Goal: Task Accomplishment & Management: Manage account settings

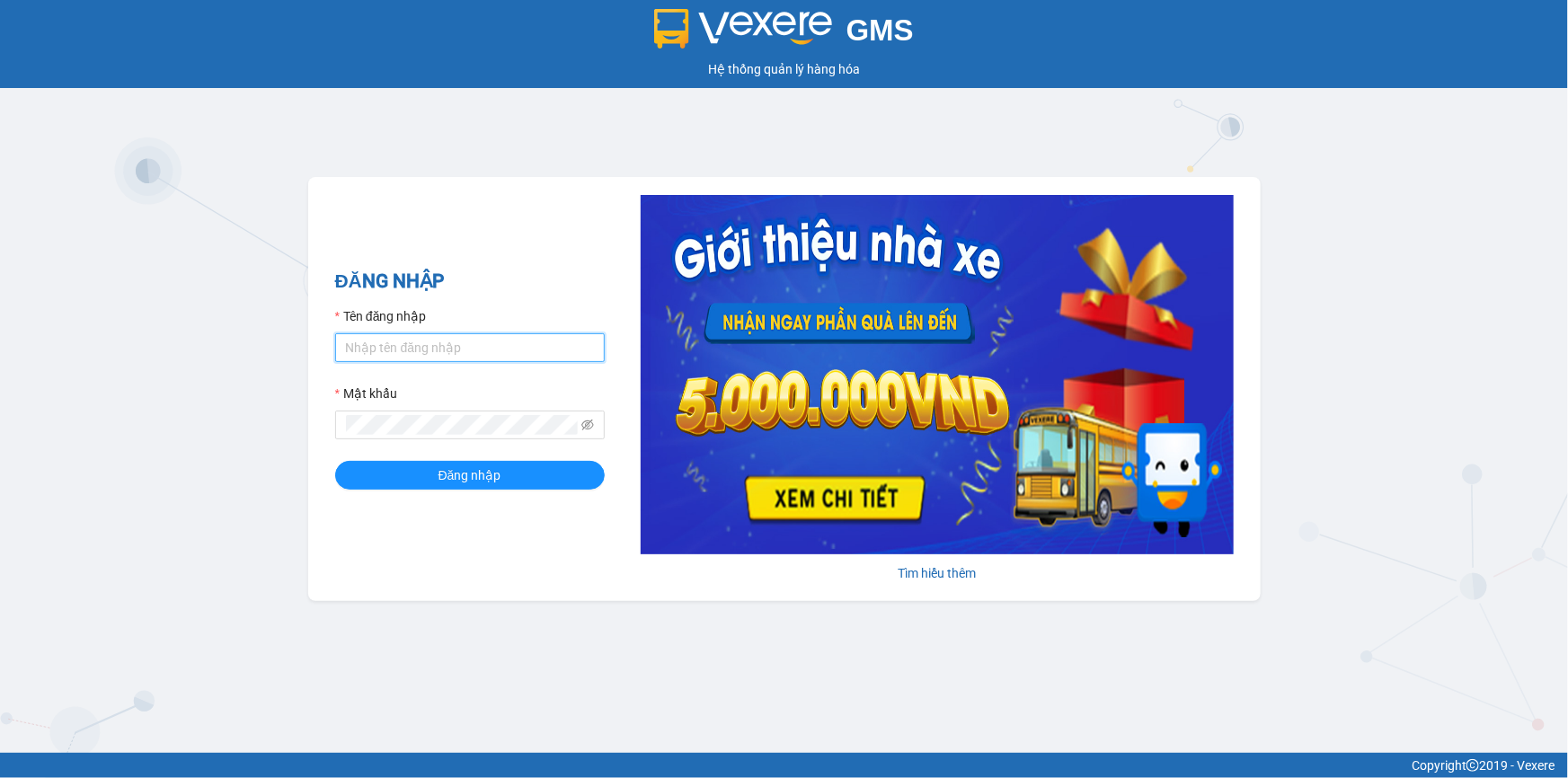
click at [483, 344] on input "Tên đăng nhập" at bounding box center [470, 347] width 269 height 28
type input "kieudiem.tienoanh"
click at [451, 439] on div at bounding box center [470, 424] width 269 height 28
click at [584, 423] on icon "eye-invisible" at bounding box center [588, 425] width 13 height 13
click at [335, 461] on button "Đăng nhập" at bounding box center [470, 475] width 269 height 28
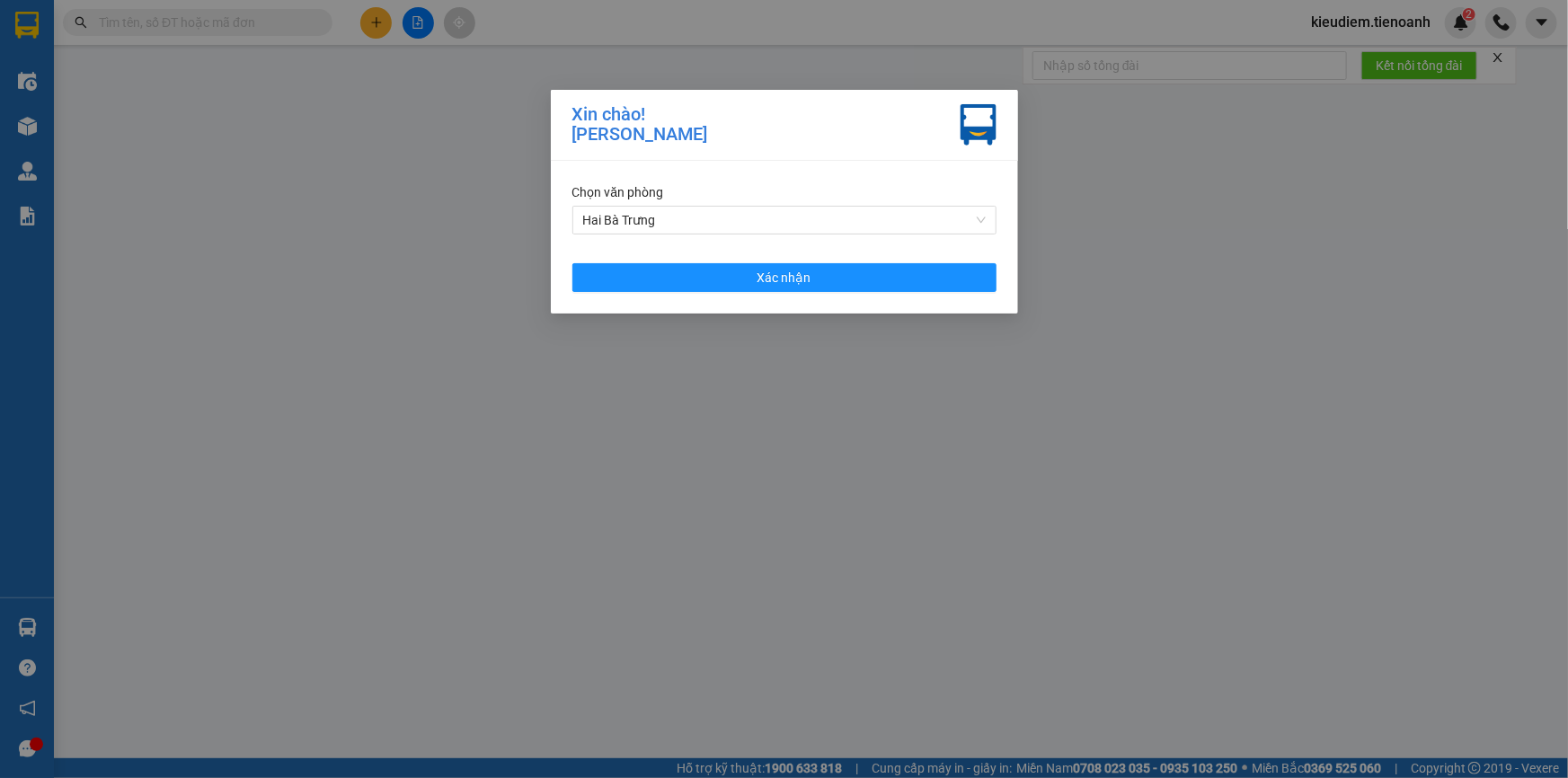
click at [744, 294] on div "Chọn văn phòng Hai Bà Trưng Xác nhận" at bounding box center [784, 237] width 467 height 152
click at [742, 281] on button "Xác nhận" at bounding box center [784, 276] width 424 height 28
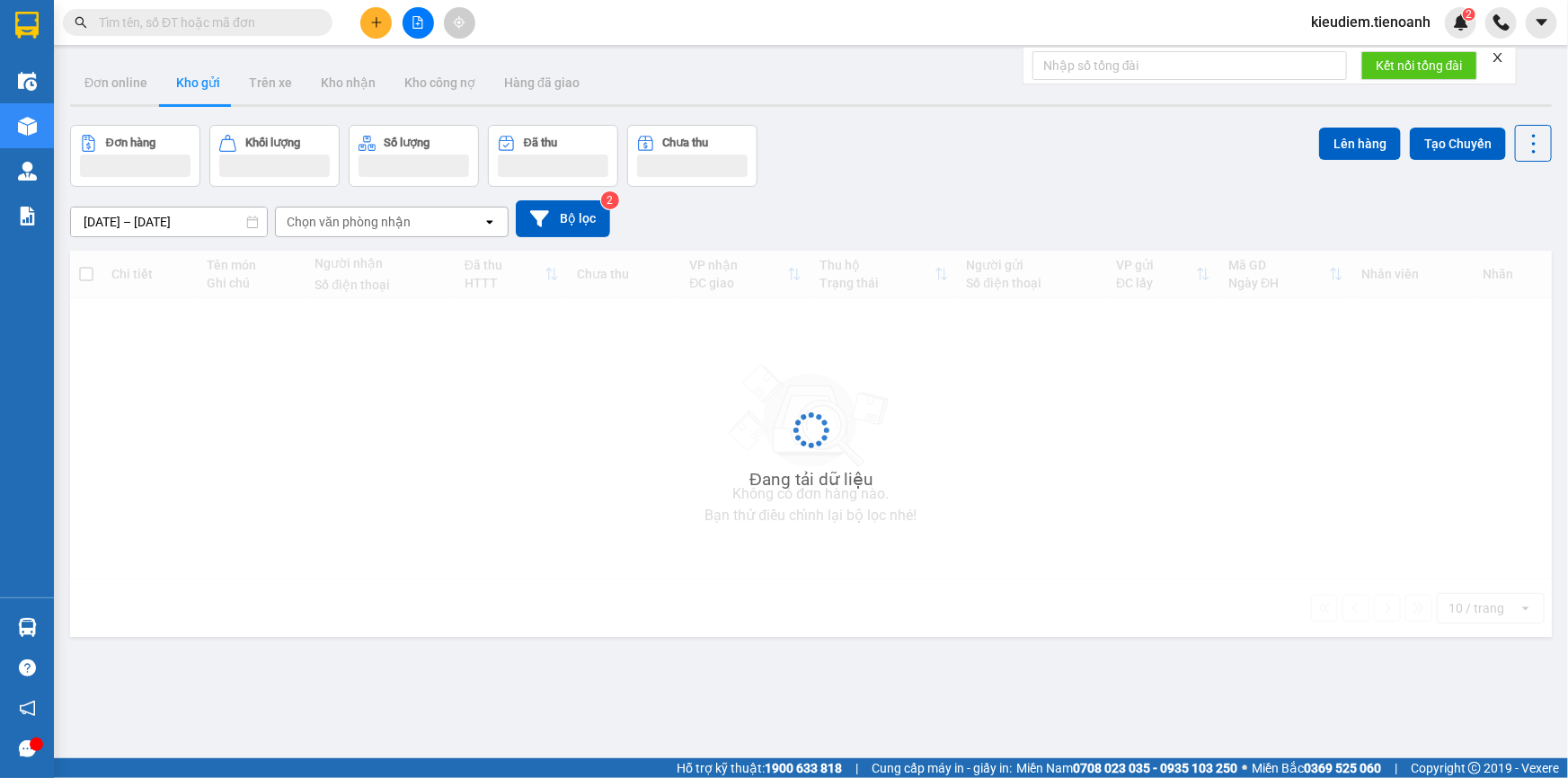
click at [197, 33] on span at bounding box center [197, 22] width 269 height 27
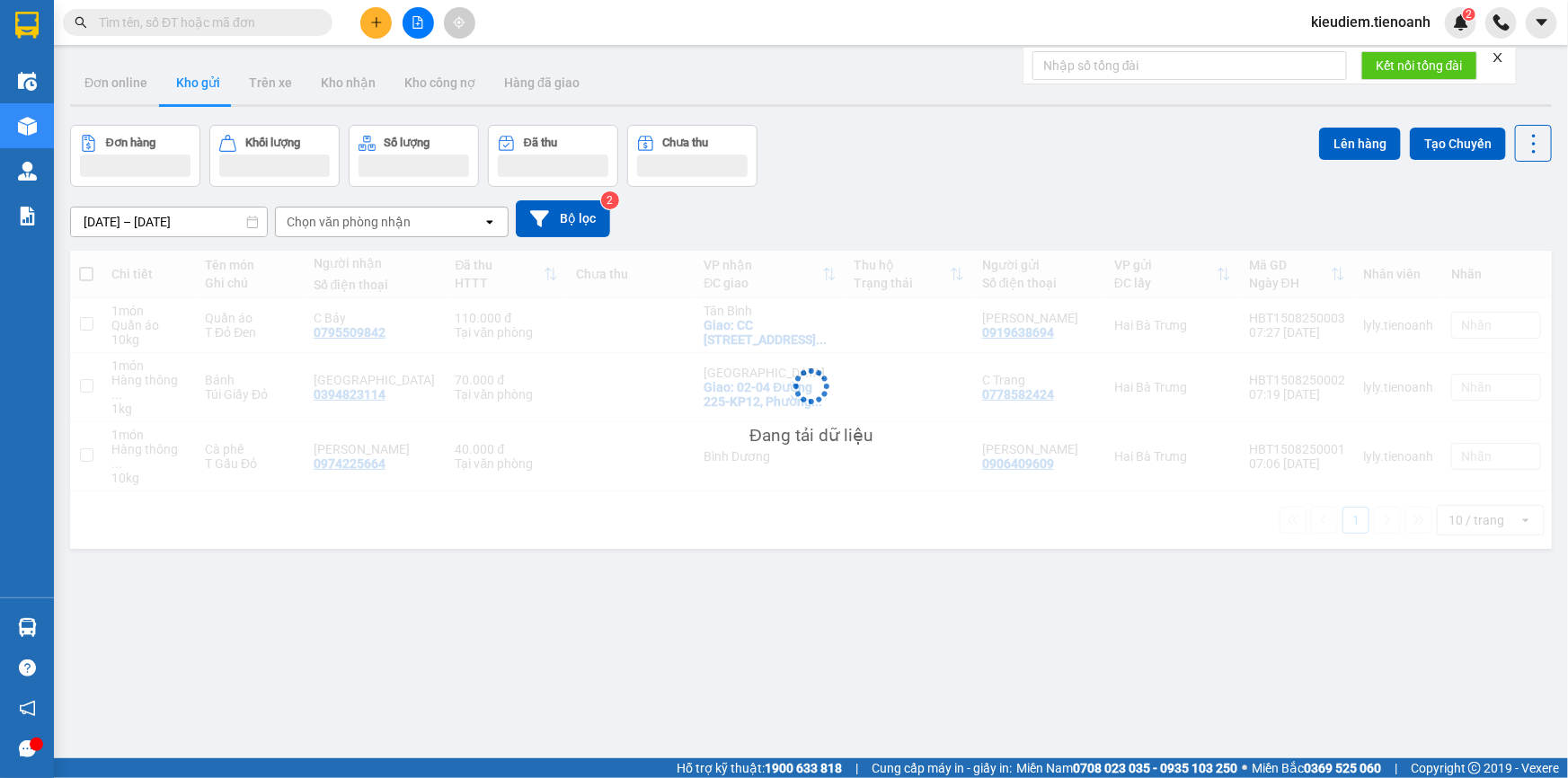
click at [196, 27] on input "text" at bounding box center [205, 23] width 212 height 20
paste input "0777072661"
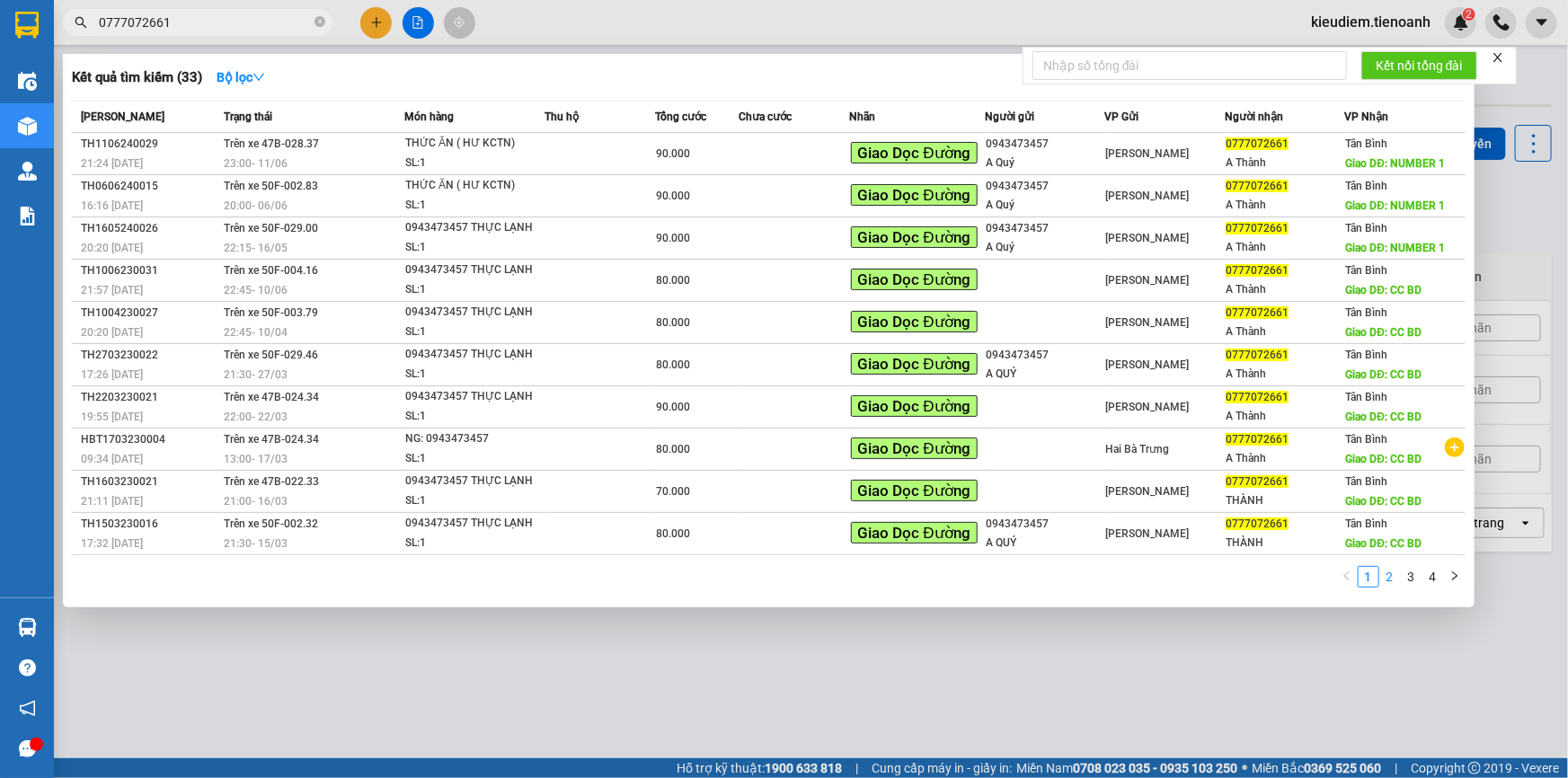
click at [1394, 576] on link "2" at bounding box center [1391, 577] width 20 height 20
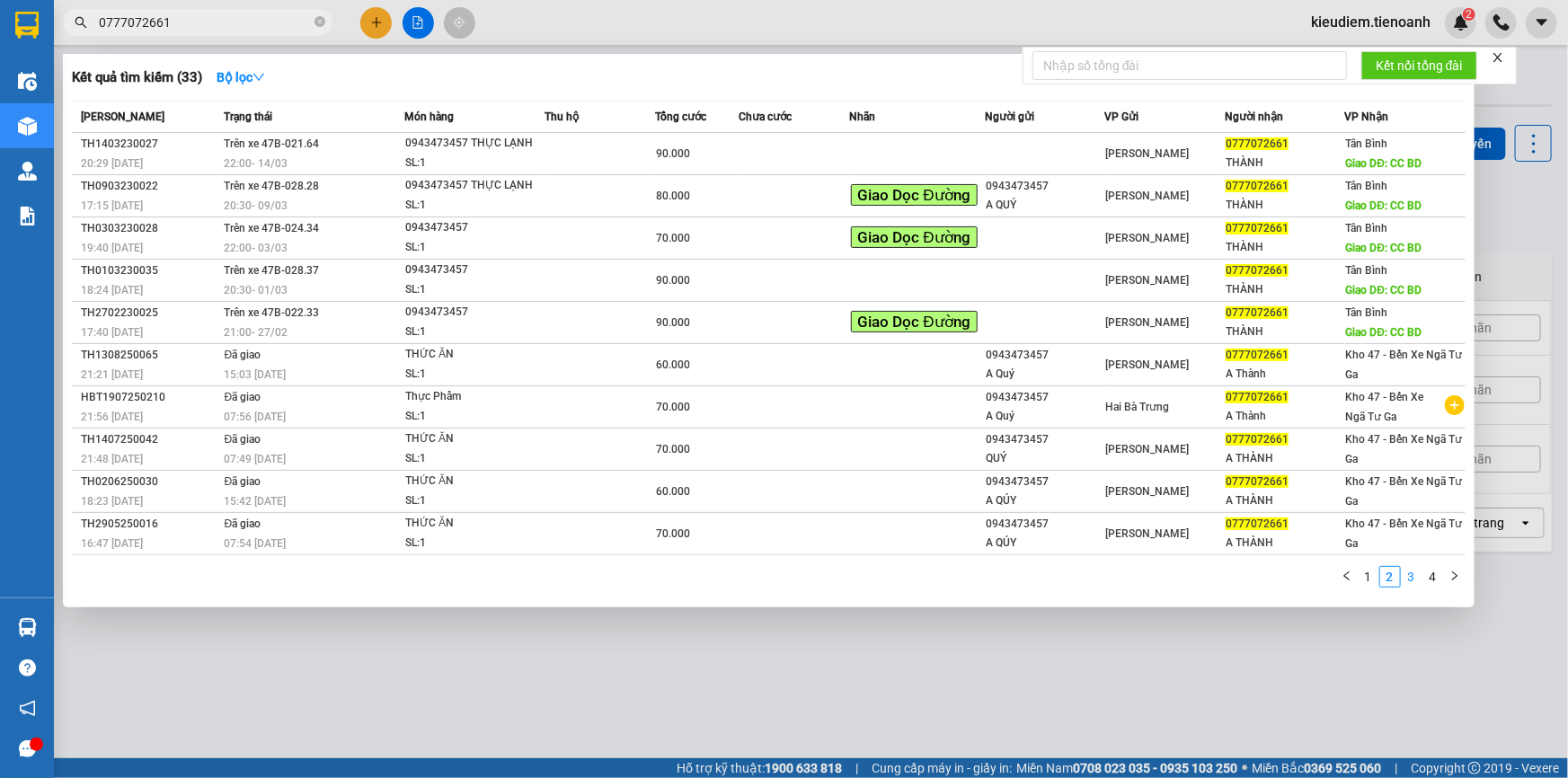
click at [1407, 577] on link "3" at bounding box center [1412, 577] width 20 height 20
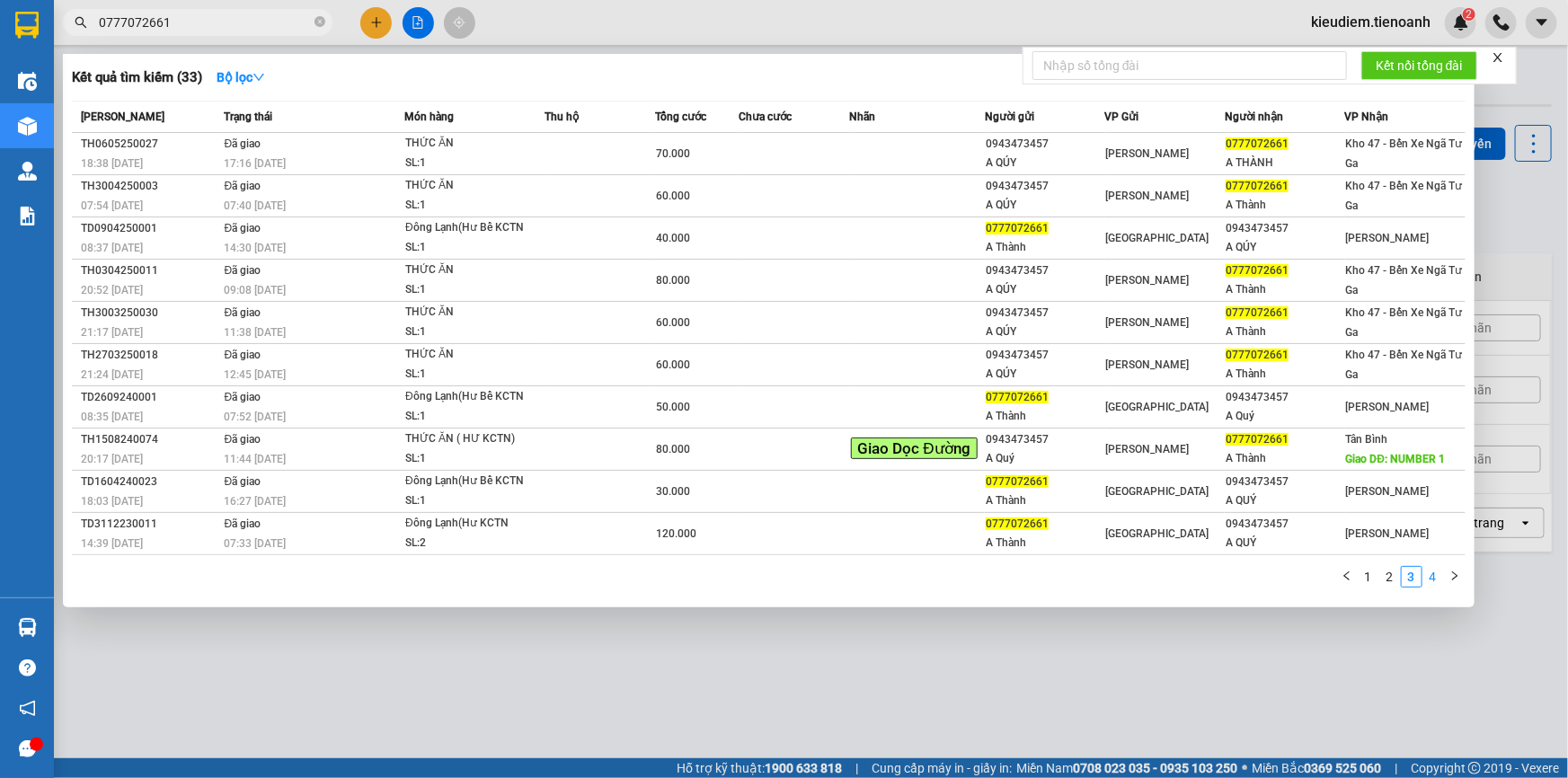
click at [1426, 574] on link "4" at bounding box center [1434, 577] width 20 height 20
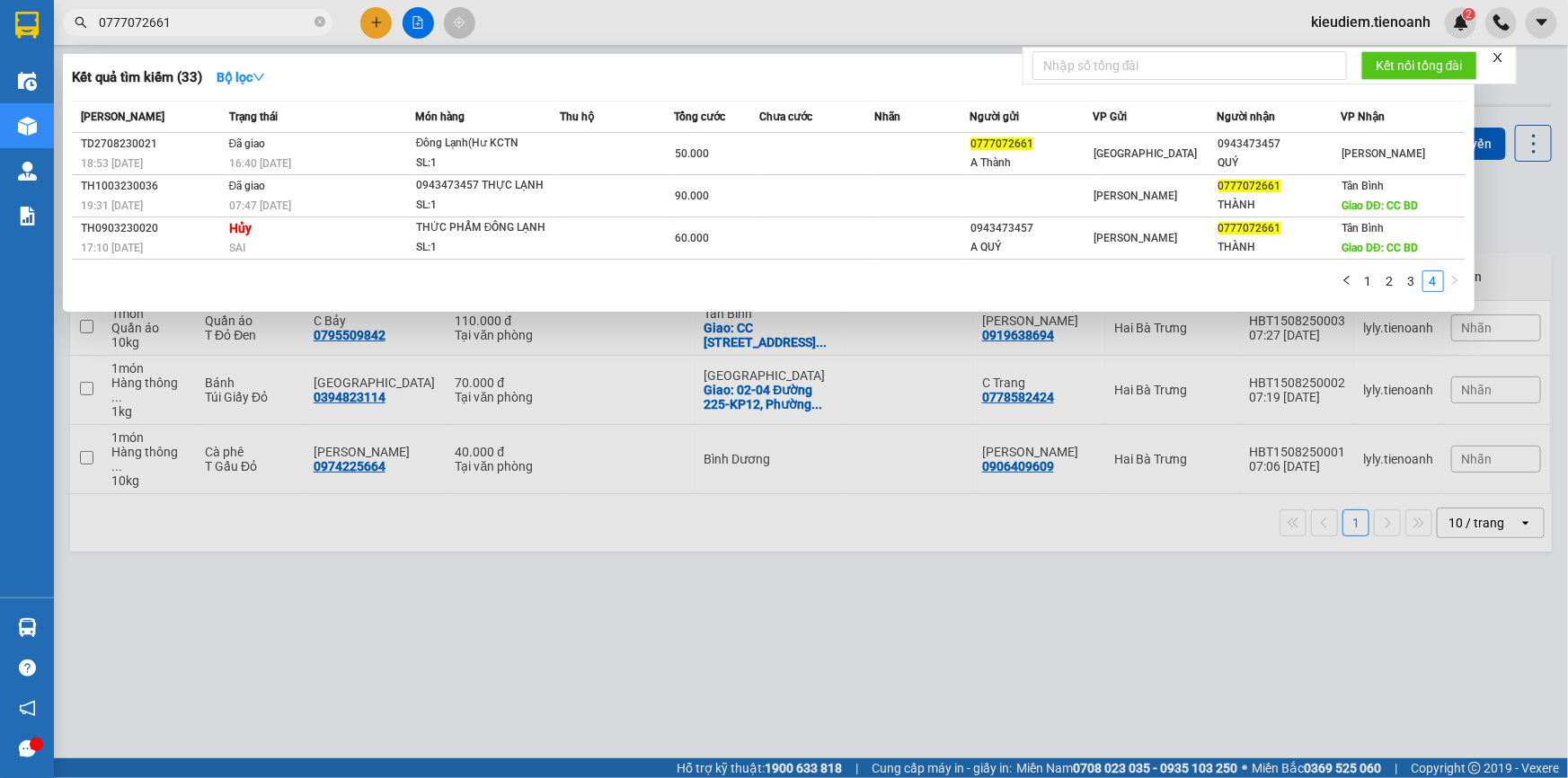
click at [167, 27] on input "0777072661" at bounding box center [205, 23] width 212 height 20
click at [1371, 284] on link "1" at bounding box center [1369, 281] width 20 height 20
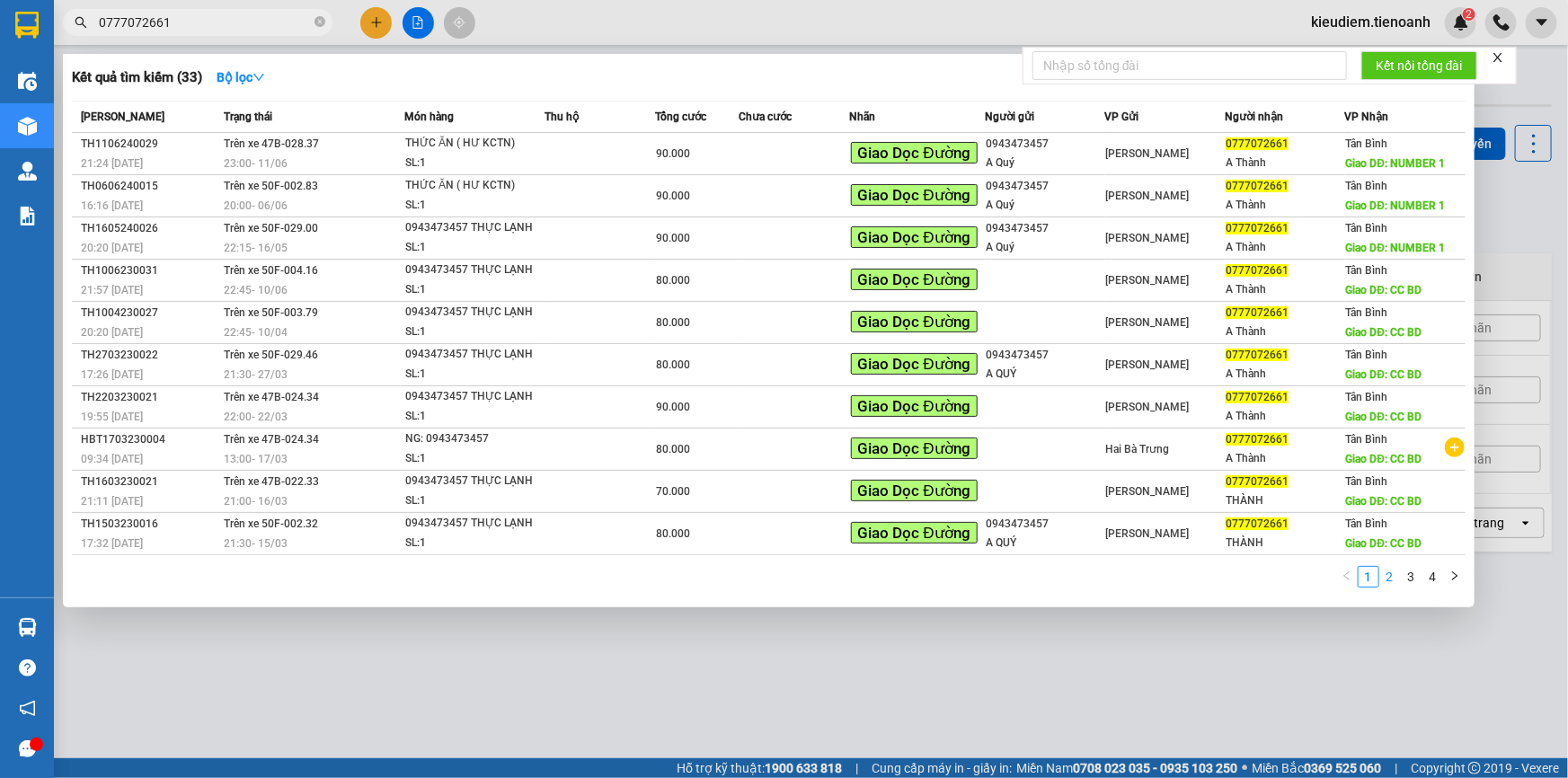
click at [1389, 576] on link "2" at bounding box center [1391, 577] width 20 height 20
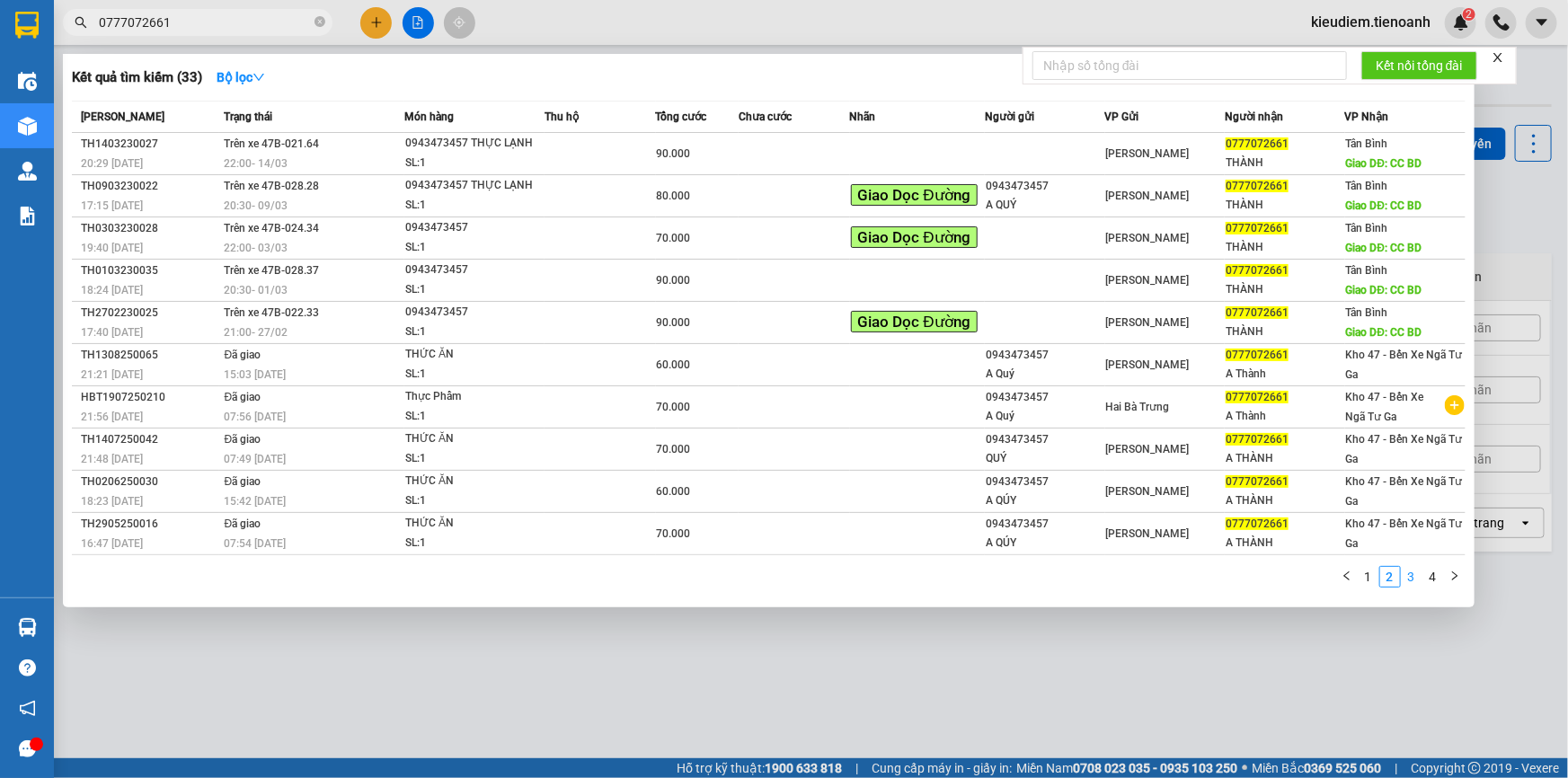
click at [1403, 576] on link "3" at bounding box center [1412, 577] width 20 height 20
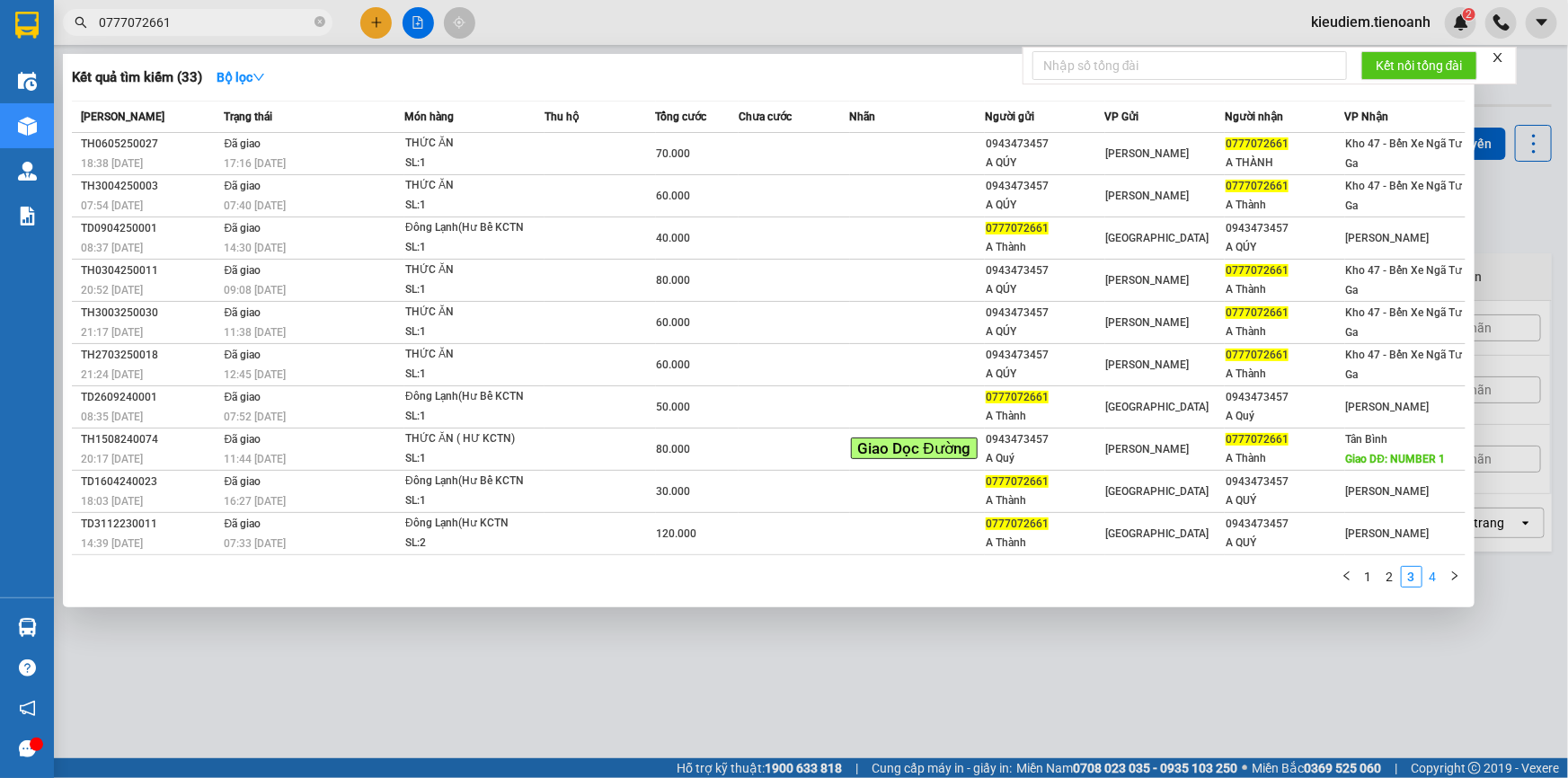
click at [1430, 581] on link "4" at bounding box center [1434, 577] width 20 height 20
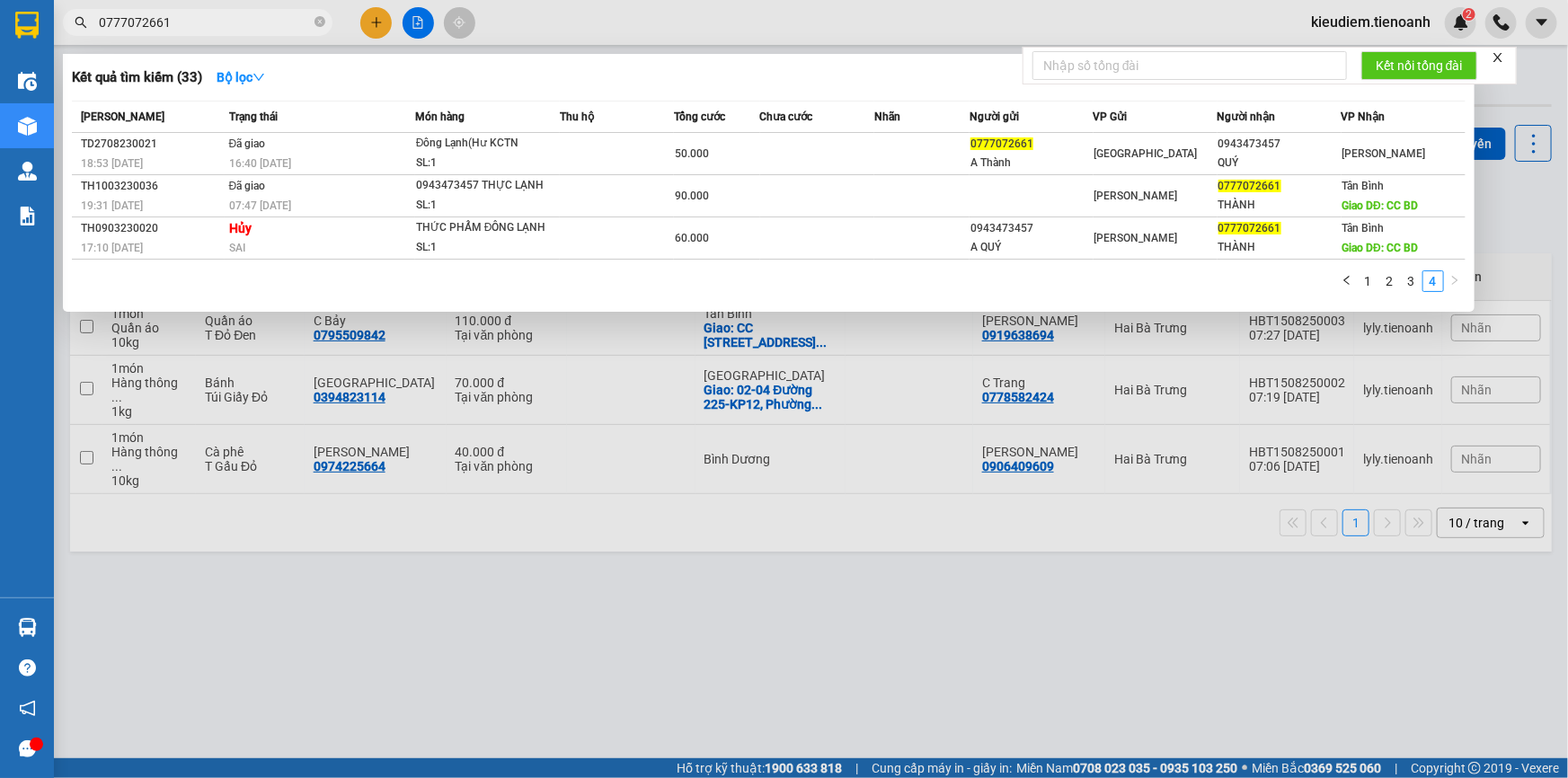
click at [244, 16] on input "0777072661" at bounding box center [205, 23] width 212 height 20
type input "0777072661"
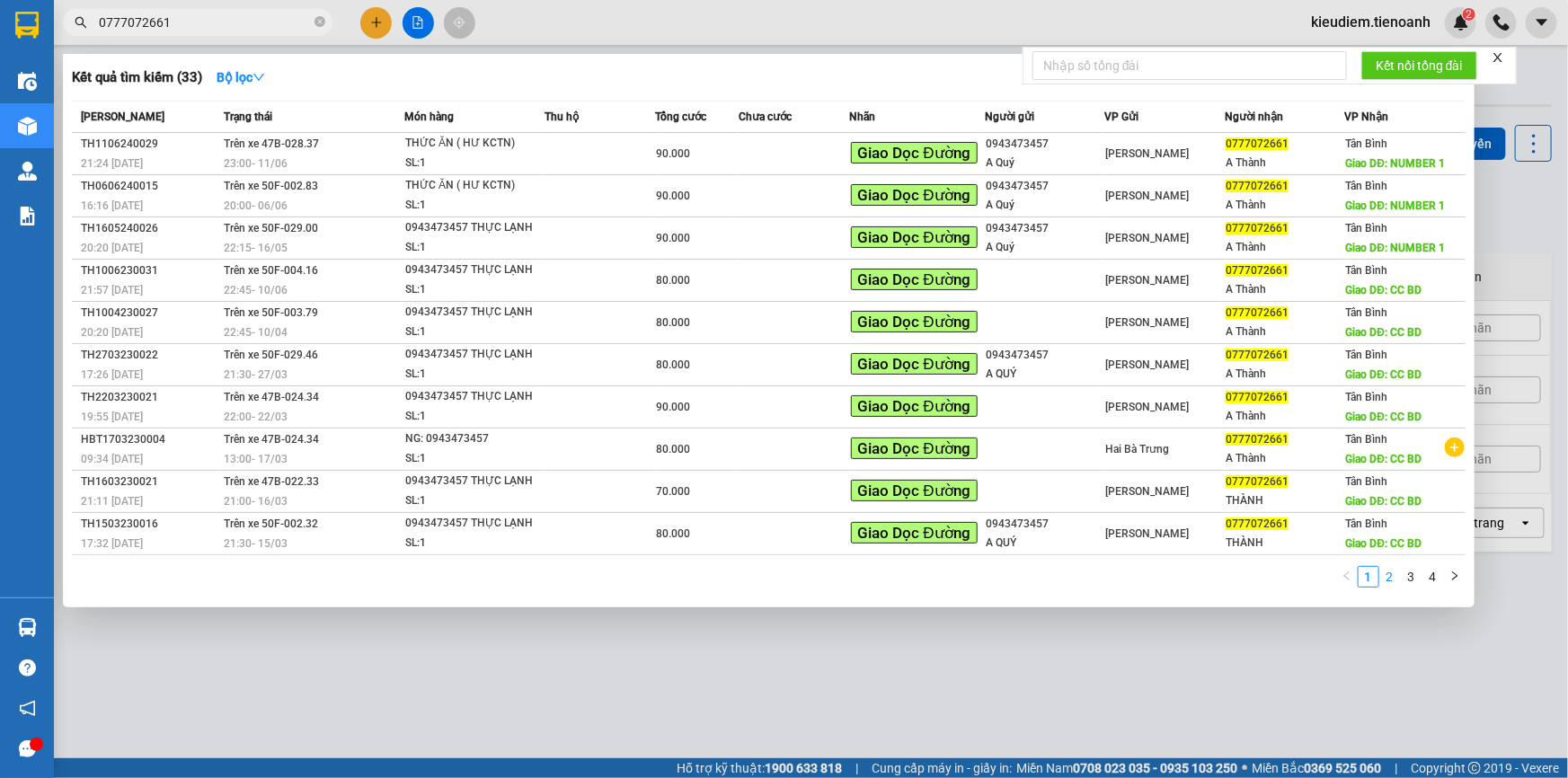
click at [1393, 581] on link "2" at bounding box center [1391, 577] width 20 height 20
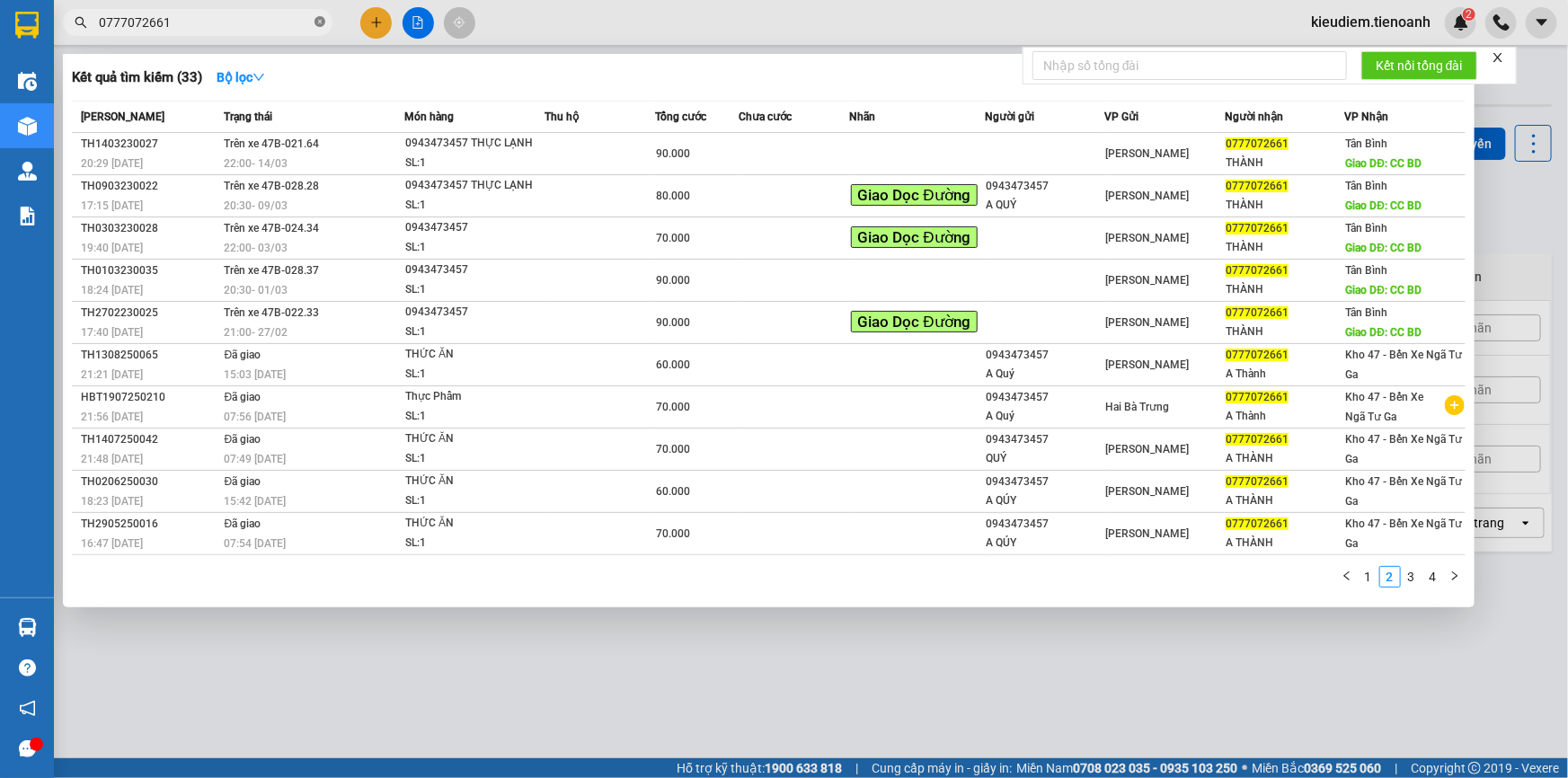
click at [324, 20] on icon "close-circle" at bounding box center [320, 22] width 11 height 11
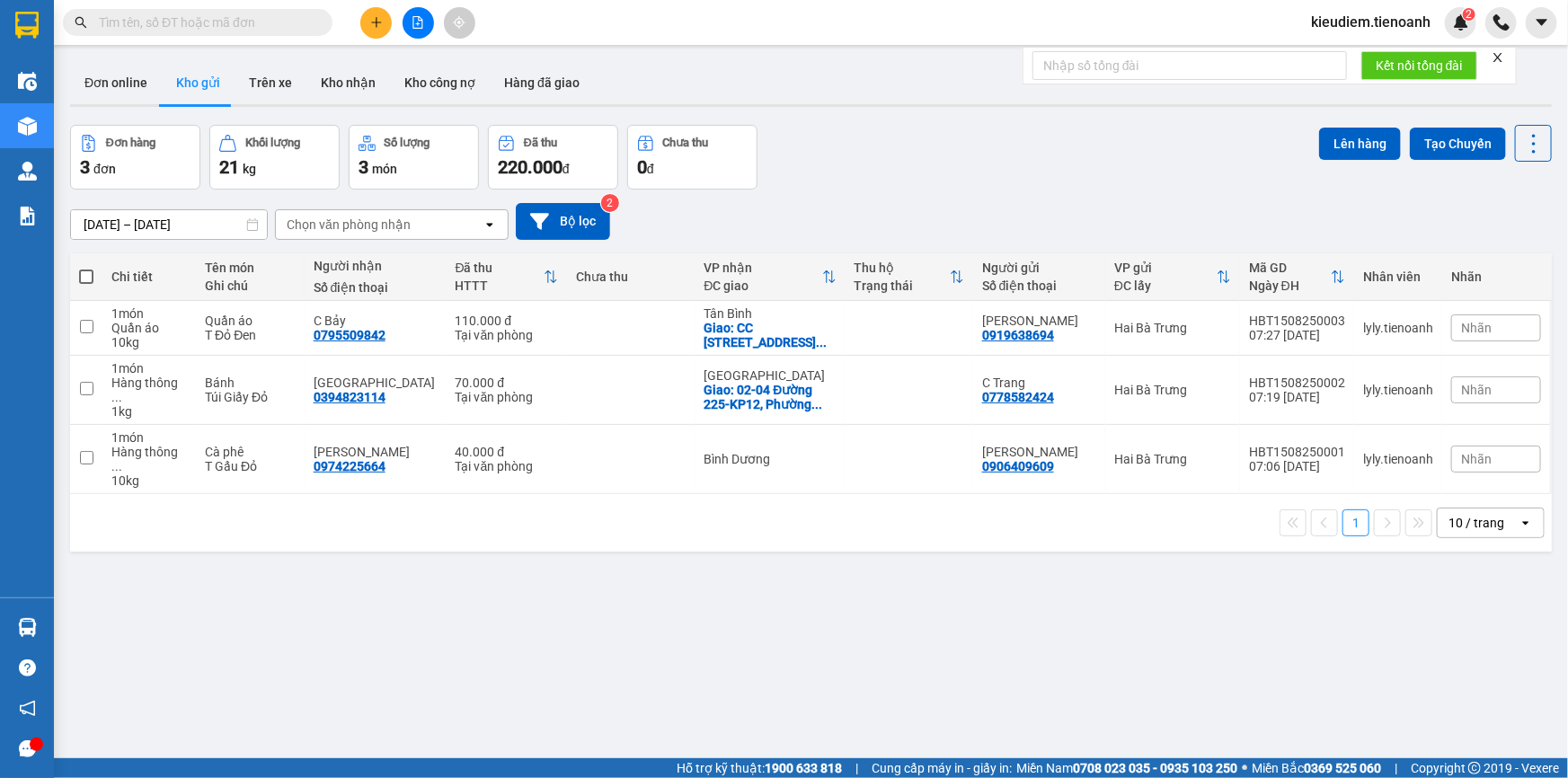
click at [220, 34] on span at bounding box center [197, 22] width 269 height 27
click at [215, 20] on input "text" at bounding box center [205, 23] width 212 height 20
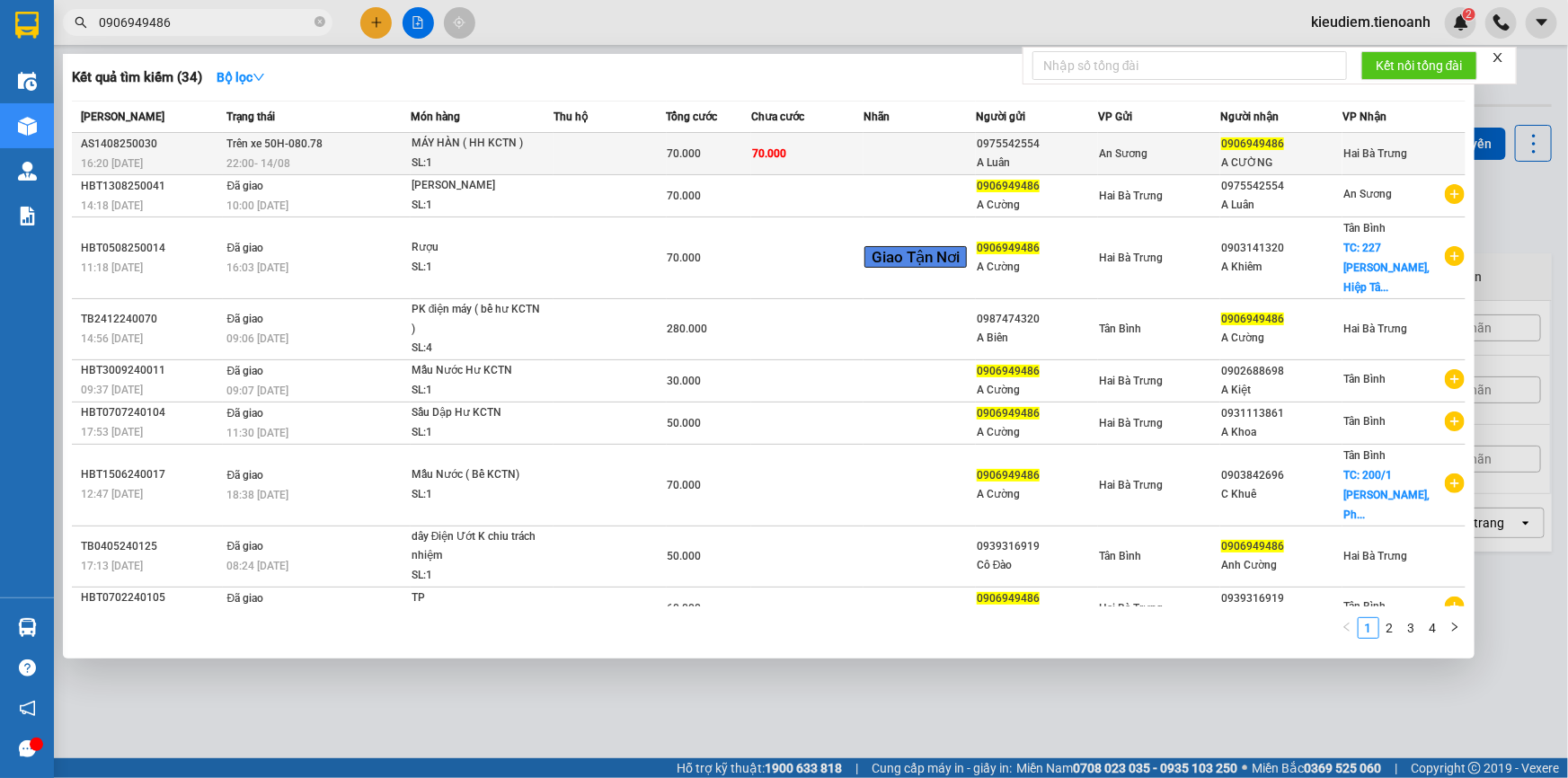
type input "0906949486"
click at [270, 163] on span "22:00 - 14/08" at bounding box center [258, 163] width 63 height 13
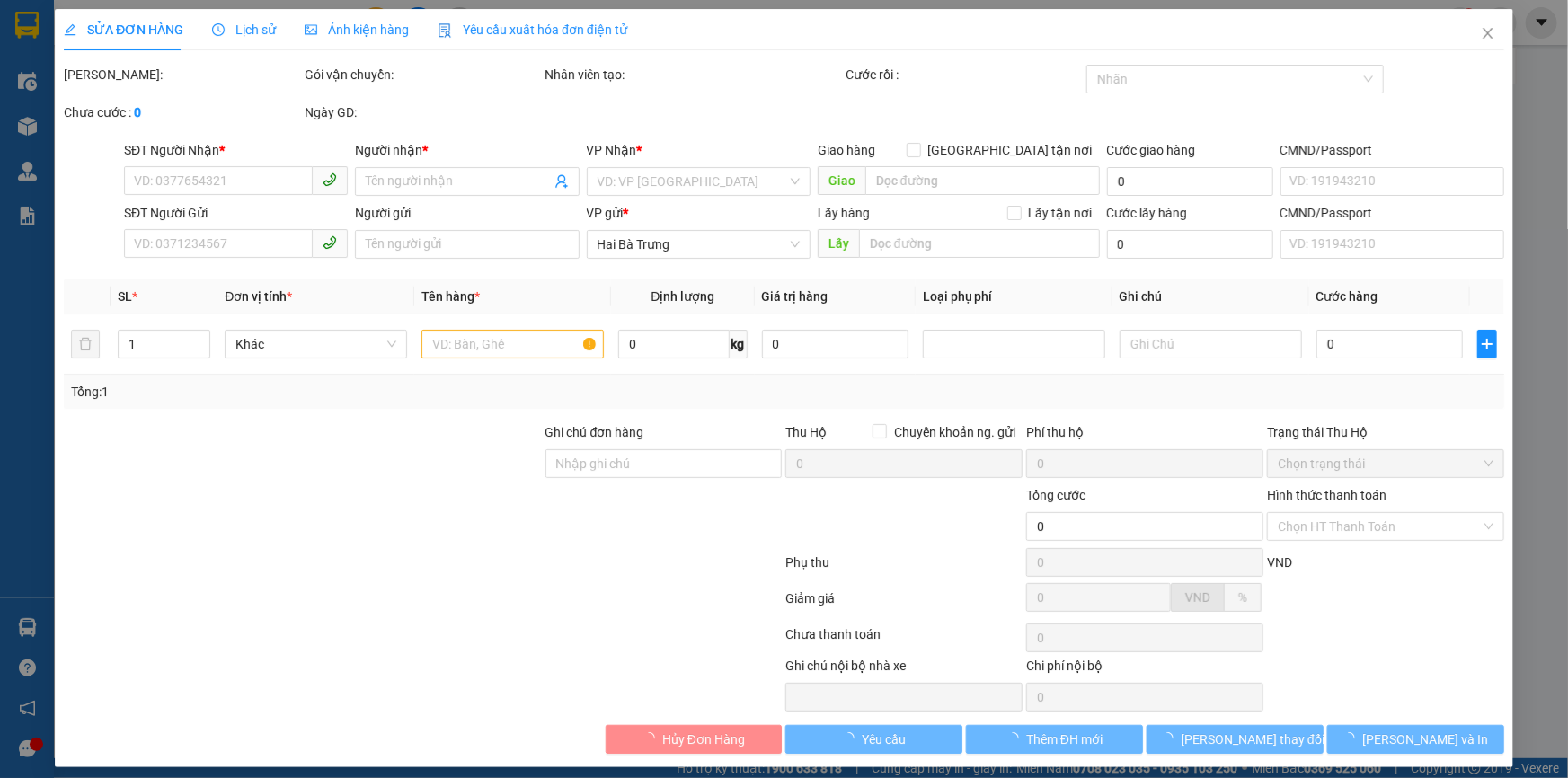
type input "0906949486"
type input "A CƯỜNG"
type input "0975542554"
type input "A Luân"
type input "70.000"
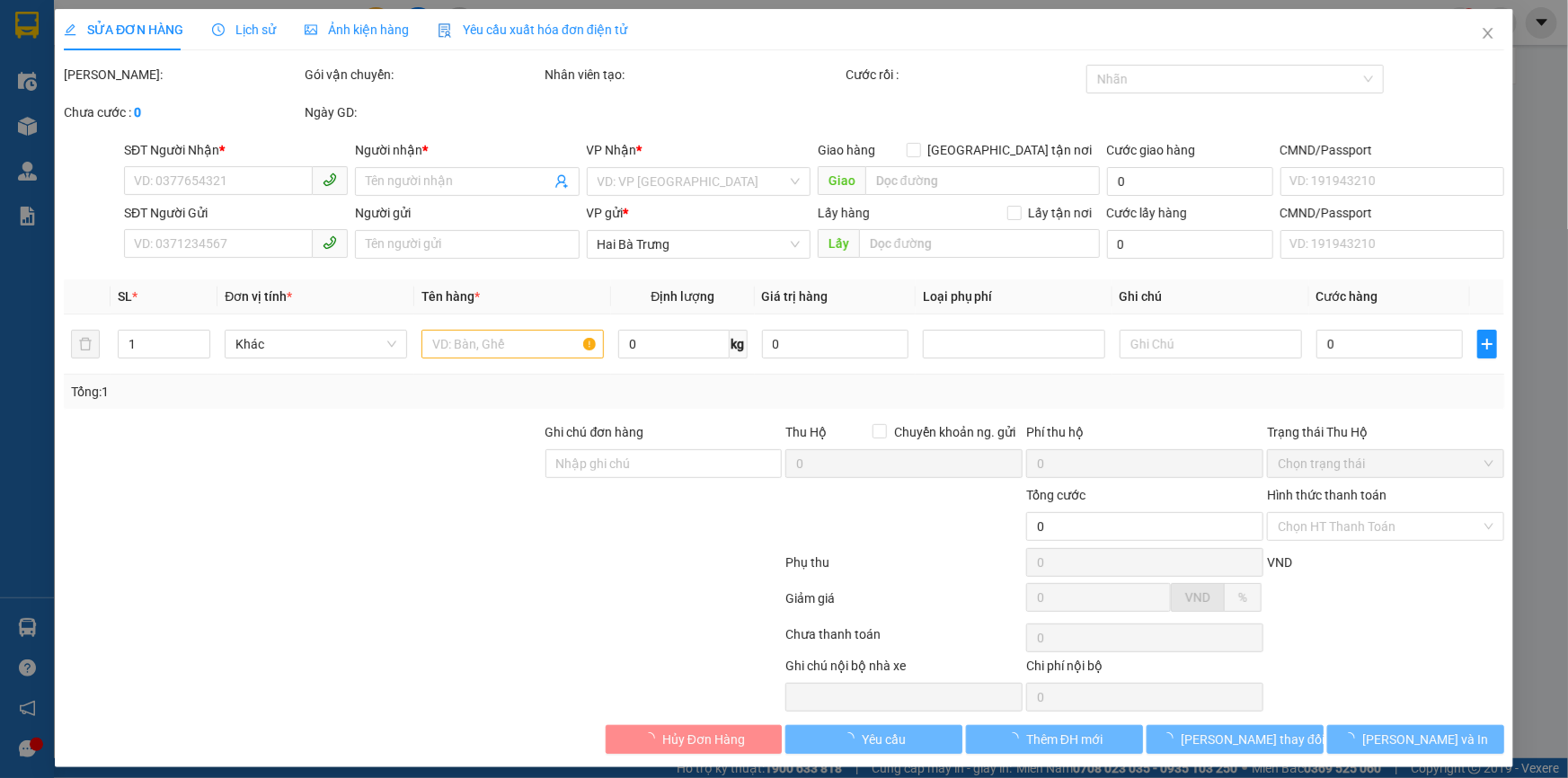
type input "70.000"
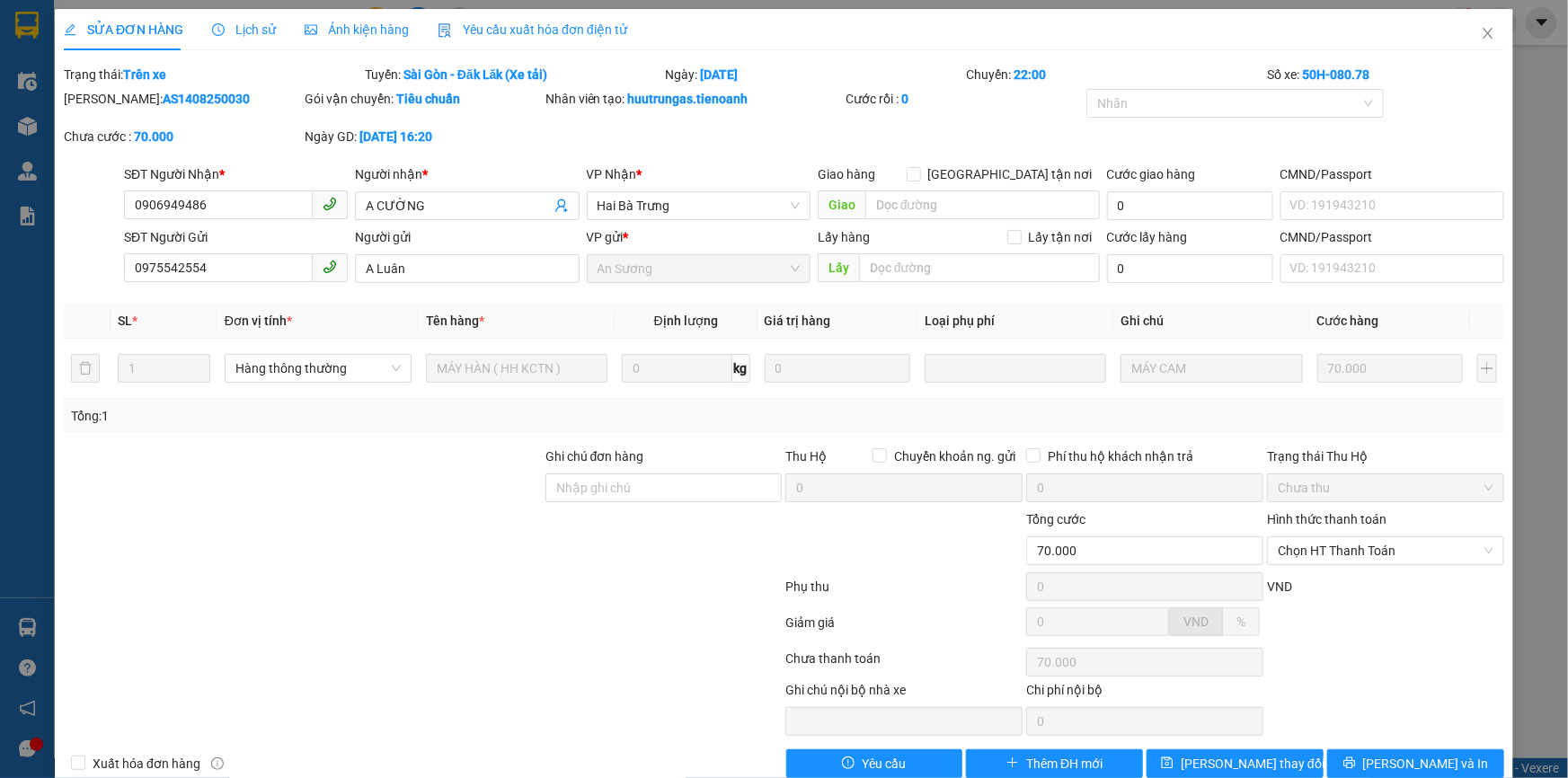
click at [491, 447] on div at bounding box center [302, 478] width 482 height 62
click at [243, 41] on div "Lịch sử" at bounding box center [244, 29] width 63 height 41
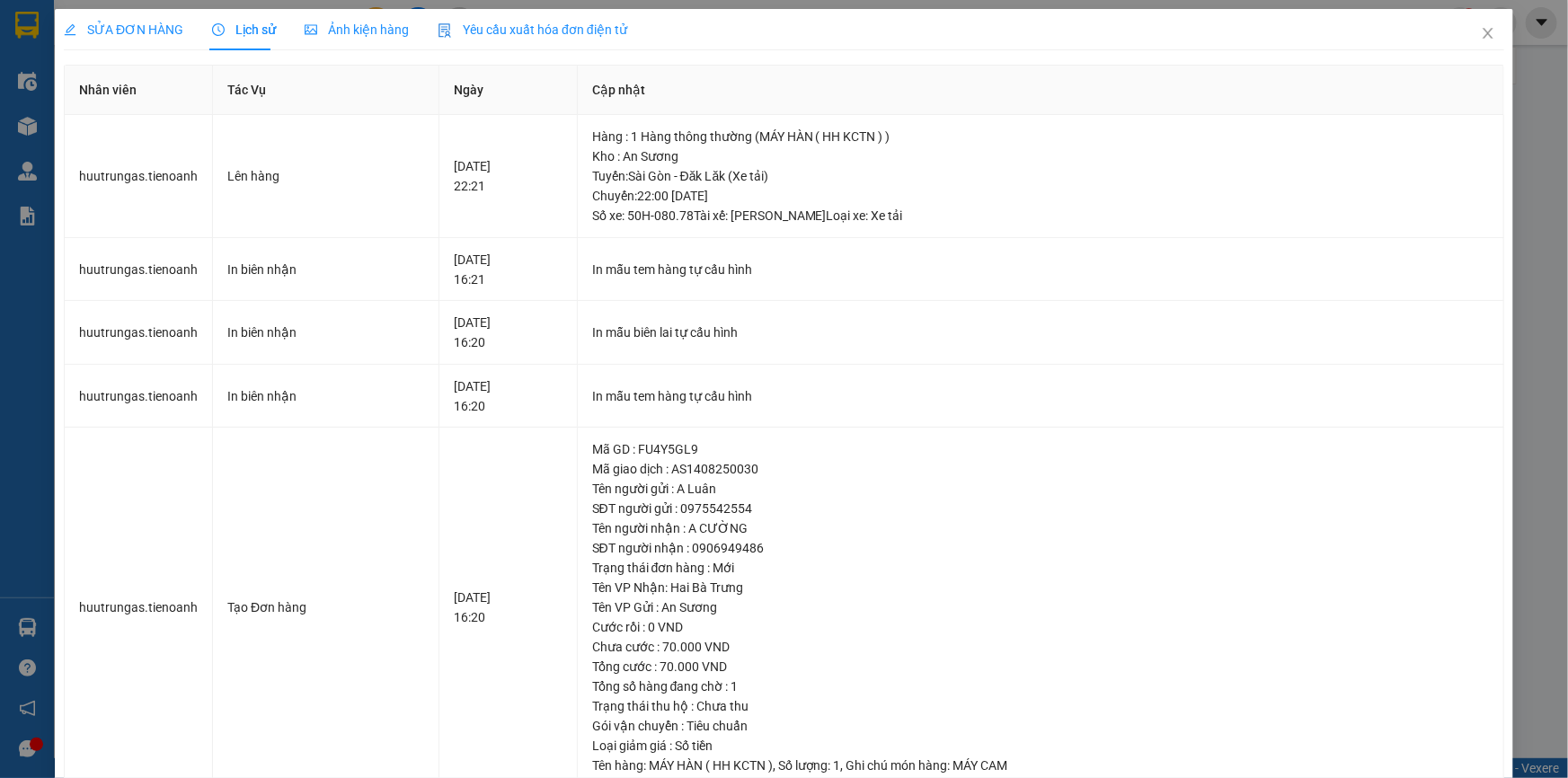
click at [142, 32] on span "SỬA ĐƠN HÀNG" at bounding box center [123, 29] width 119 height 15
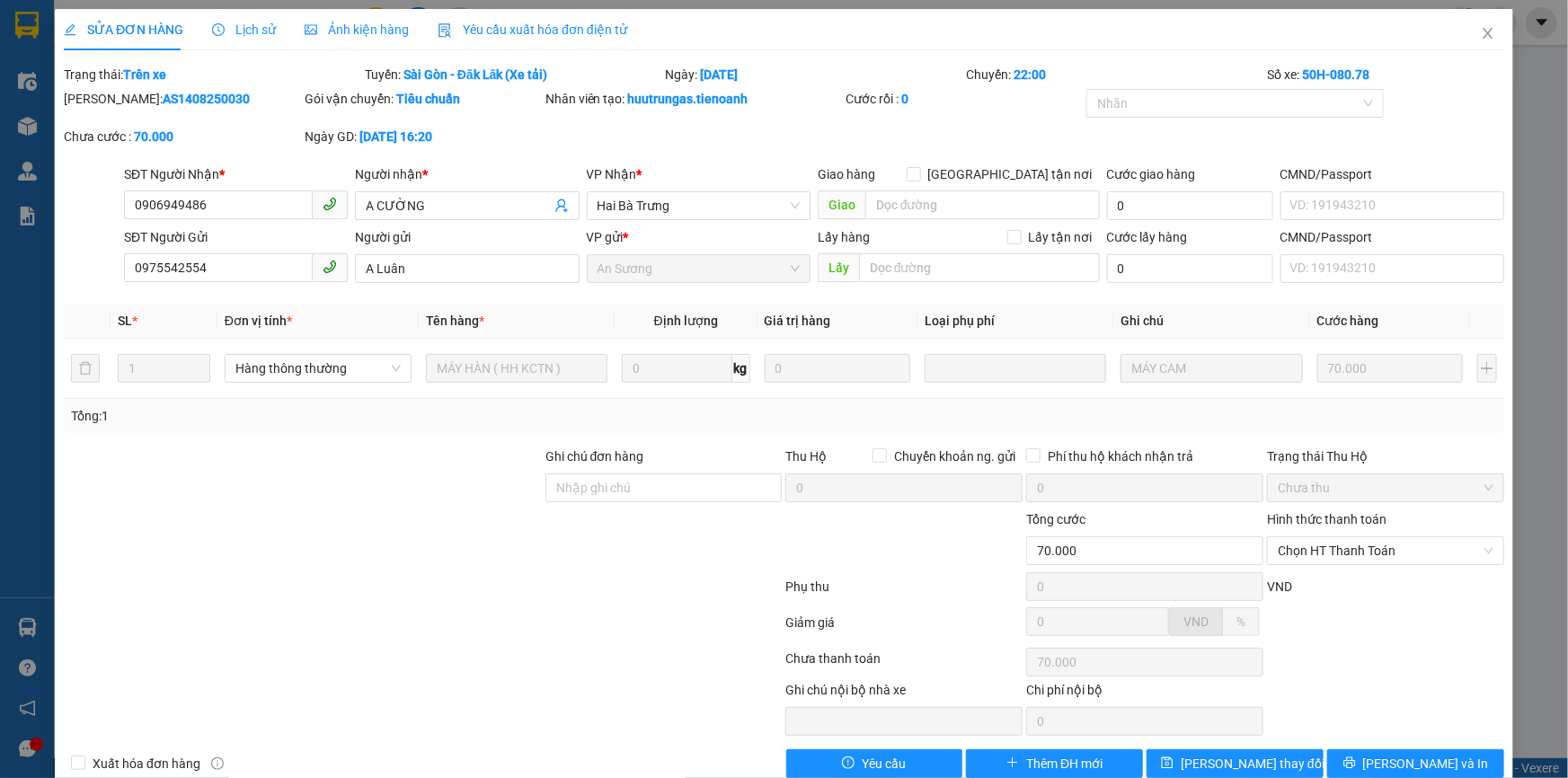
drag, startPoint x: 386, startPoint y: 547, endPoint x: 427, endPoint y: 535, distance: 42.7
click at [386, 547] on div at bounding box center [302, 540] width 482 height 62
click at [1483, 32] on icon "close" at bounding box center [1487, 33] width 10 height 11
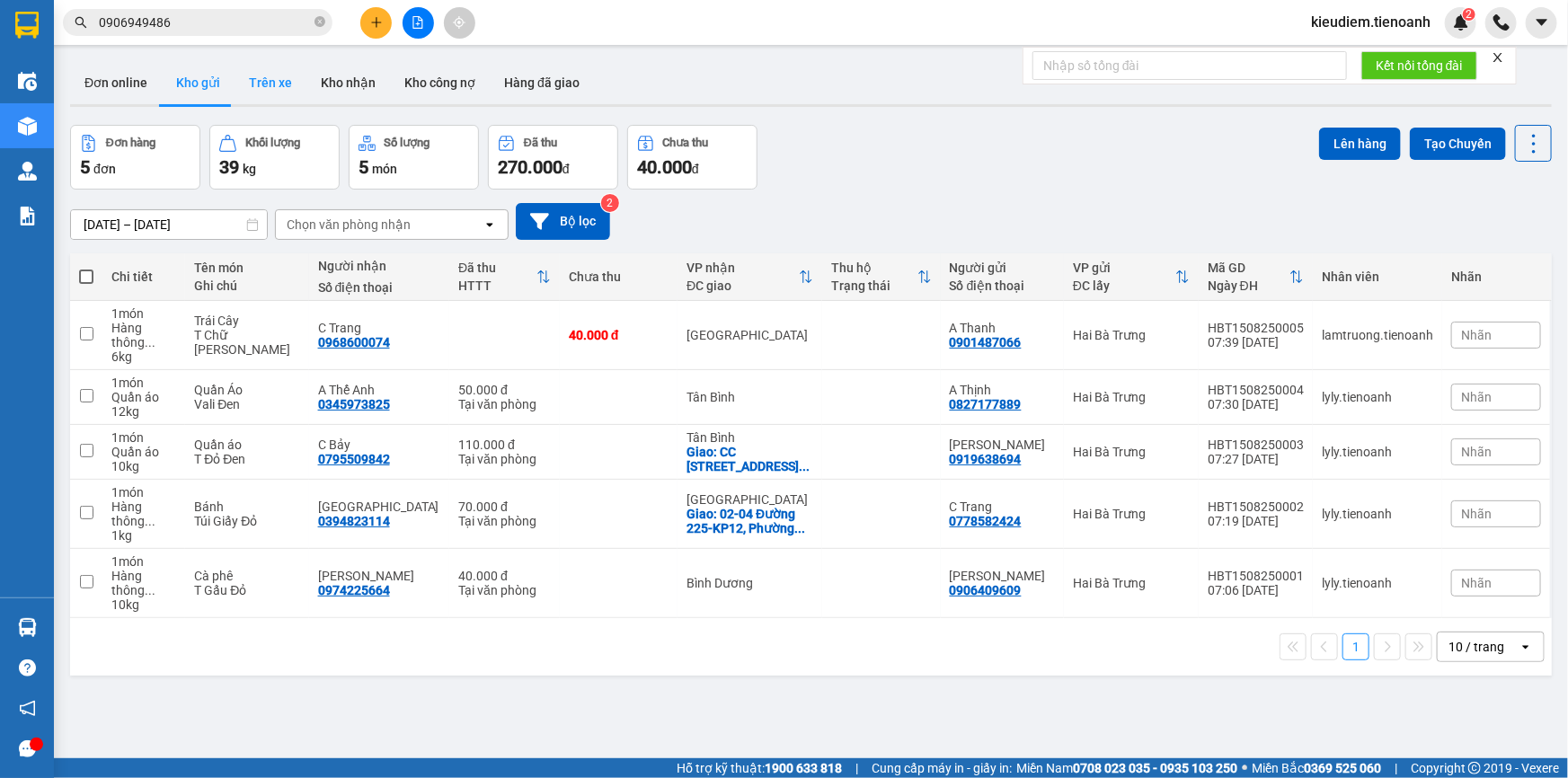
click at [259, 84] on button "Trên xe" at bounding box center [270, 82] width 72 height 43
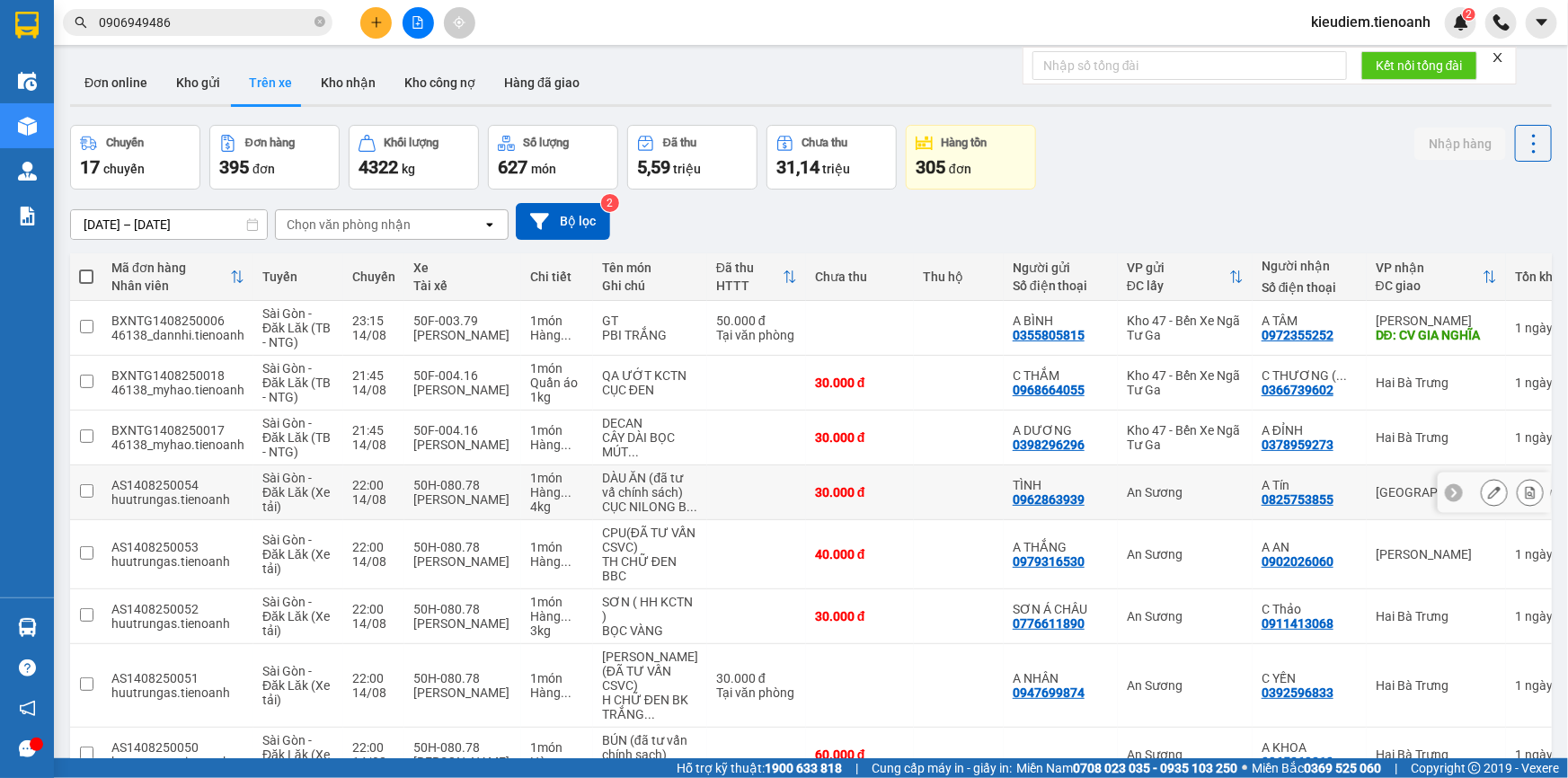
scroll to position [277, 0]
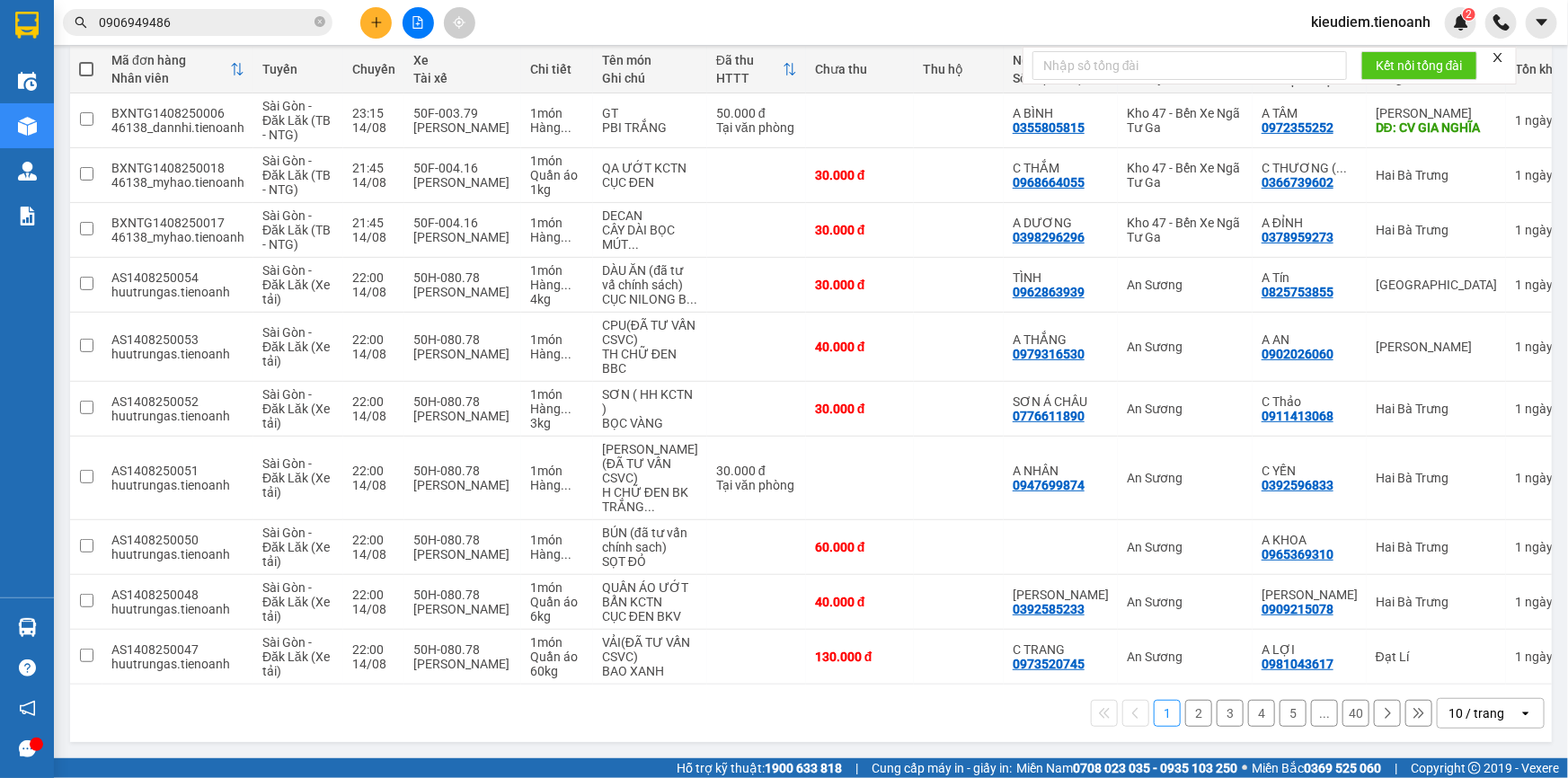
click at [1490, 716] on div "10 / trang" at bounding box center [1476, 713] width 56 height 18
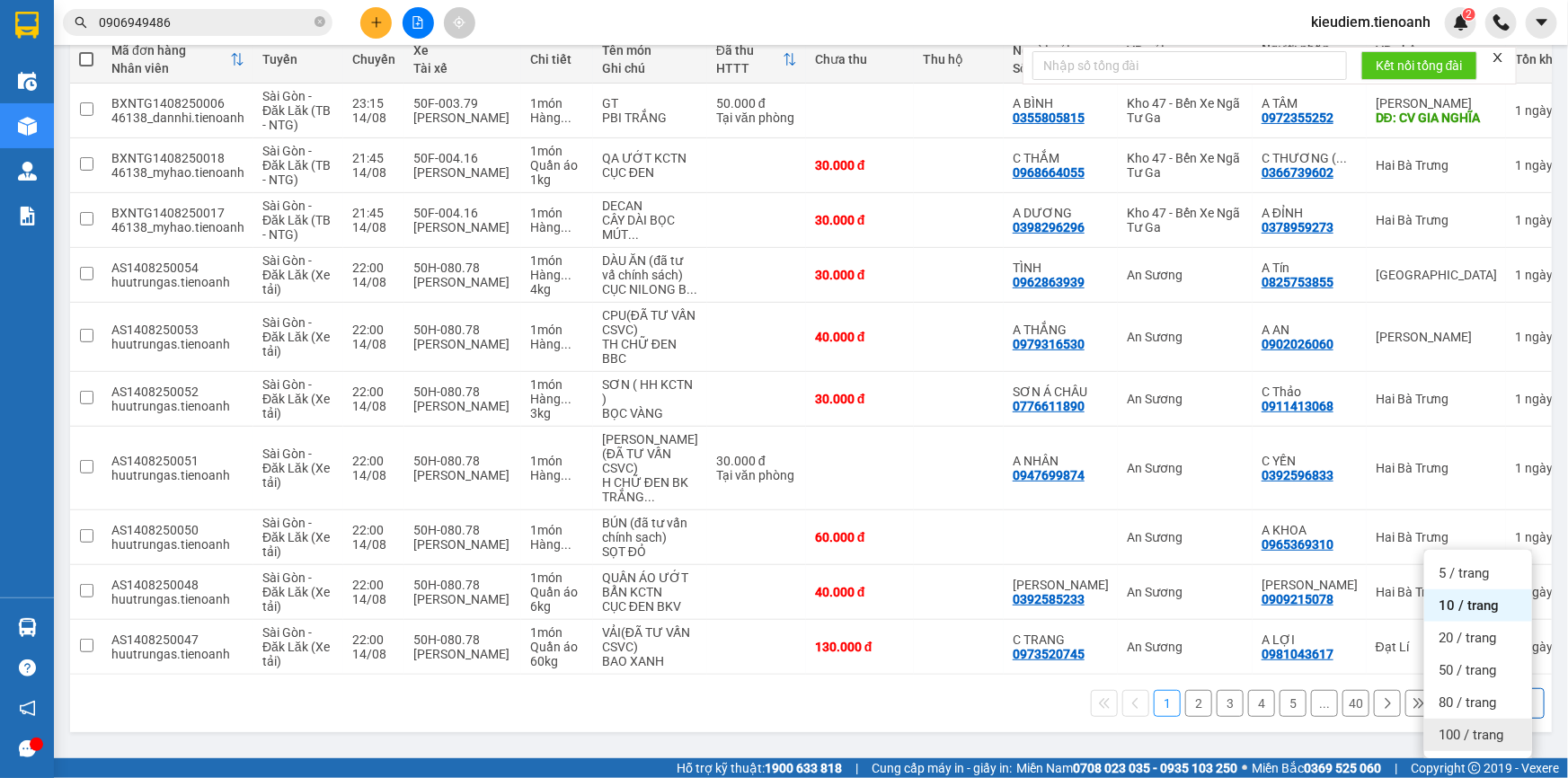
click at [1473, 726] on span "100 / trang" at bounding box center [1471, 735] width 64 height 18
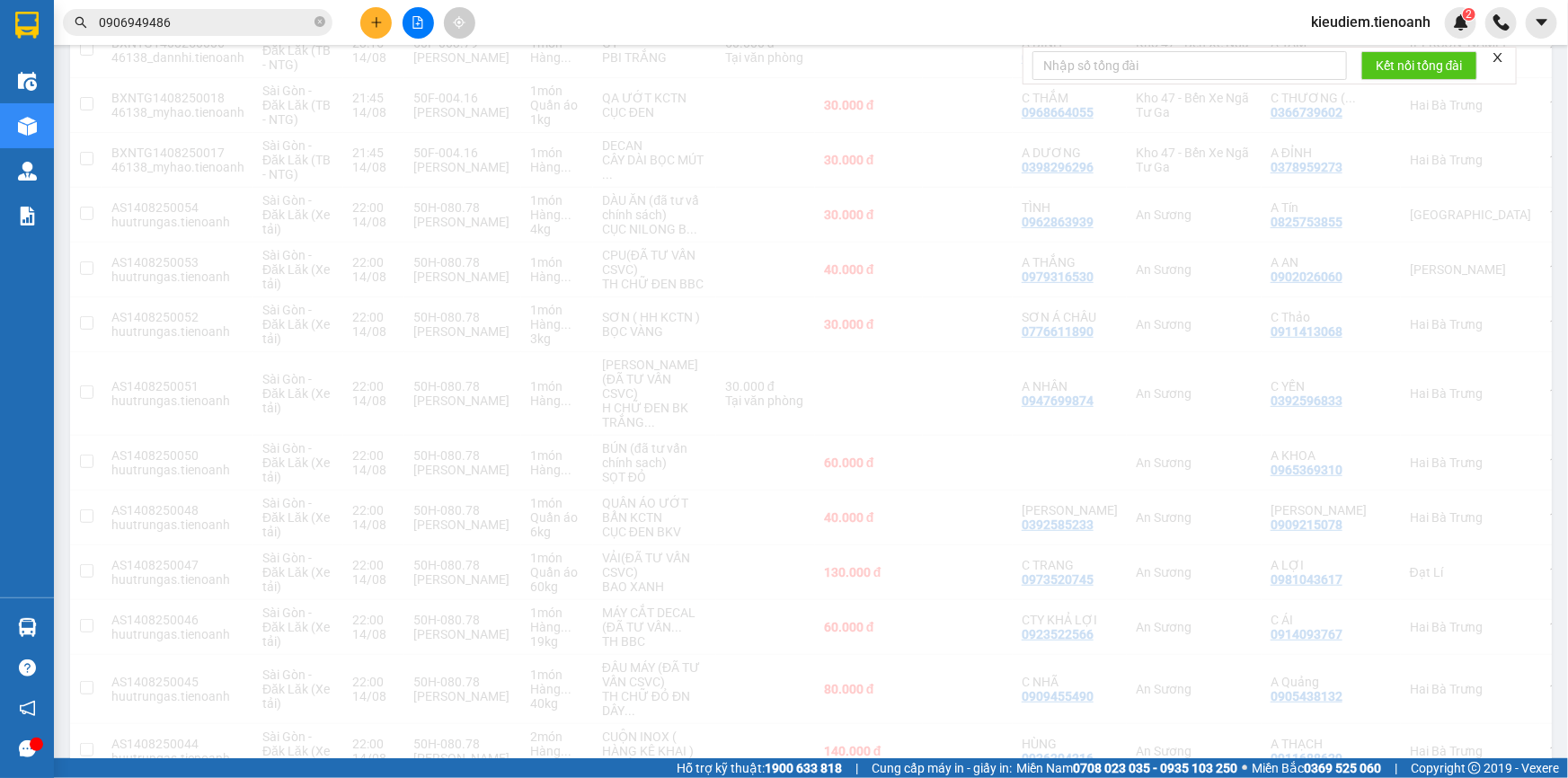
scroll to position [0, 0]
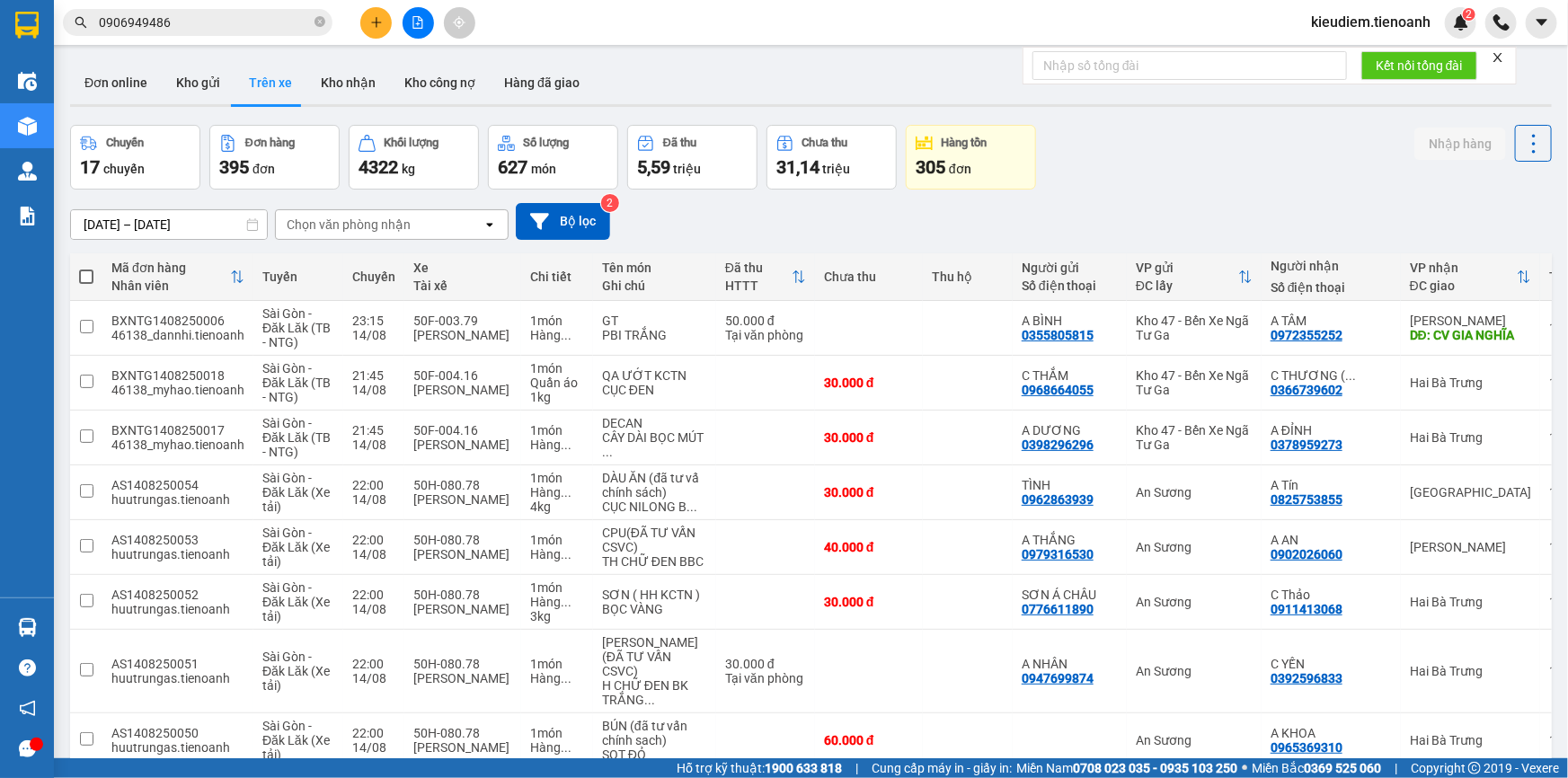
click at [389, 223] on div "Chọn văn phòng nhận" at bounding box center [348, 225] width 124 height 18
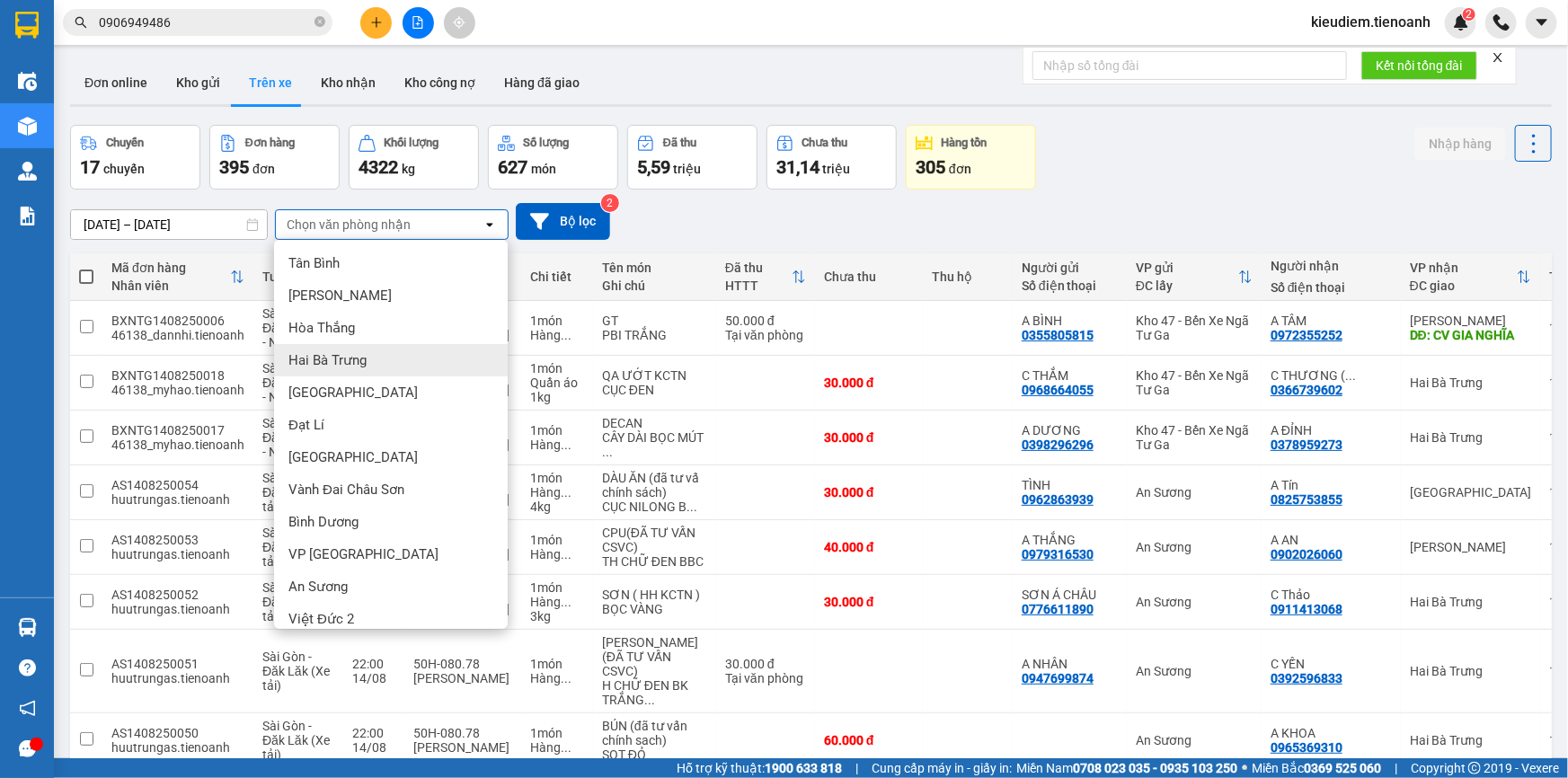
click at [363, 359] on span "Hai Bà Trưng" at bounding box center [327, 360] width 78 height 18
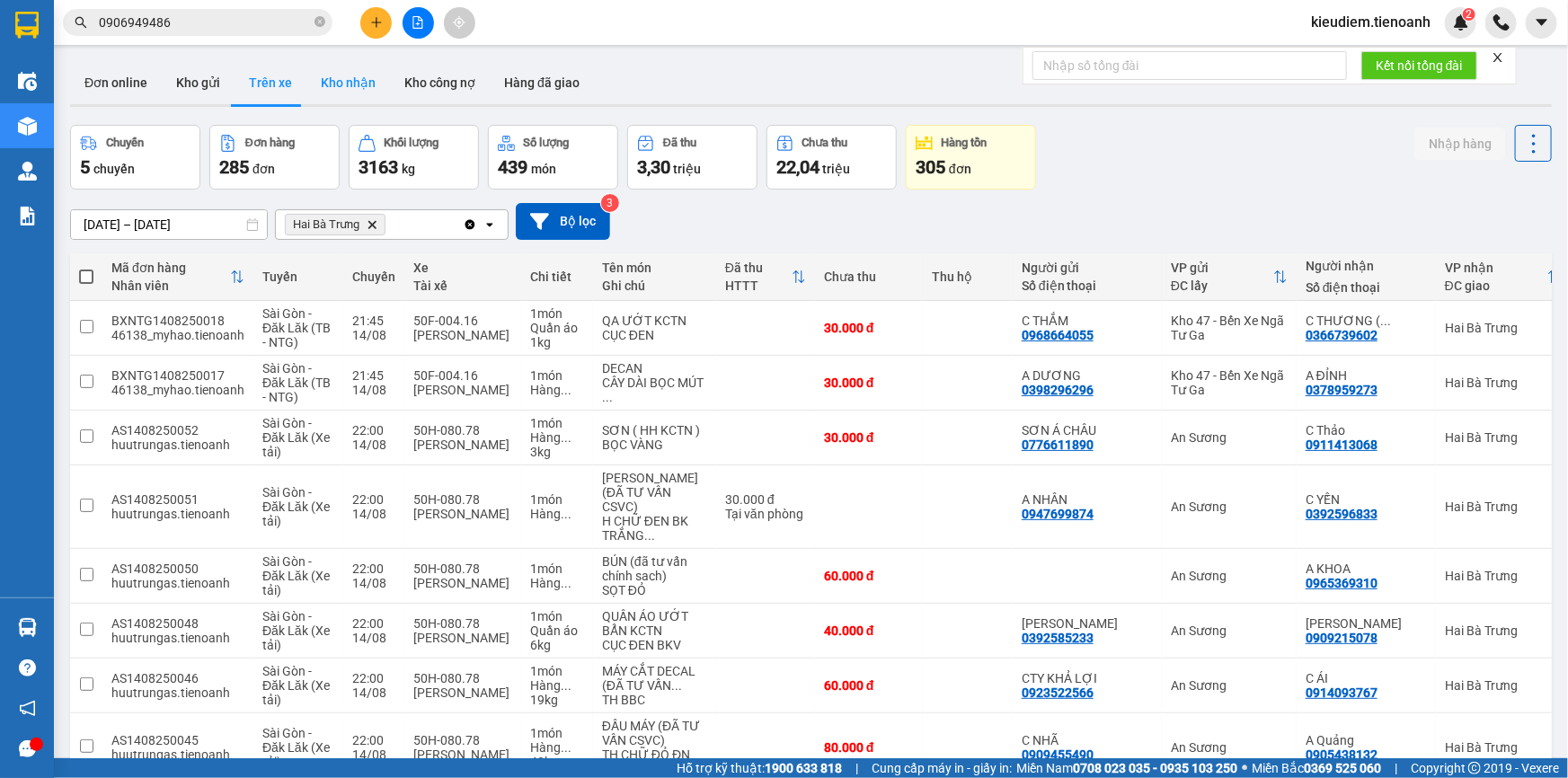
click at [349, 81] on button "Kho nhận" at bounding box center [347, 82] width 84 height 43
type input "01/08/2025 – 15/08/2025"
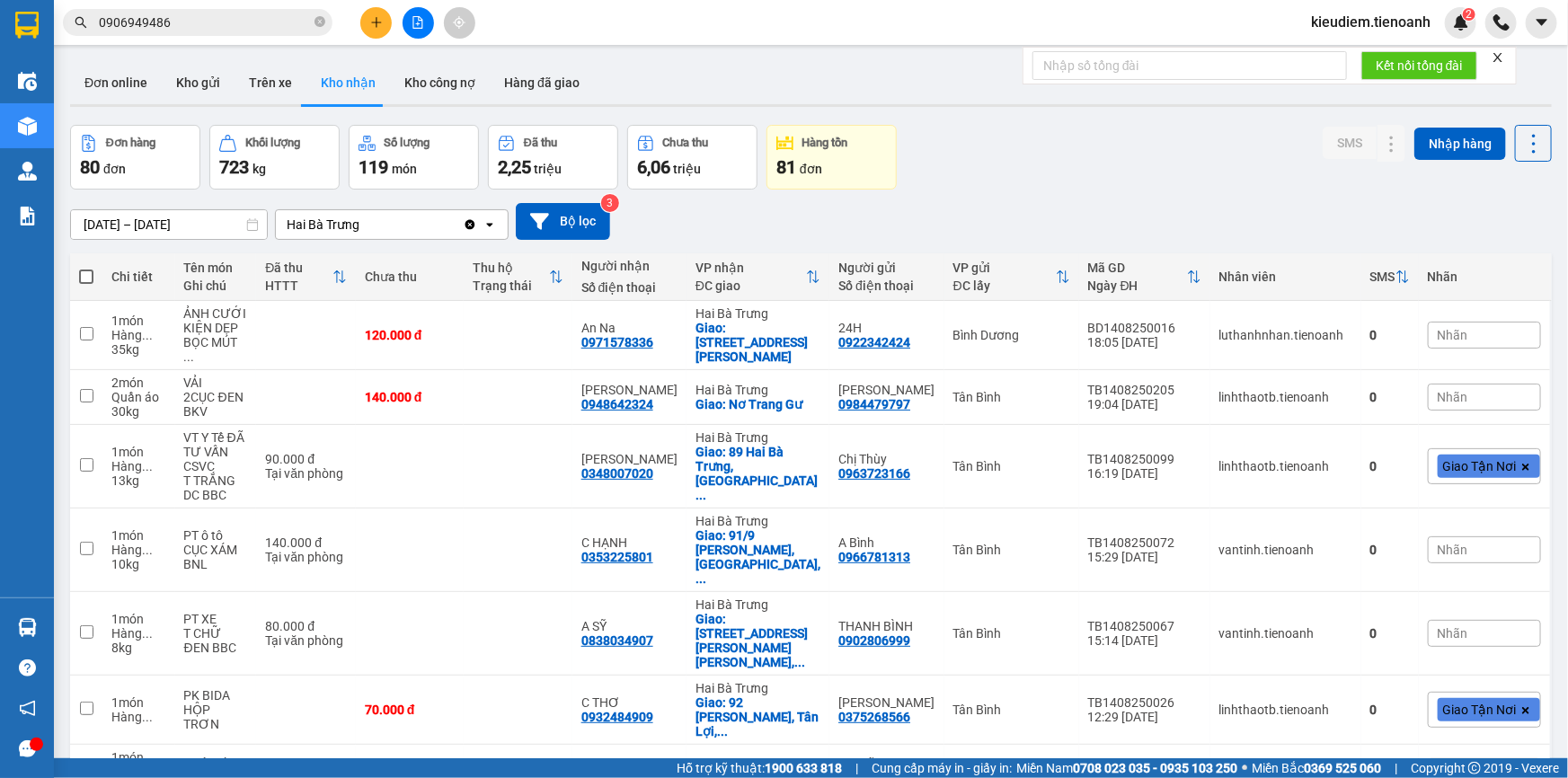
scroll to position [233, 0]
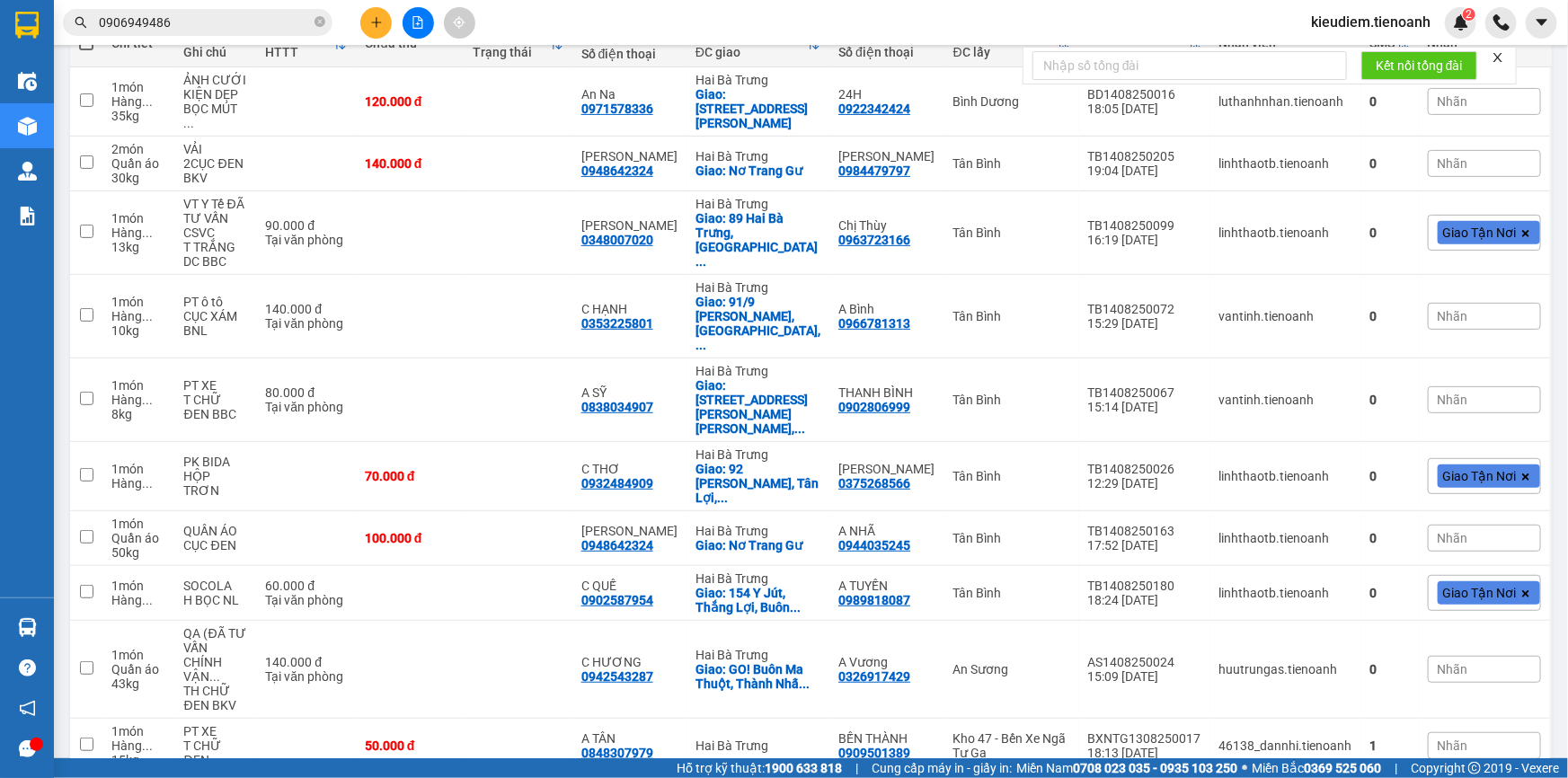
click at [1471, 682] on span "100 / trang" at bounding box center [1471, 675] width 64 height 18
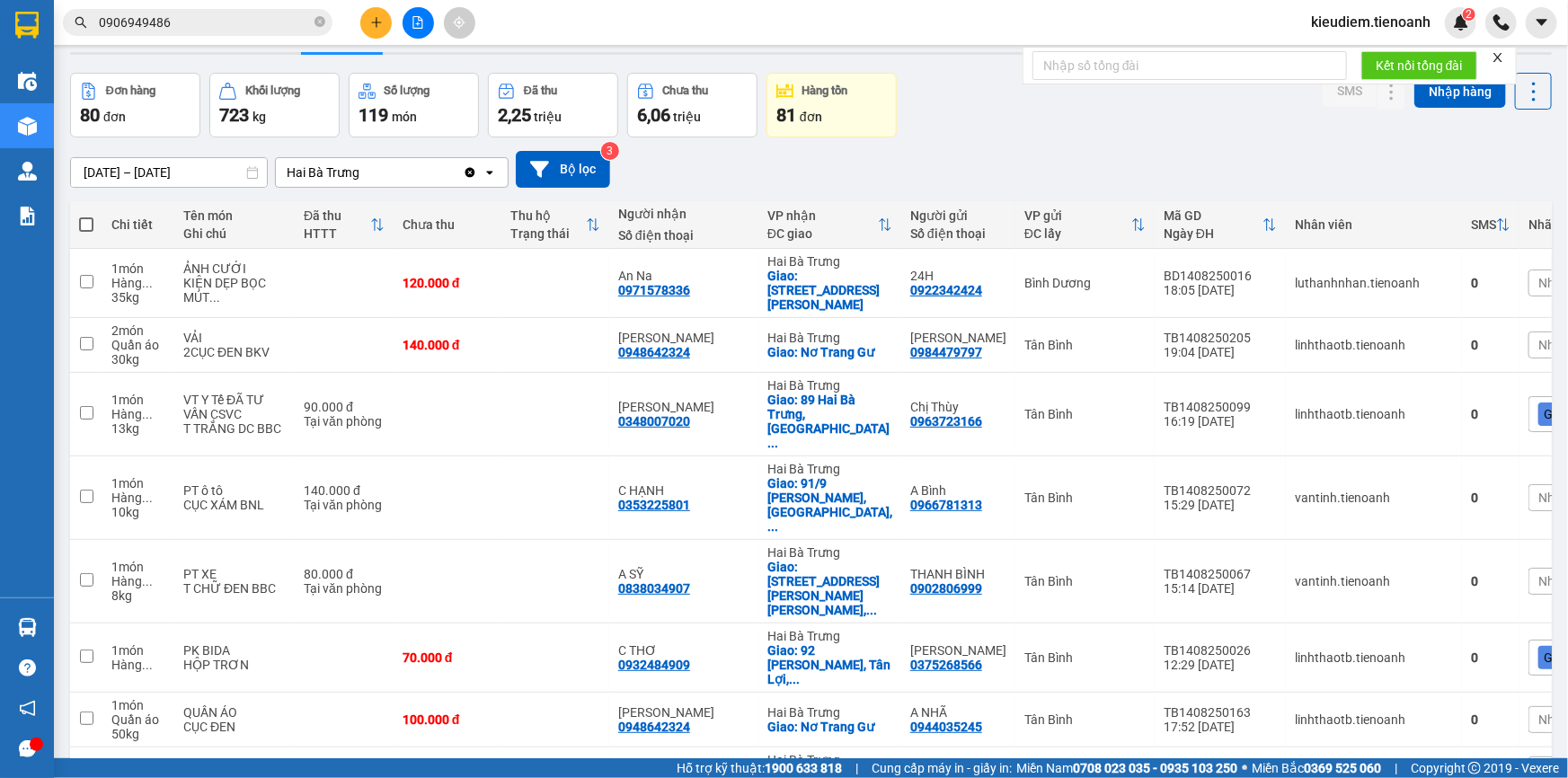
scroll to position [0, 0]
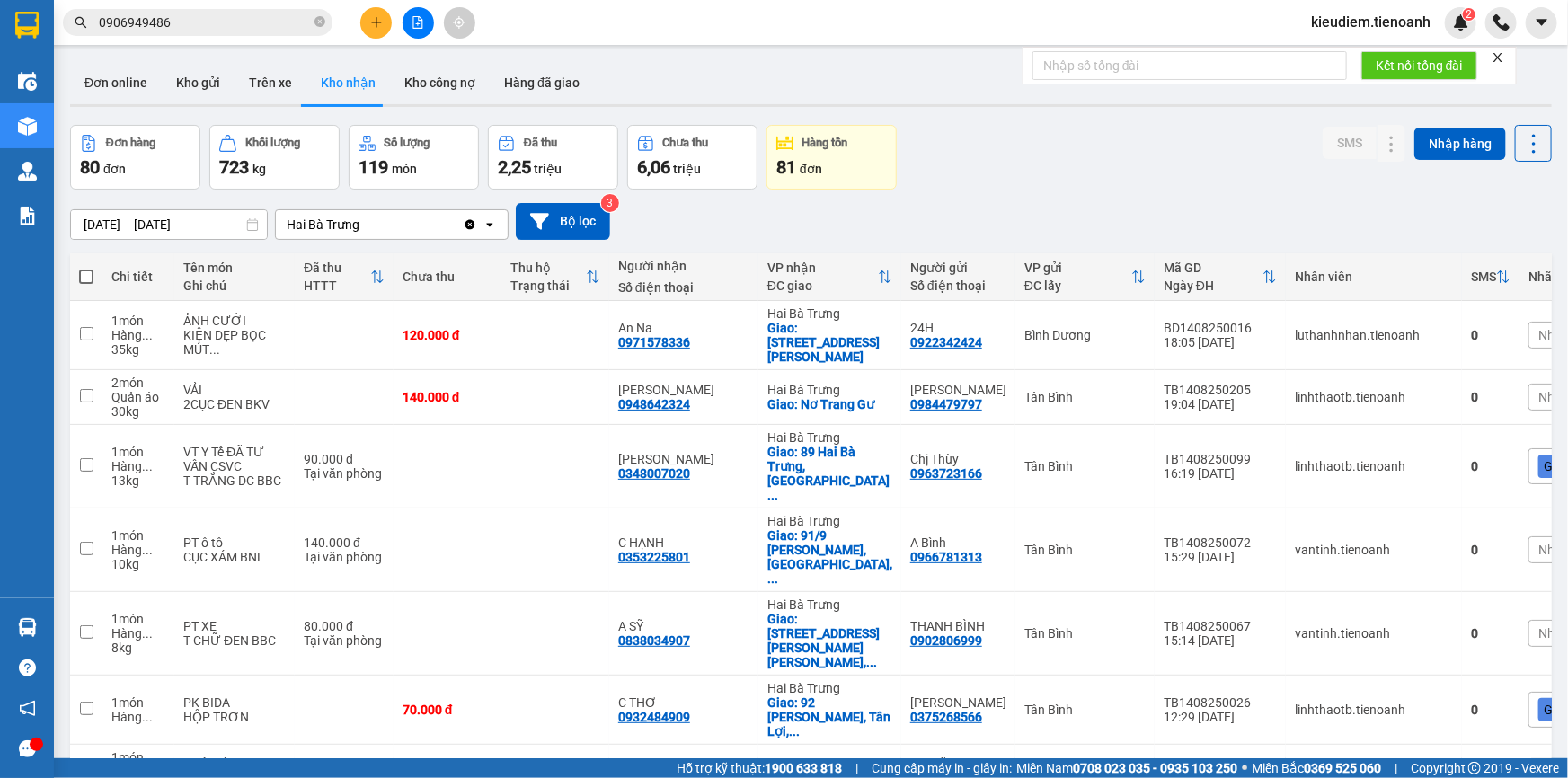
drag, startPoint x: 1060, startPoint y: 209, endPoint x: 1038, endPoint y: 212, distance: 22.2
click at [1060, 209] on div "01/08/2025 – 15/08/2025 Press the down arrow key to interact with the calendar …" at bounding box center [811, 221] width 1482 height 37
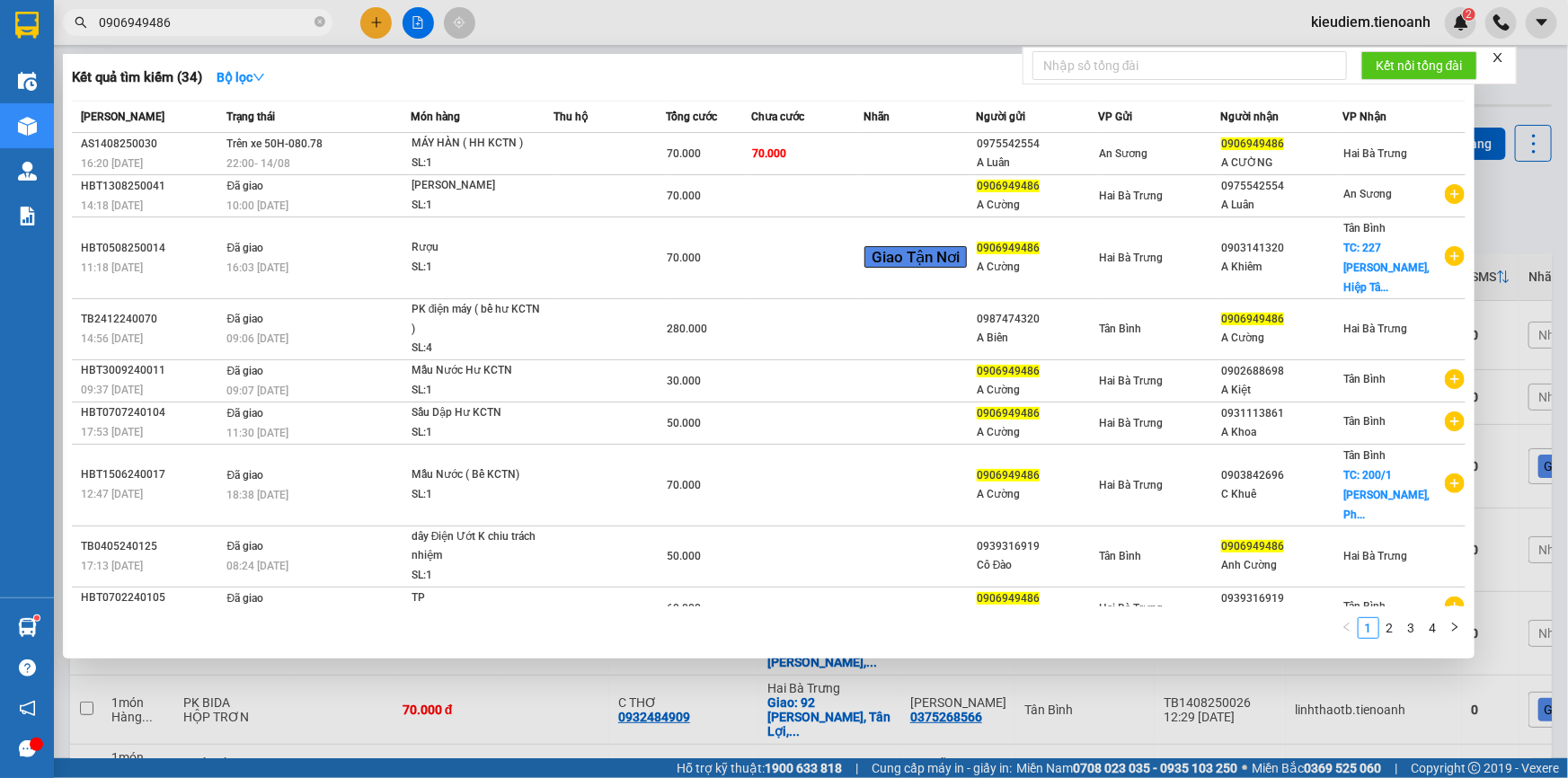
click at [206, 16] on input "0906949486" at bounding box center [205, 23] width 212 height 20
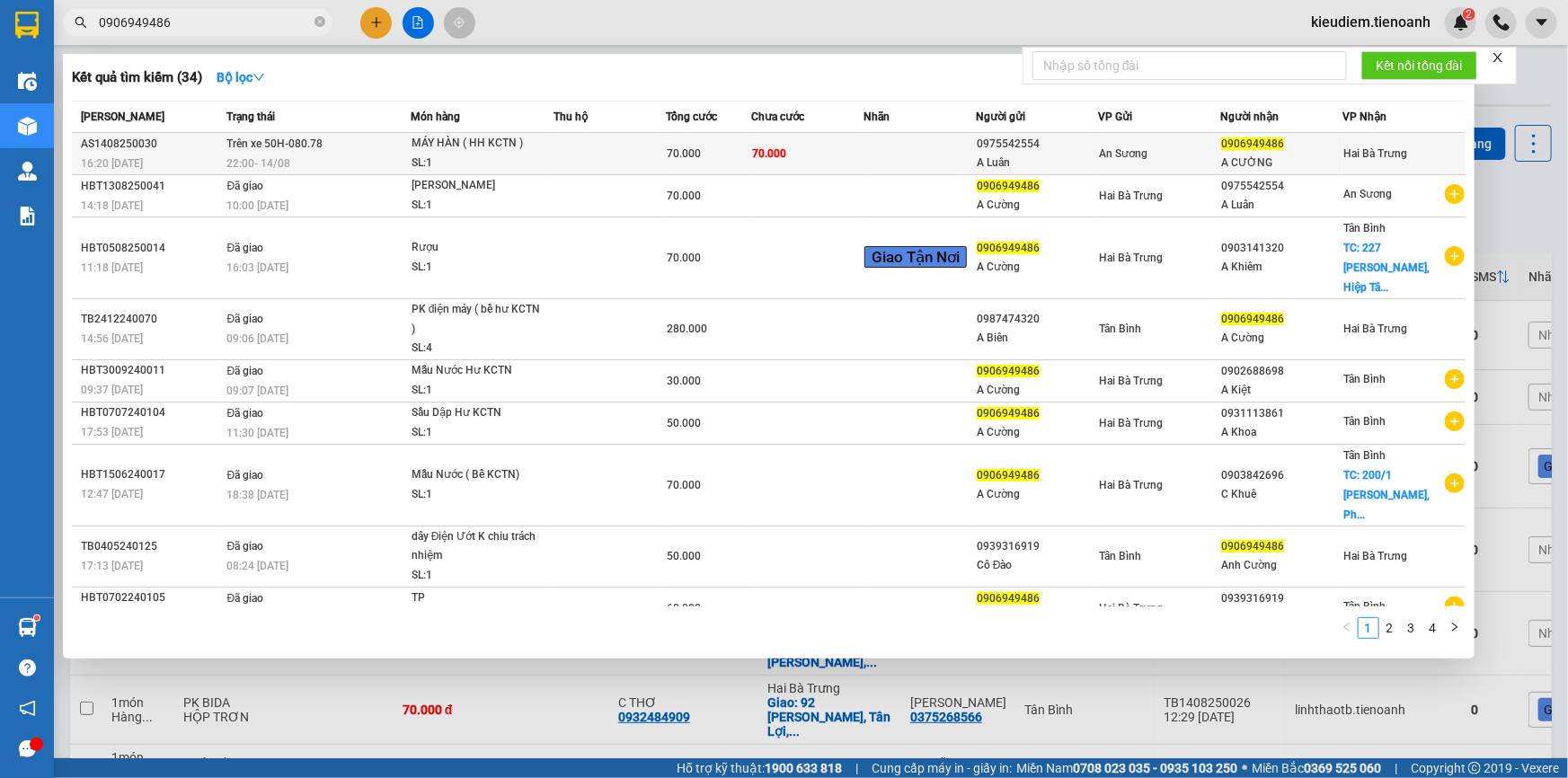
click at [305, 162] on div "22:00 - 14/08" at bounding box center [318, 163] width 182 height 20
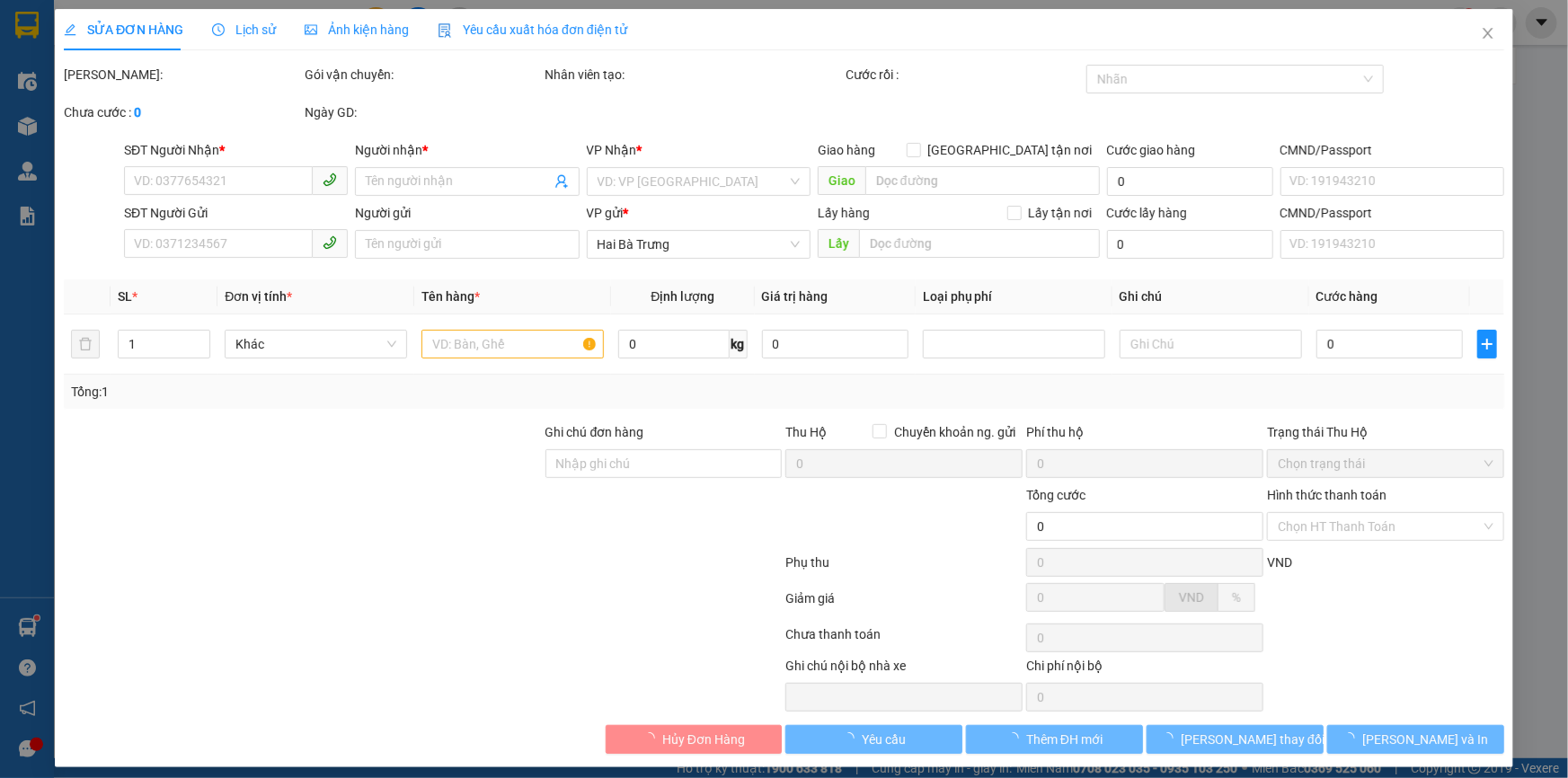
type input "0906949486"
type input "A CƯỜNG"
type input "0975542554"
type input "A Luân"
type input "70.000"
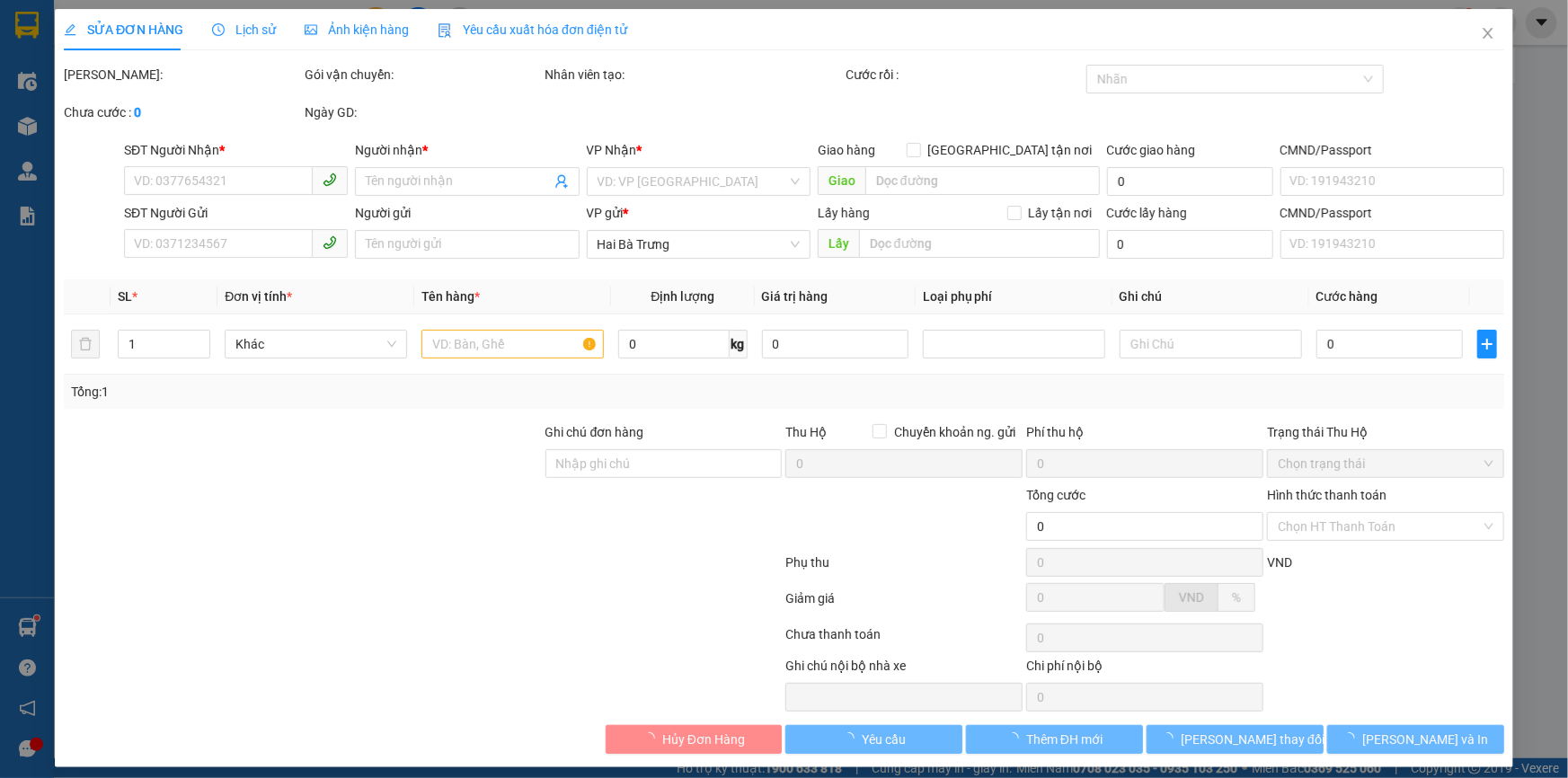
type input "70.000"
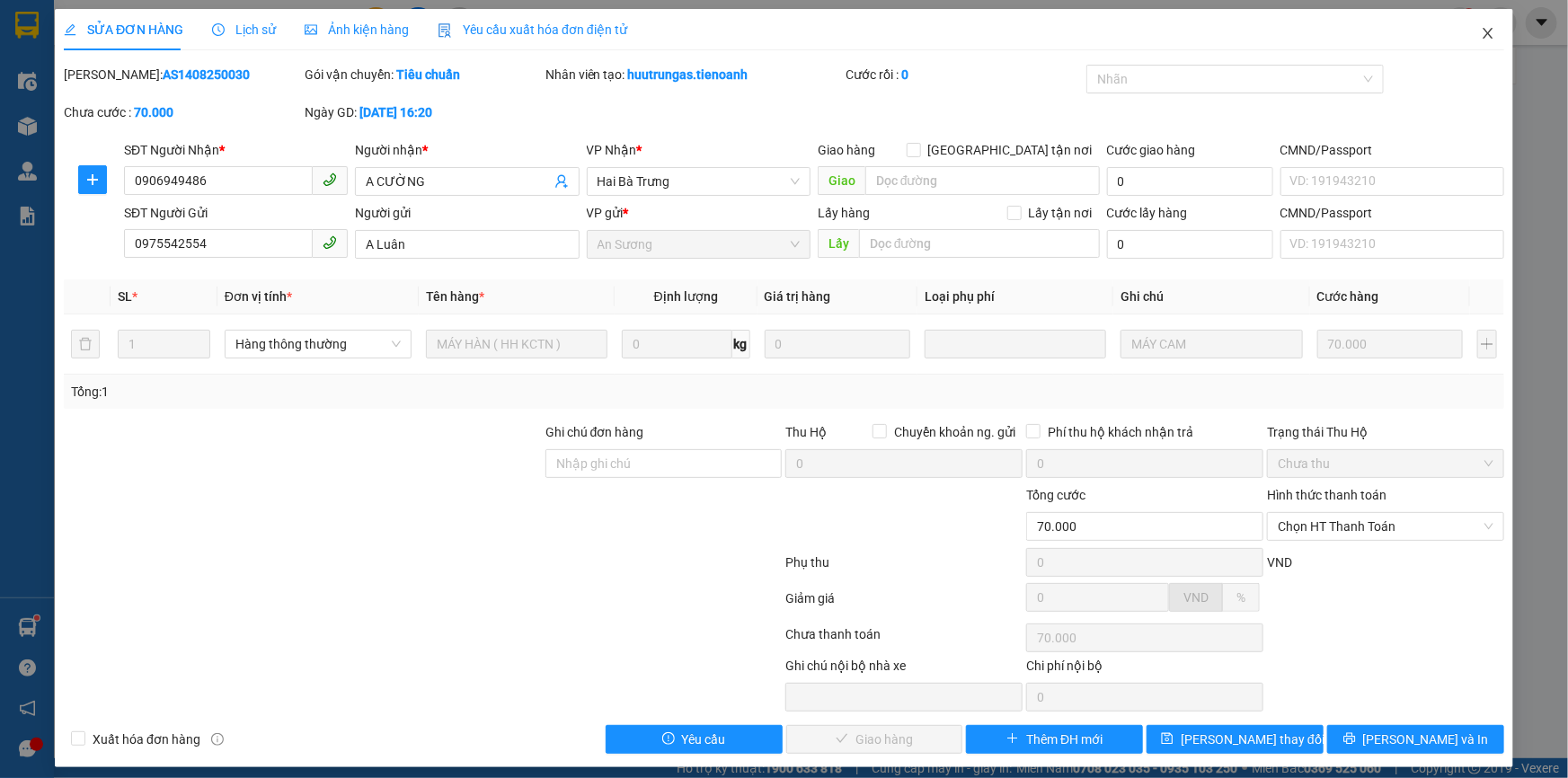
click at [1467, 36] on span "Close" at bounding box center [1488, 34] width 51 height 51
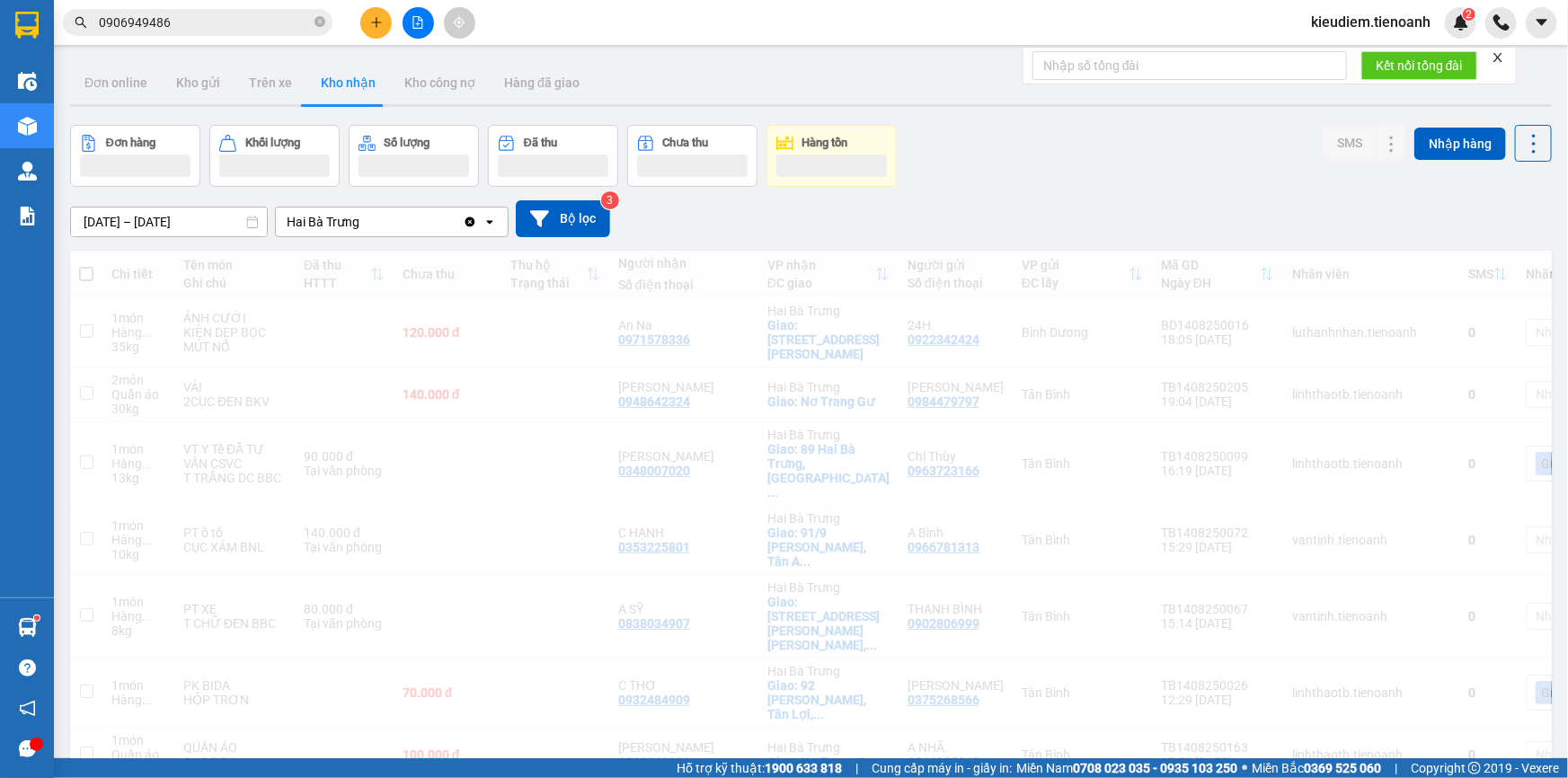
click at [1473, 38] on div "Kết quả tìm kiếm ( 34 ) Bộ lọc Mã ĐH Trạng thái Món hàng Thu hộ Tổng cước Chưa …" at bounding box center [784, 22] width 1568 height 45
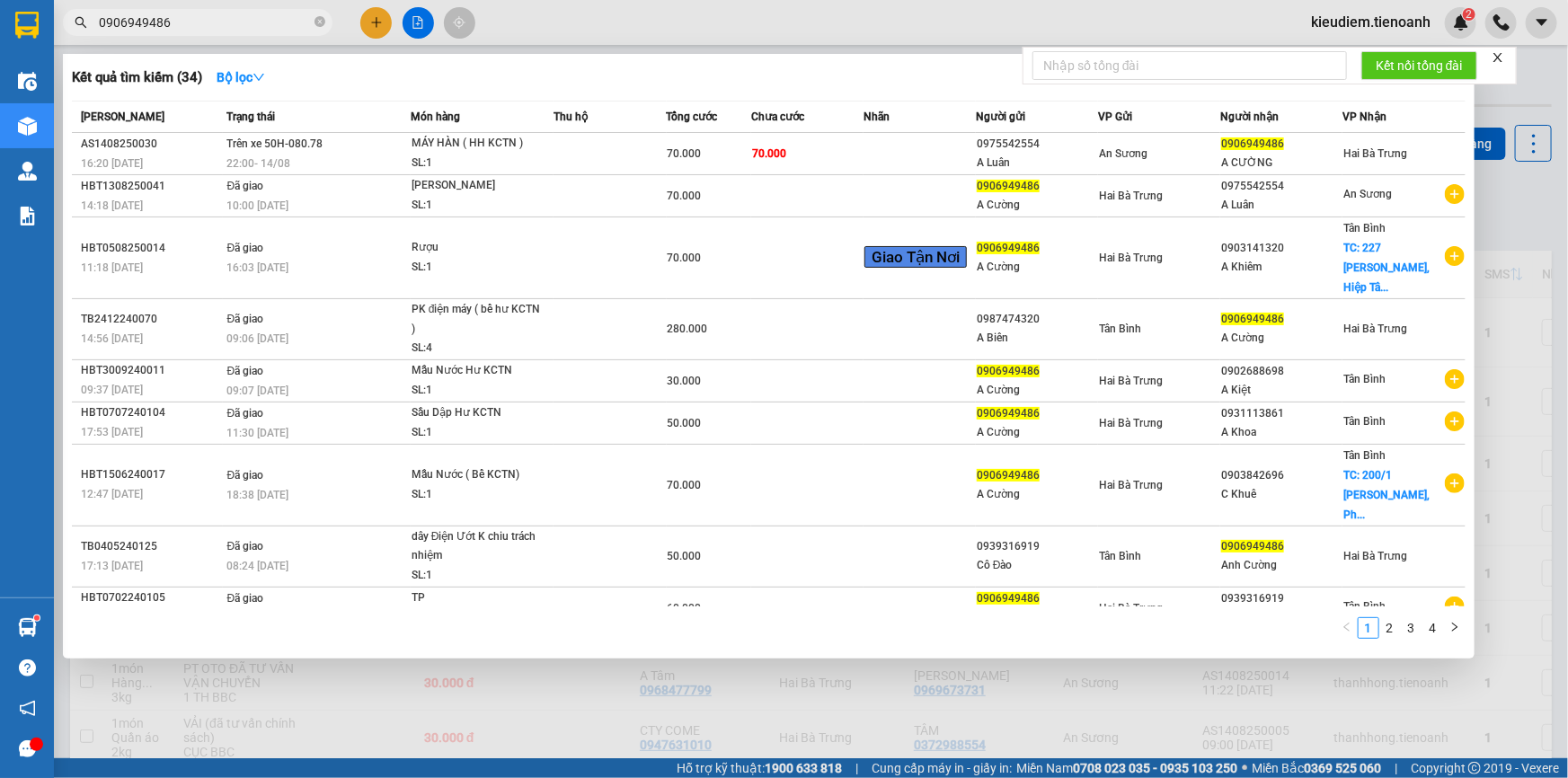
click at [230, 35] on span "0906949486" at bounding box center [197, 22] width 269 height 27
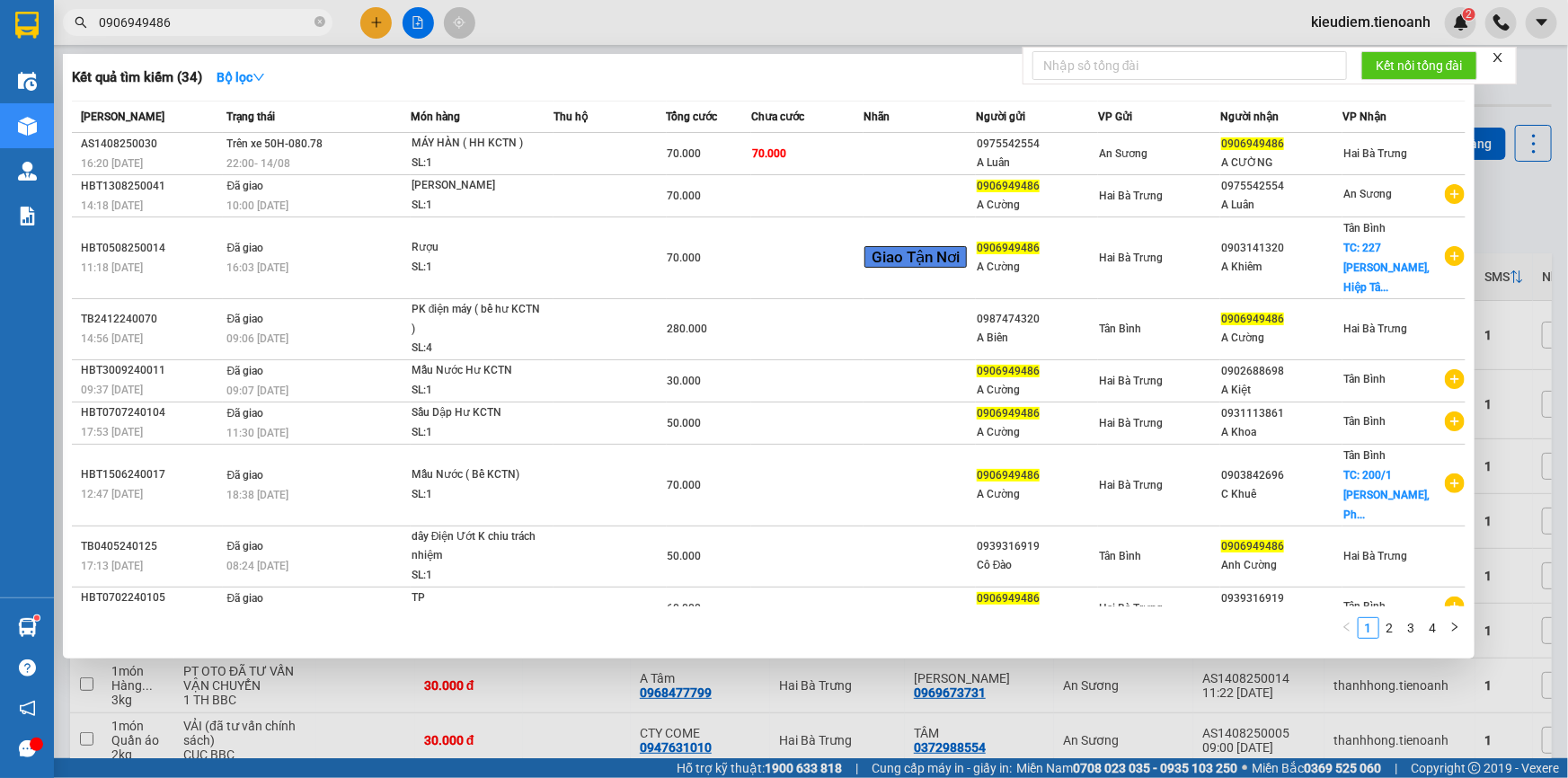
click at [221, 28] on input "0906949486" at bounding box center [205, 23] width 212 height 20
type input "090694948"
click at [696, 76] on div "Kết quả tìm kiếm ( 34 ) Bộ lọc" at bounding box center [768, 76] width 1393 height 28
click at [314, 28] on span at bounding box center [320, 23] width 11 height 17
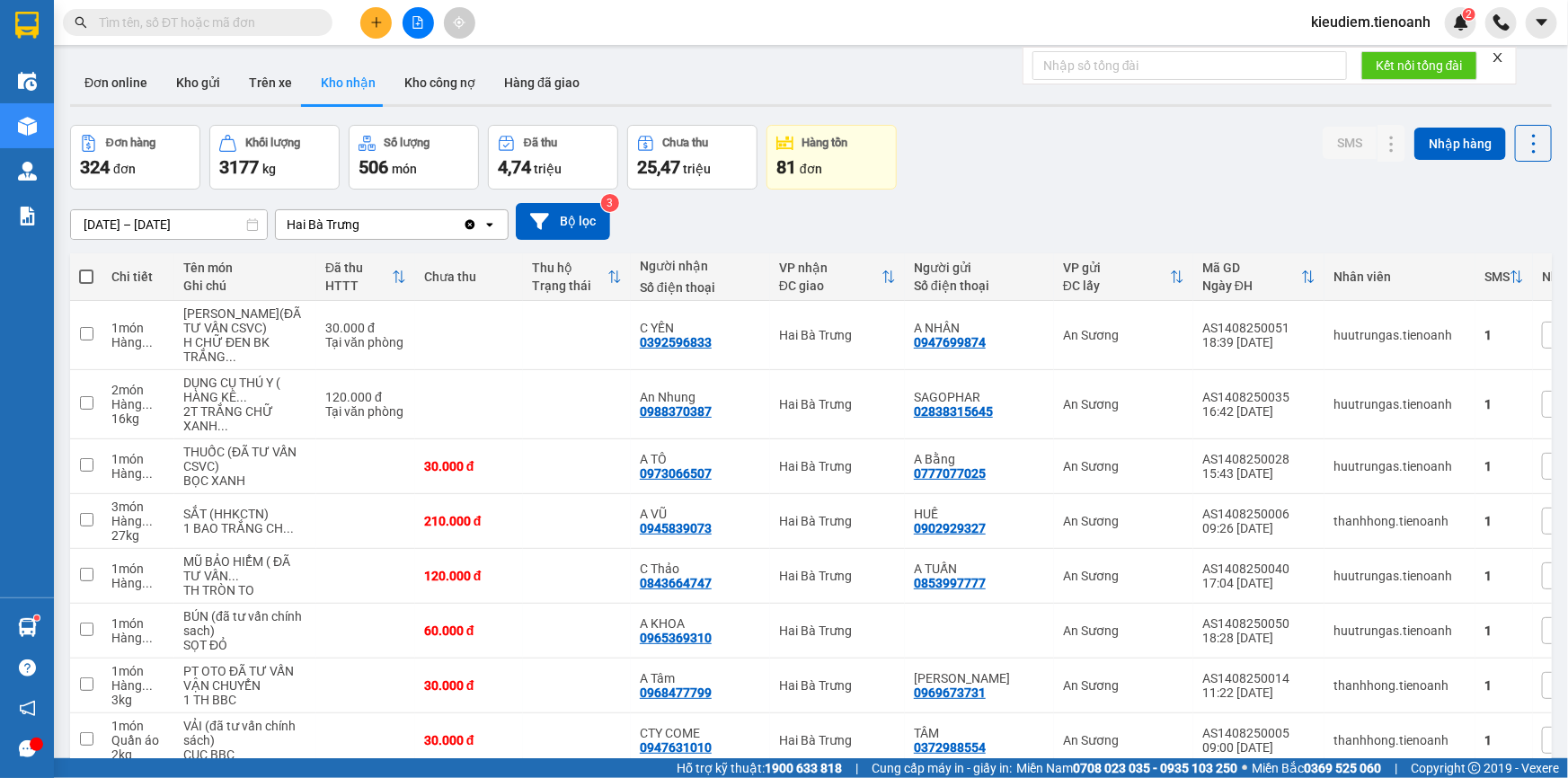
click at [261, 24] on input "text" at bounding box center [205, 23] width 212 height 20
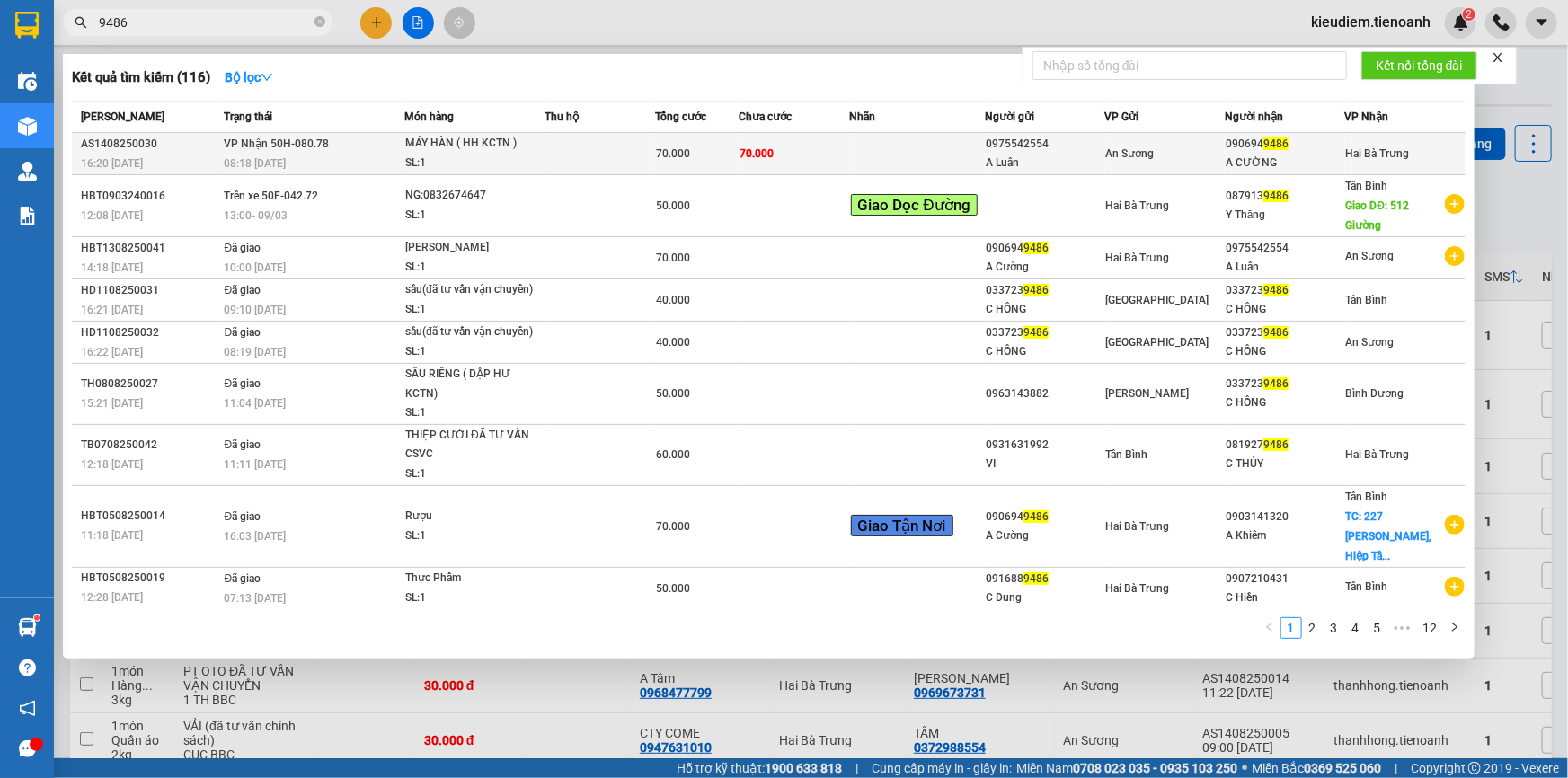
type input "9486"
click at [240, 154] on div "08:18 - 15/08" at bounding box center [313, 163] width 180 height 20
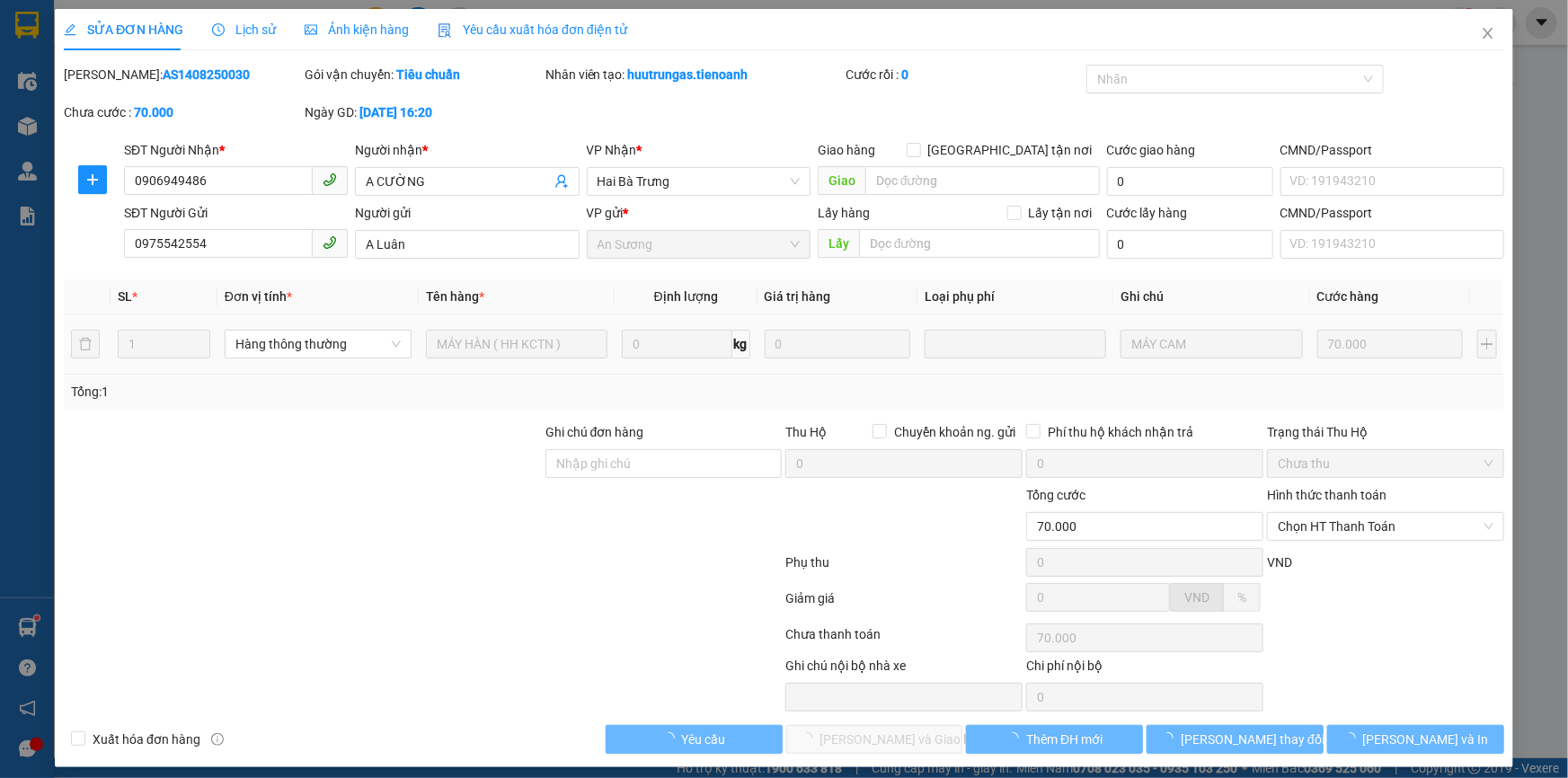
type input "0906949486"
type input "A CƯỜNG"
type input "0975542554"
type input "A Luân"
type input "70.000"
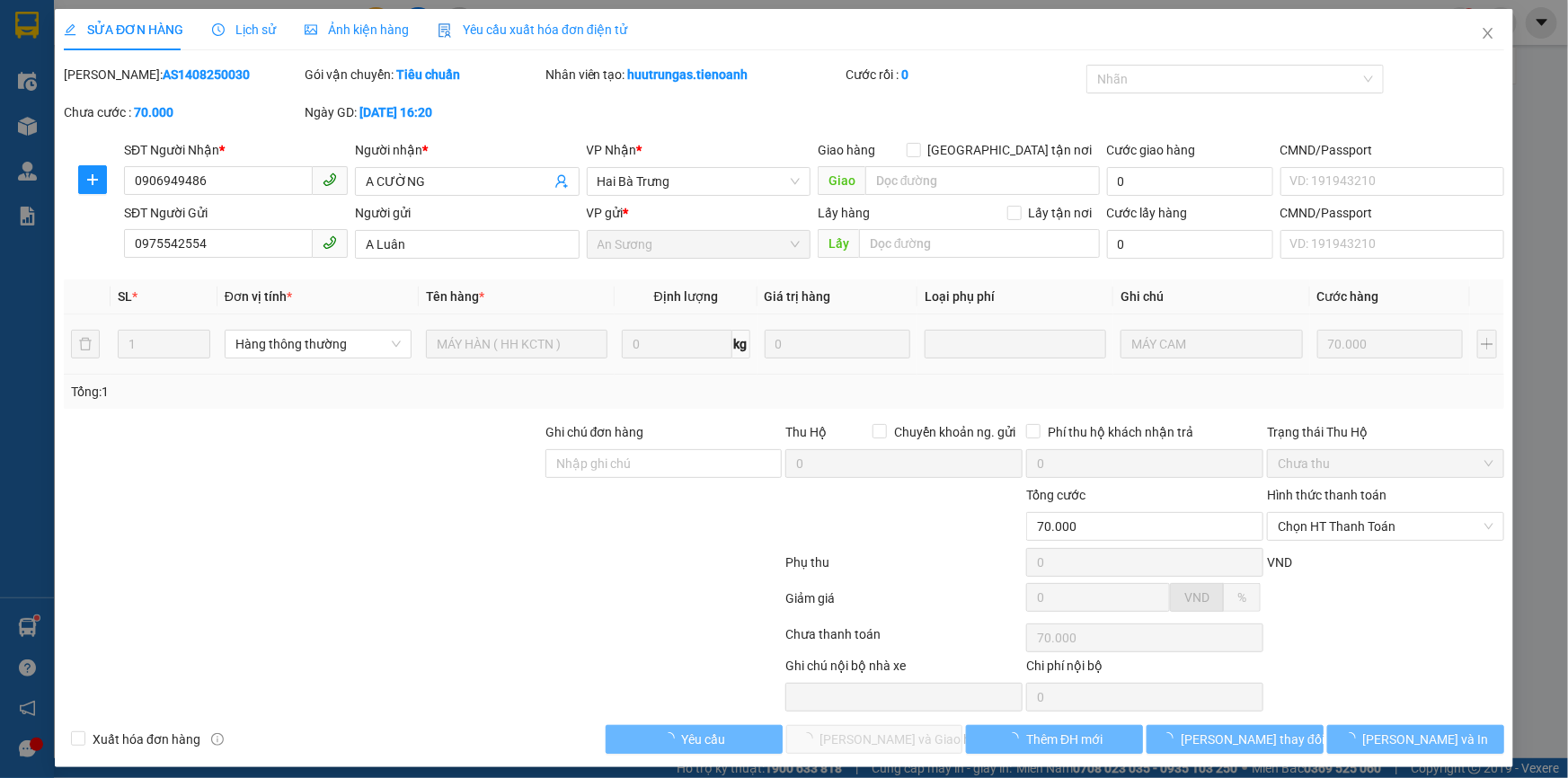
type input "70.000"
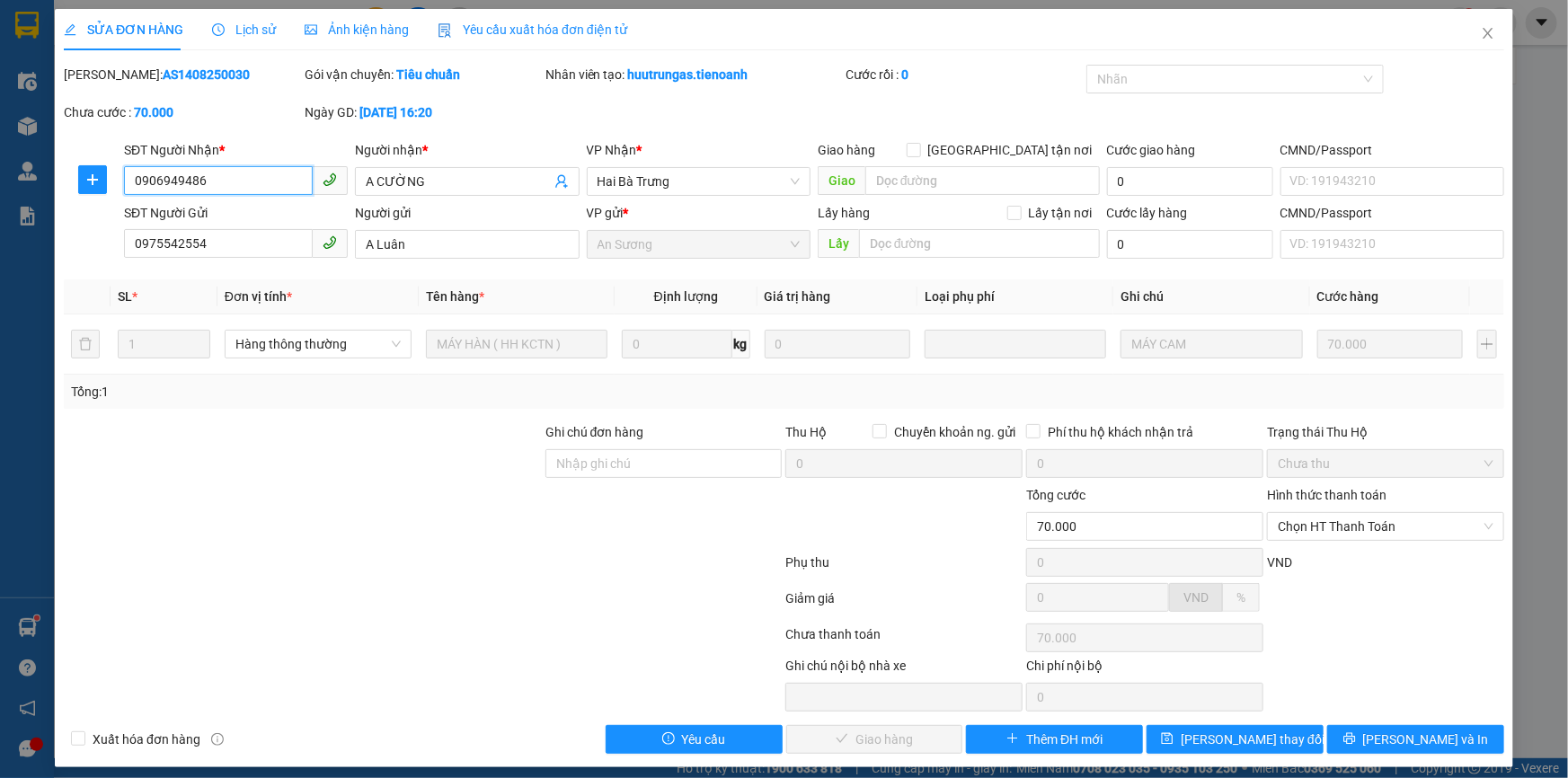
click at [228, 175] on input "0906949486" at bounding box center [218, 180] width 188 height 28
click at [1465, 47] on span "Close" at bounding box center [1488, 34] width 51 height 51
click at [1482, 39] on div "Kết quả tìm kiếm ( 116 ) Bộ lọc Mã ĐH Trạng thái Món hàng Thu hộ Tổng cước Chưa…" at bounding box center [784, 22] width 1568 height 45
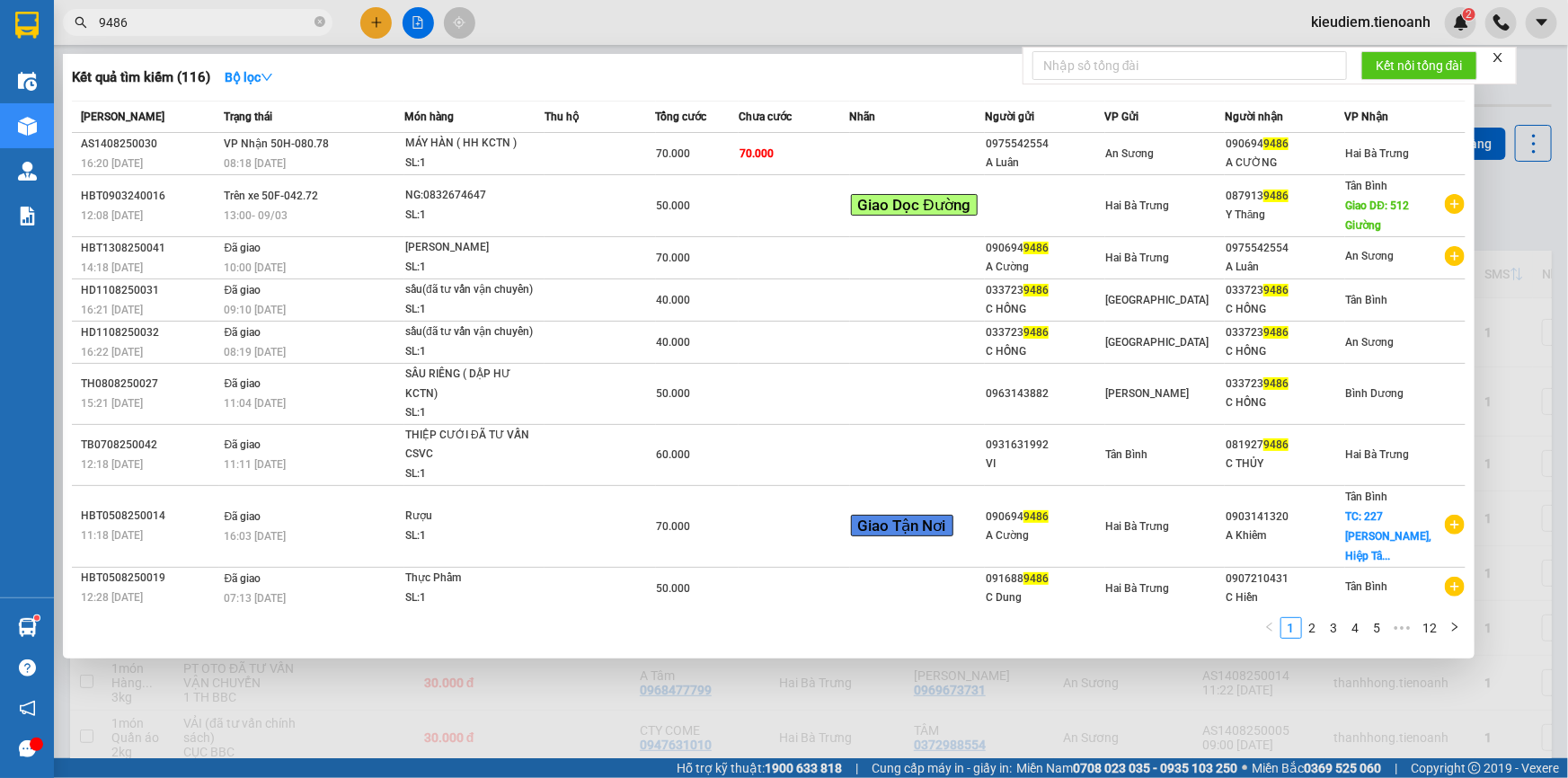
click at [222, 27] on input "9486" at bounding box center [205, 23] width 212 height 20
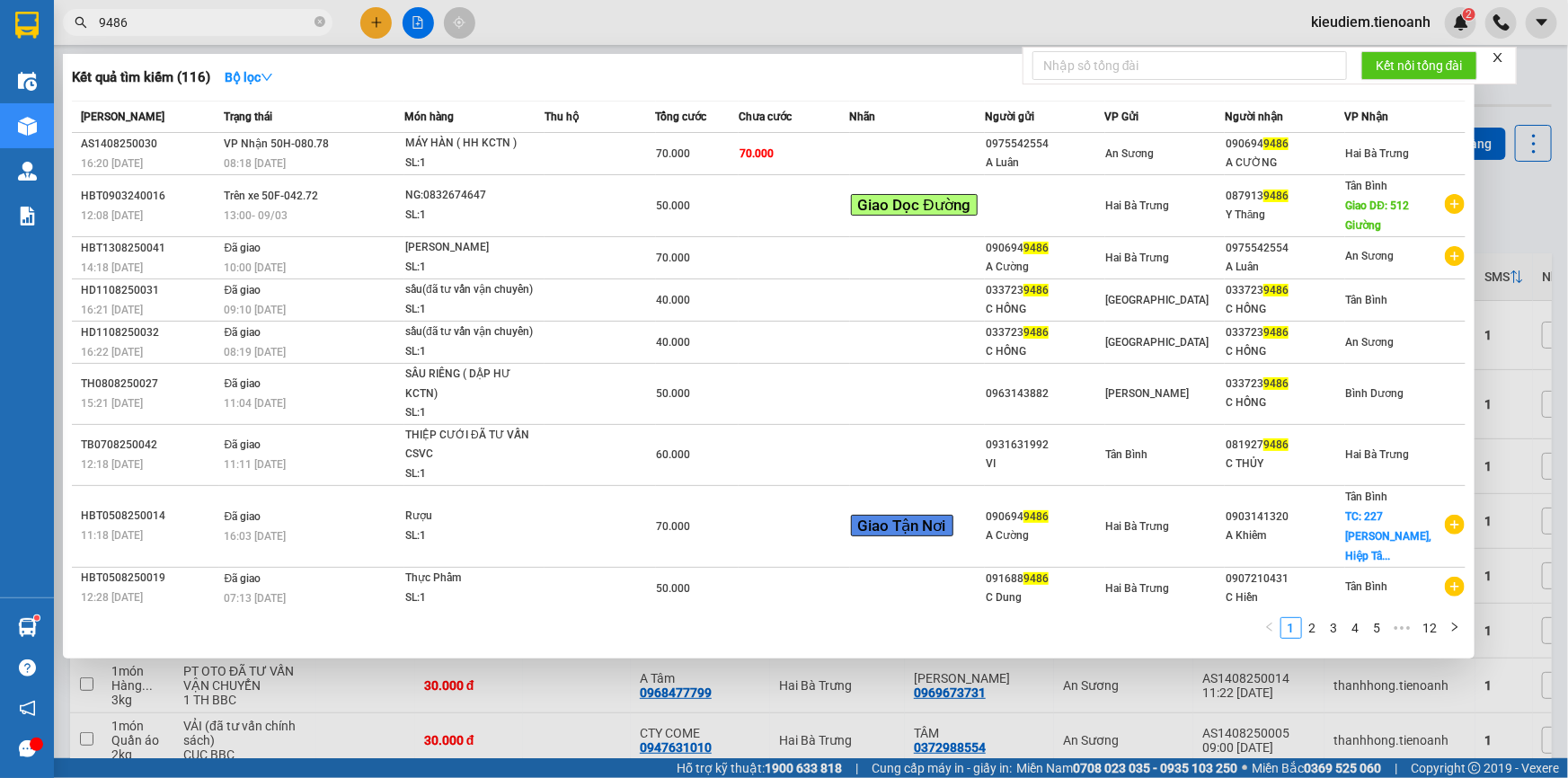
click at [222, 28] on input "9486" at bounding box center [205, 23] width 212 height 20
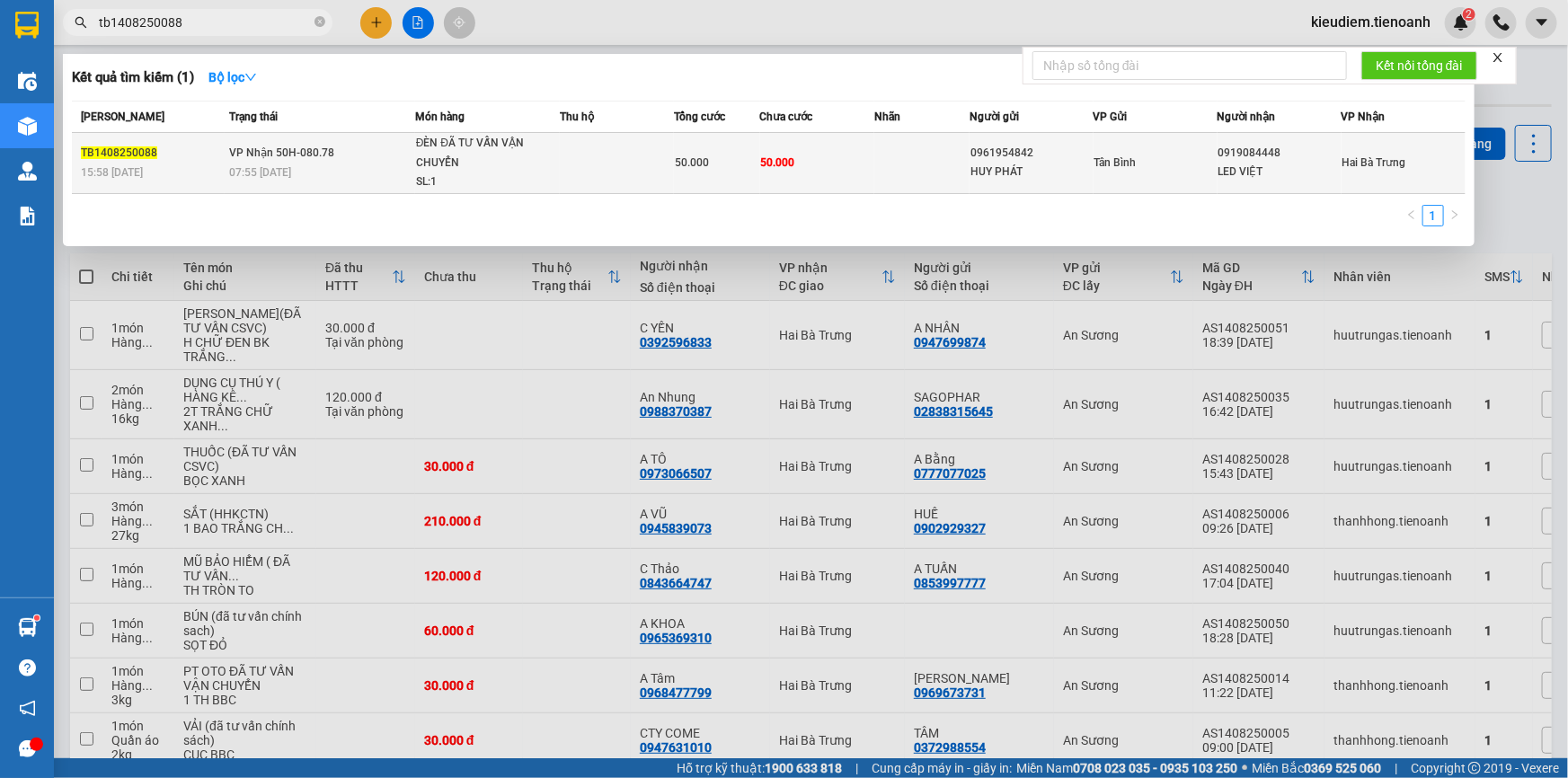
type input "tb1408250088"
click at [592, 182] on td at bounding box center [617, 163] width 114 height 61
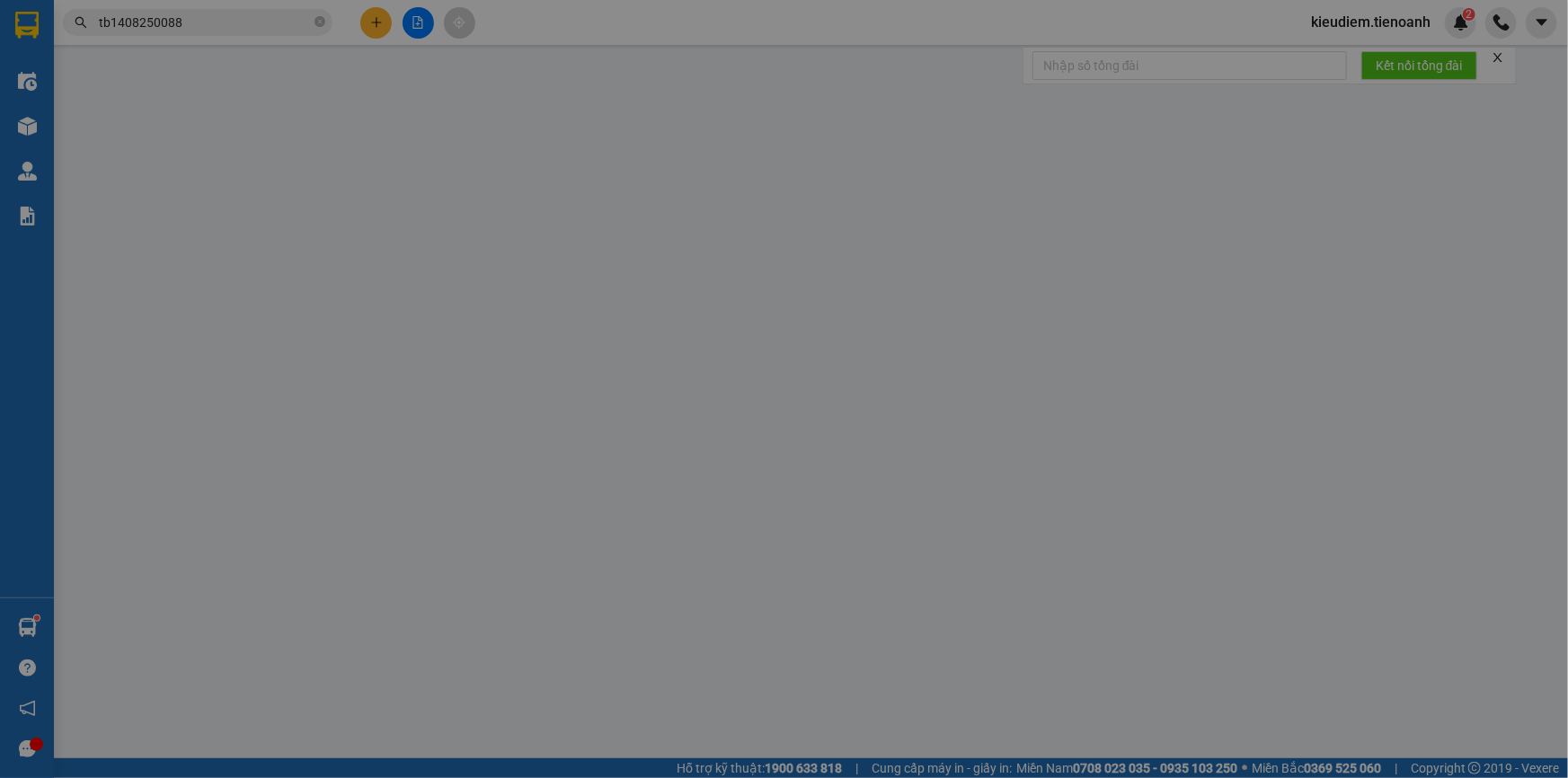
type input "0919084448"
type input "LED VIỆT"
type input "0961954842"
type input "HUY PHÁT"
type input "50.000"
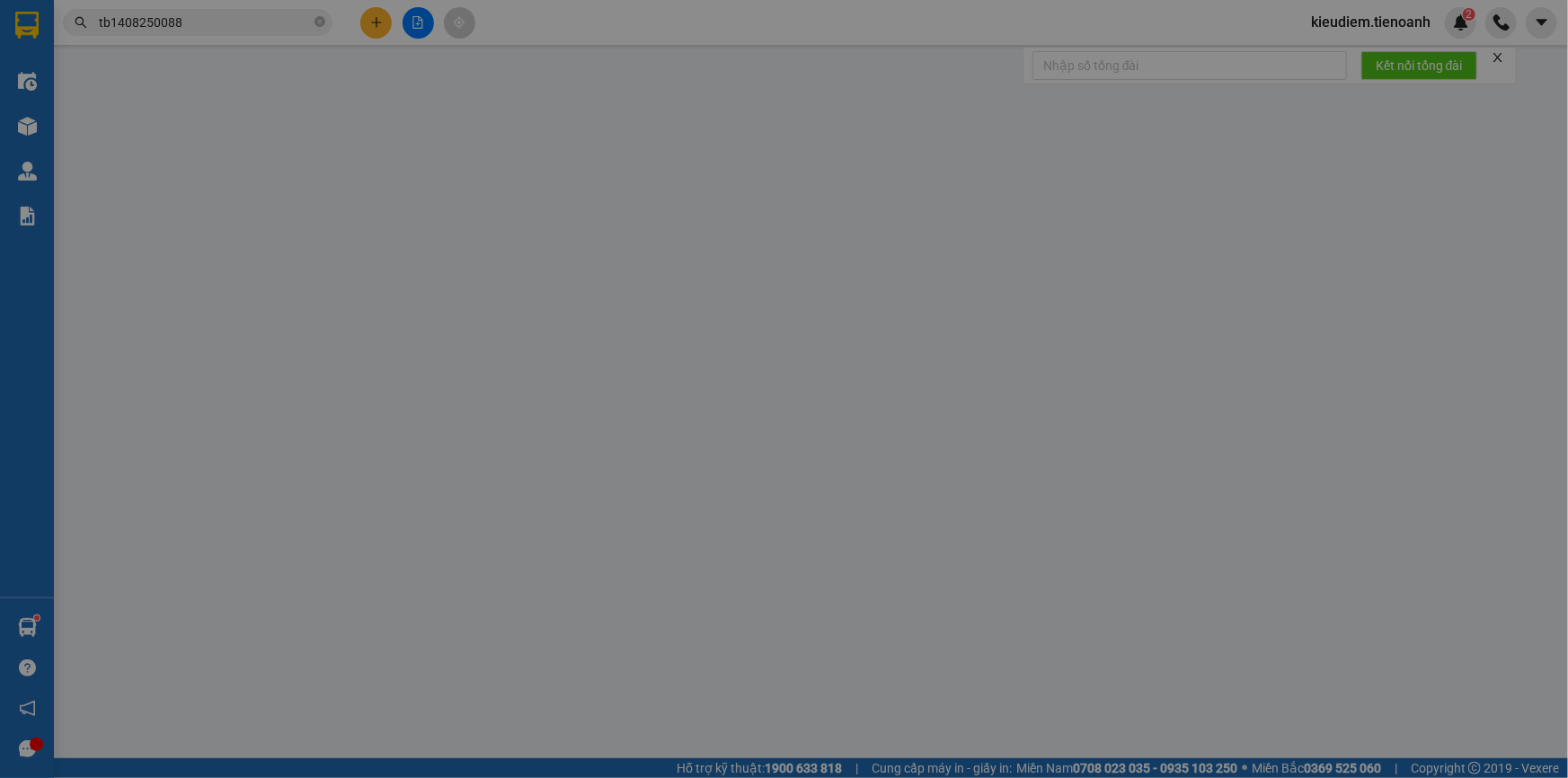
type input "50.000"
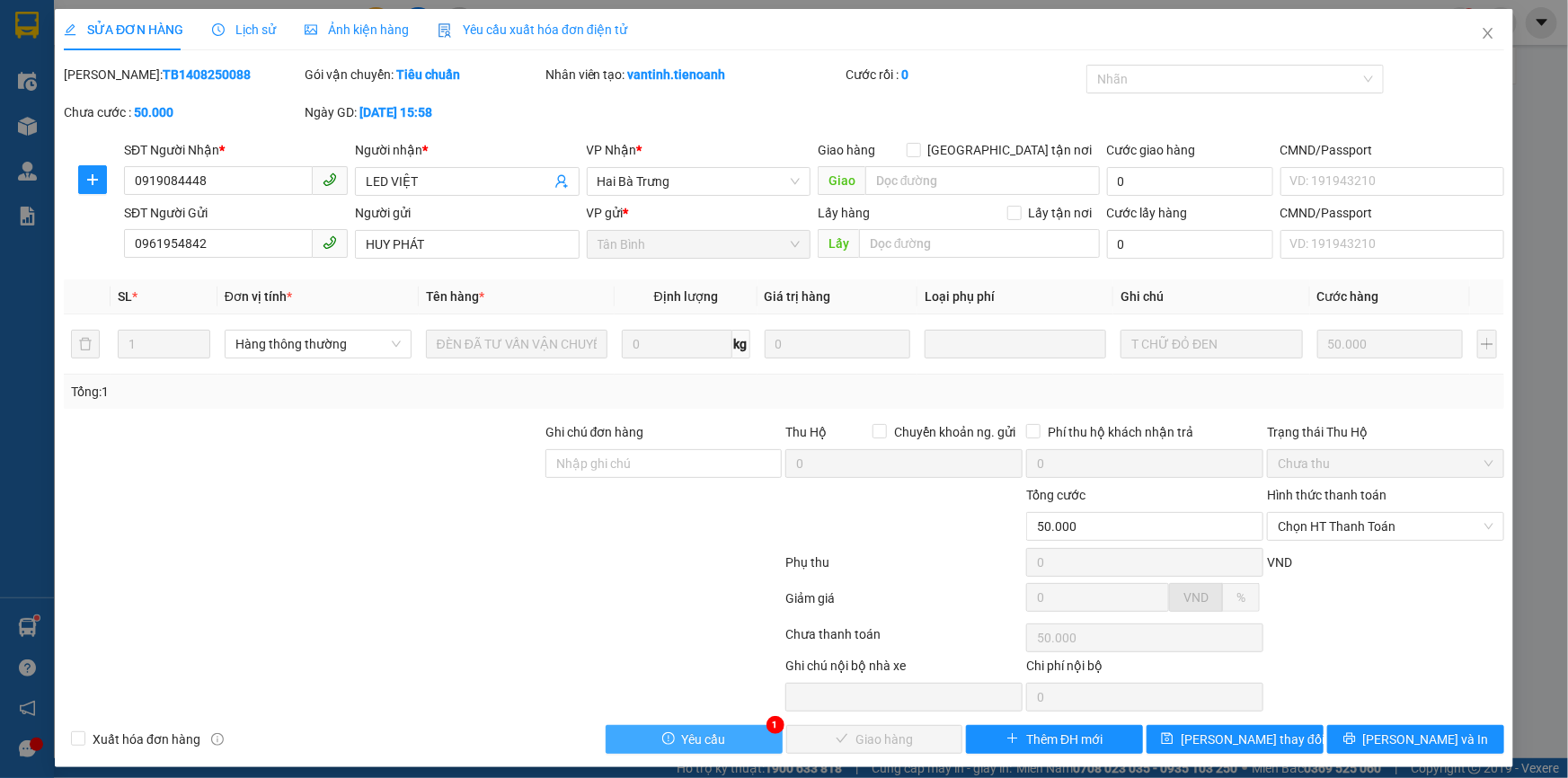
click at [747, 740] on button "Yêu cầu" at bounding box center [694, 739] width 177 height 28
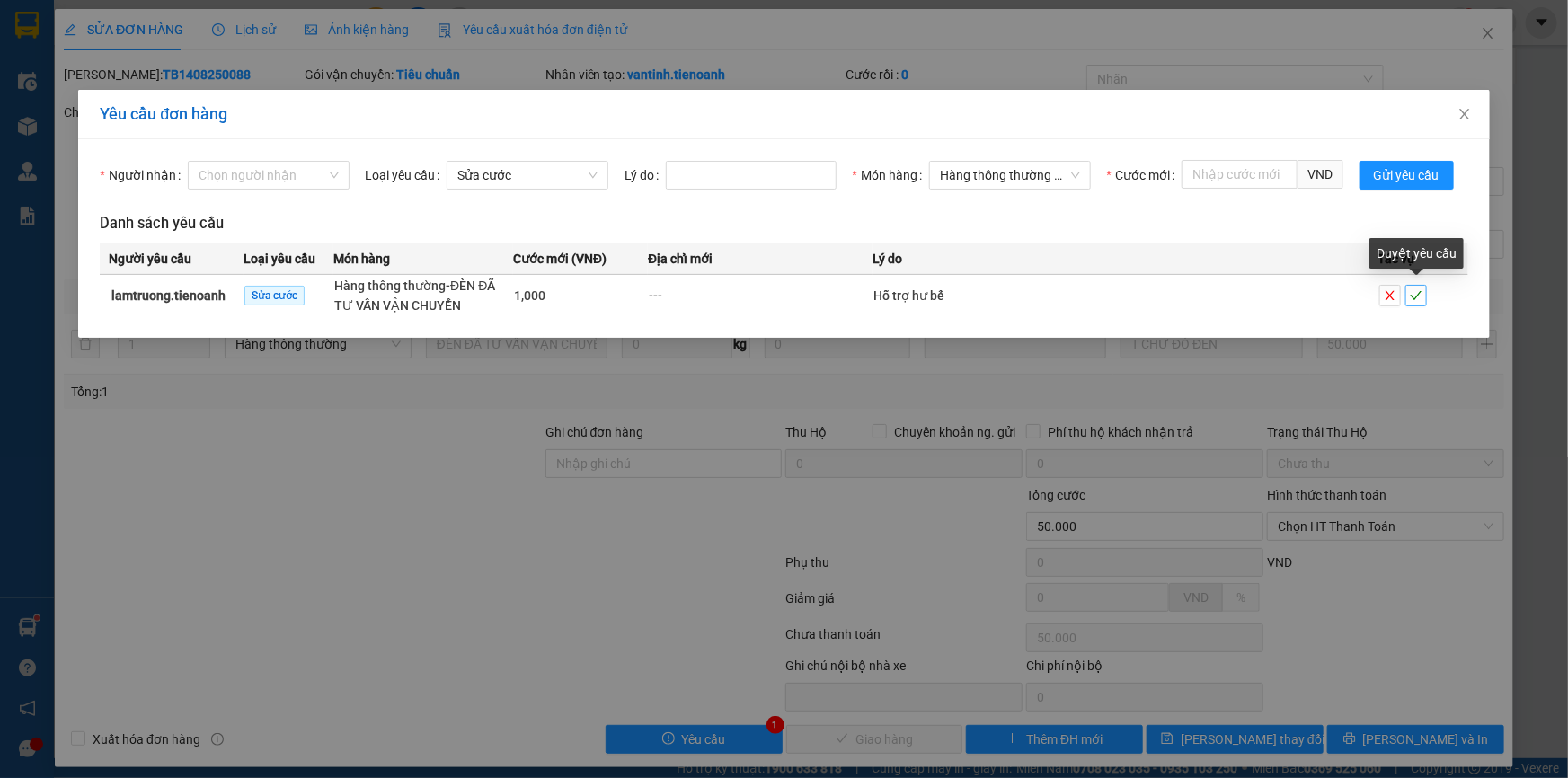
click at [1411, 297] on icon "check" at bounding box center [1416, 296] width 13 height 13
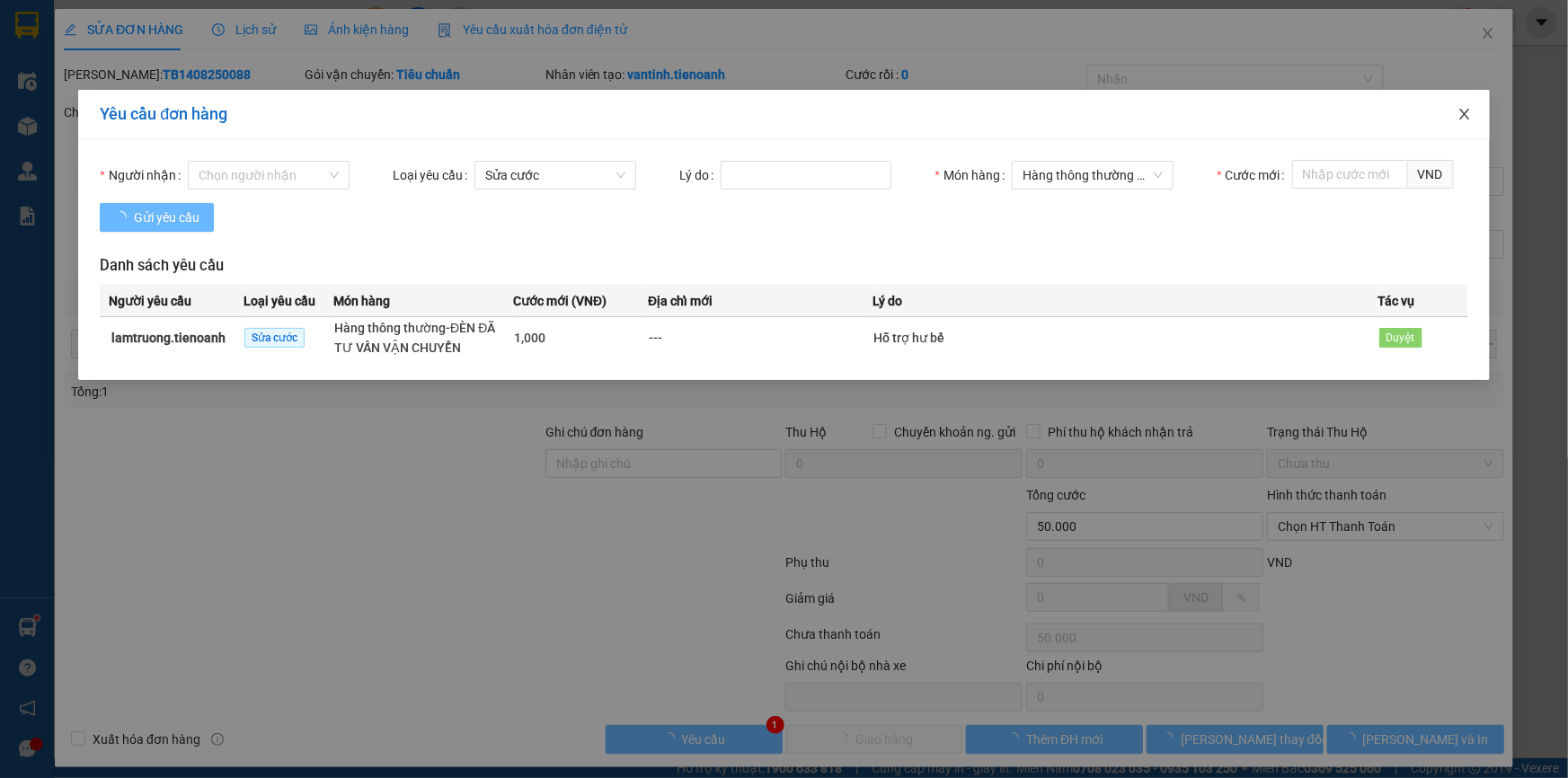
click at [1466, 118] on icon "close" at bounding box center [1465, 114] width 15 height 15
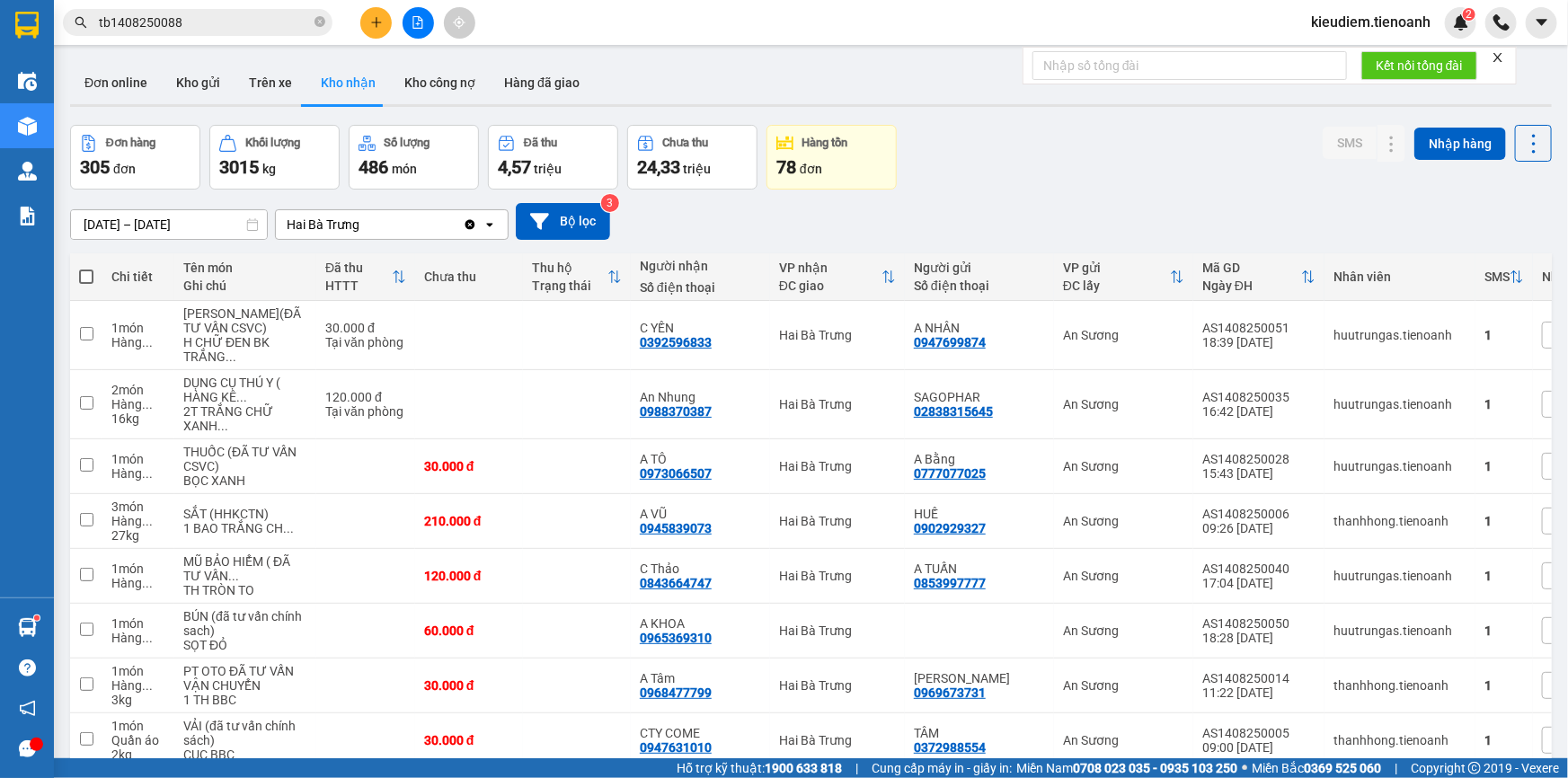
click at [201, 28] on input "tb1408250088" at bounding box center [205, 23] width 212 height 20
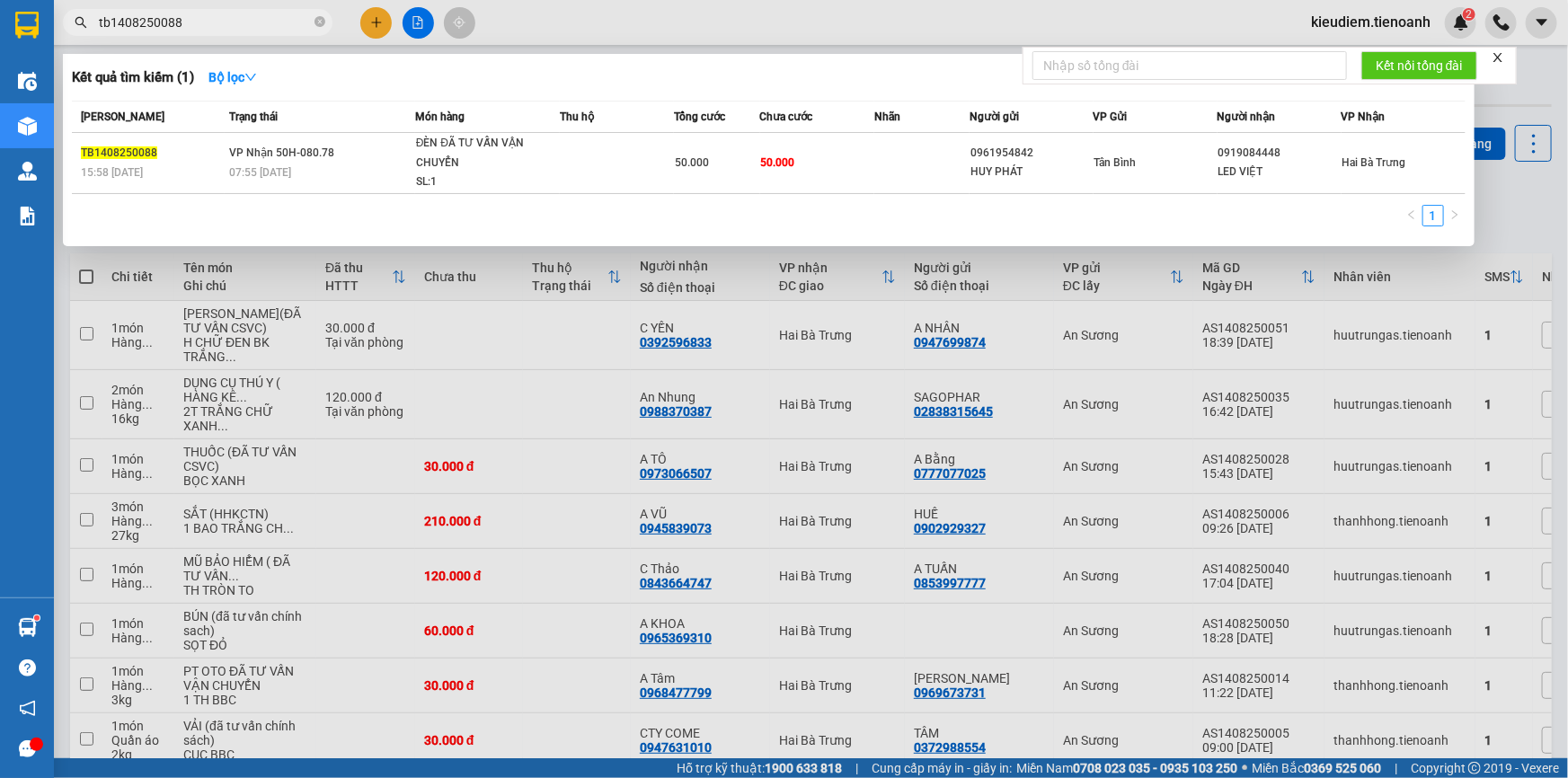
click at [201, 28] on input "tb1408250088" at bounding box center [205, 23] width 212 height 20
paste input "0906949486"
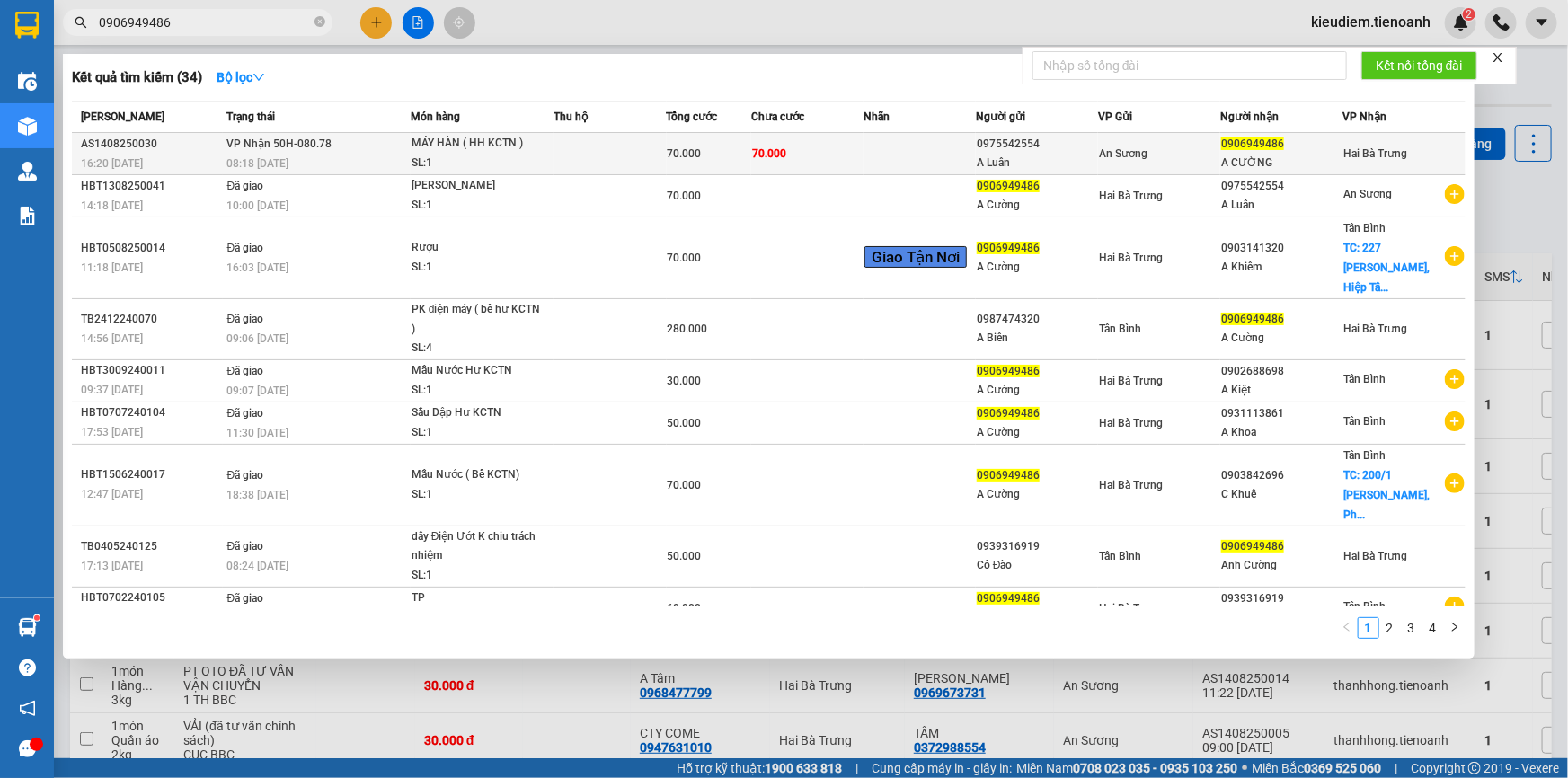
type input "0906949486"
click at [504, 148] on div "MÁY HÀN ( HH KCTN )" at bounding box center [479, 144] width 135 height 20
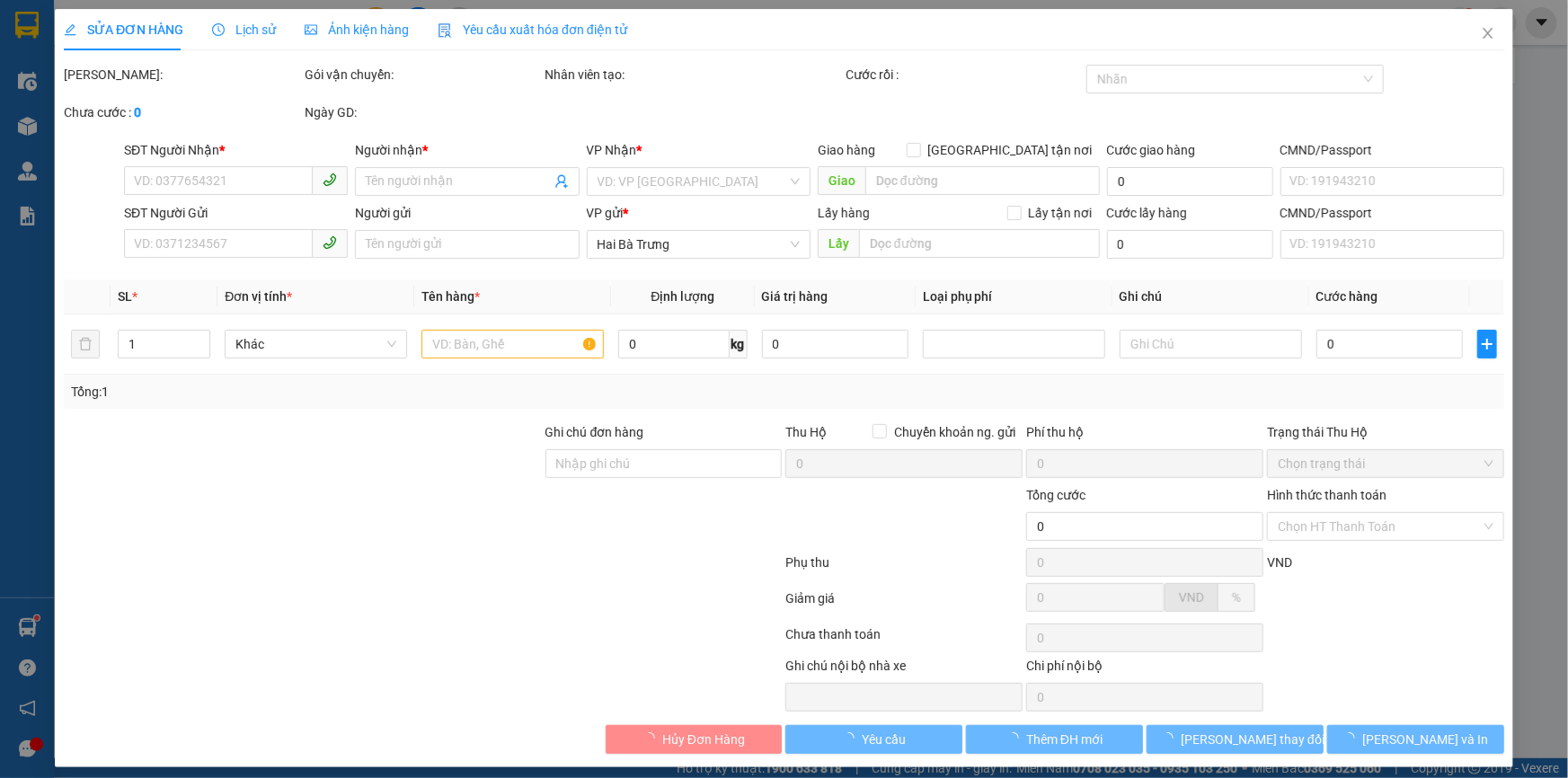
type input "0906949486"
type input "A CƯỜNG"
type input "0975542554"
type input "A Luân"
type input "70.000"
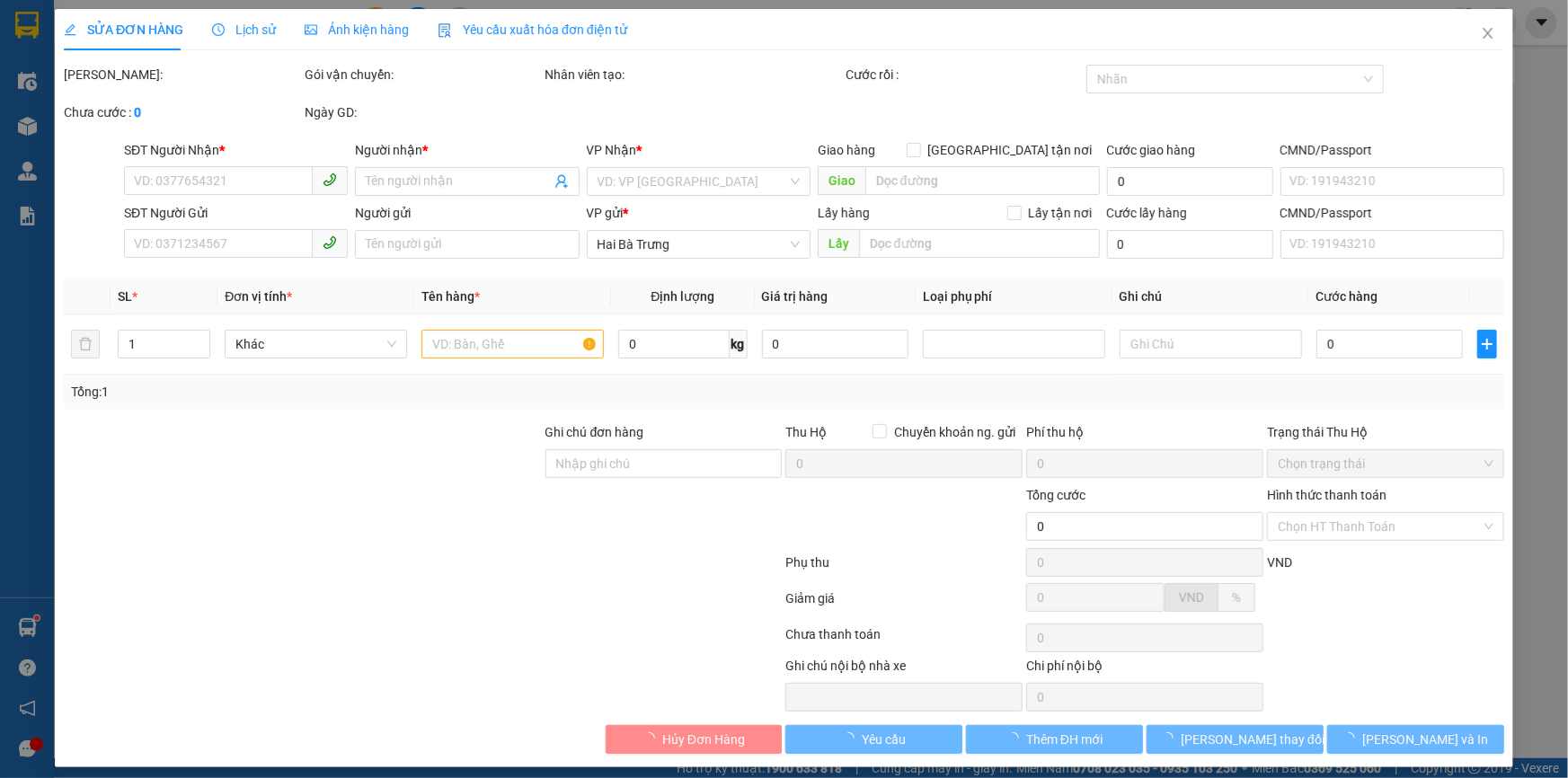
type input "70.000"
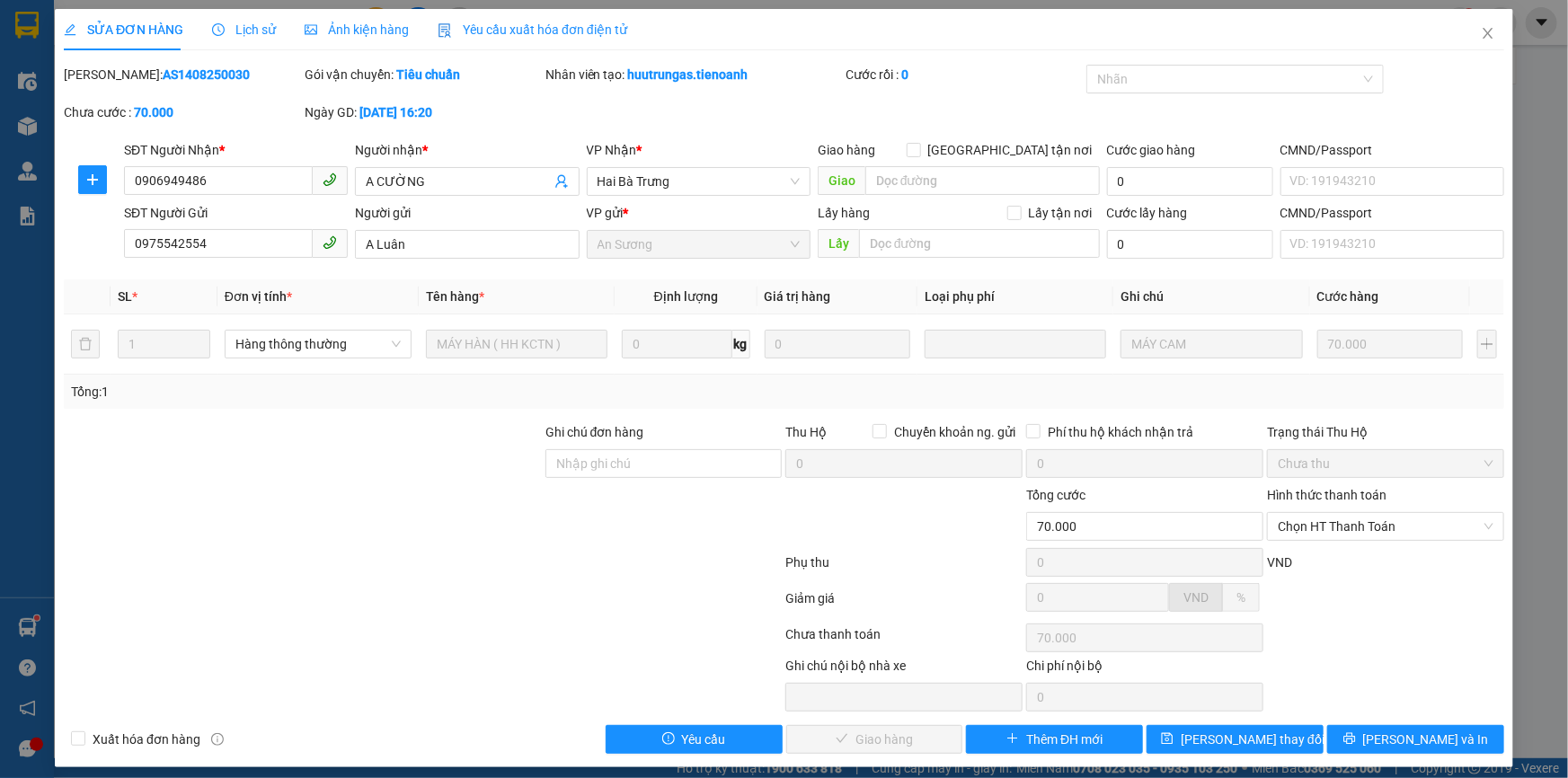
click at [720, 133] on div "Mã ĐH: AS1408250030 Gói vận chuyển: Tiêu chuẩn Nhân viên tạo: huutrungas.tienoa…" at bounding box center [783, 102] width 1444 height 75
click at [1016, 120] on div "Mã ĐH: AS1408250030 Gói vận chuyển: Tiêu chuẩn Nhân viên tạo: huutrungas.tienoa…" at bounding box center [783, 102] width 1444 height 75
click at [1467, 37] on span "Close" at bounding box center [1488, 34] width 51 height 51
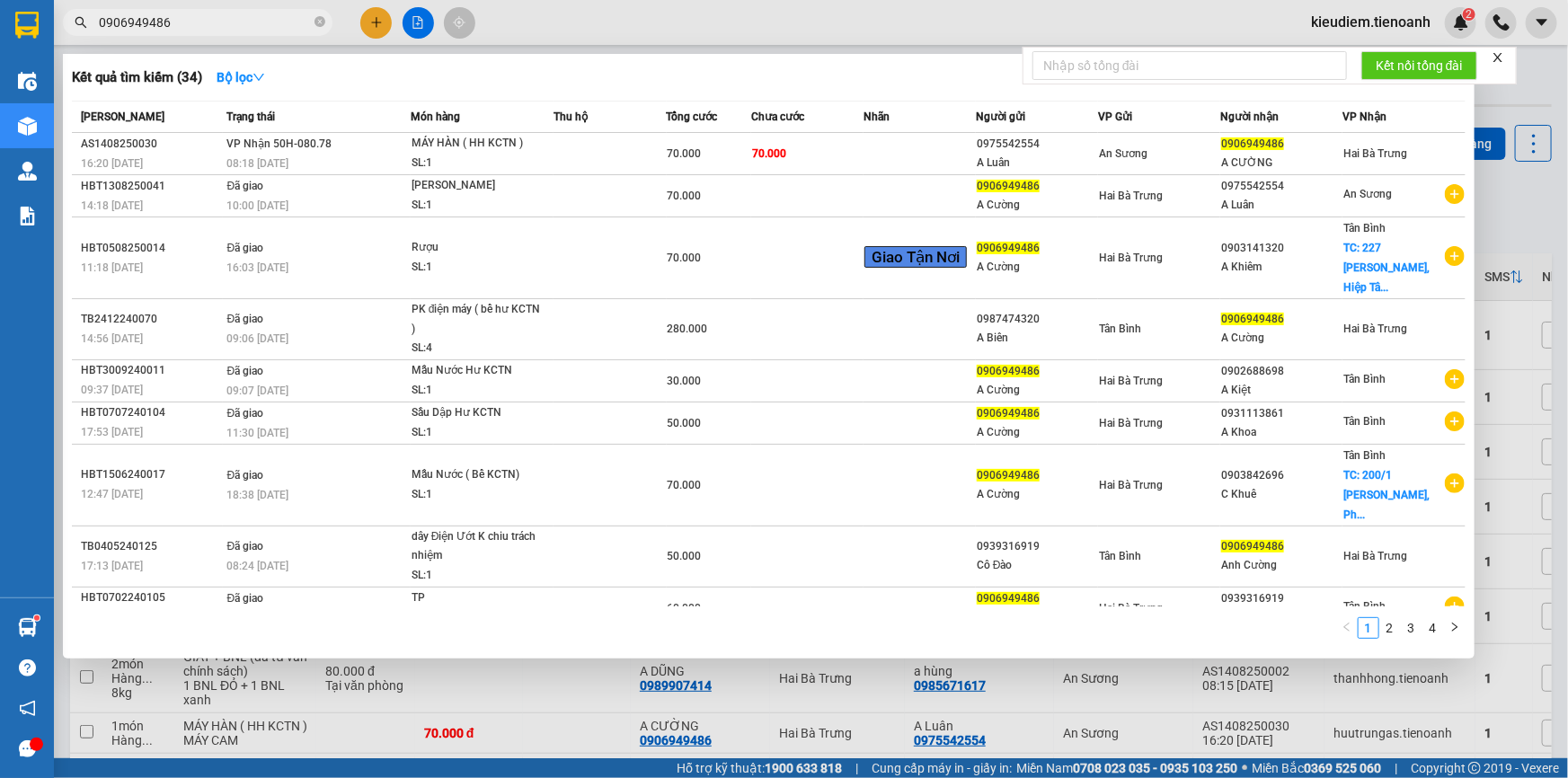
click at [196, 21] on input "0906949486" at bounding box center [205, 23] width 212 height 20
drag, startPoint x: 196, startPoint y: 21, endPoint x: 168, endPoint y: 22, distance: 28.0
click at [168, 22] on input "0906949486" at bounding box center [205, 23] width 212 height 20
paste input "368730"
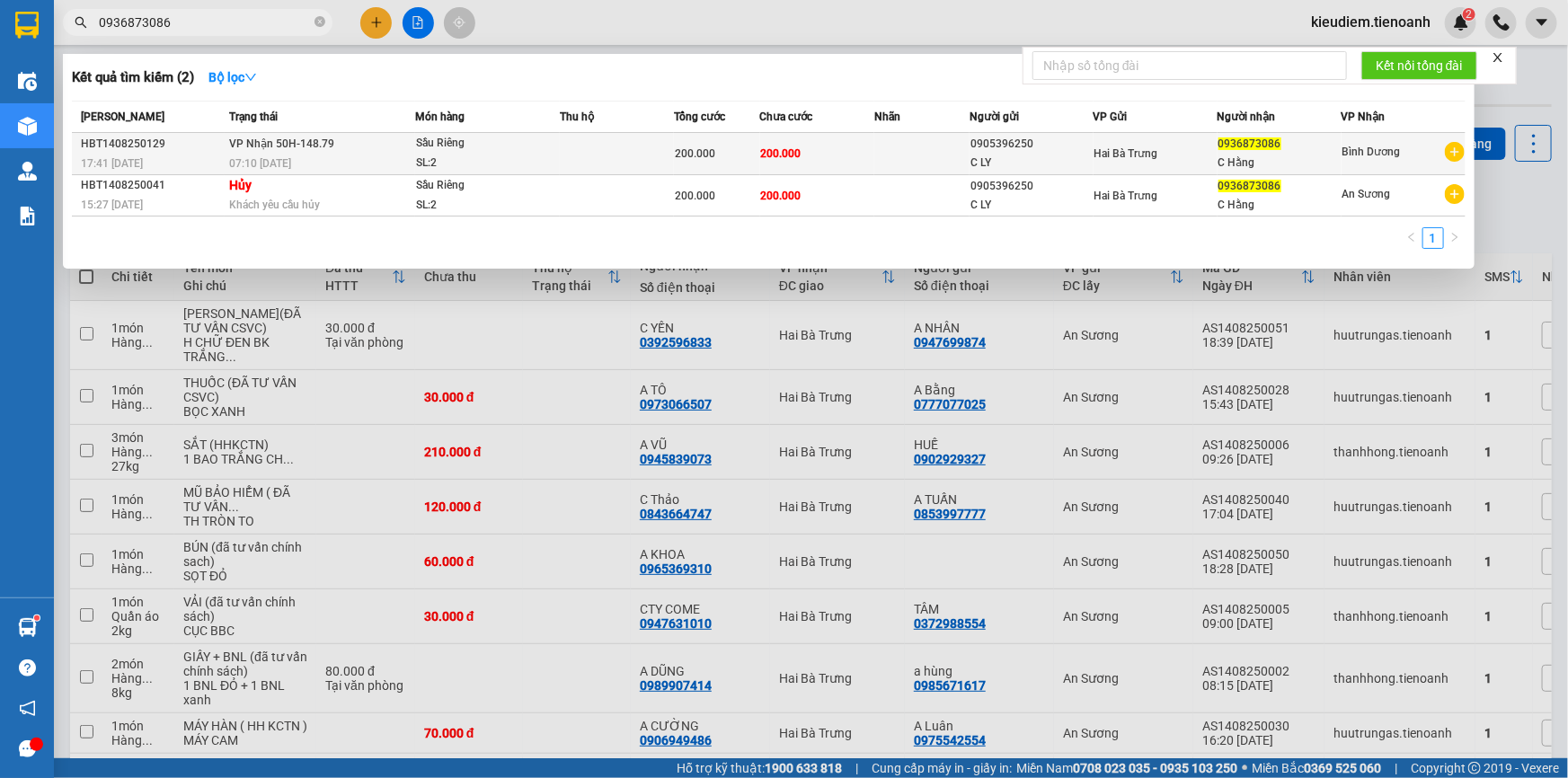
type input "0936873086"
click at [264, 134] on td "VP Nhận 50H-148.79 07:10 - 15/08" at bounding box center [319, 154] width 190 height 42
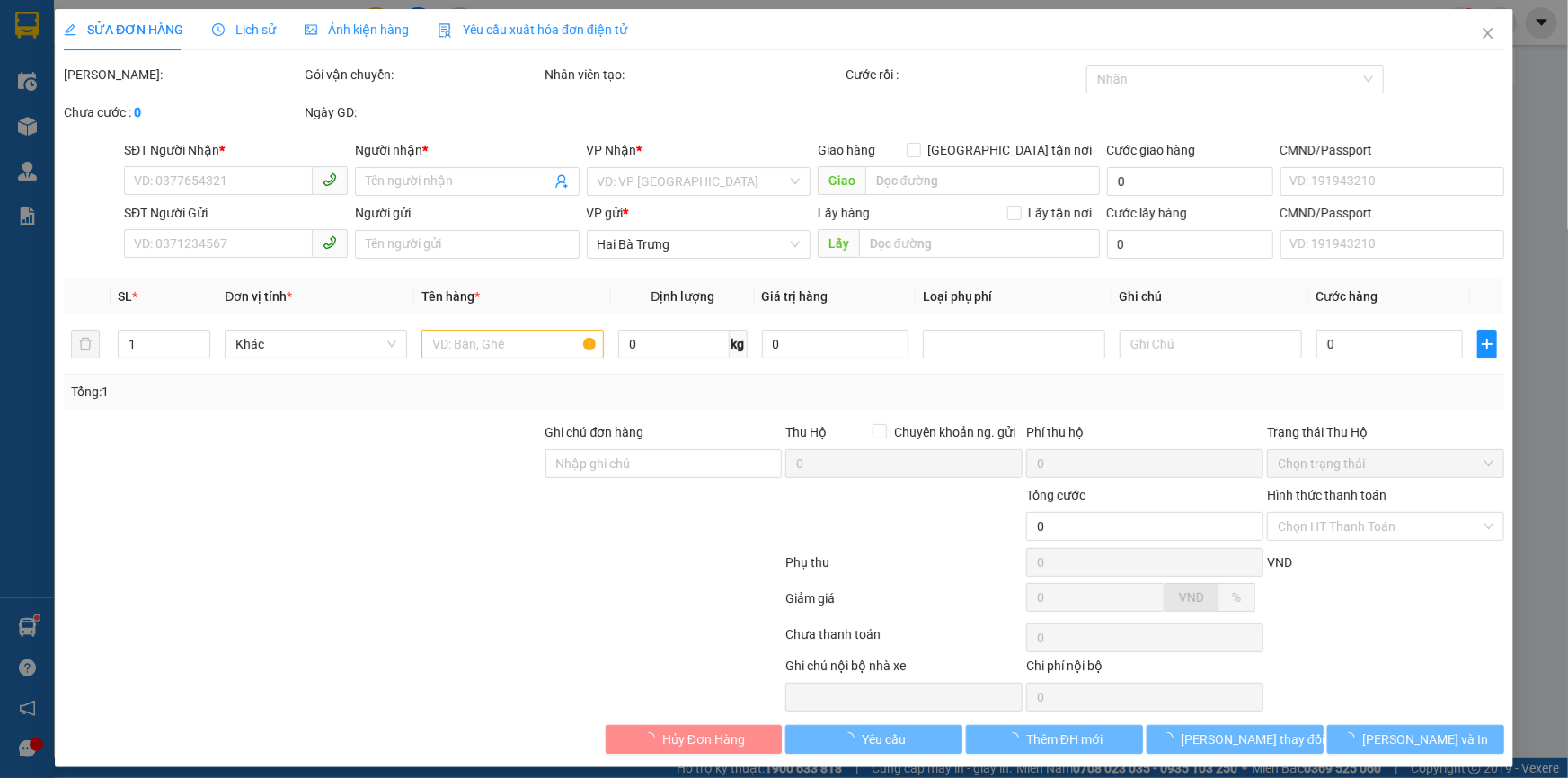
type input "0936873086"
type input "C Hằng"
type input "0905396250"
type input "C LY"
type input "200.000"
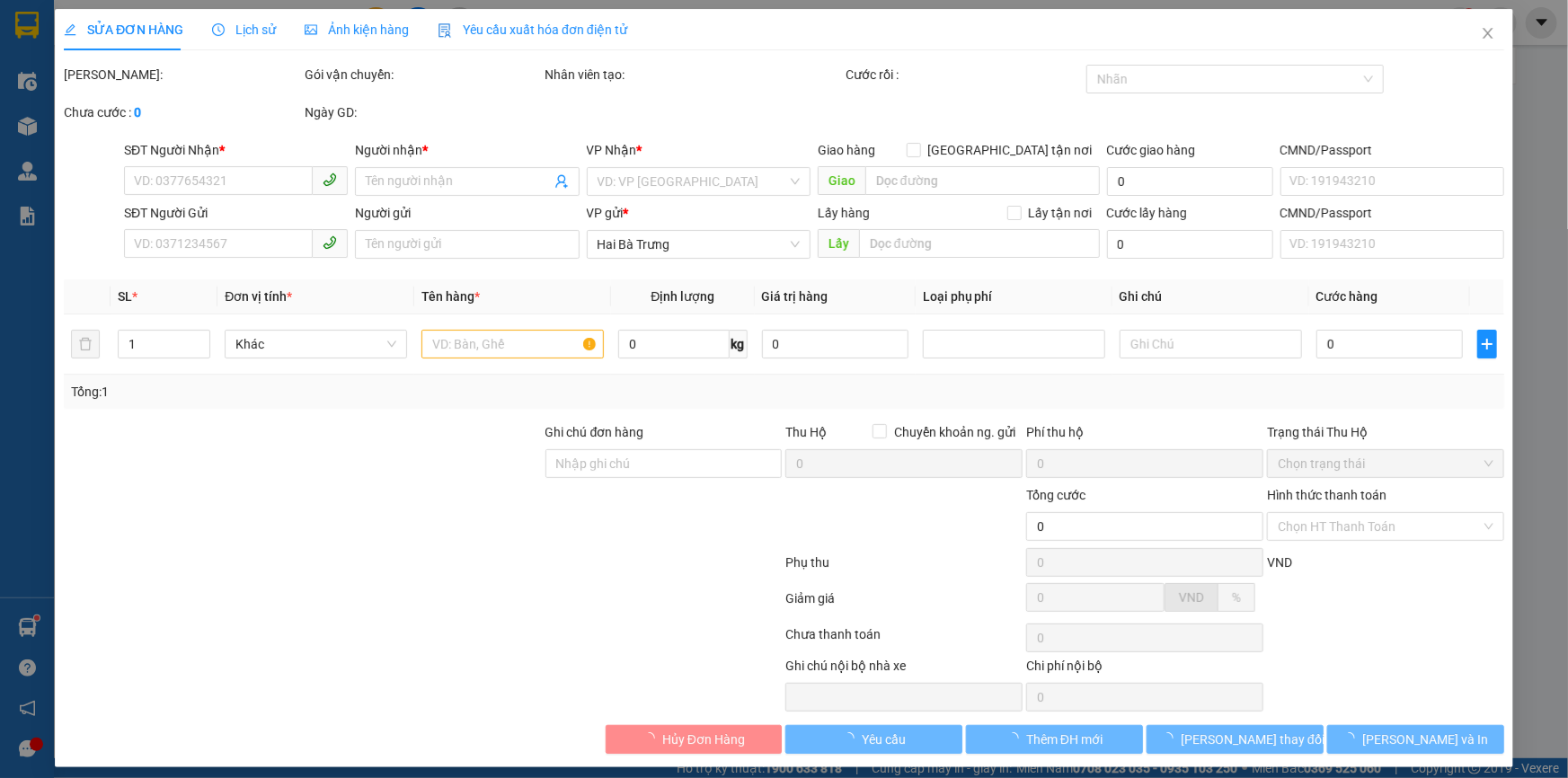
type input "200.000"
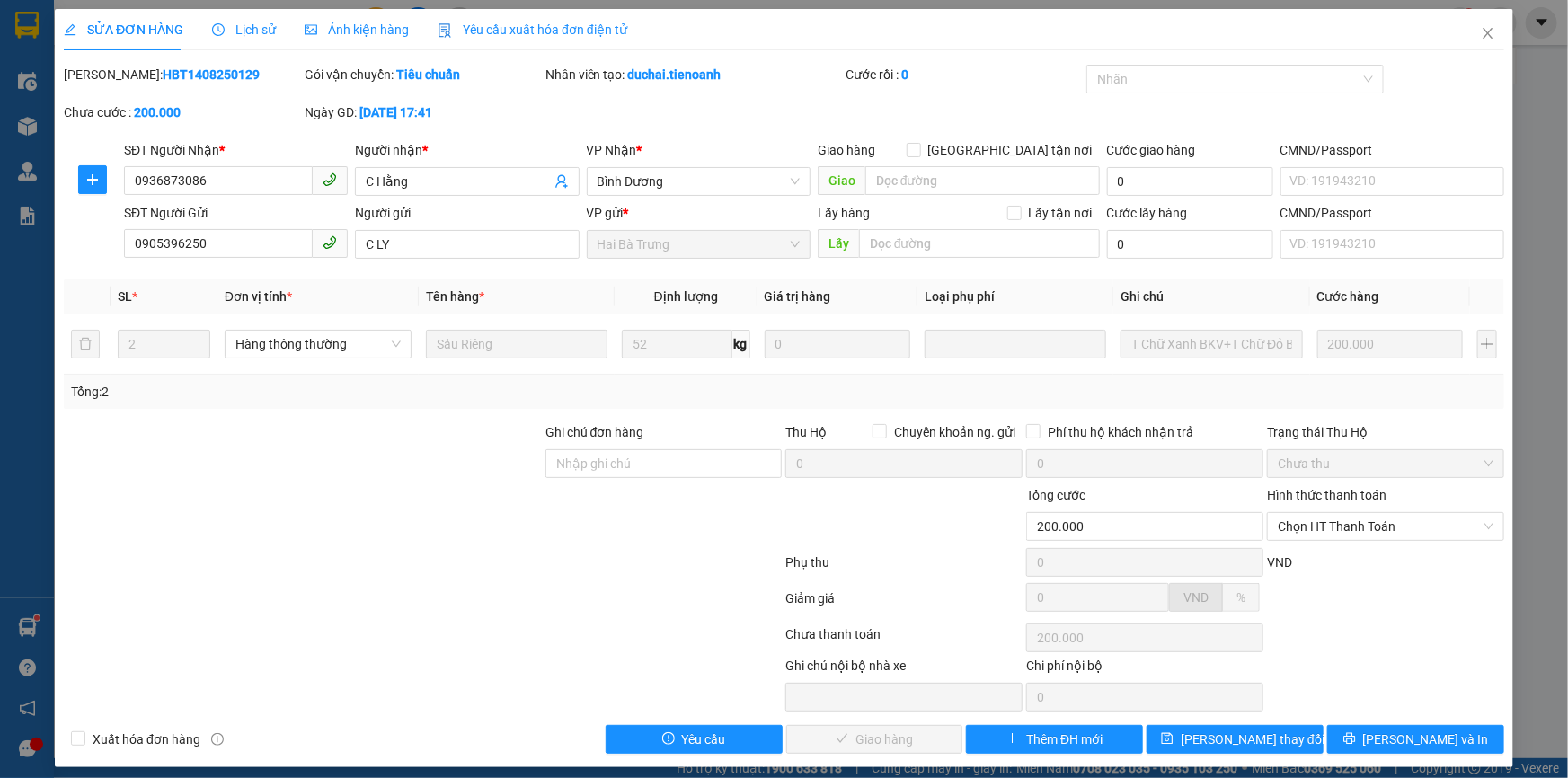
click at [480, 615] on div at bounding box center [422, 601] width 722 height 36
click at [1481, 30] on icon "close" at bounding box center [1488, 33] width 15 height 15
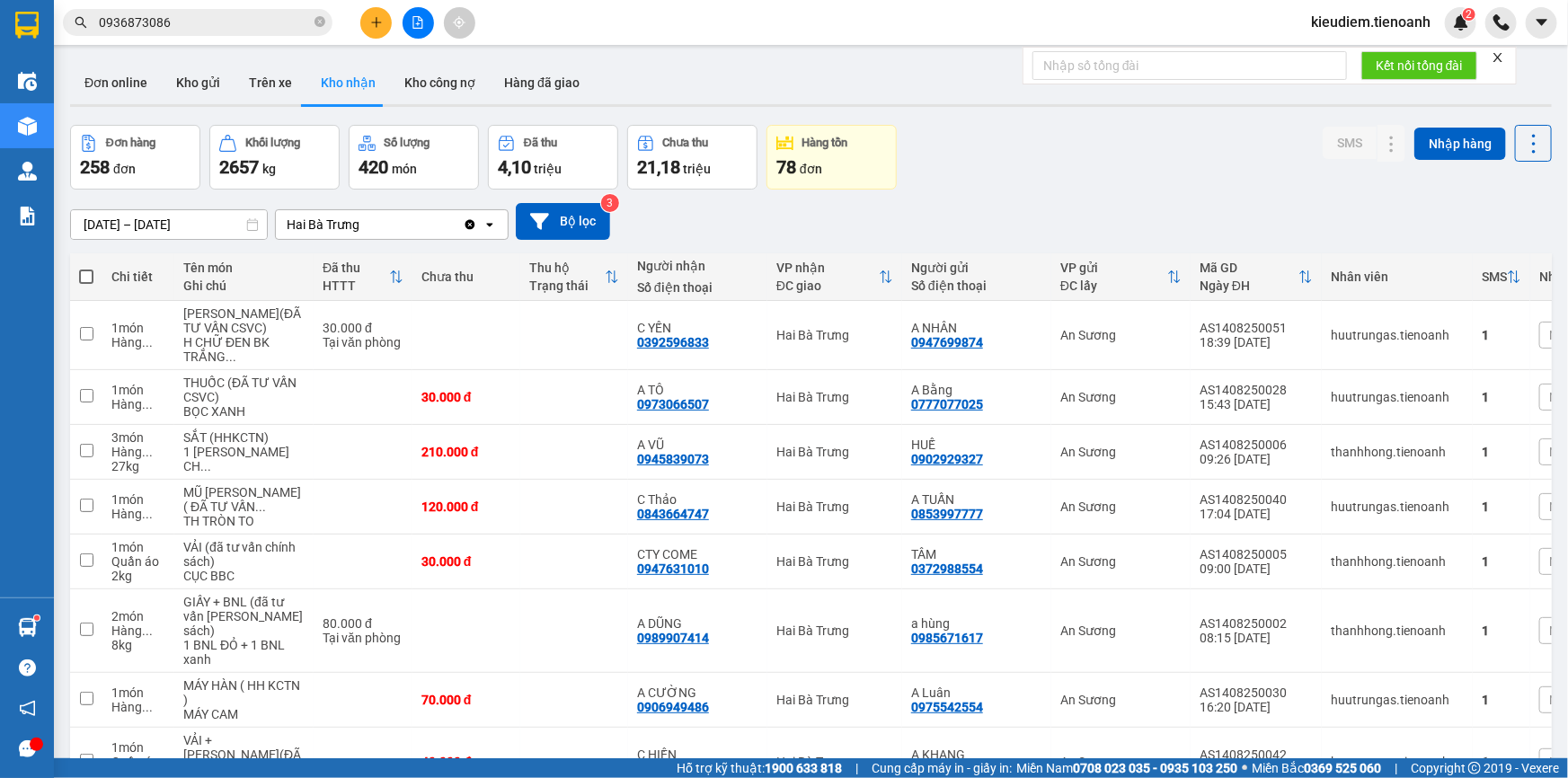
click at [374, 31] on button at bounding box center [376, 23] width 31 height 31
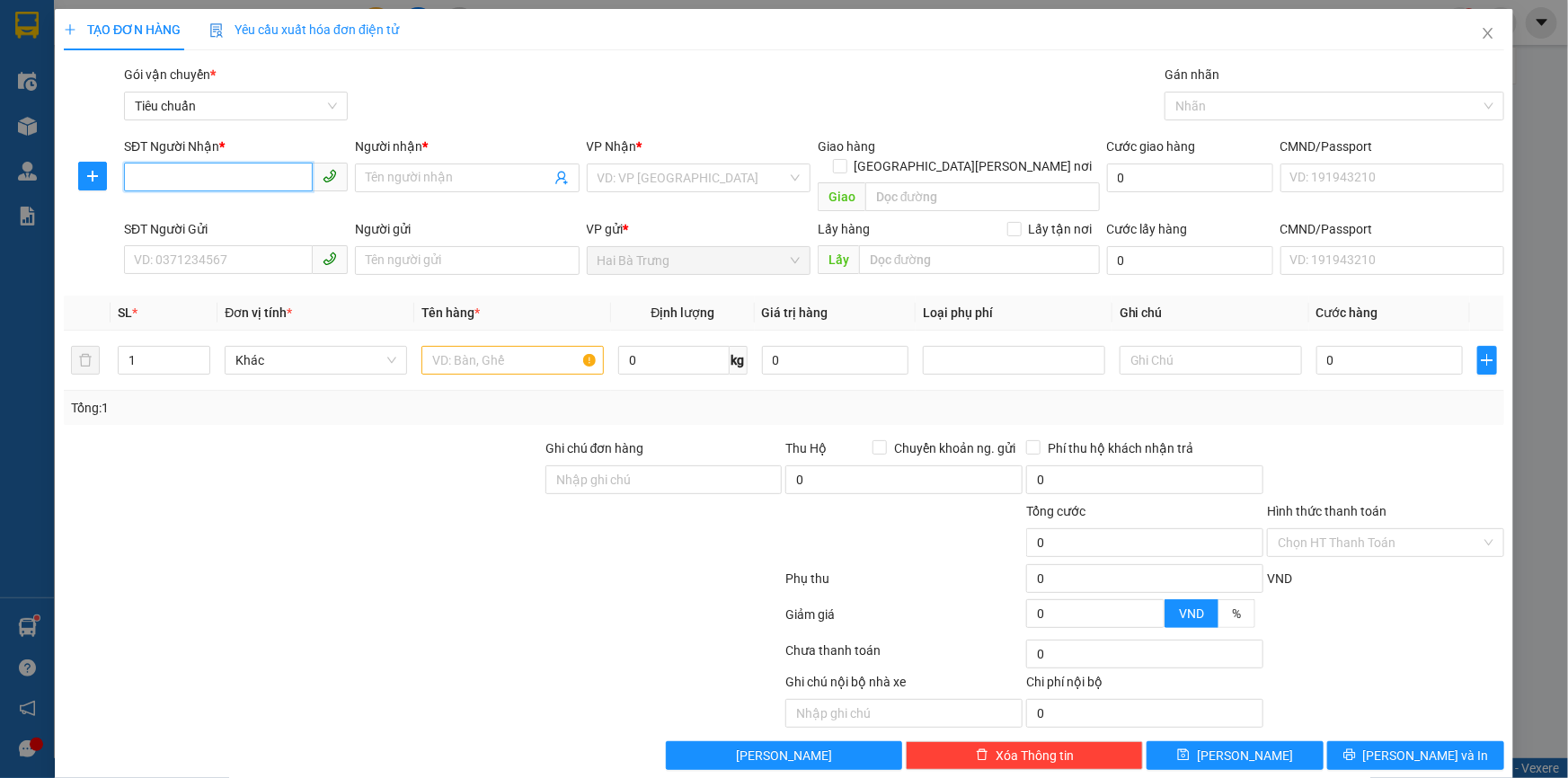
click at [290, 168] on input "SĐT Người Nhận *" at bounding box center [218, 176] width 188 height 28
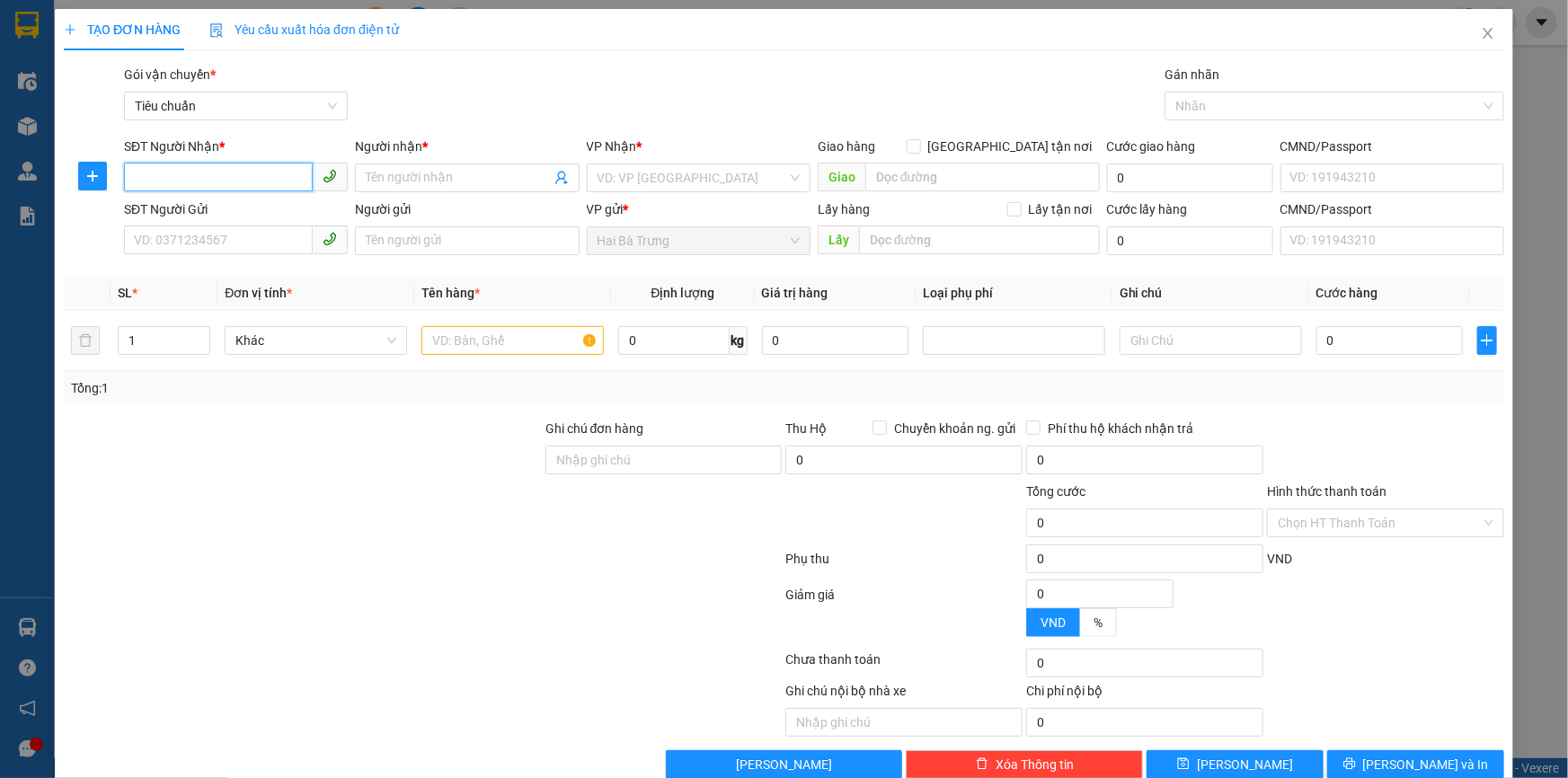
click at [228, 178] on input "SĐT Người Nhận *" at bounding box center [218, 176] width 188 height 28
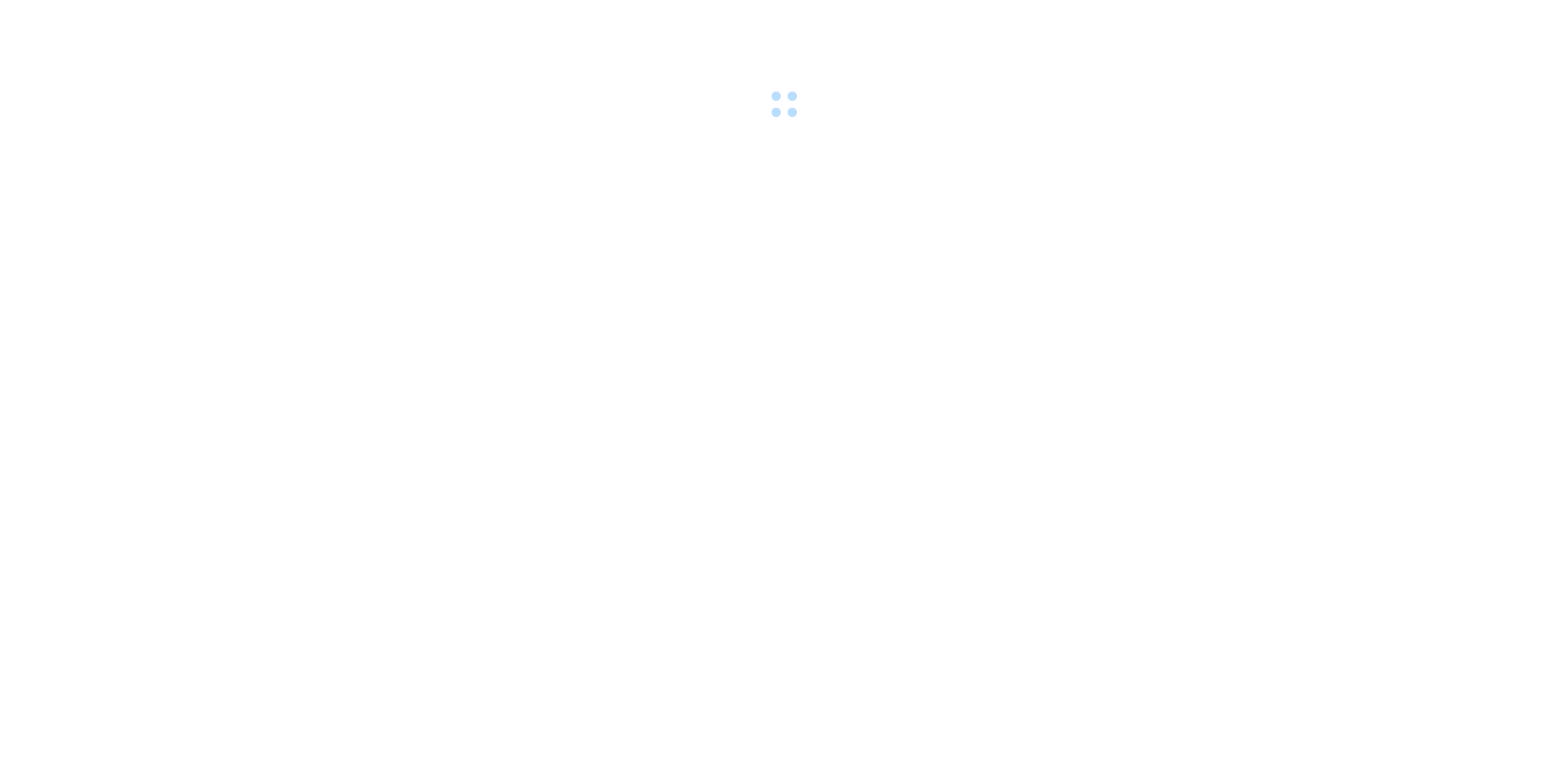
click at [228, 178] on body at bounding box center [784, 389] width 1568 height 778
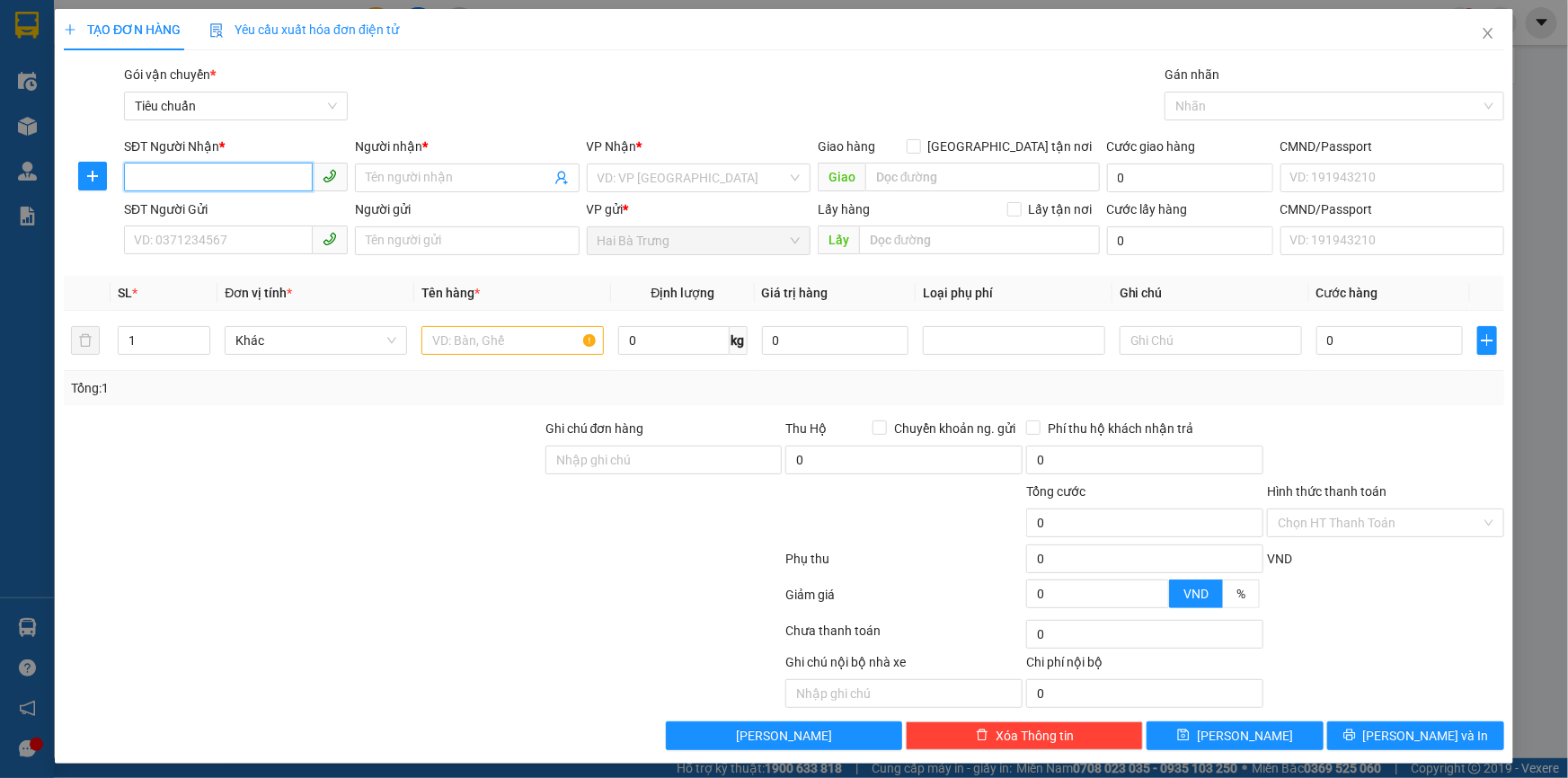
click at [240, 183] on input "SĐT Người Nhận *" at bounding box center [218, 176] width 188 height 28
type input "45646"
click at [410, 181] on input "Người nhận *" at bounding box center [458, 178] width 184 height 20
type input "hjh"
click at [583, 185] on div "VP Nhận * VD: VP Sài Gòn" at bounding box center [698, 168] width 231 height 62
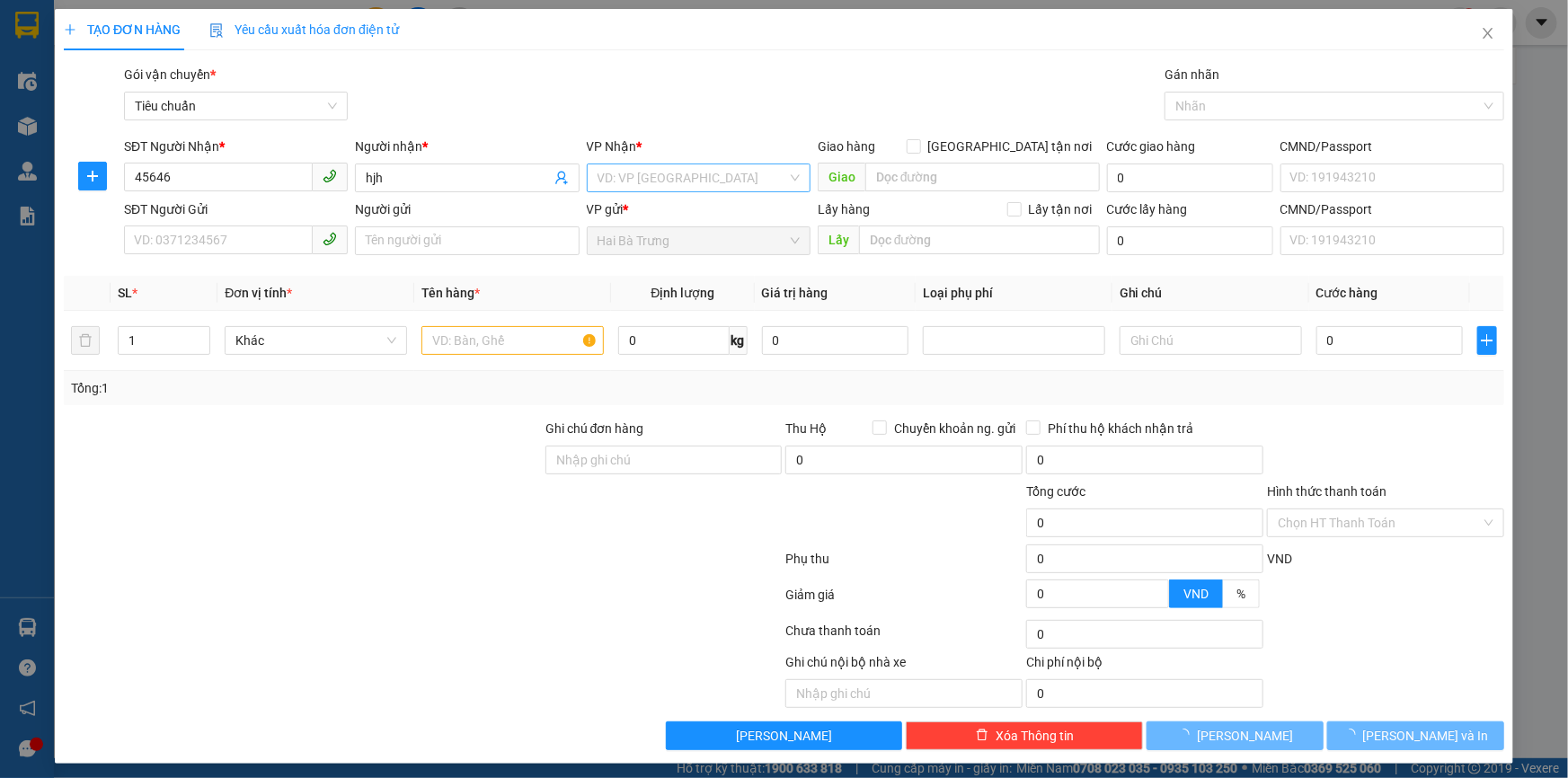
click at [601, 188] on input "search" at bounding box center [692, 177] width 189 height 27
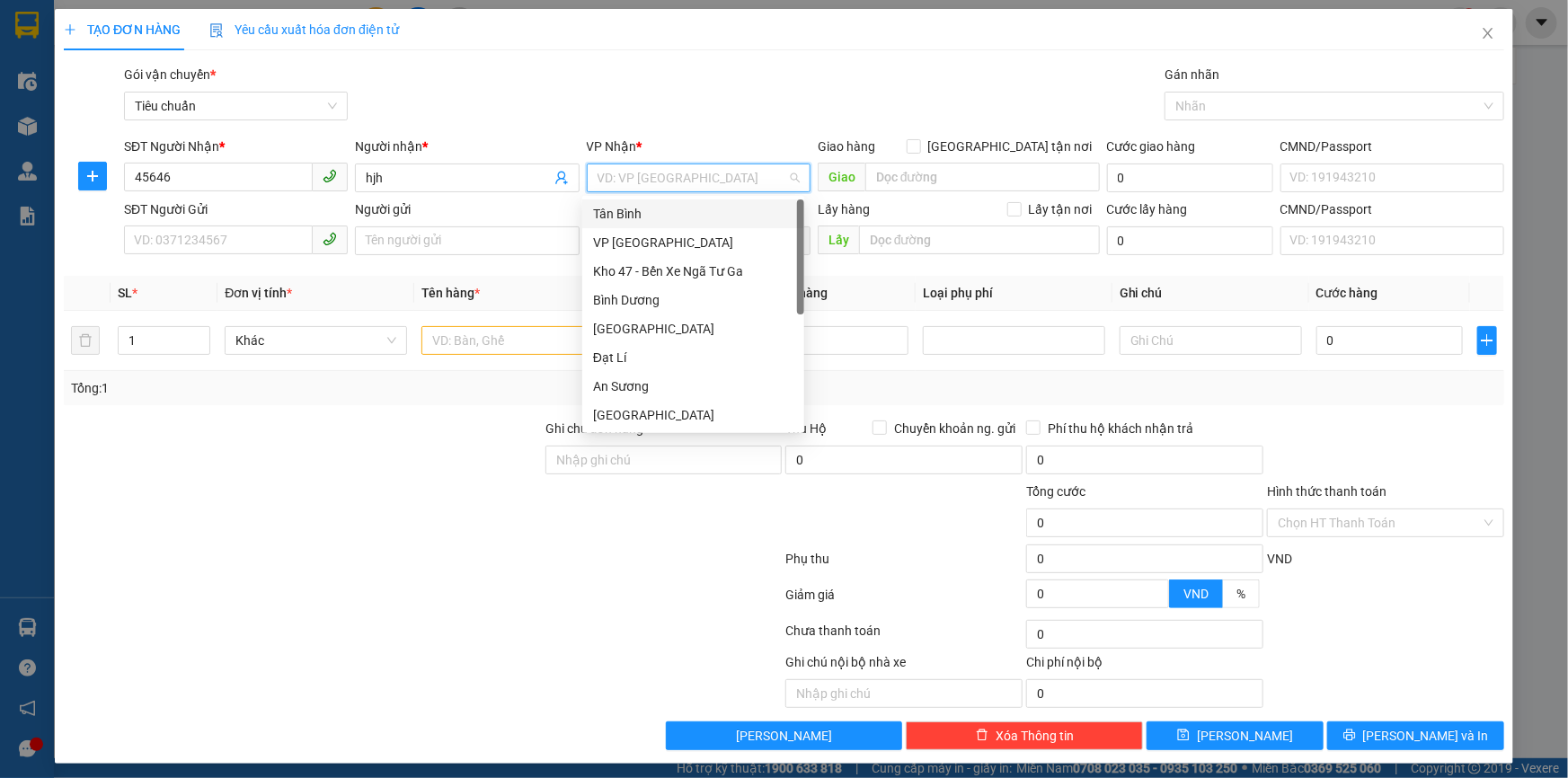
click at [611, 211] on div "Tân Bình" at bounding box center [693, 214] width 200 height 20
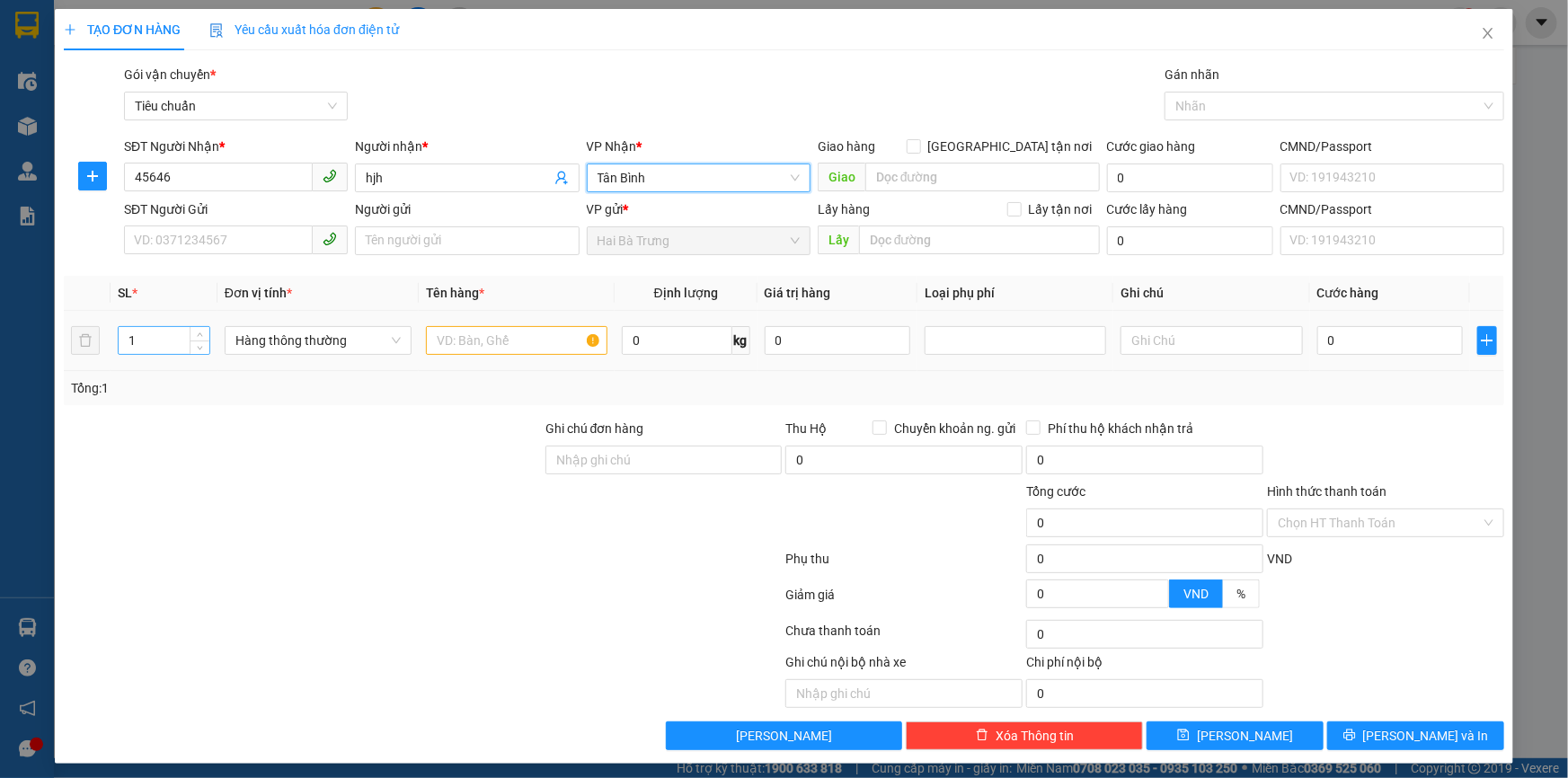
click at [162, 346] on input "1" at bounding box center [164, 340] width 91 height 27
click at [135, 350] on input "120" at bounding box center [164, 340] width 91 height 27
type input "20"
click at [540, 343] on input "text" at bounding box center [516, 340] width 181 height 28
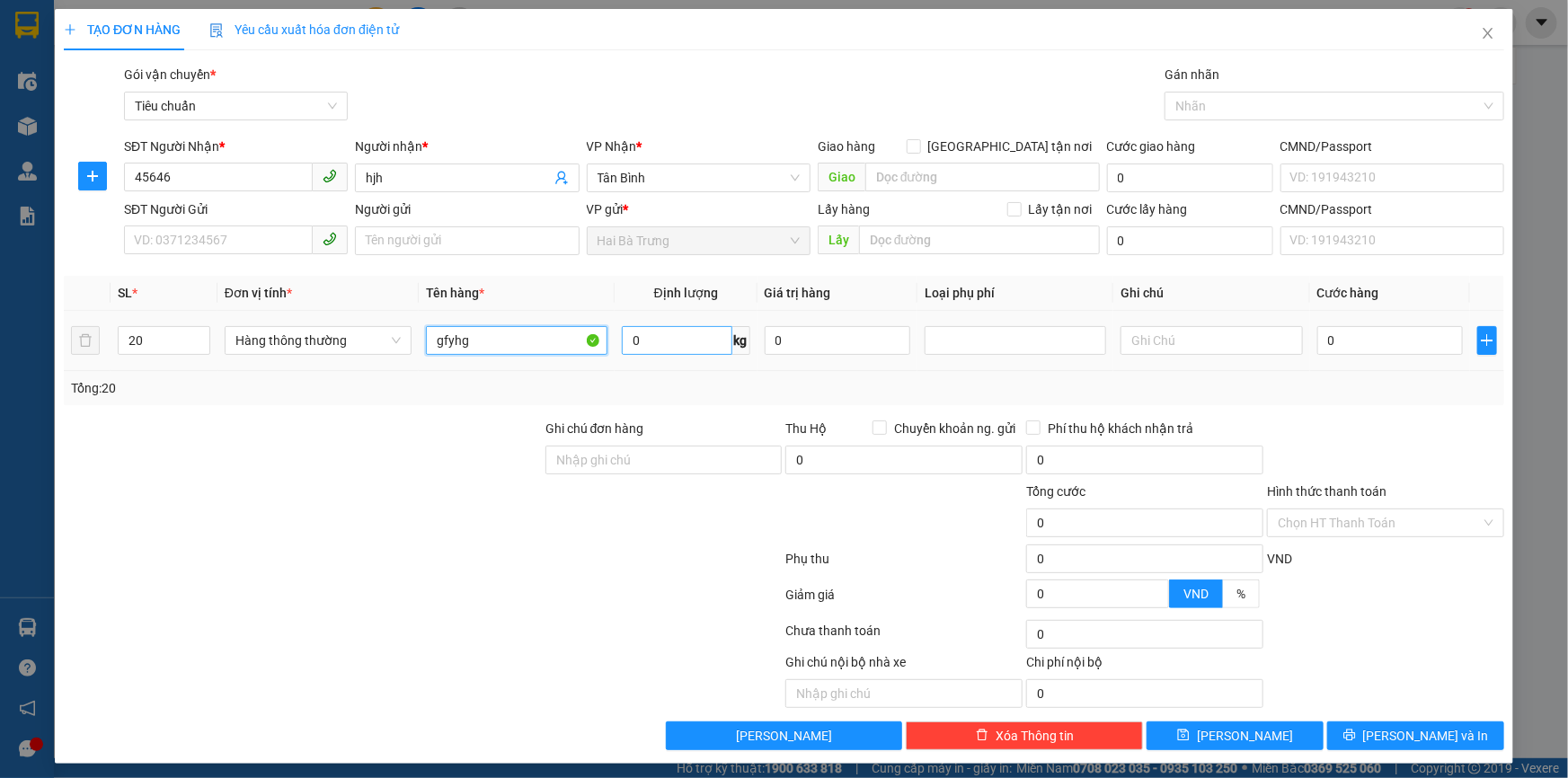
type input "gfyhg"
click at [635, 333] on input "0" at bounding box center [677, 340] width 110 height 28
type input "24"
click at [714, 700] on div at bounding box center [634, 680] width 301 height 56
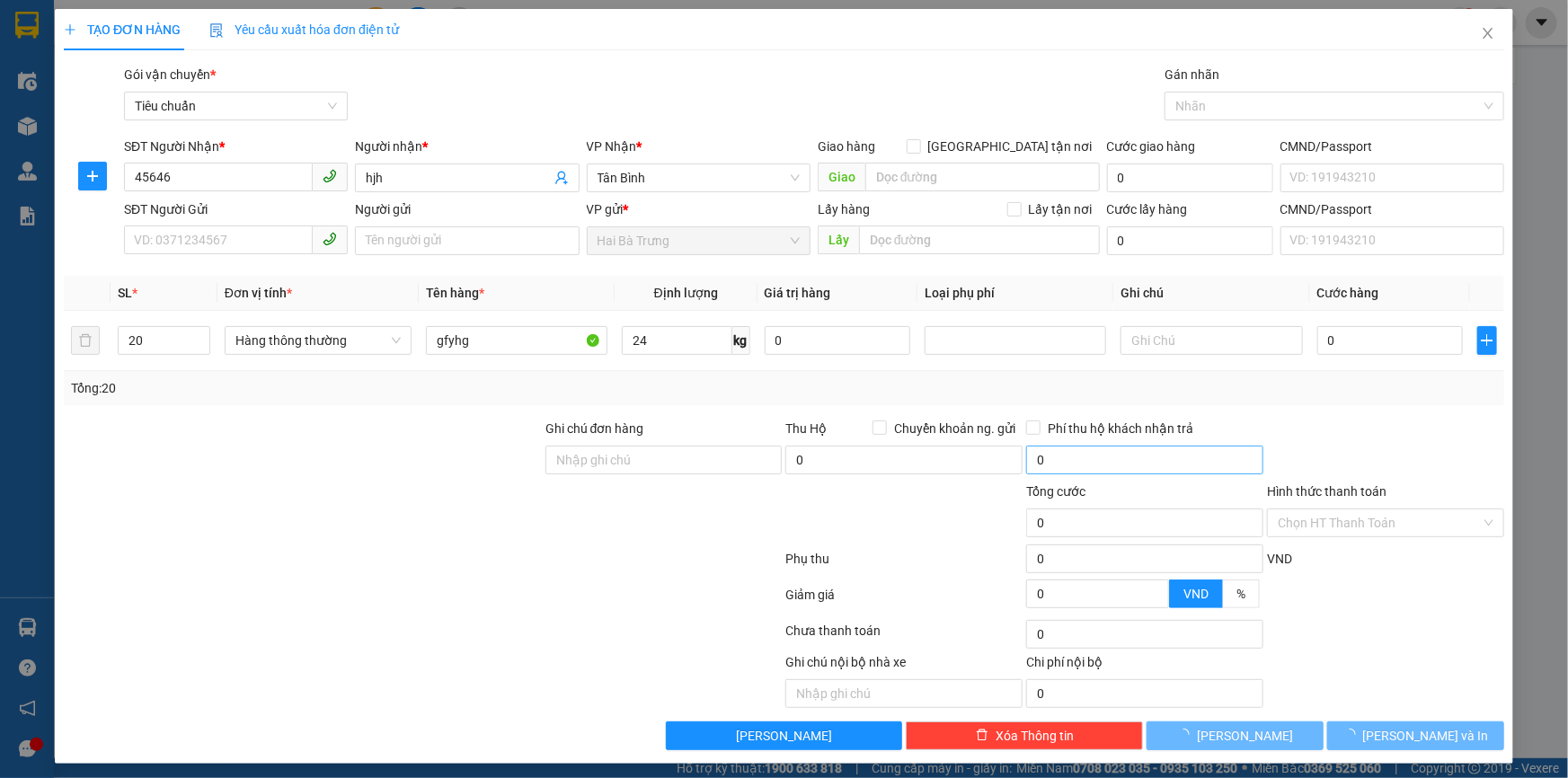
type input "60.000"
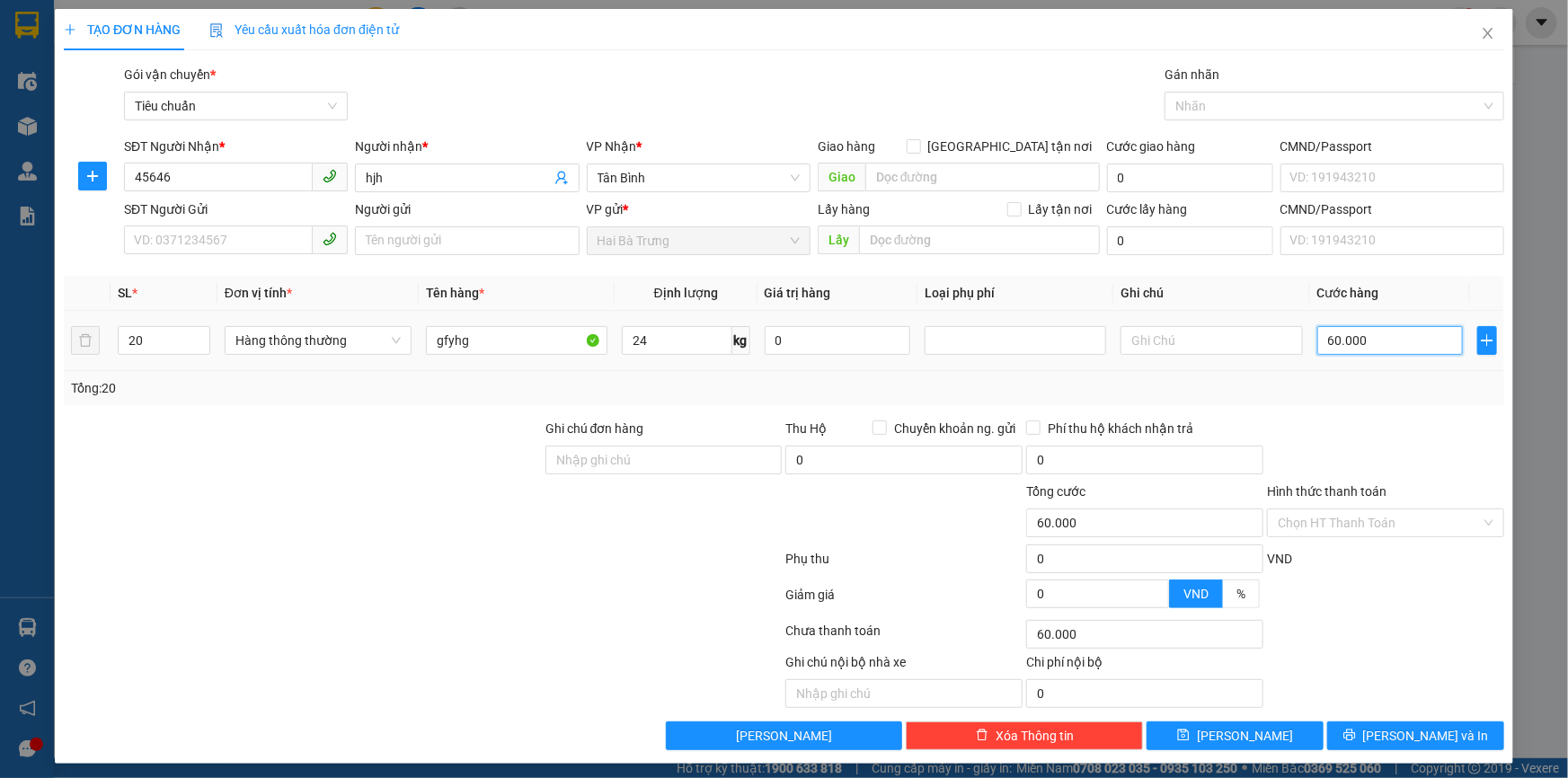
click at [1317, 335] on input "60.000" at bounding box center [1390, 340] width 146 height 28
type input "6"
type input "60"
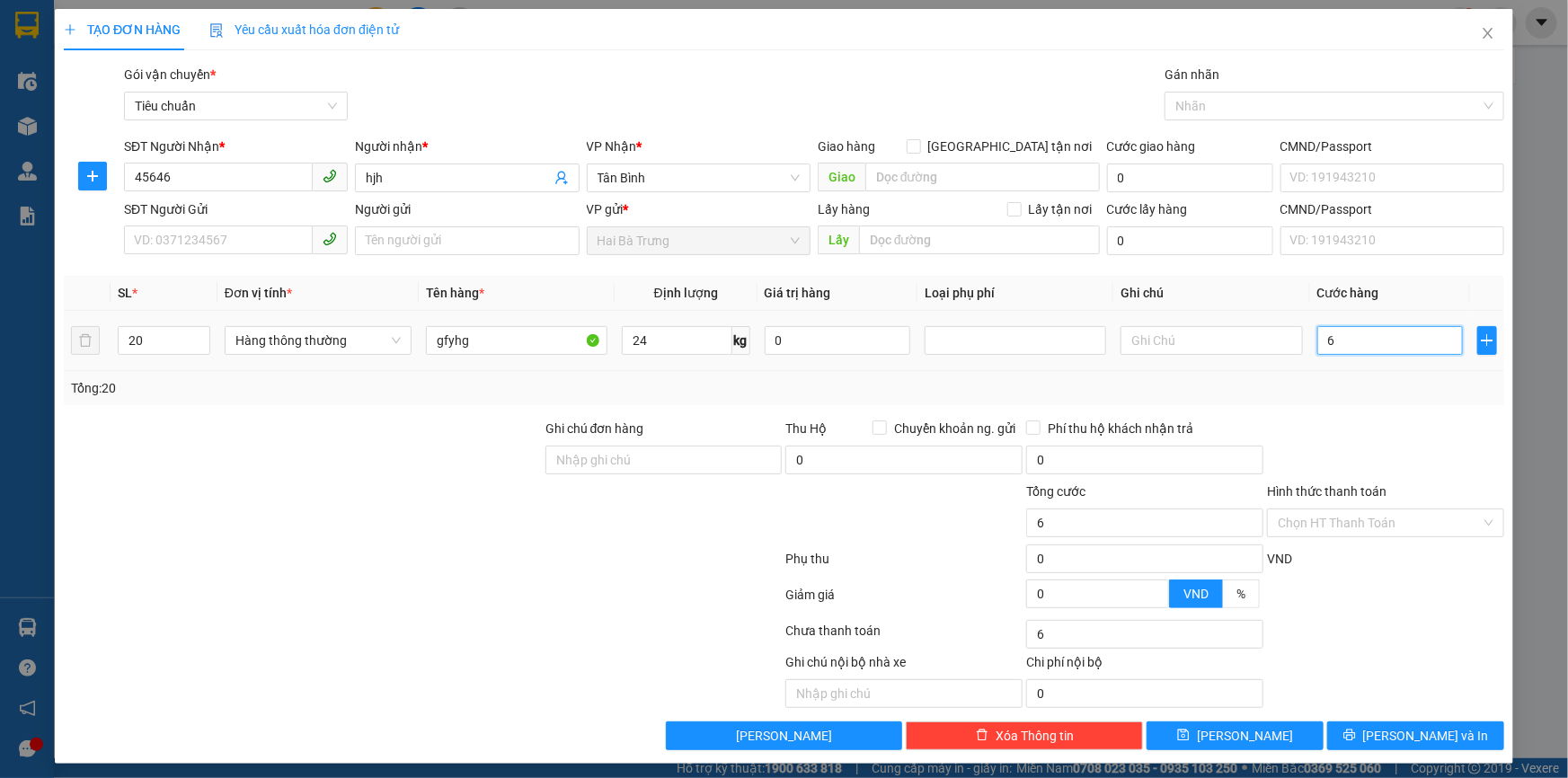
type input "60"
type input "60*"
type input "0"
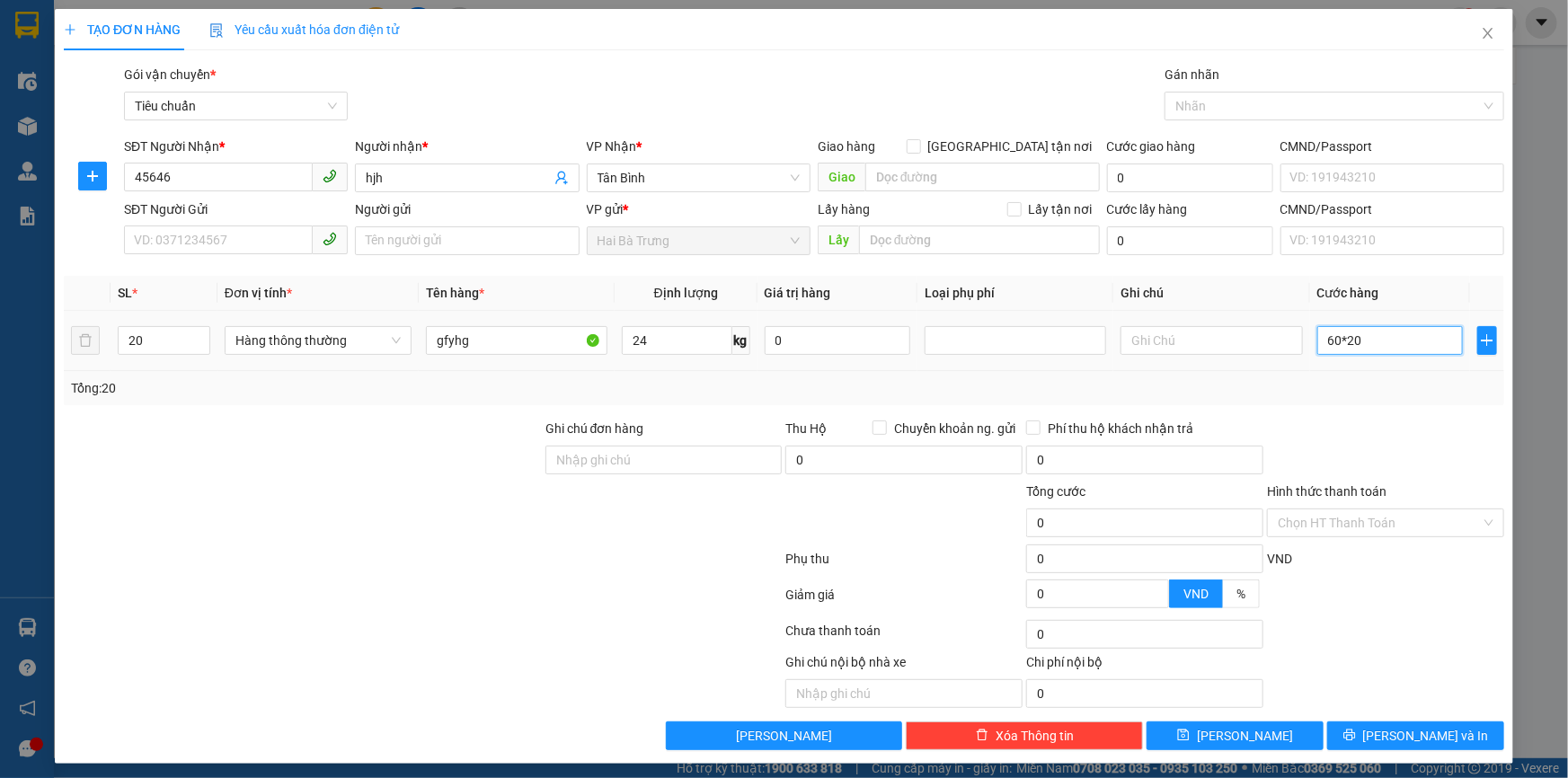
type input "1.200.000"
click at [1266, 423] on div at bounding box center [1386, 450] width 241 height 62
click at [1159, 385] on div "Tổng: 20" at bounding box center [784, 389] width 1426 height 20
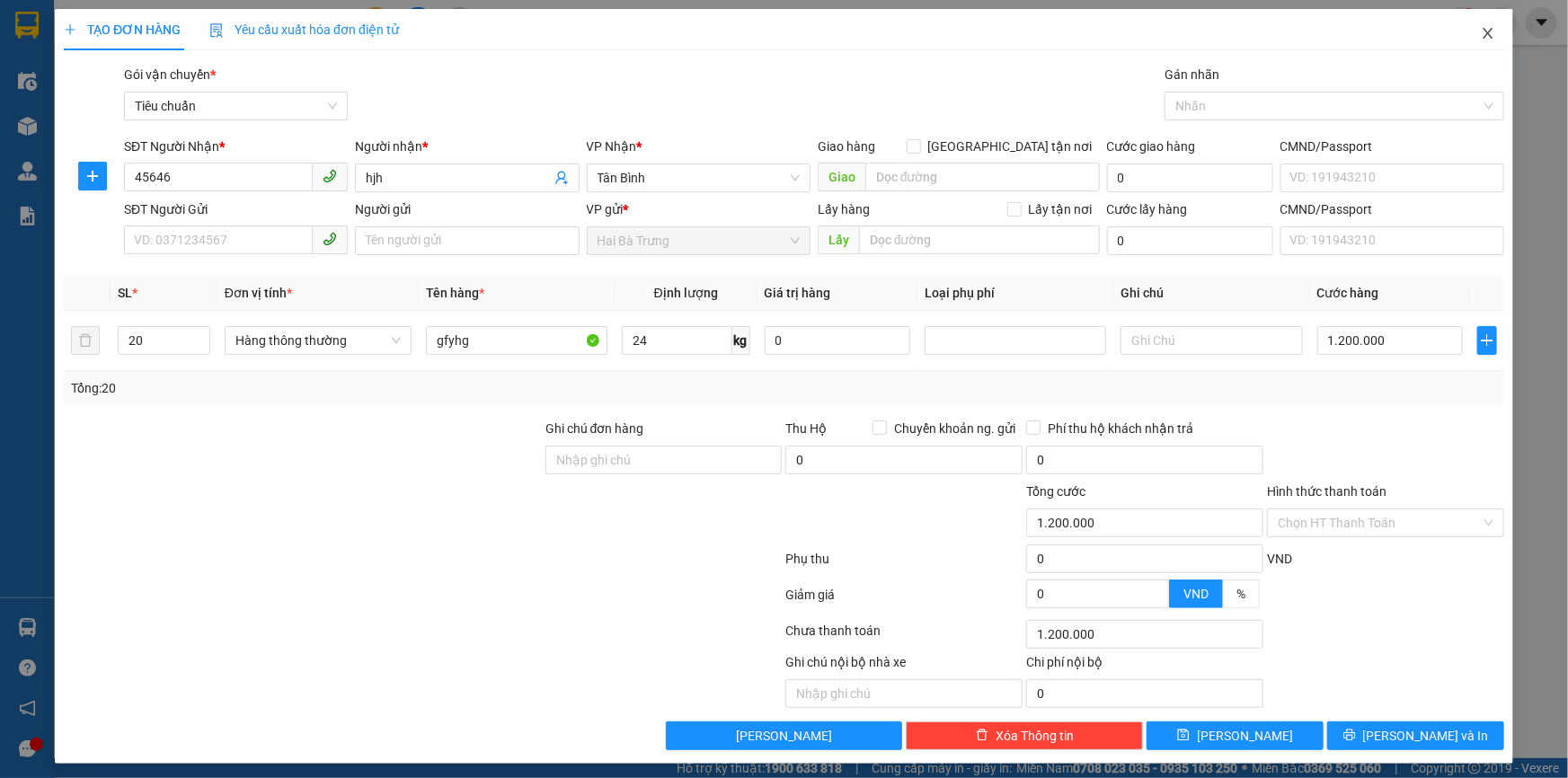
click at [1467, 45] on span "Close" at bounding box center [1488, 34] width 51 height 51
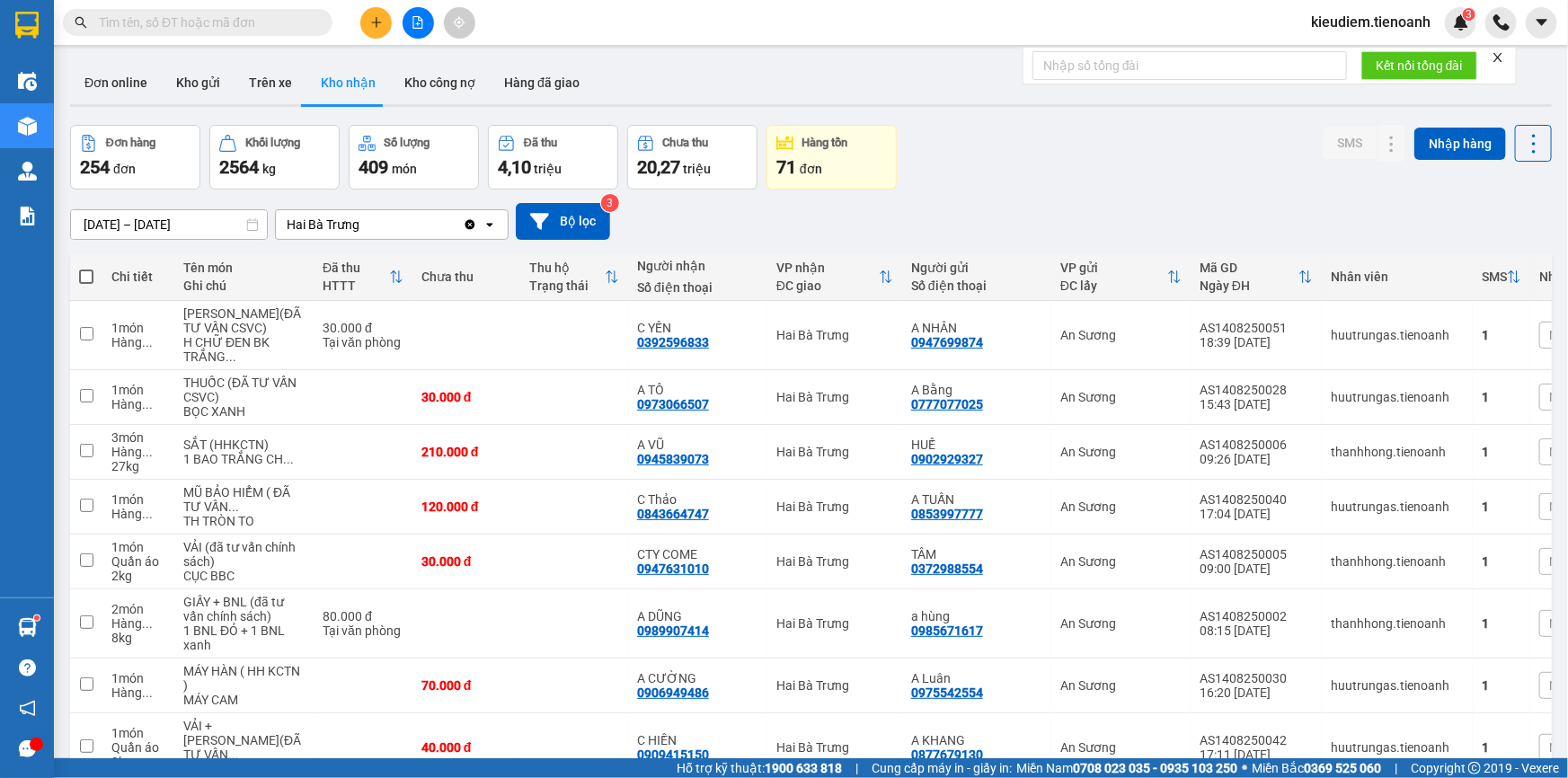
click at [182, 26] on input "text" at bounding box center [205, 23] width 212 height 20
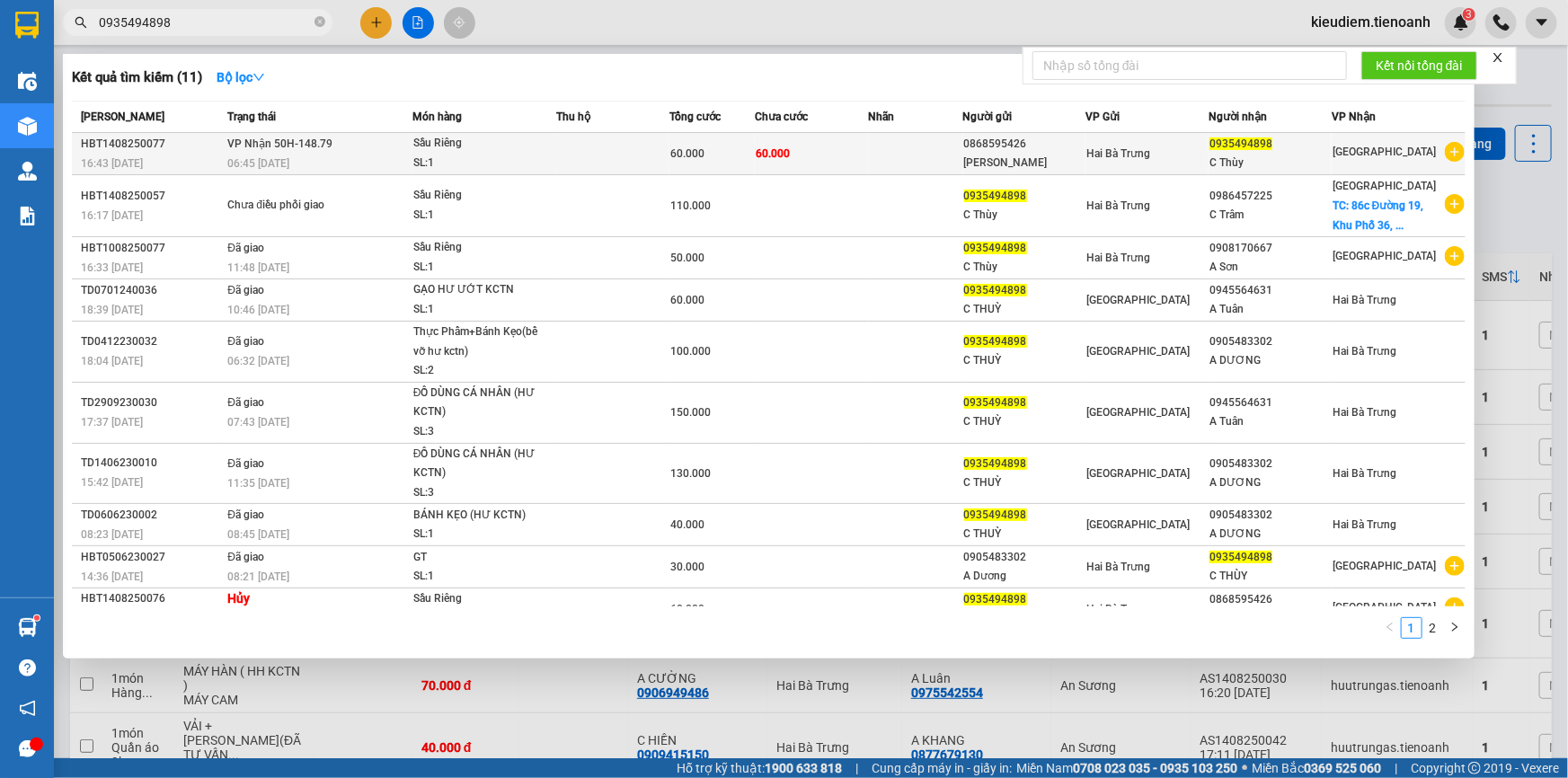
type input "0935494898"
click at [555, 152] on span "Sầu Riêng SL: 1" at bounding box center [484, 153] width 142 height 39
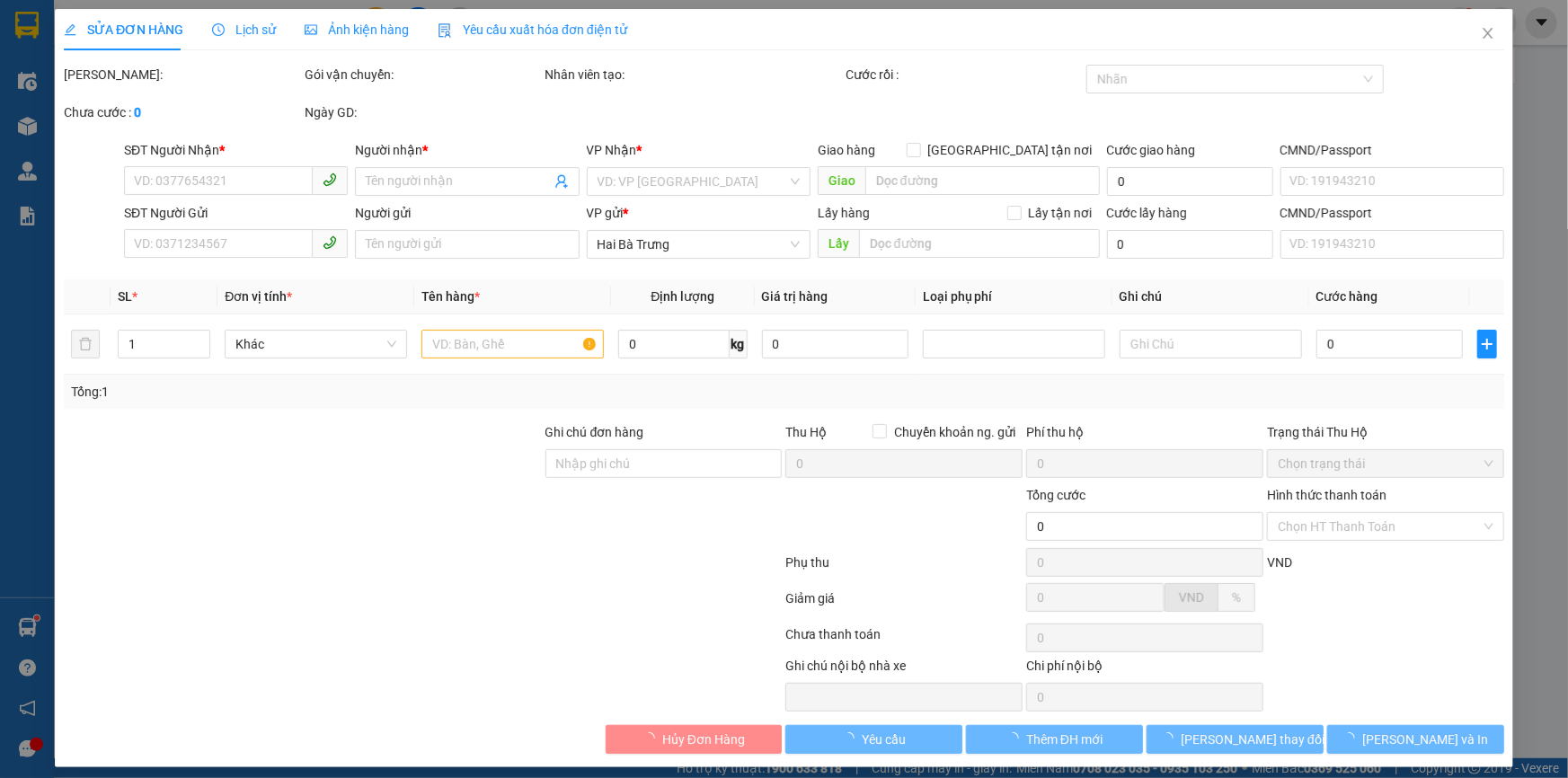
type input "0935494898"
type input "C Thùy"
type input "0868595426"
type input "C Vân"
type input "60.000"
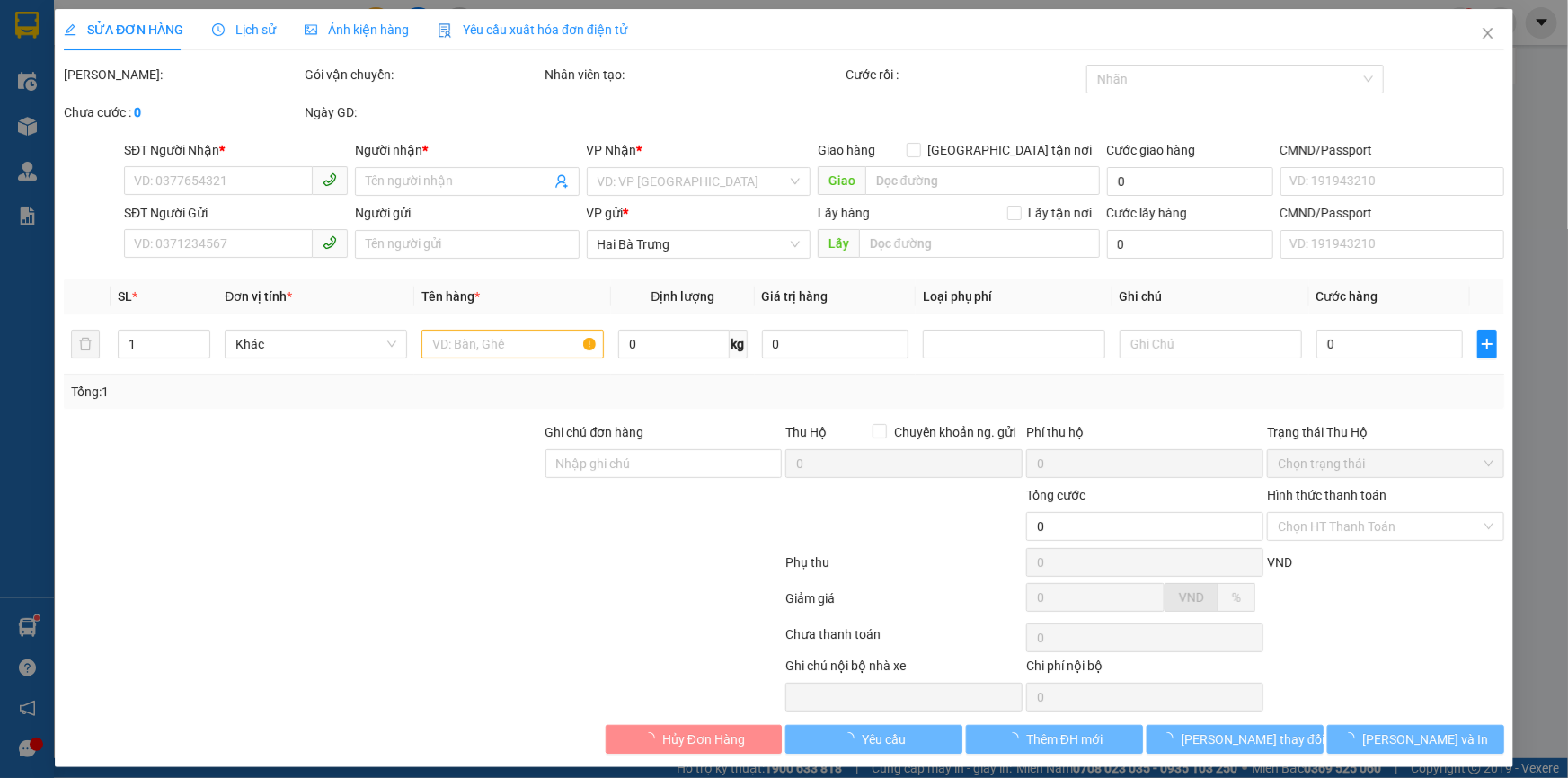
type input "60.000"
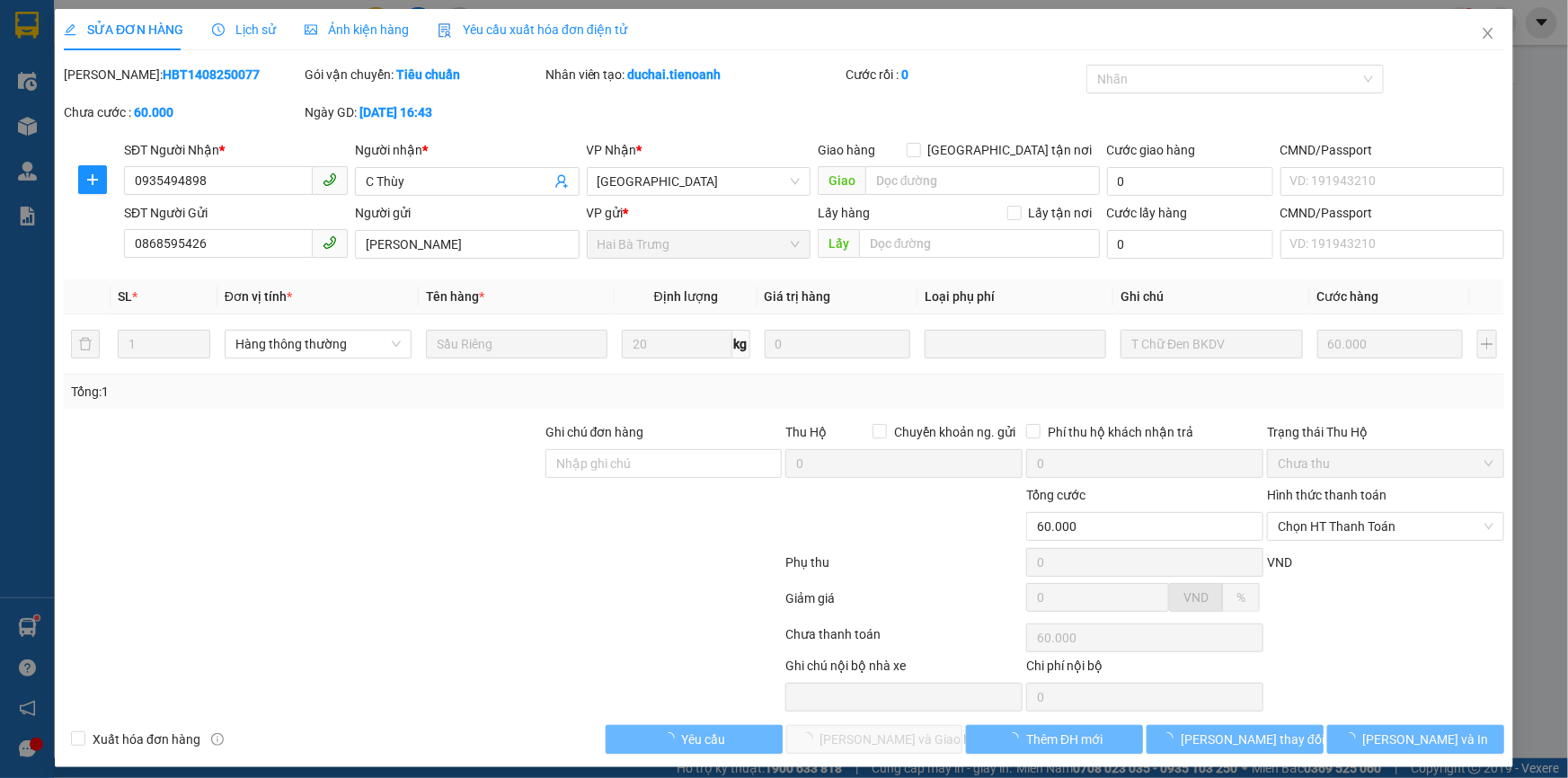
click at [246, 46] on div "Lịch sử" at bounding box center [244, 29] width 63 height 41
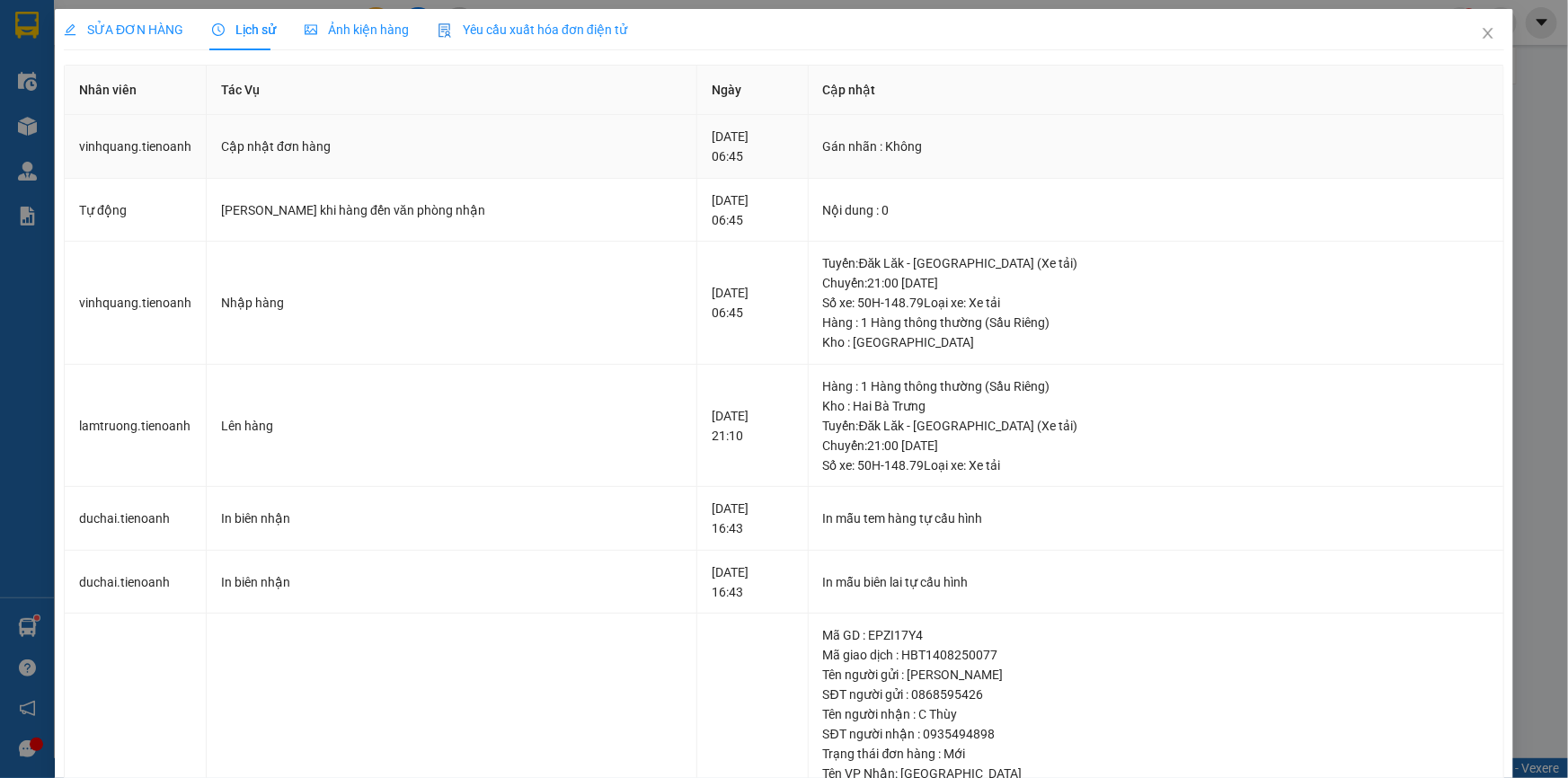
click at [342, 150] on div "Cập nhật đơn hàng" at bounding box center [451, 147] width 461 height 20
click at [117, 29] on span "SỬA ĐƠN HÀNG" at bounding box center [123, 29] width 119 height 15
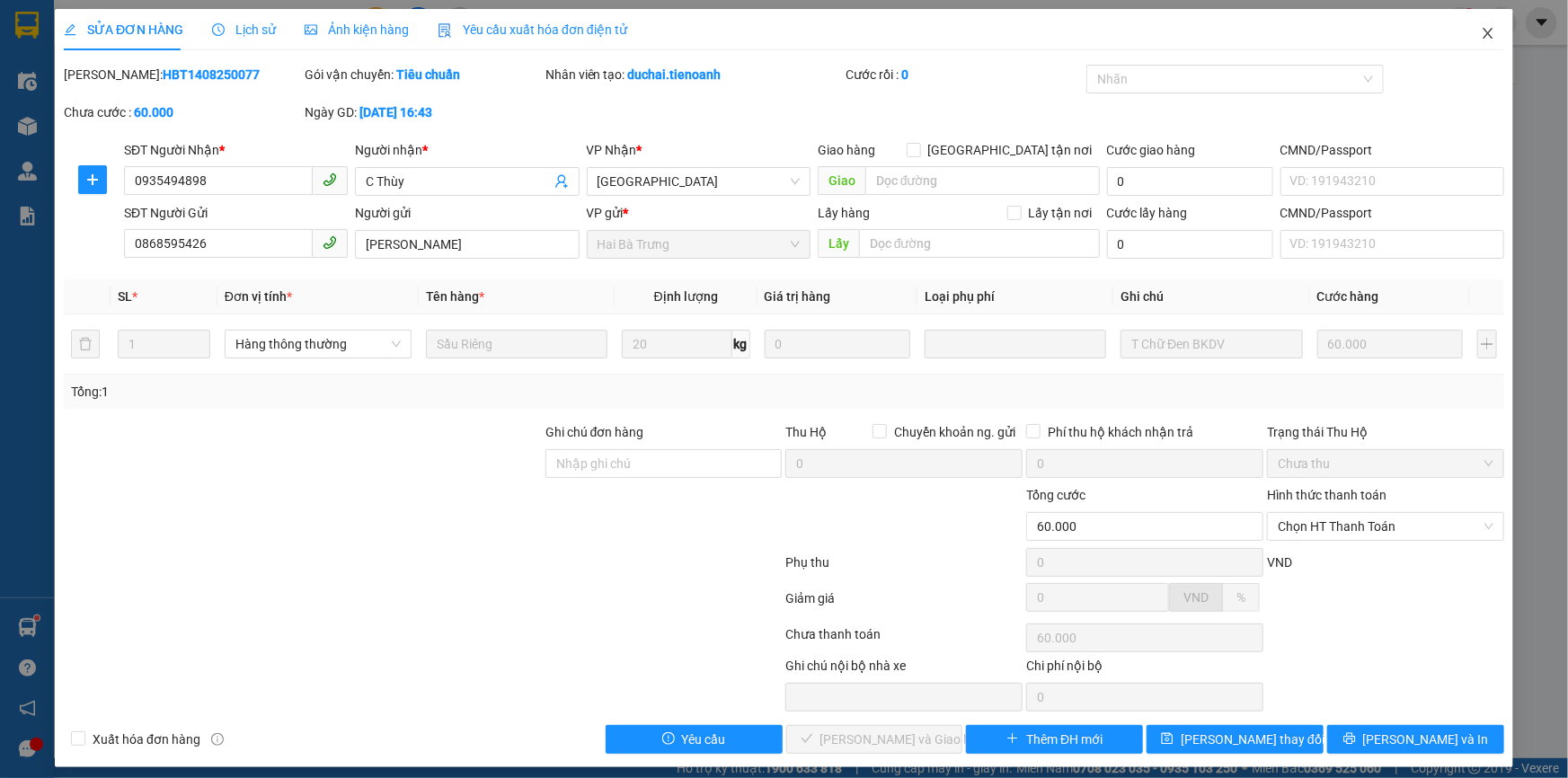
click at [1465, 37] on span "Close" at bounding box center [1488, 34] width 51 height 51
click at [1476, 36] on div "kieudiem.tienoanh 3" at bounding box center [1432, 23] width 271 height 31
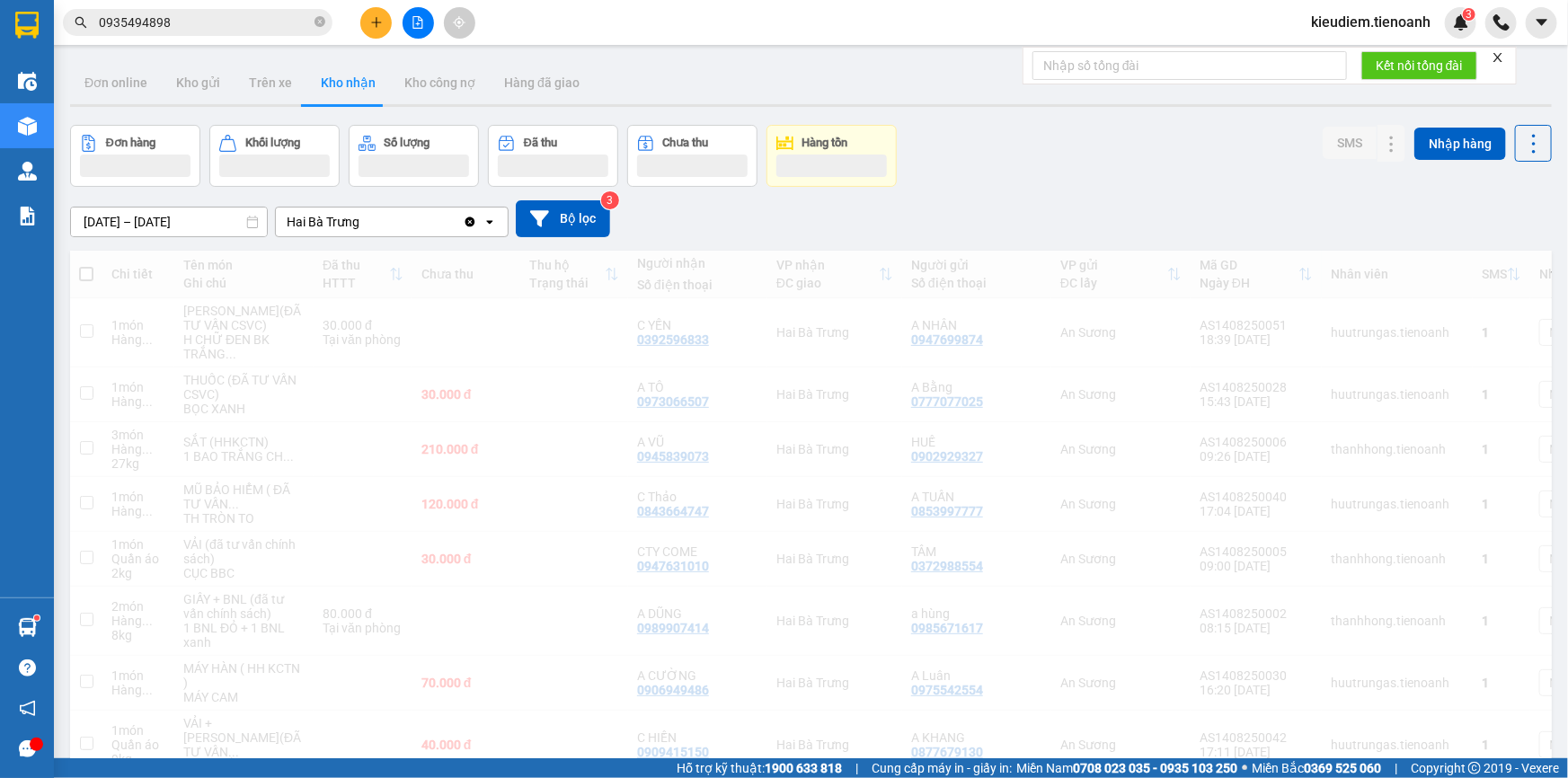
click at [256, 30] on input "0935494898" at bounding box center [205, 23] width 212 height 20
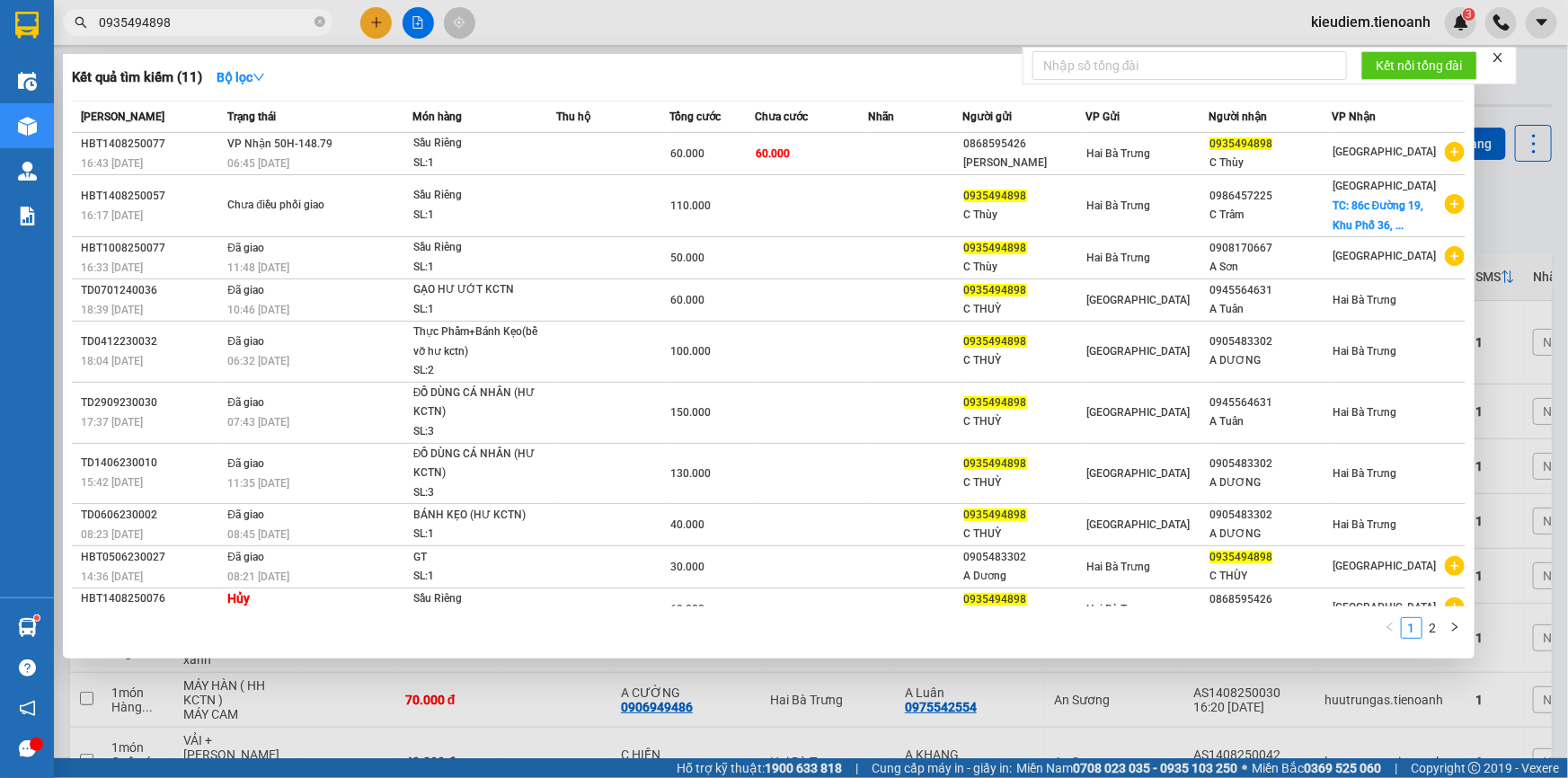
click at [186, 19] on input "0935494898" at bounding box center [205, 23] width 212 height 20
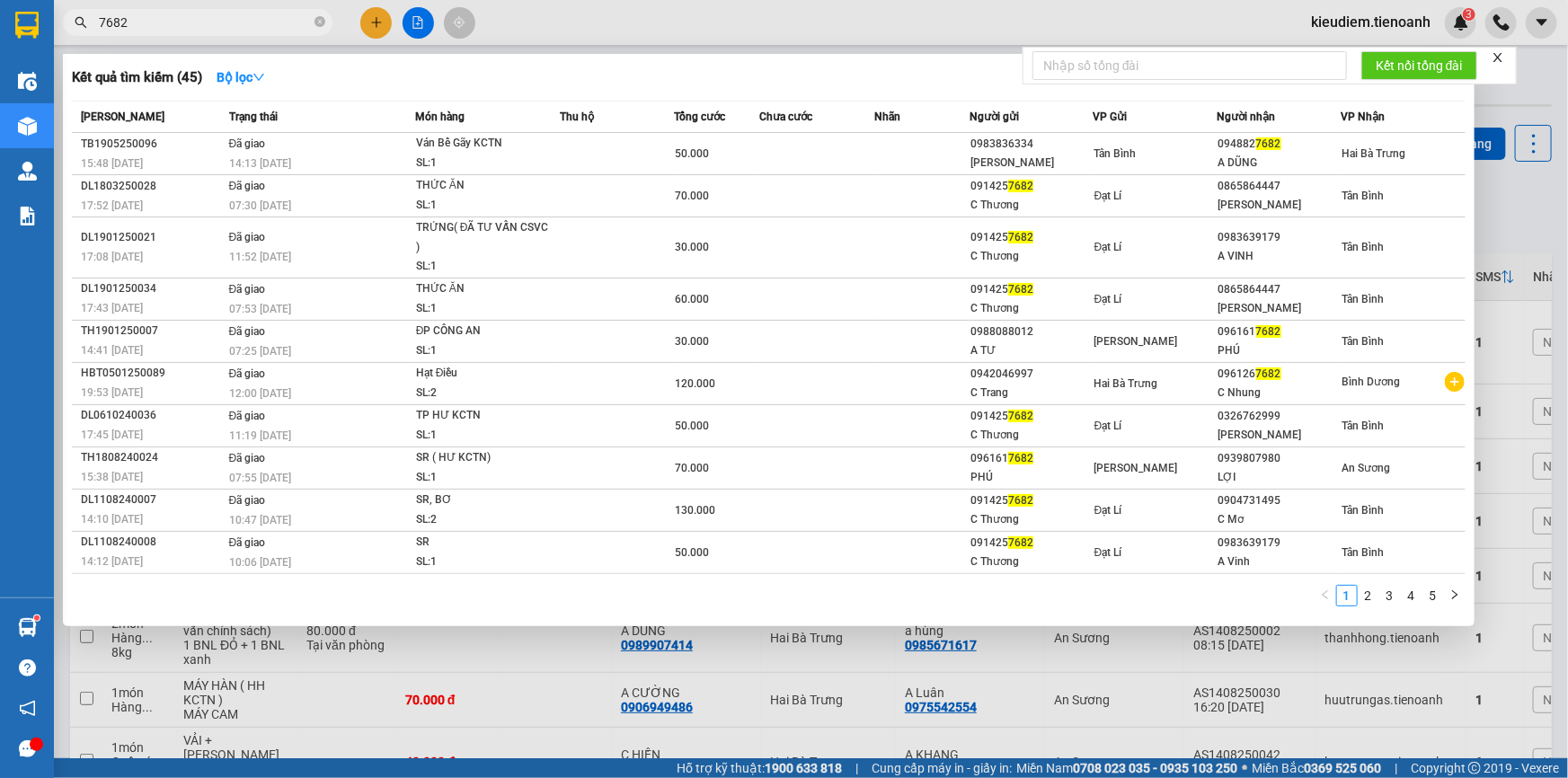
type input "7682"
click at [156, 26] on input "7682" at bounding box center [205, 23] width 212 height 20
click at [380, 17] on div at bounding box center [784, 389] width 1568 height 778
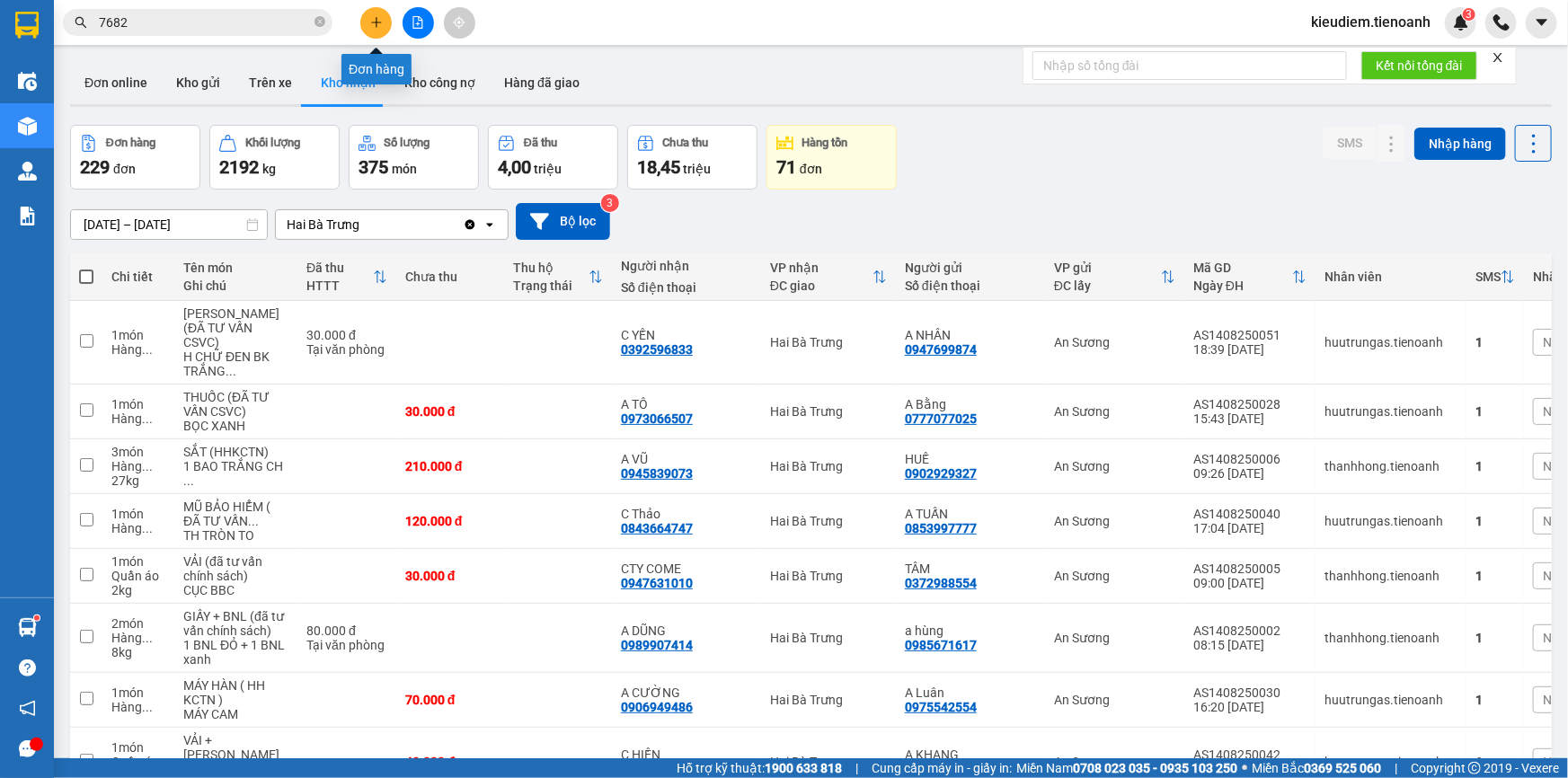
click at [380, 17] on icon "plus" at bounding box center [377, 23] width 13 height 13
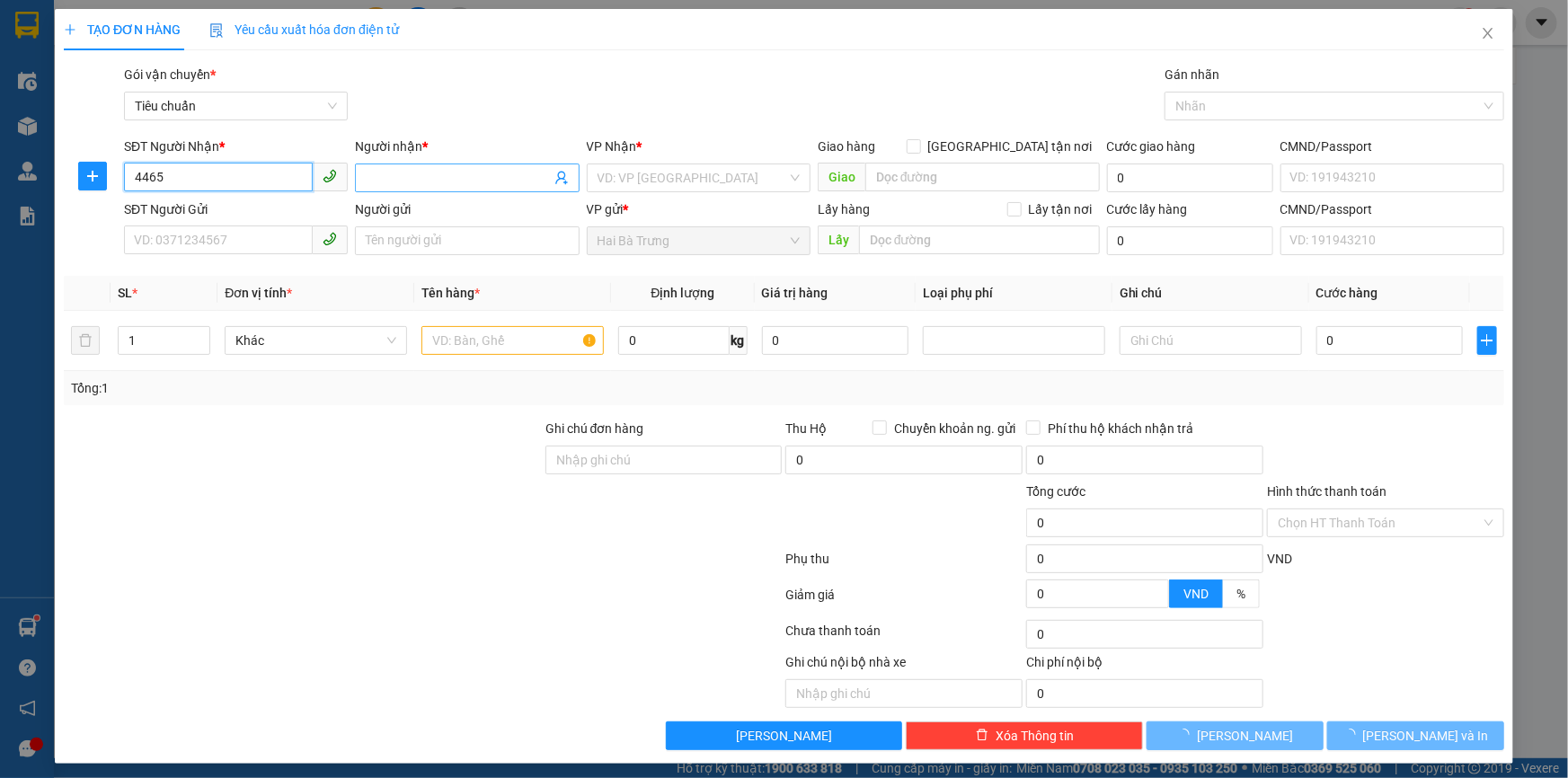
type input "4465"
click at [493, 176] on input "Người nhận *" at bounding box center [458, 178] width 184 height 20
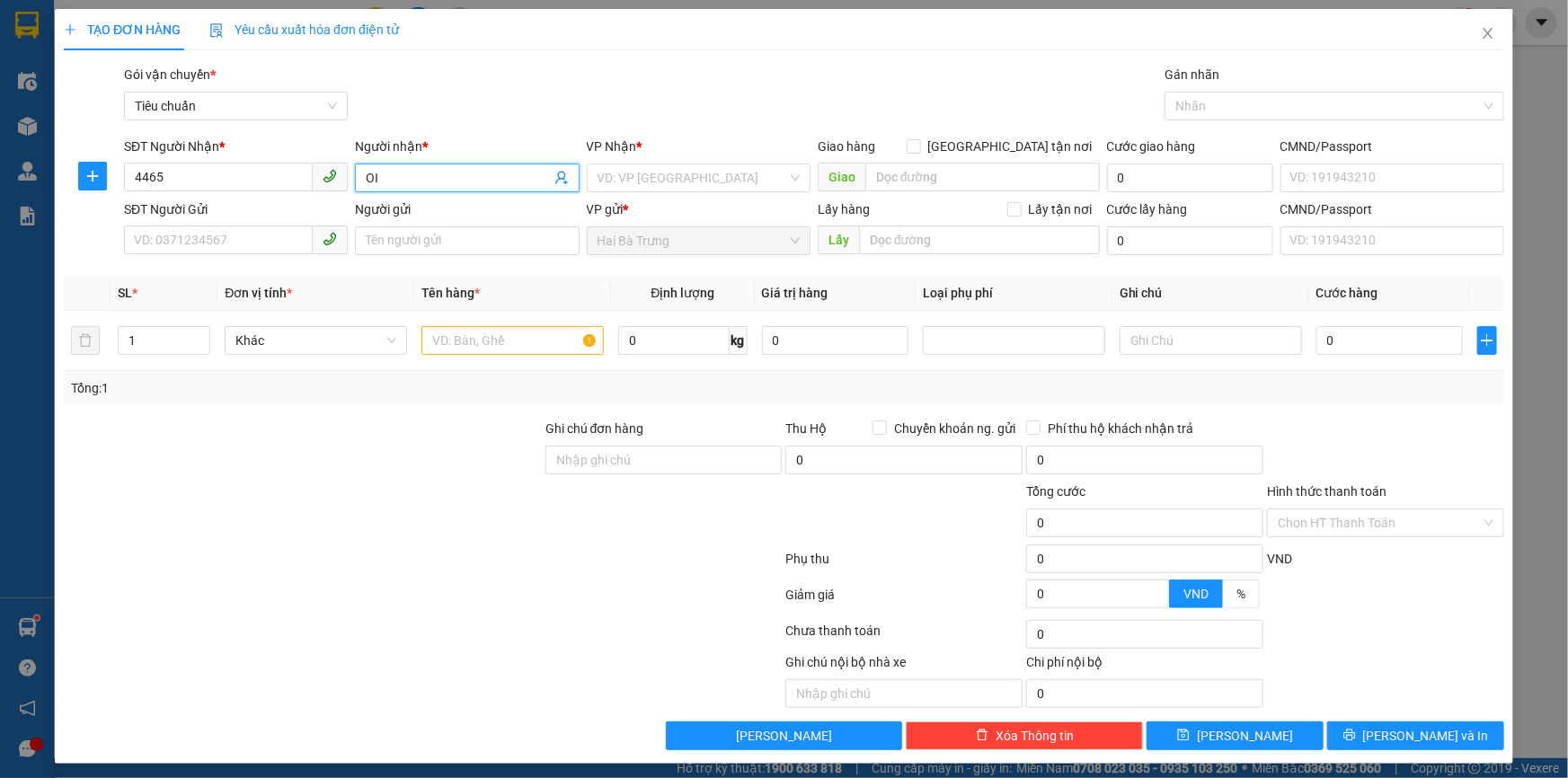
type input "O"
type input "ÔI"
click at [630, 181] on input "search" at bounding box center [692, 177] width 189 height 27
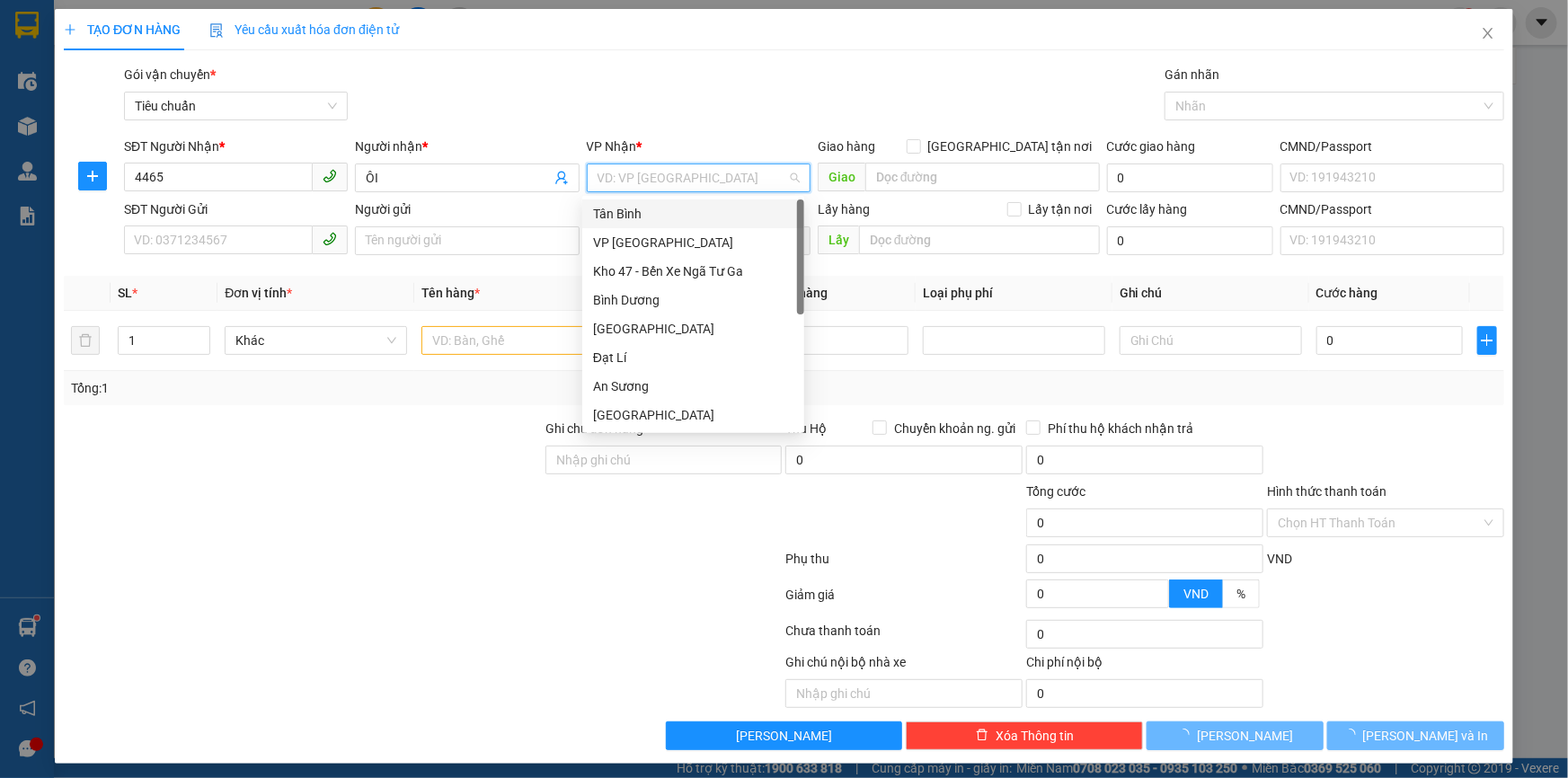
click at [636, 217] on div "Tân Bình" at bounding box center [693, 214] width 200 height 20
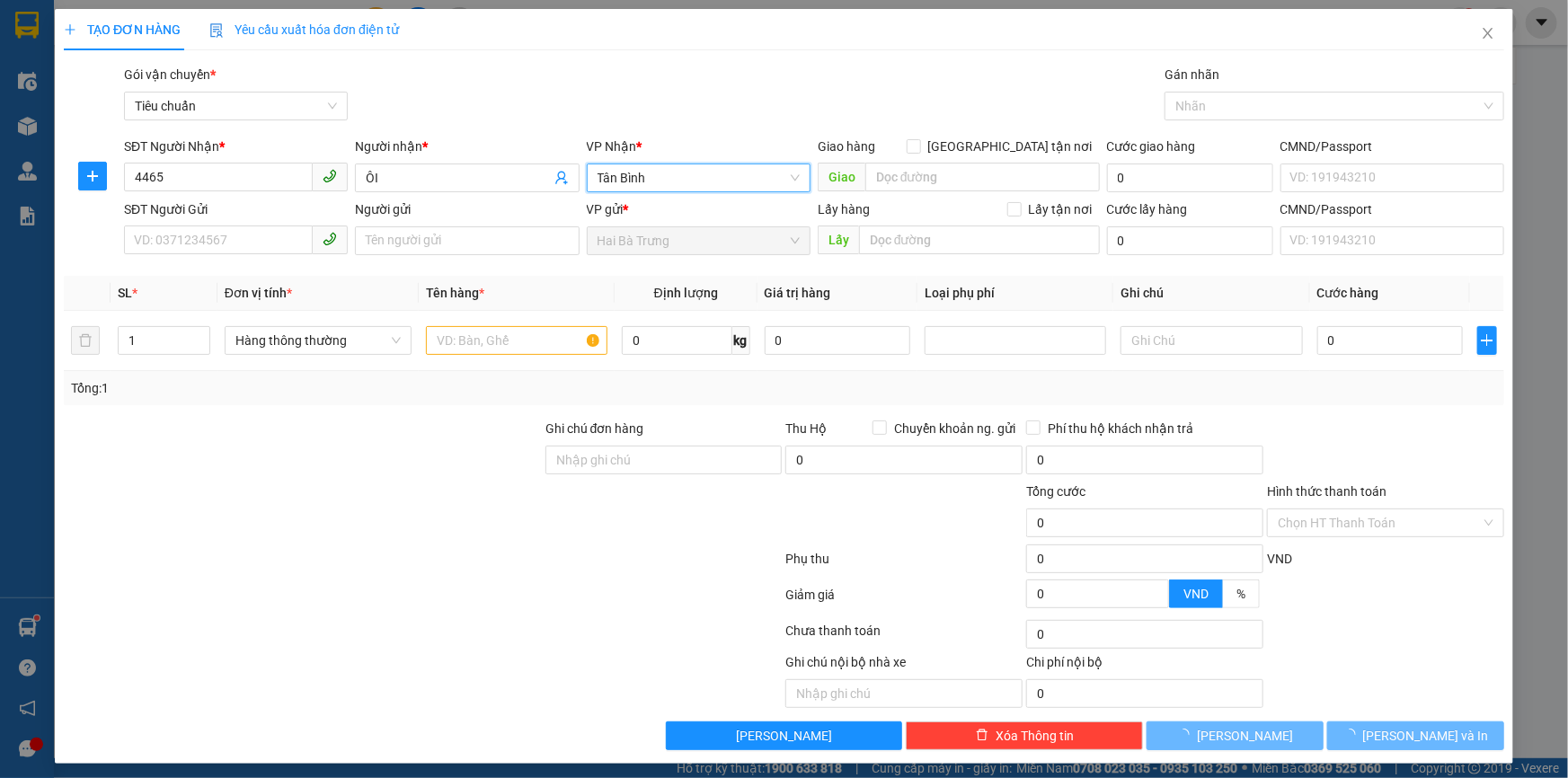
click at [367, 610] on div at bounding box center [422, 598] width 722 height 36
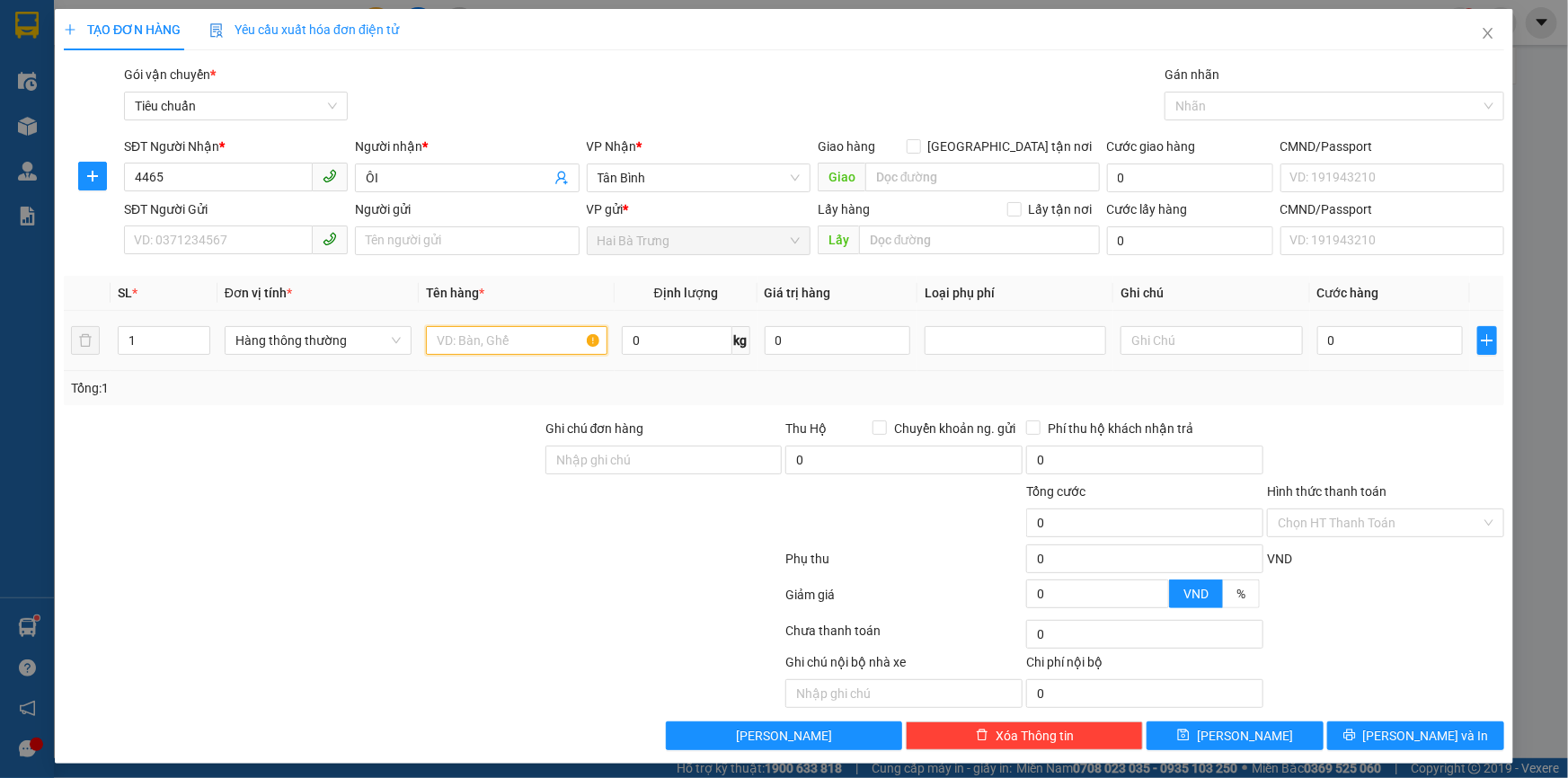
click at [520, 342] on input "text" at bounding box center [516, 340] width 181 height 28
click at [195, 335] on span "up" at bounding box center [200, 336] width 11 height 11
type input "4"
click at [195, 335] on span "up" at bounding box center [200, 336] width 11 height 11
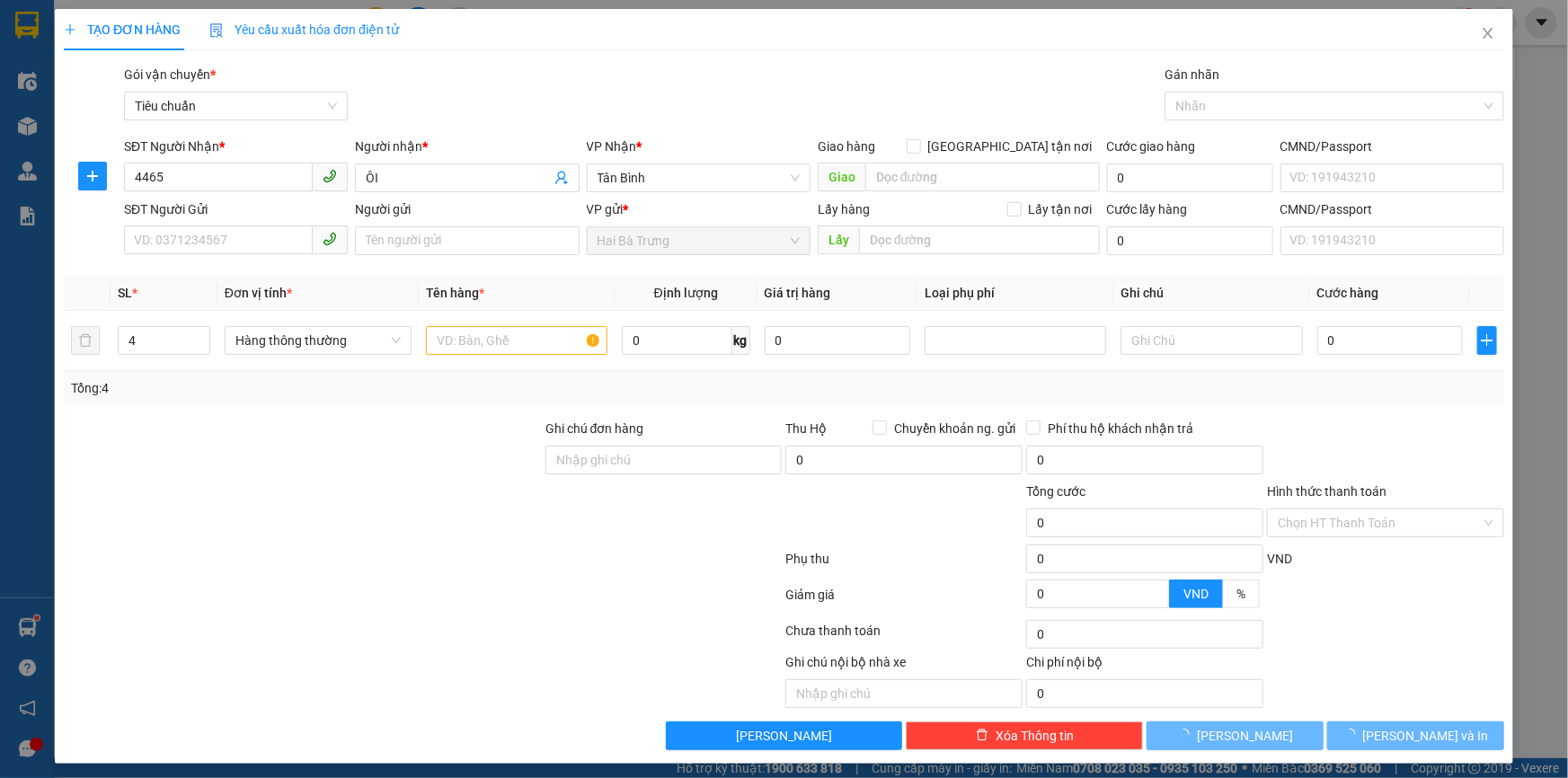
click at [217, 422] on div at bounding box center [302, 450] width 482 height 62
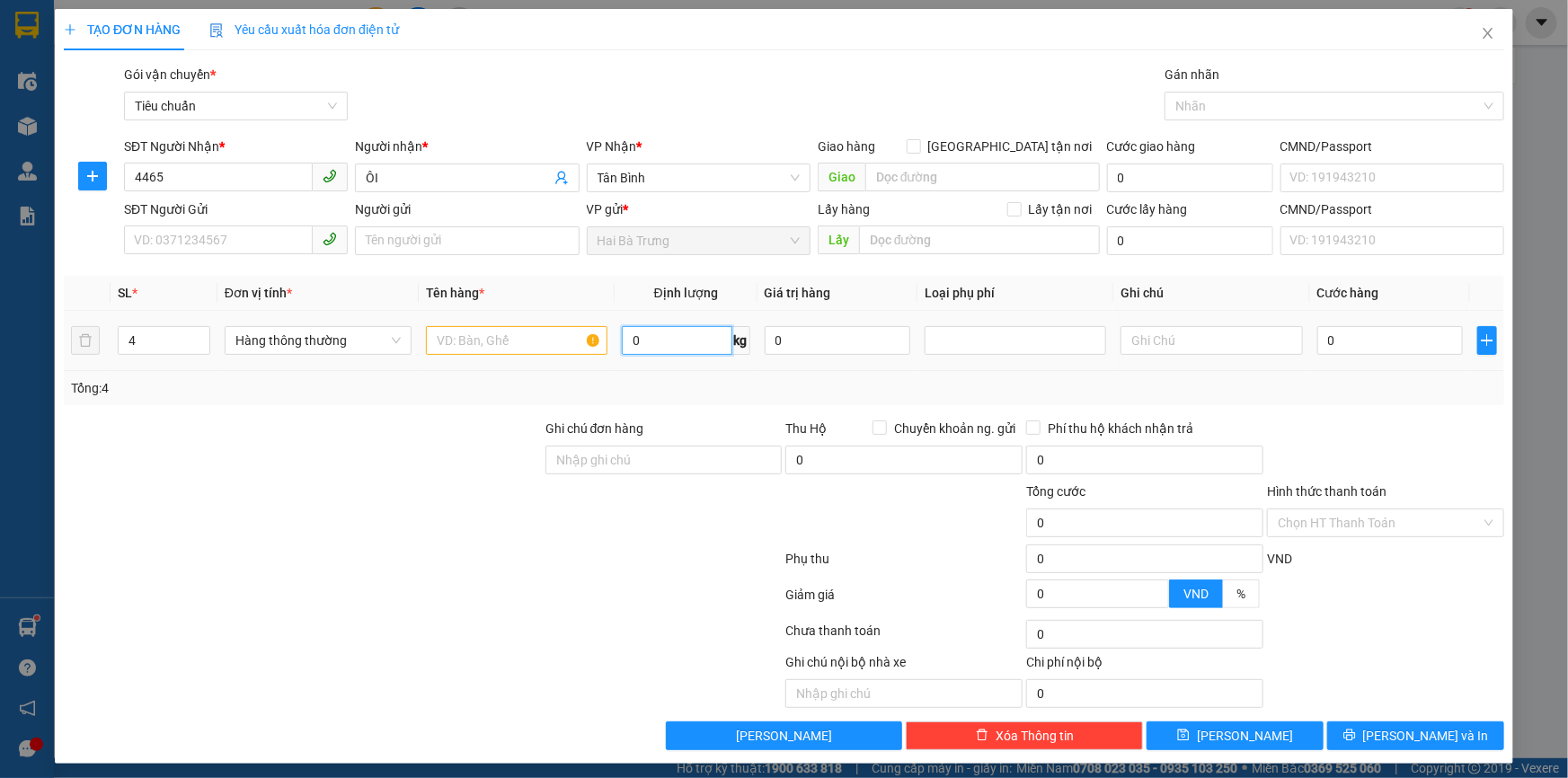
click at [670, 339] on input "0" at bounding box center [677, 340] width 110 height 28
type input "8"
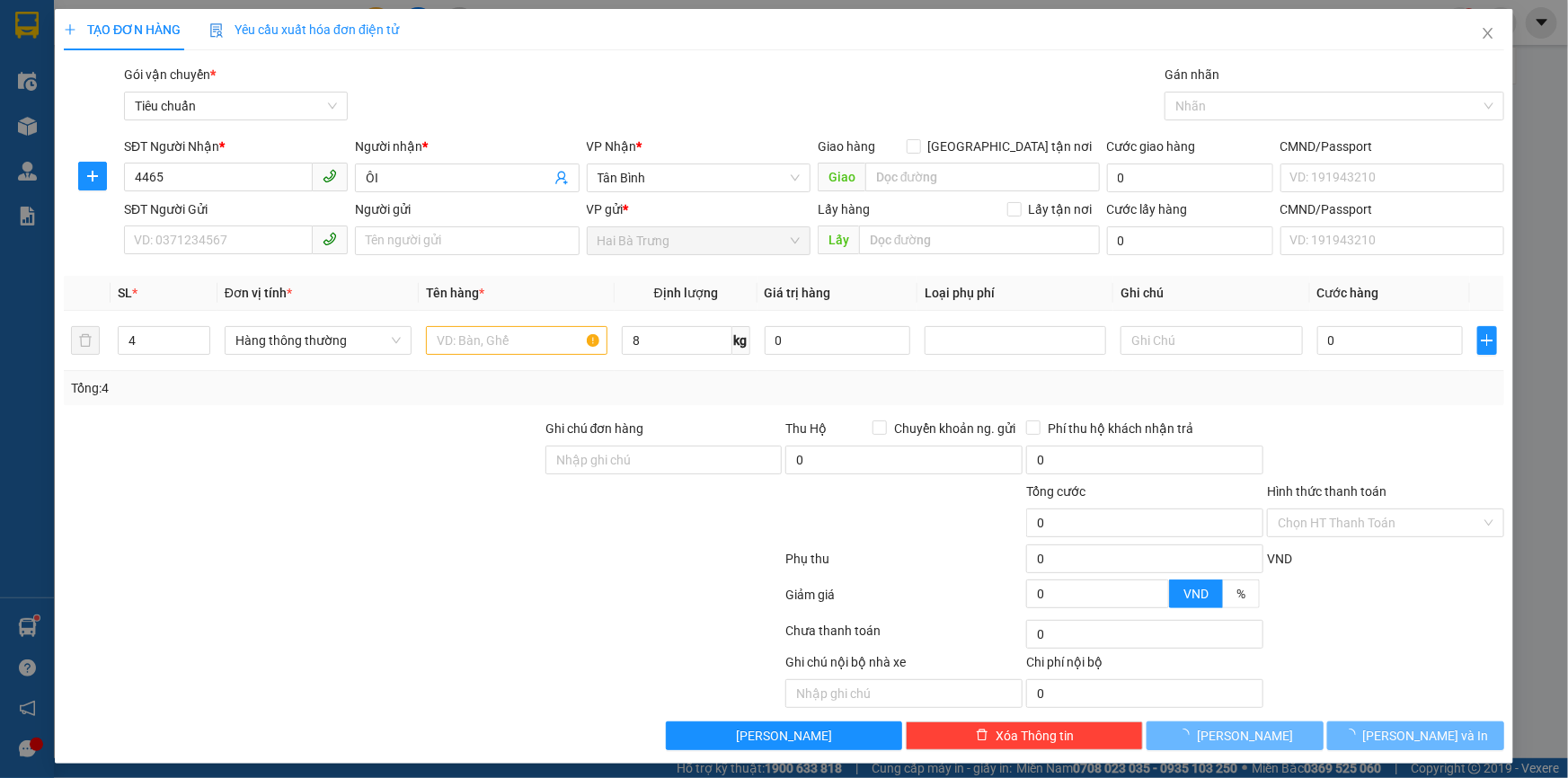
click at [710, 393] on div "Tổng: 4" at bounding box center [784, 389] width 1426 height 20
type input "40.000"
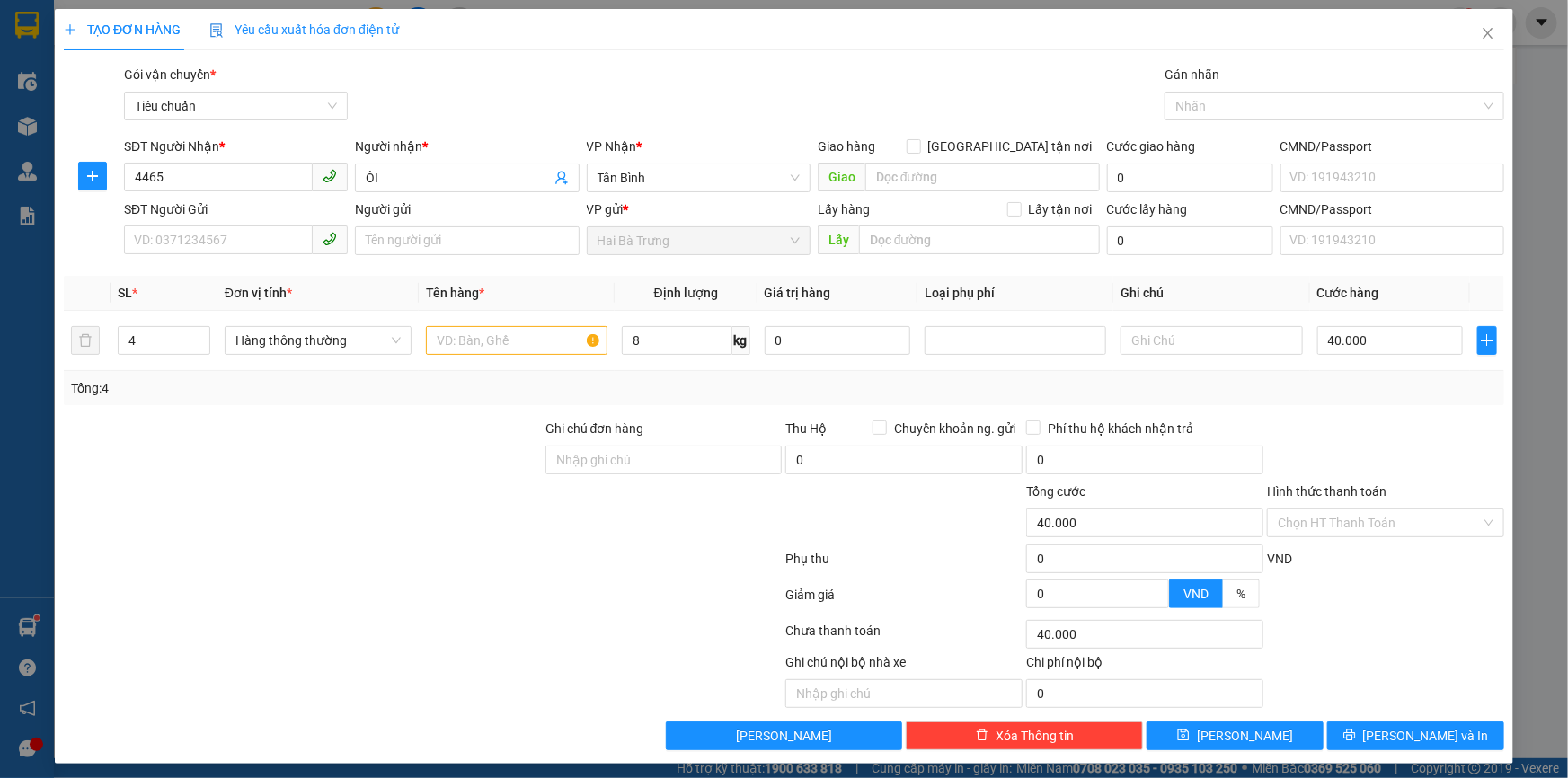
click at [1318, 412] on div "Transit Pickup Surcharge Ids Transit Deliver Surcharge Ids Transit Deliver Surc…" at bounding box center [783, 407] width 1440 height 685
click at [1408, 353] on input "40.000" at bounding box center [1390, 340] width 146 height 28
type input "4"
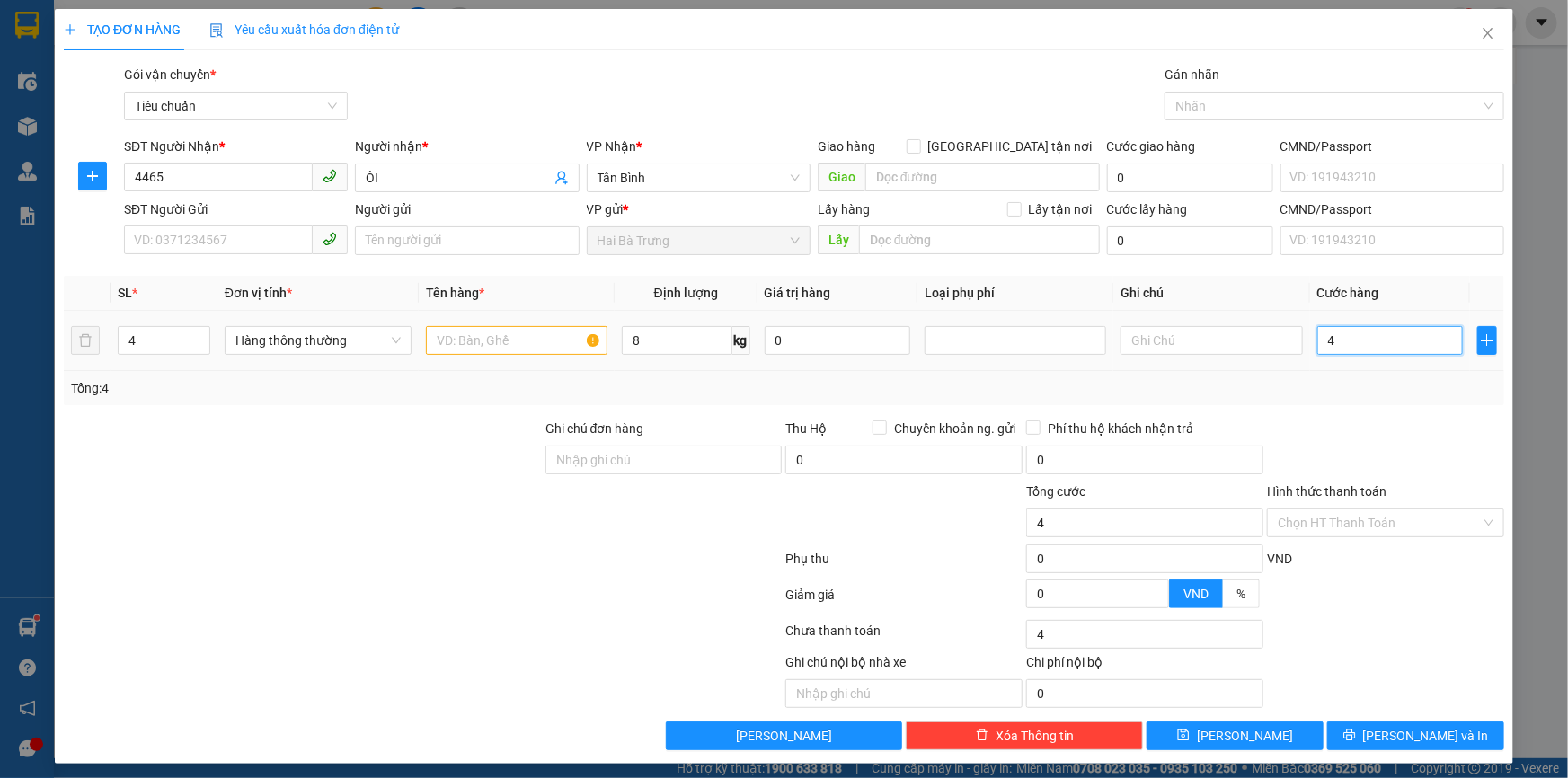
type input "40"
type input "40*"
type input "0"
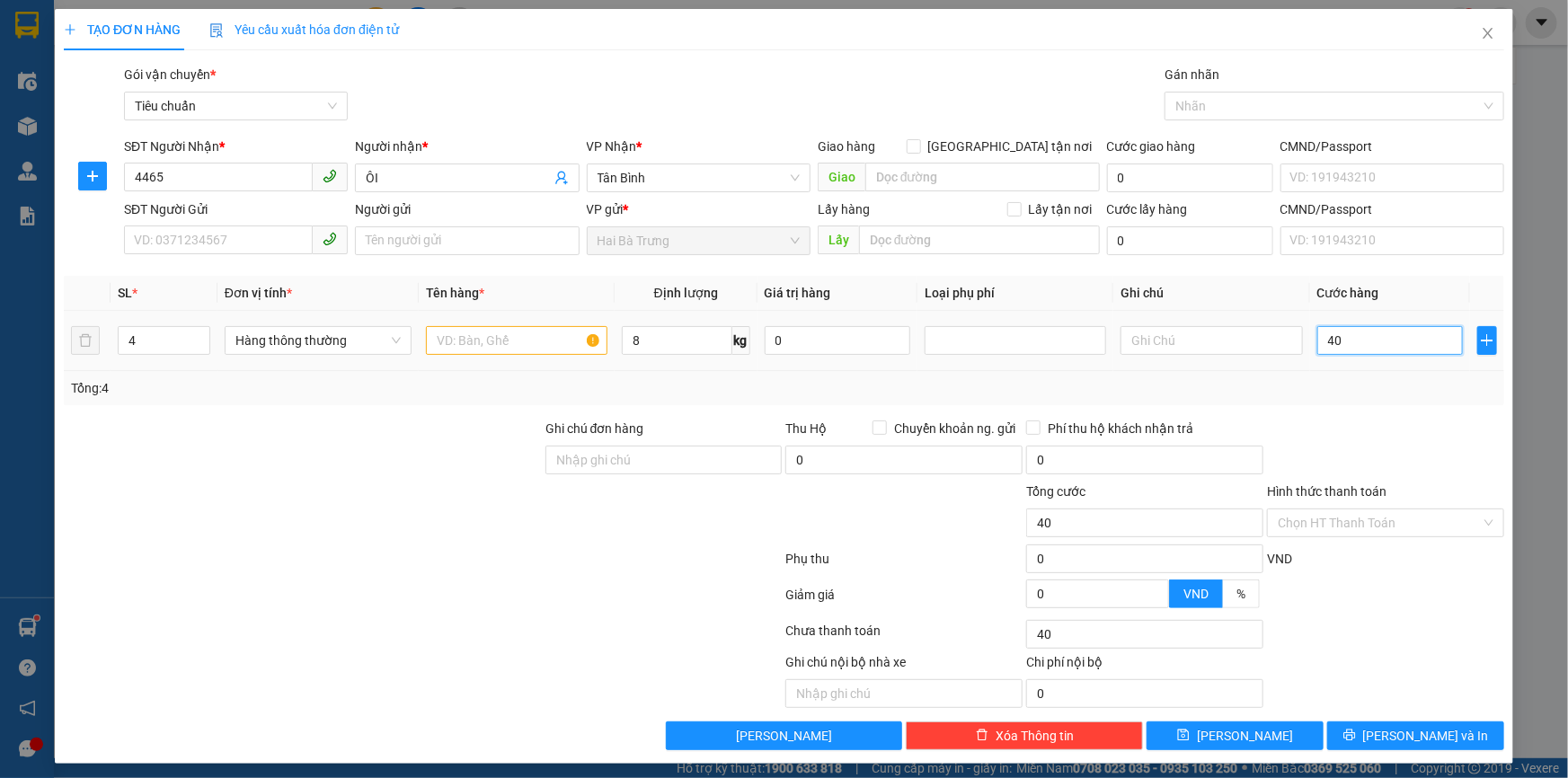
type input "0"
type input "160.000"
click at [1374, 412] on div "Transit Pickup Surcharge Ids Transit Deliver Surcharge Ids Transit Deliver Surc…" at bounding box center [783, 407] width 1440 height 685
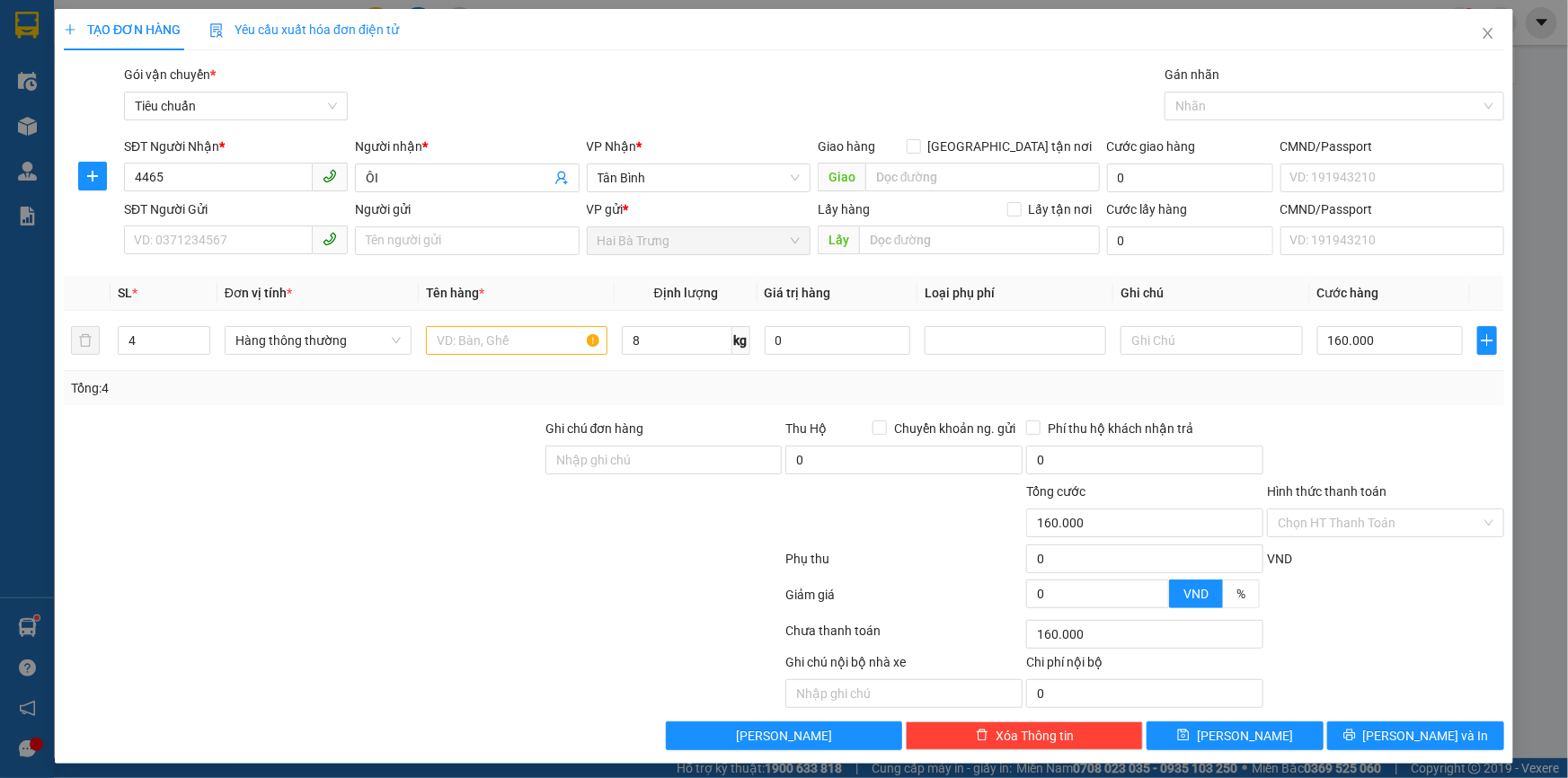
click at [583, 405] on div "Transit Pickup Surcharge Ids Transit Deliver Surcharge Ids Transit Deliver Surc…" at bounding box center [783, 407] width 1440 height 685
click at [649, 342] on input "8" at bounding box center [677, 340] width 110 height 28
click at [679, 374] on div "Tổng: 4" at bounding box center [783, 388] width 1440 height 34
type input "40.000"
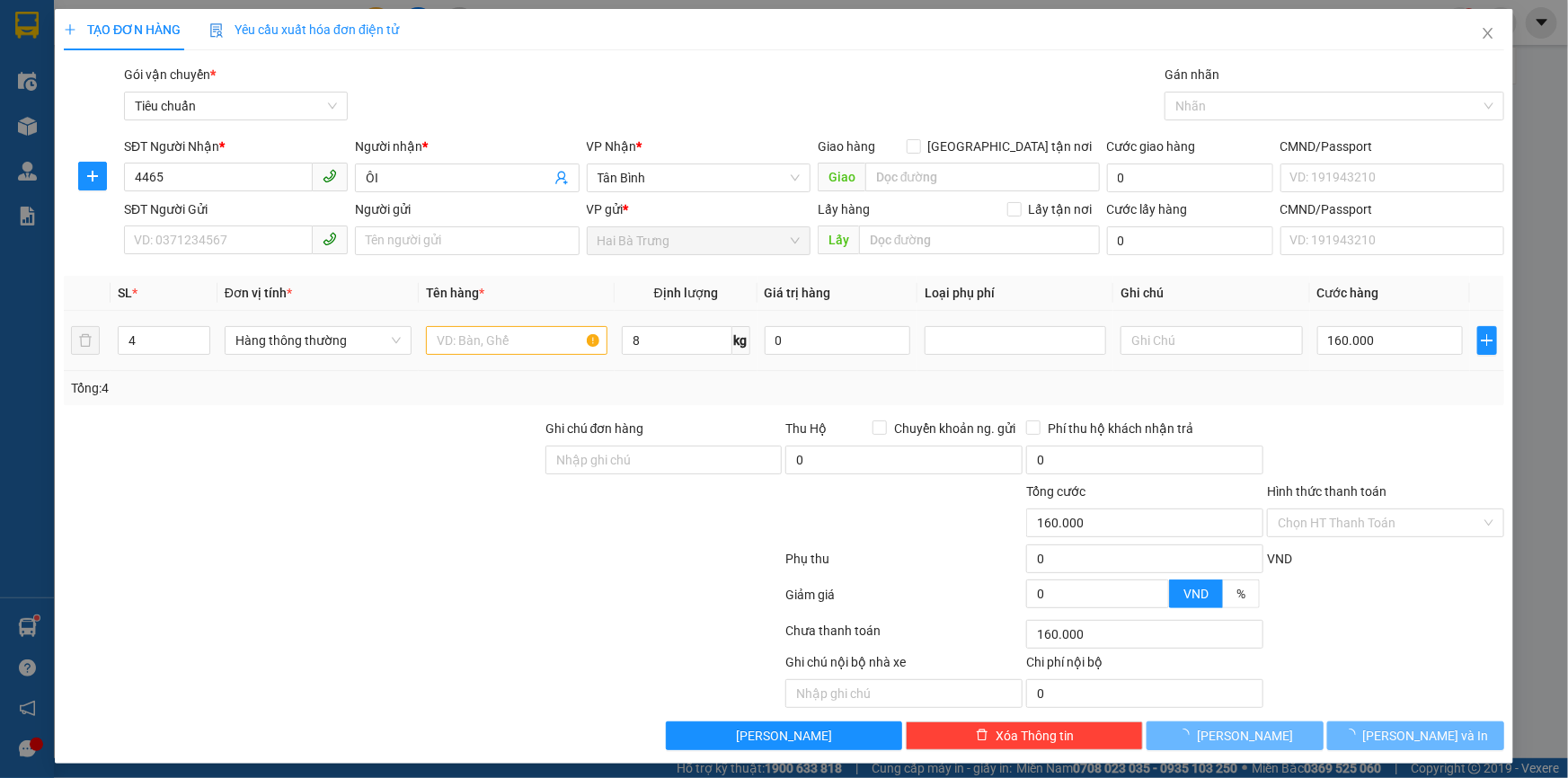
type input "40.000"
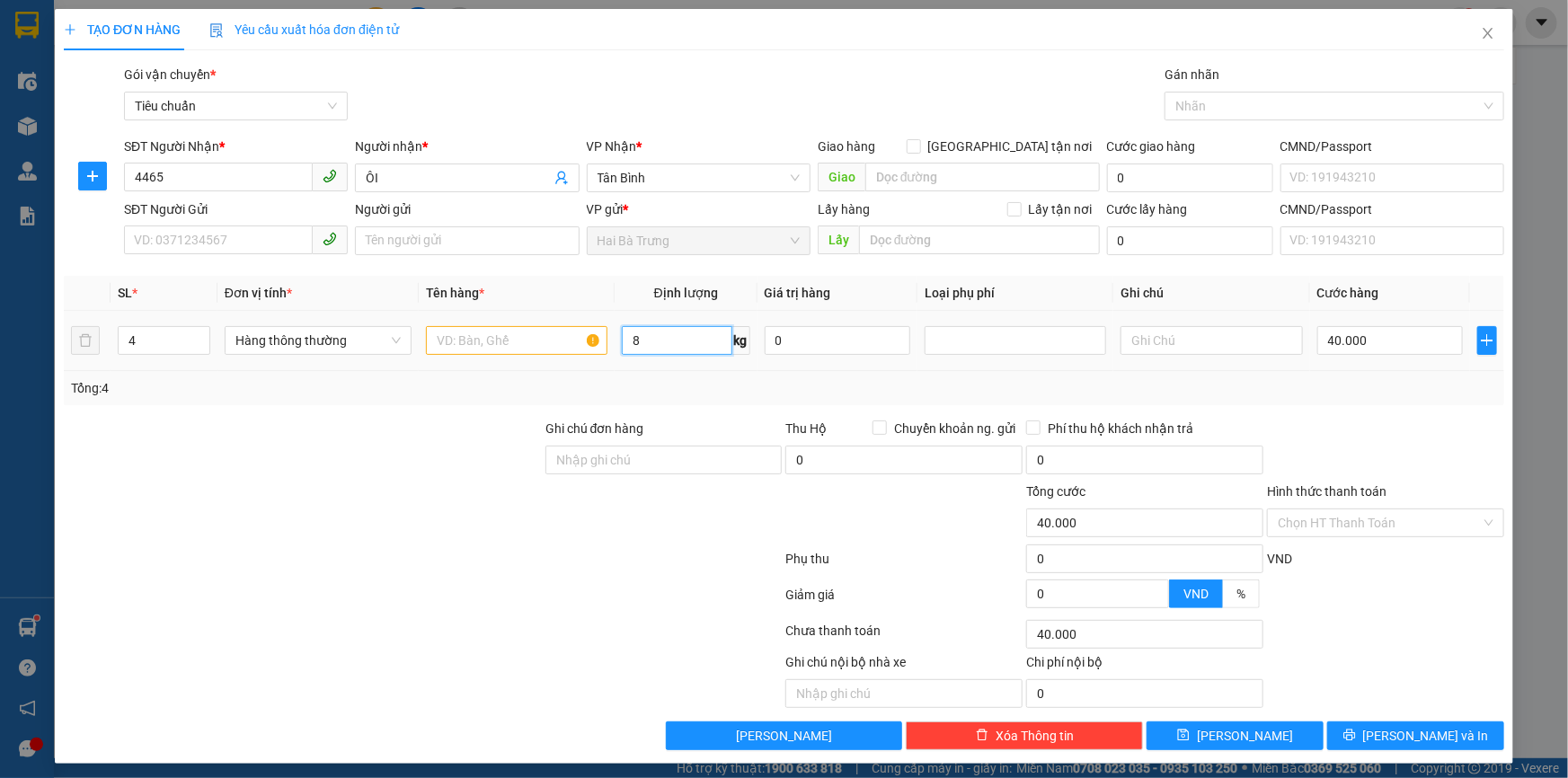
click at [687, 339] on input "8" at bounding box center [677, 340] width 110 height 28
click at [496, 108] on div "Gói vận chuyển * Tiêu chuẩn Gán nhãn Nhãn" at bounding box center [813, 96] width 1387 height 62
click at [176, 337] on input "4" at bounding box center [164, 340] width 91 height 27
type input "1"
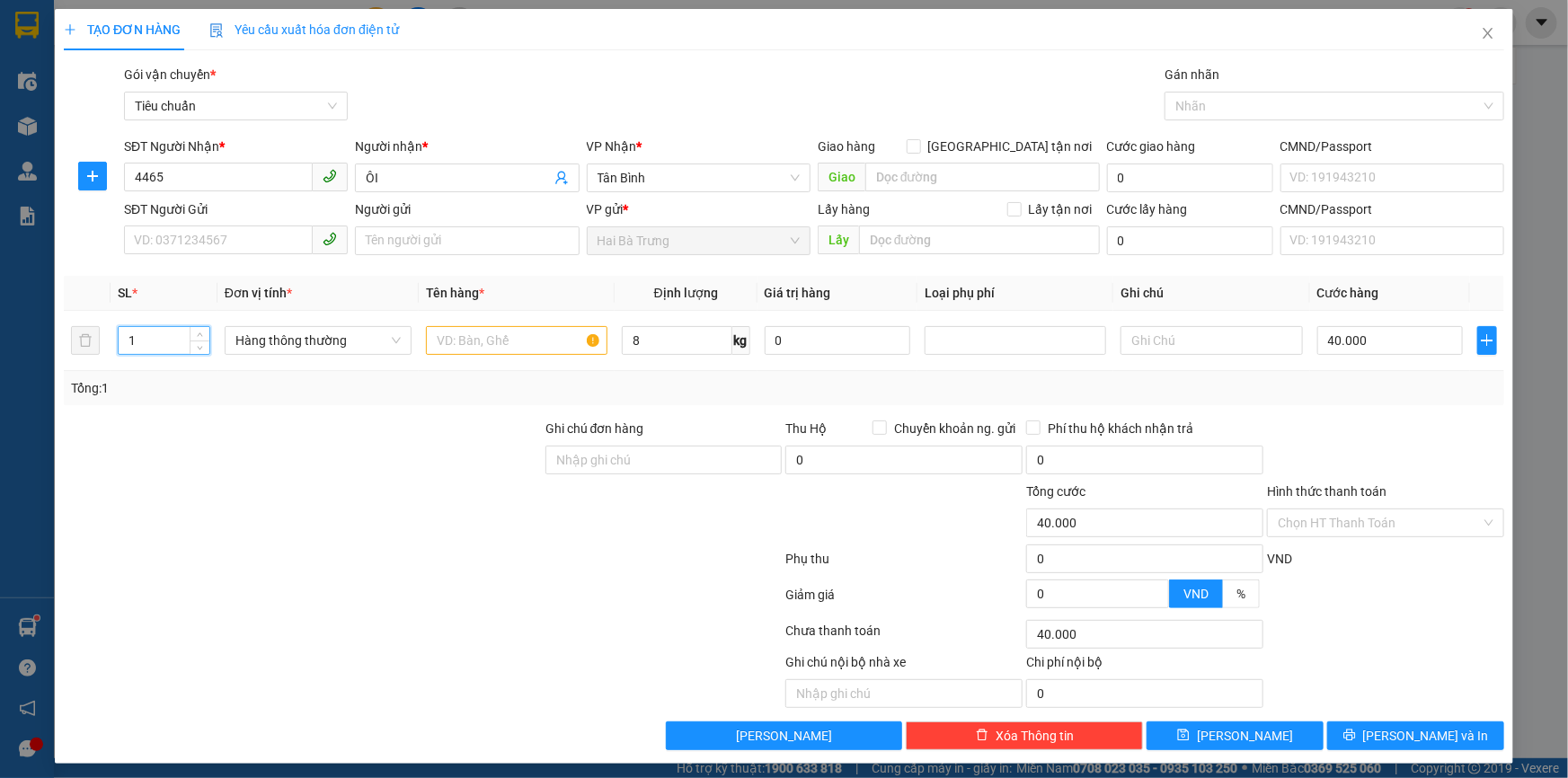
click at [219, 478] on div at bounding box center [302, 450] width 482 height 62
click at [691, 352] on input "8" at bounding box center [677, 340] width 110 height 28
type input "0"
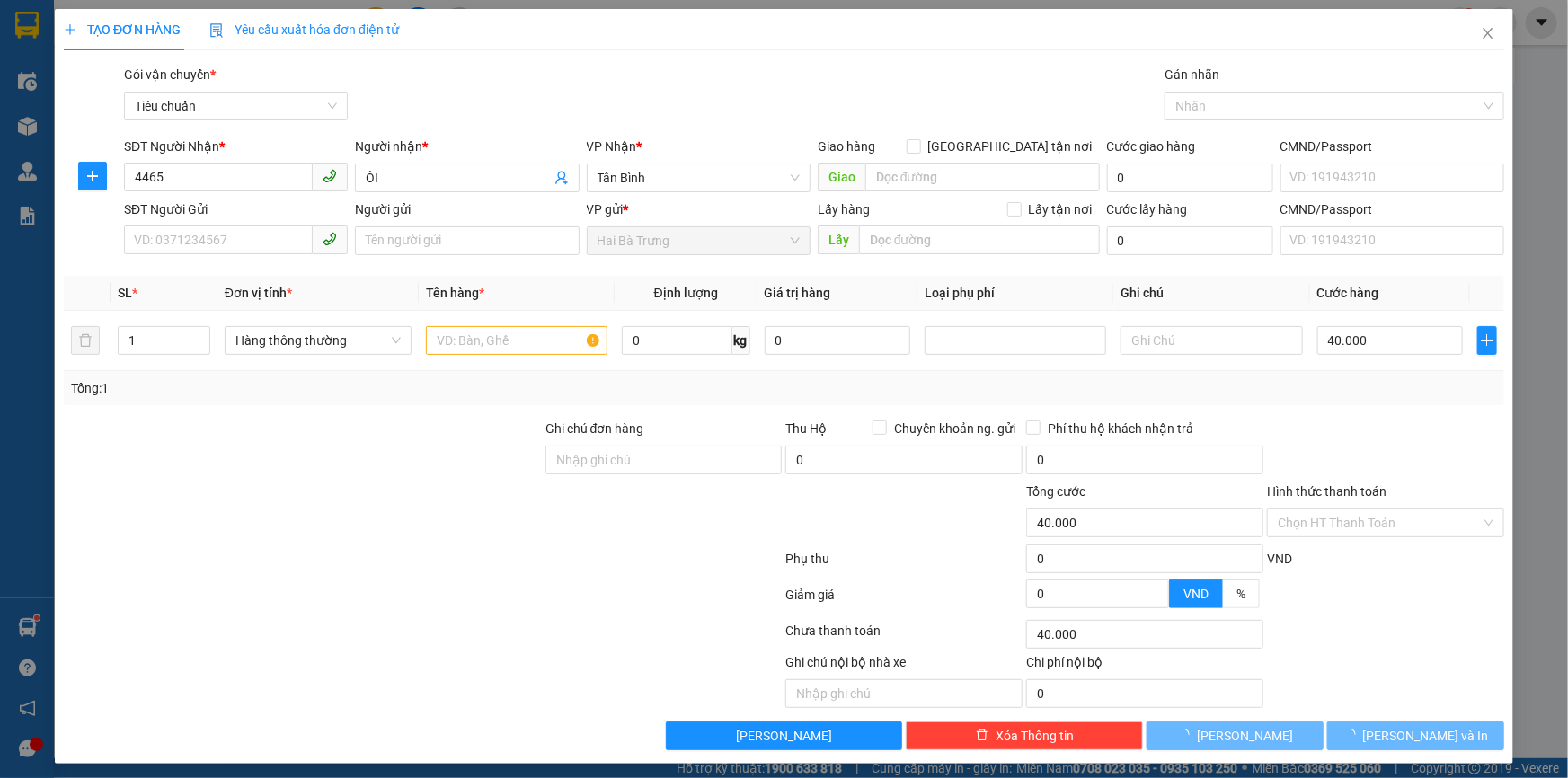
click at [972, 138] on div "Giao hàng Giao tận nơi" at bounding box center [959, 147] width 282 height 20
type input "0"
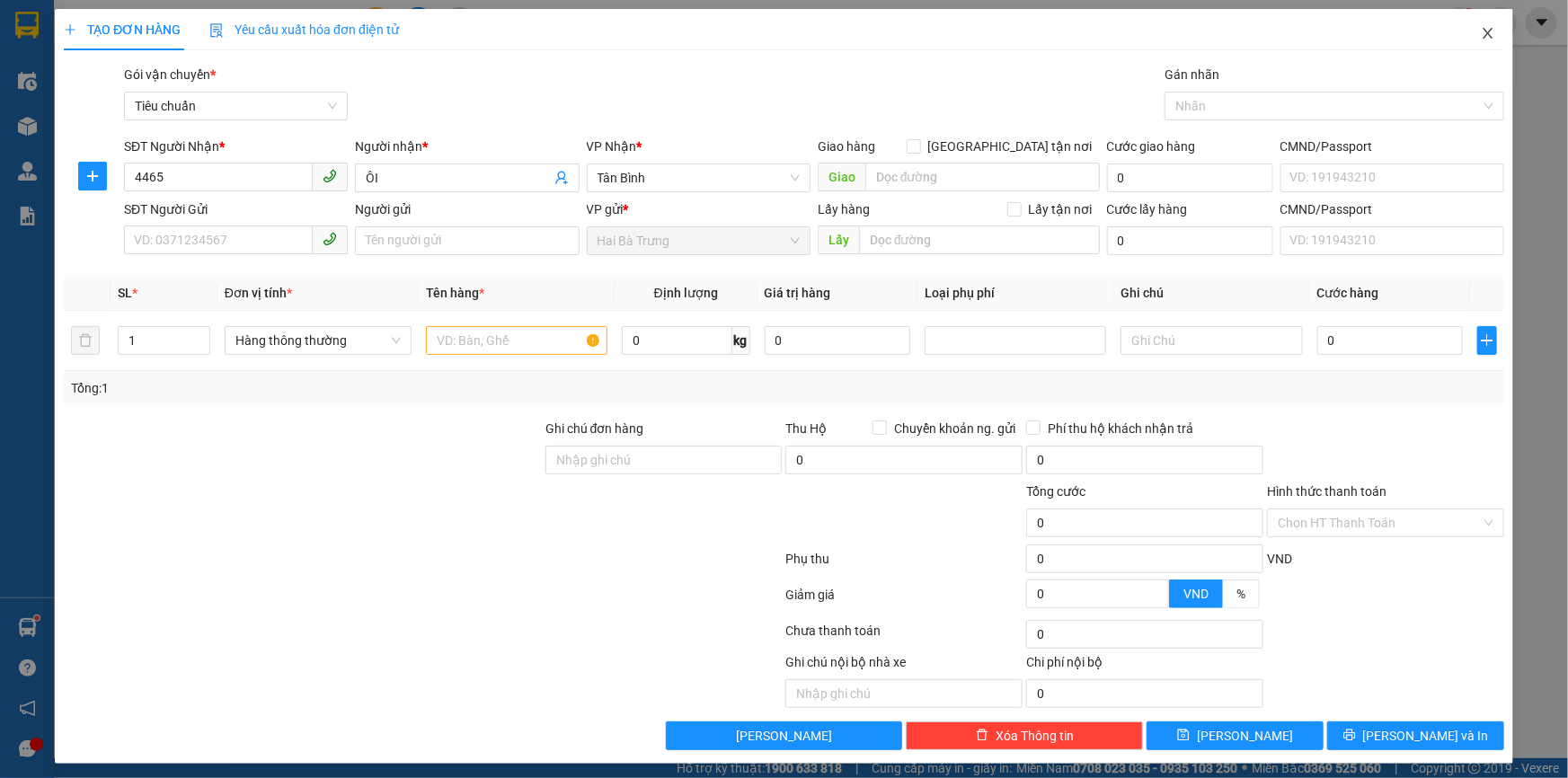
click at [1486, 37] on span "Close" at bounding box center [1488, 34] width 51 height 51
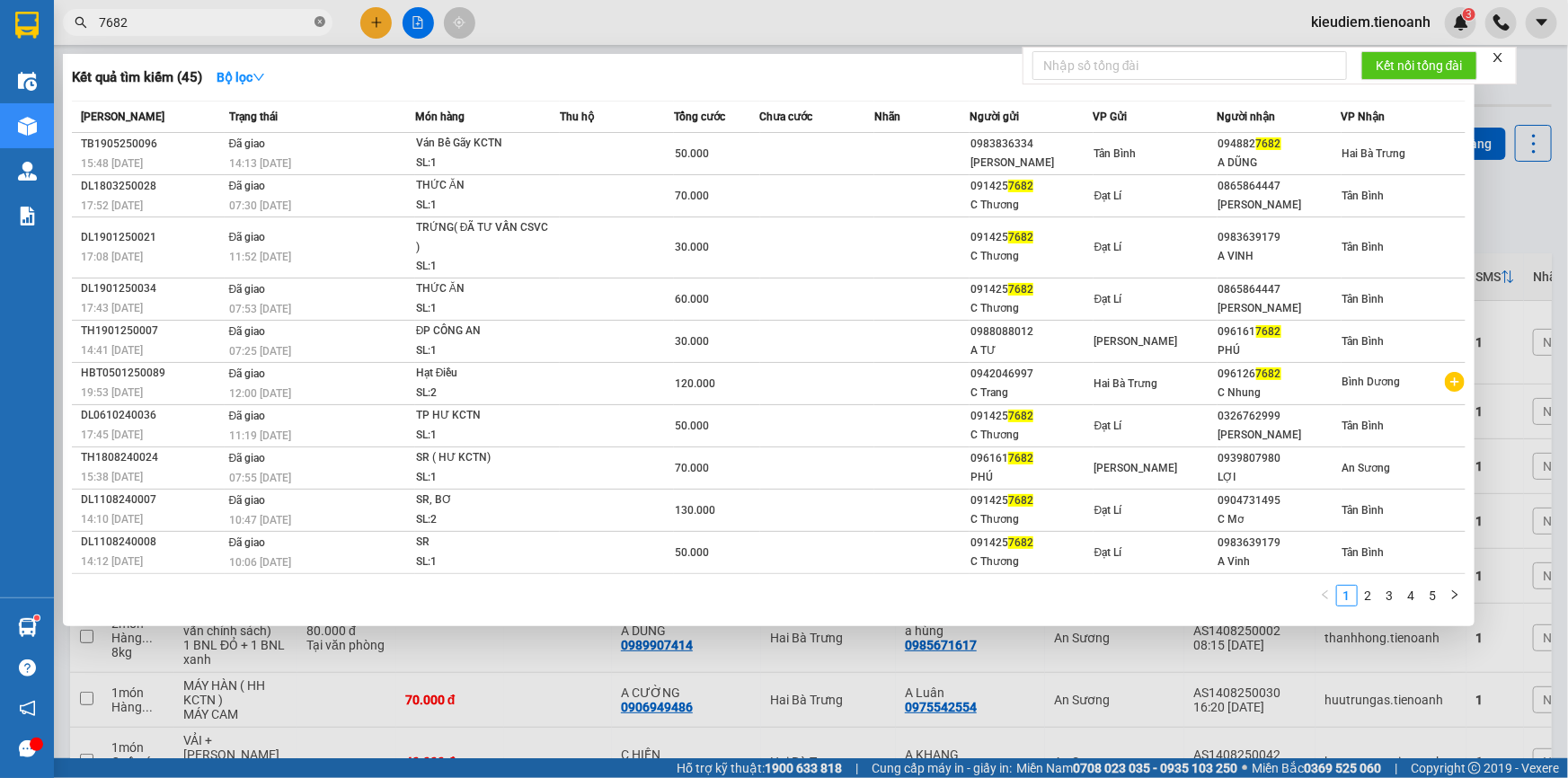
click at [314, 23] on icon "close-circle" at bounding box center [320, 22] width 11 height 11
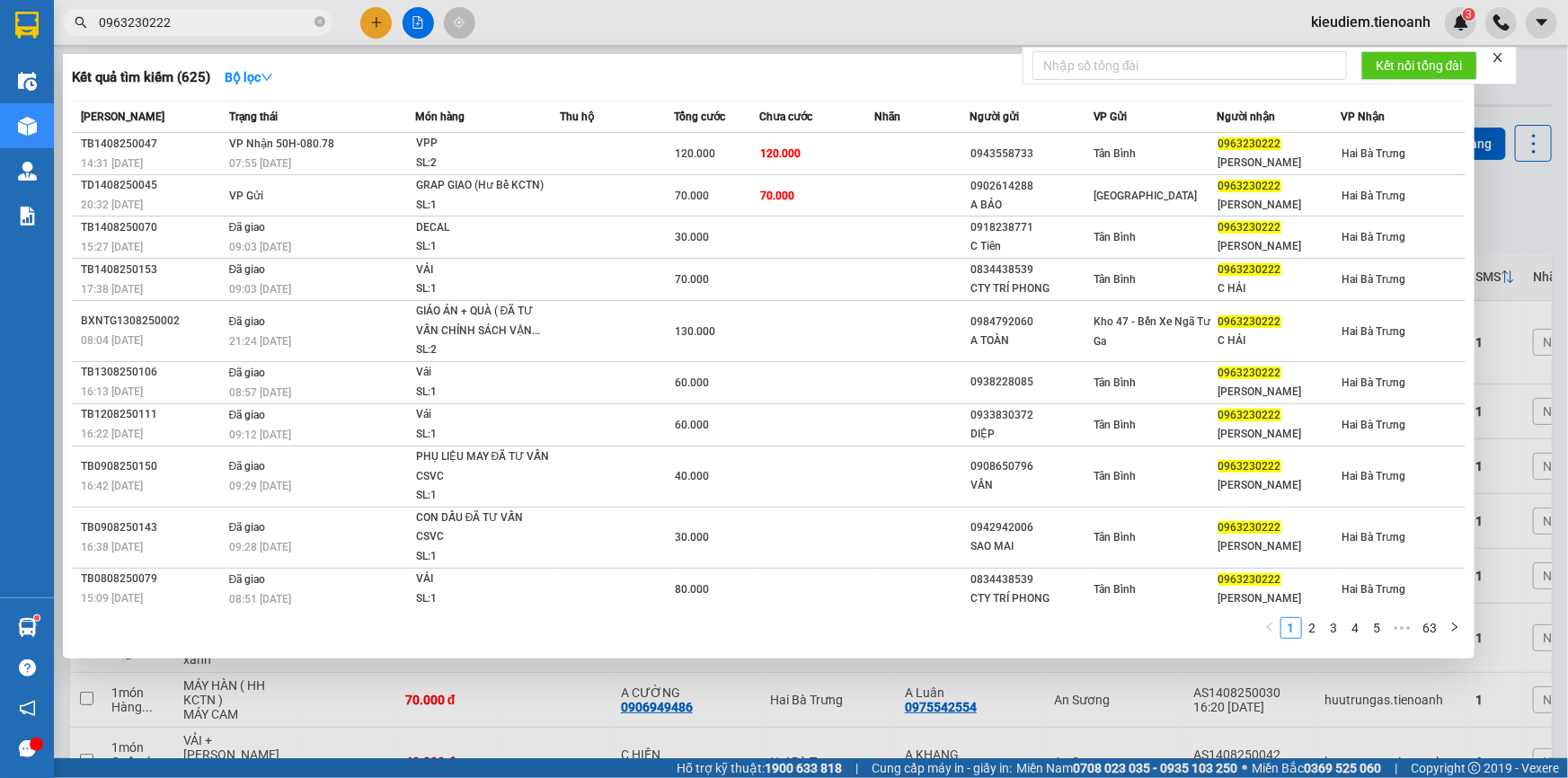
click at [228, 26] on input "0963230222" at bounding box center [205, 23] width 212 height 20
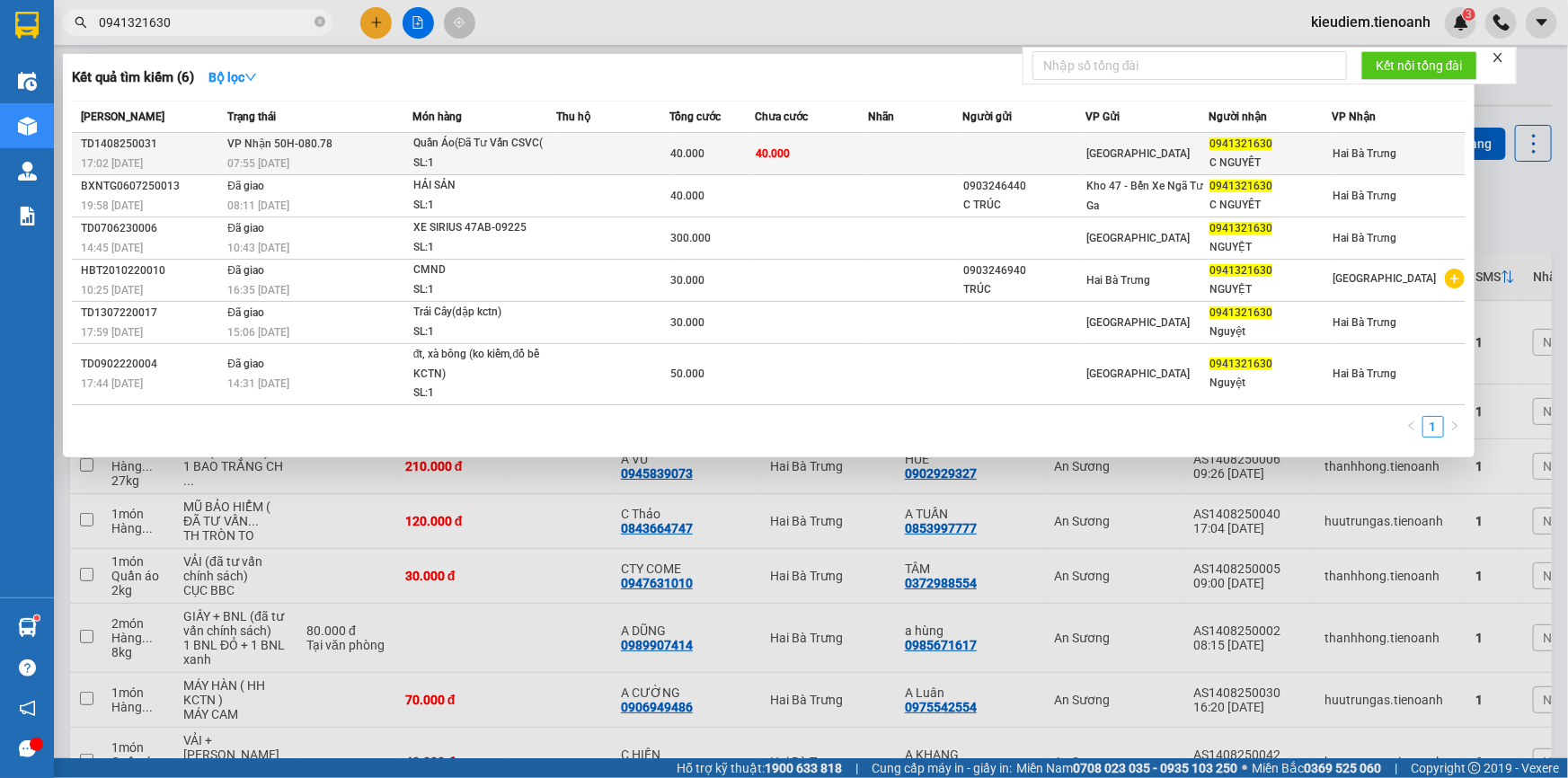
type input "0941321630"
click at [540, 145] on div "Quần Áo(Đã Tư Vấn CSVC(" at bounding box center [481, 144] width 135 height 20
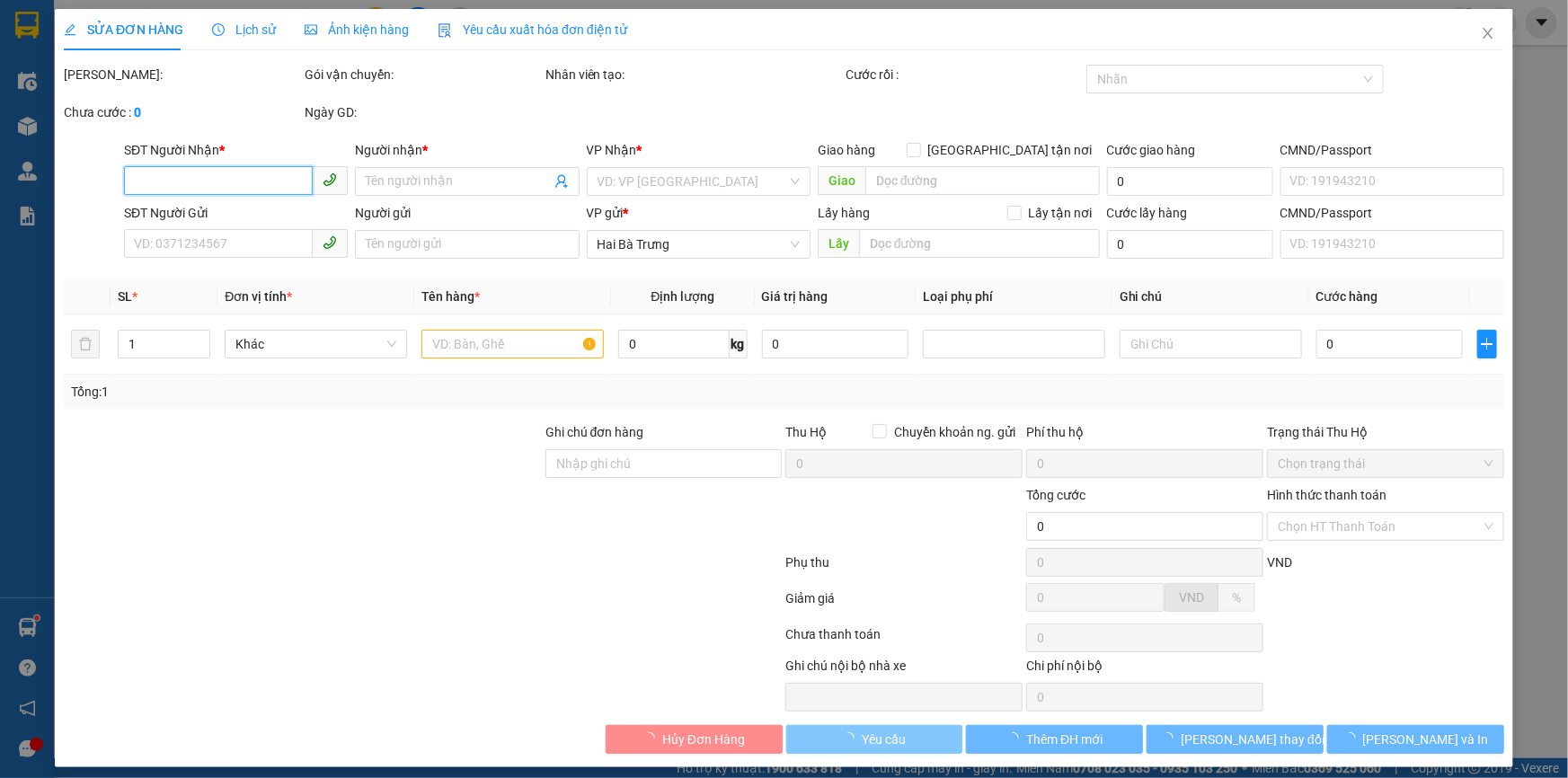
type input "0941321630"
type input "C NGUYÊT"
type input "N Gửi Là N Nhận"
type input "40.000"
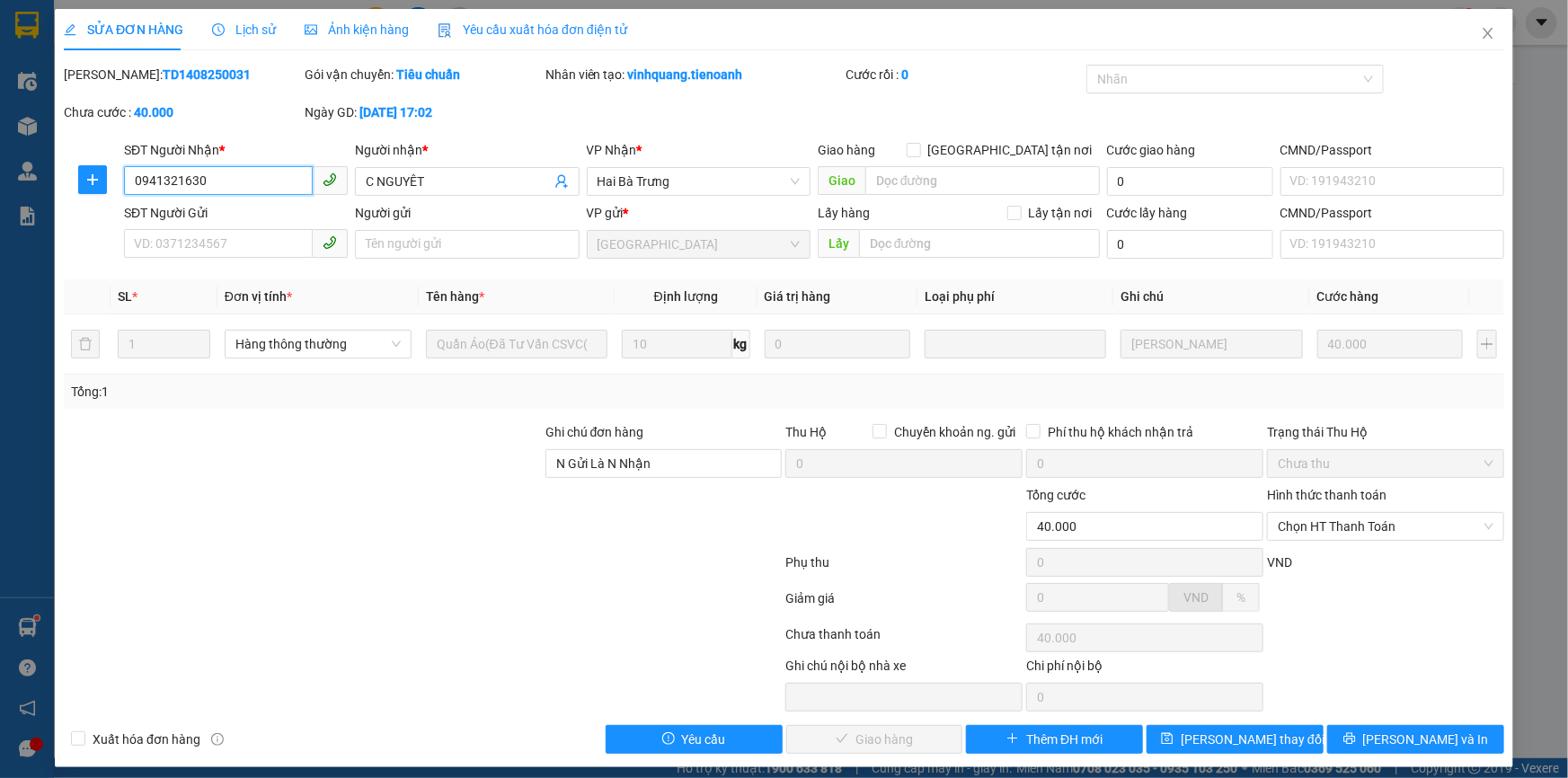
click at [220, 175] on input "0941321630" at bounding box center [218, 180] width 188 height 28
click at [557, 592] on div at bounding box center [422, 601] width 722 height 36
click at [1358, 525] on span "Chọn HT Thanh Toán" at bounding box center [1385, 525] width 216 height 27
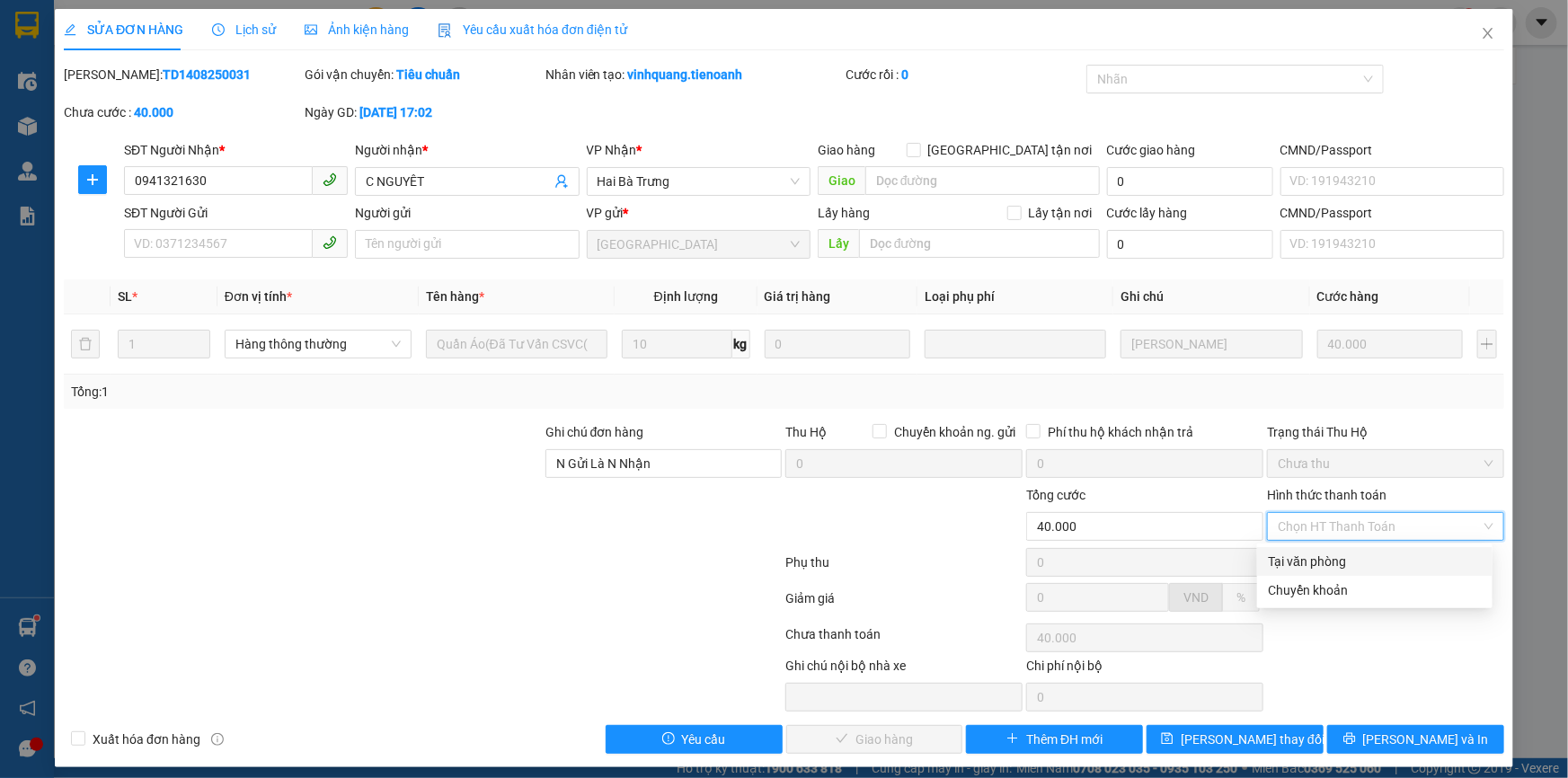
click at [1358, 567] on div "Tại văn phòng" at bounding box center [1374, 561] width 214 height 20
type input "0"
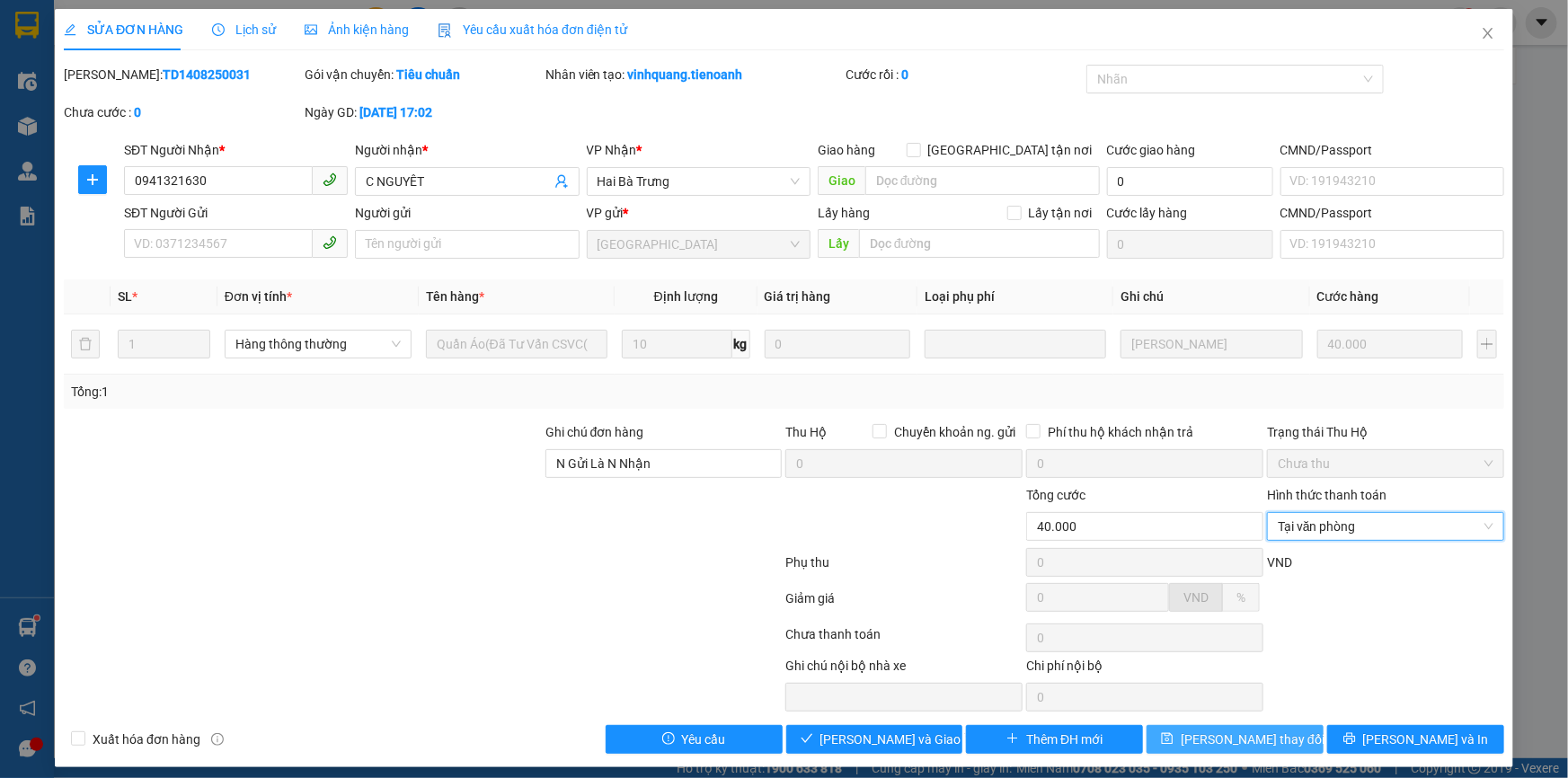
click at [1251, 729] on span "Lưu thay đổi" at bounding box center [1253, 739] width 143 height 20
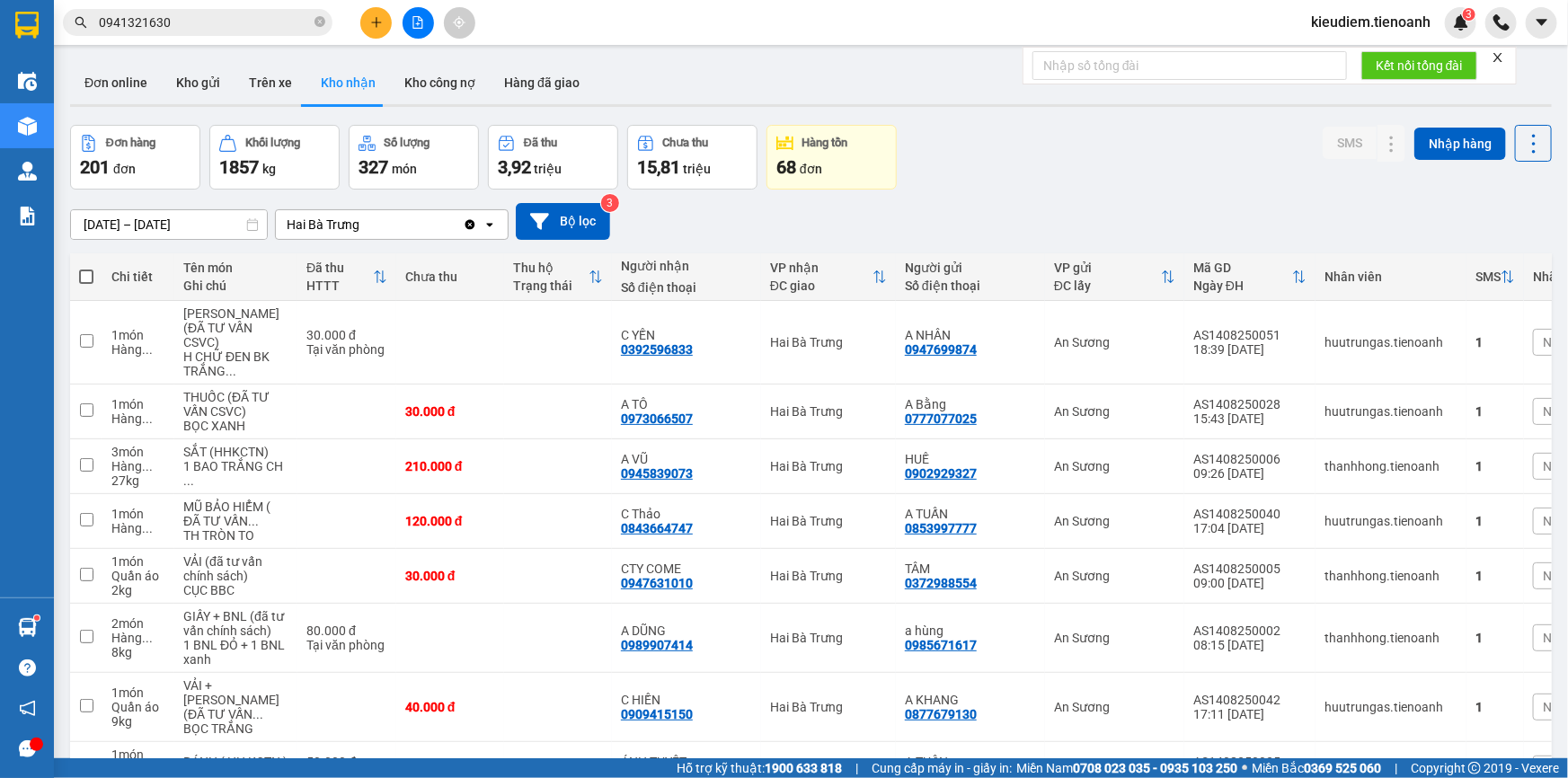
click at [197, 39] on div "Kết quả tìm kiếm ( 6 ) Bộ lọc Mã ĐH Trạng thái Món hàng Thu hộ Tổng cước Chưa c…" at bounding box center [784, 22] width 1568 height 45
click at [200, 22] on input "0941321630" at bounding box center [205, 23] width 212 height 20
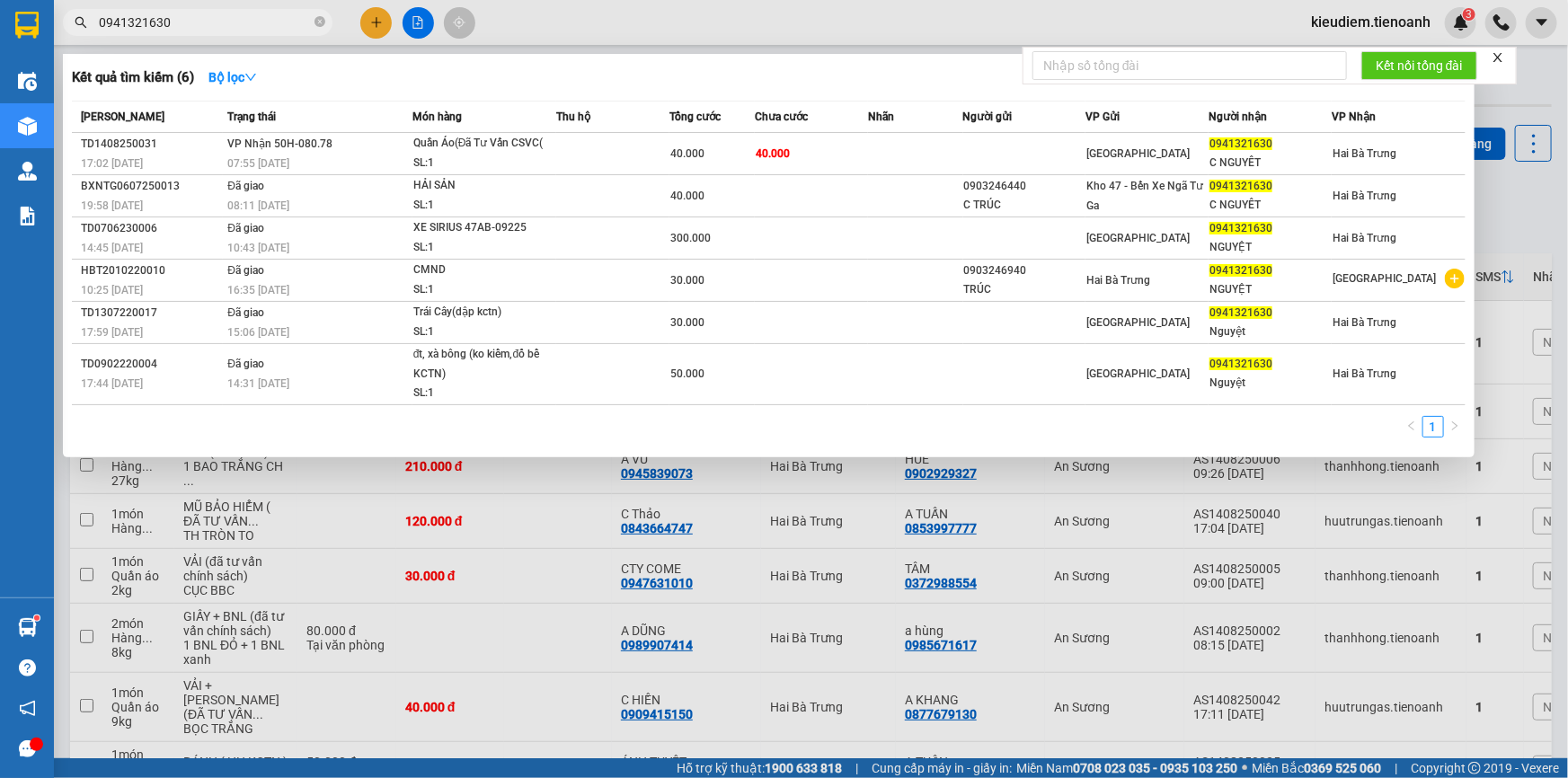
paste input "36873086"
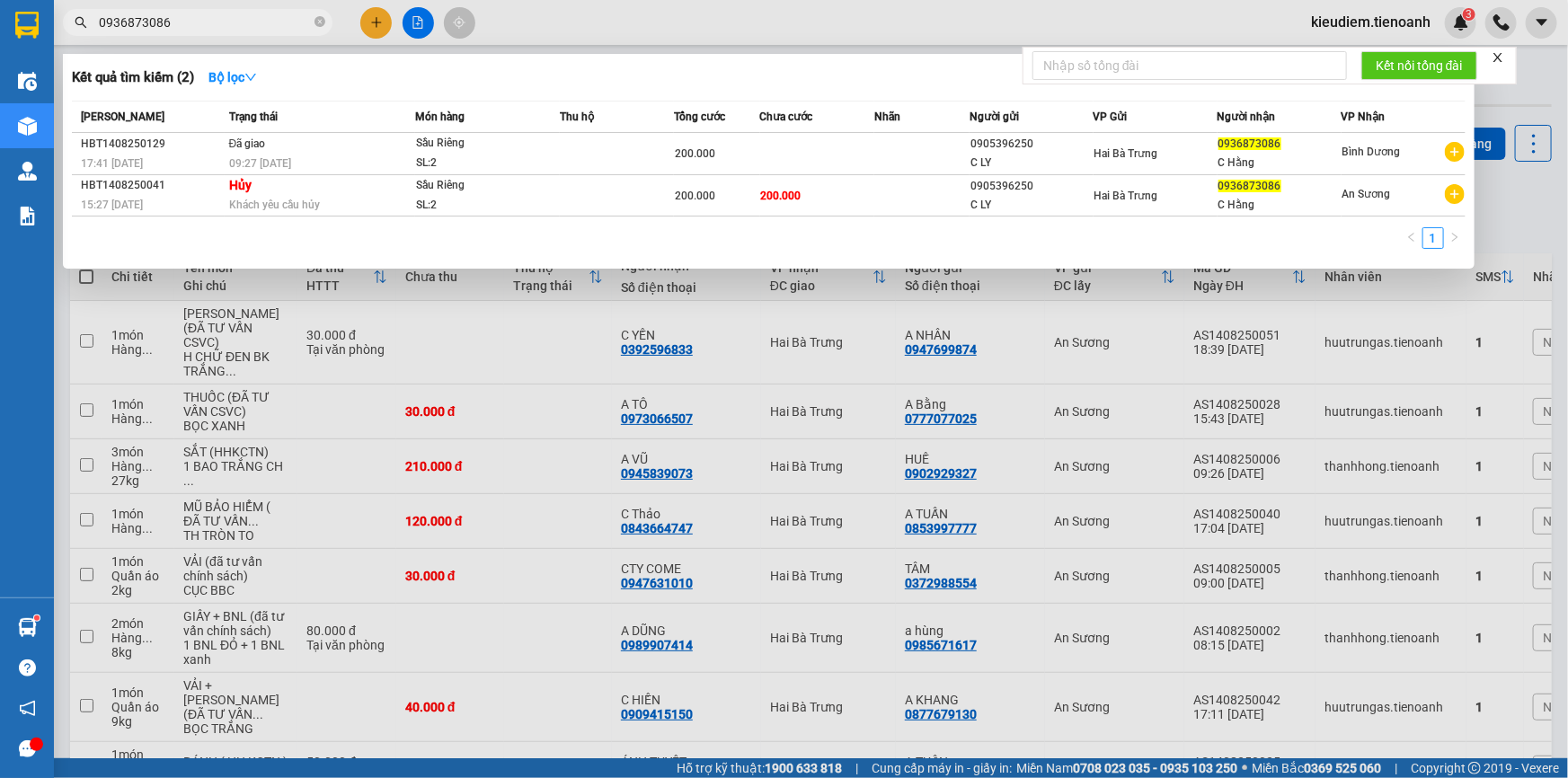
click at [222, 27] on input "0936873086" at bounding box center [205, 23] width 212 height 20
paste input "86479792"
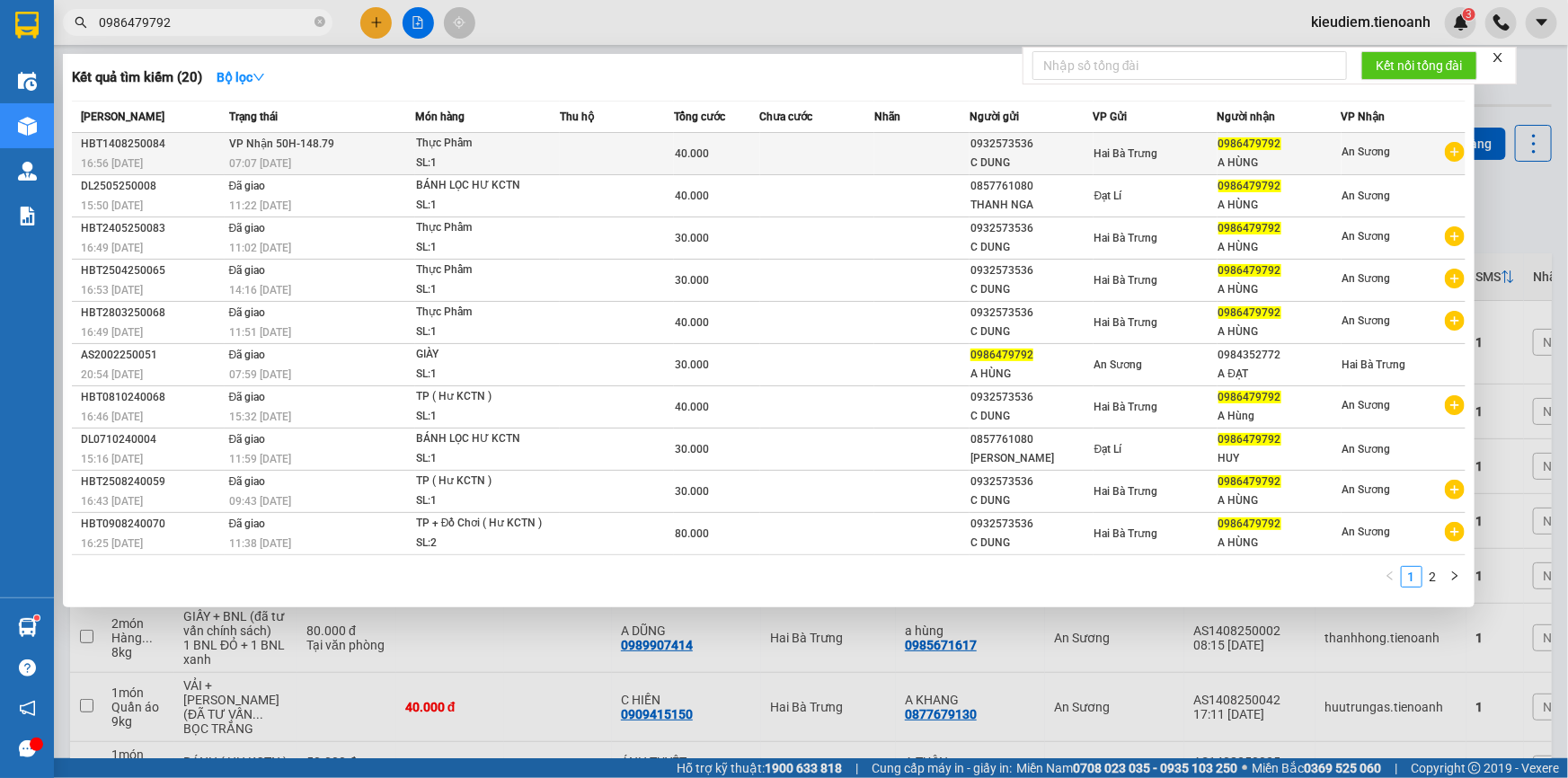
type input "0986479792"
click at [302, 147] on span "VP Nhận 50H-148.79" at bounding box center [281, 144] width 105 height 13
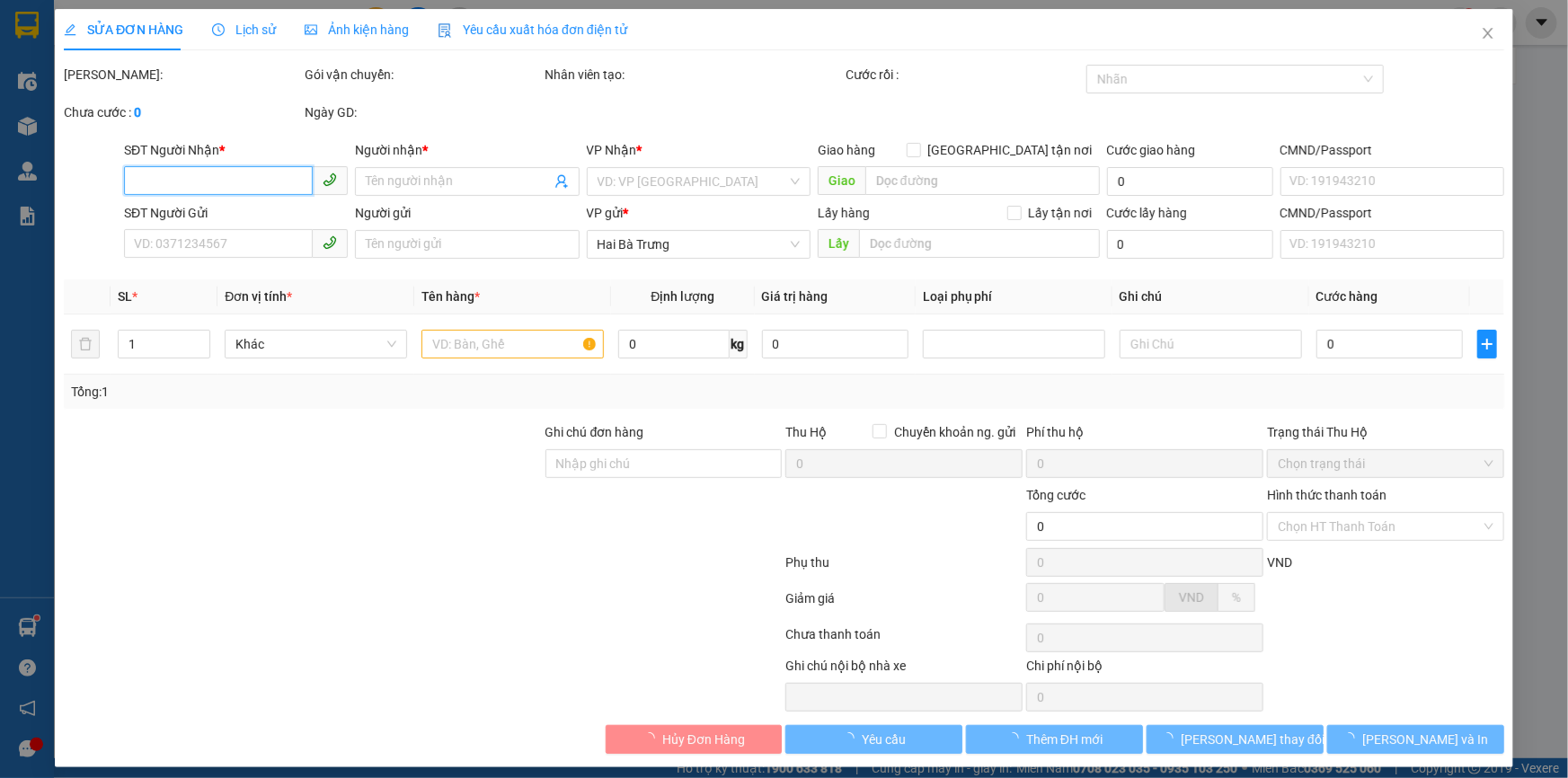
type input "0986479792"
type input "A HÙNG"
type input "0932573536"
type input "C DUNG"
type input "40.000"
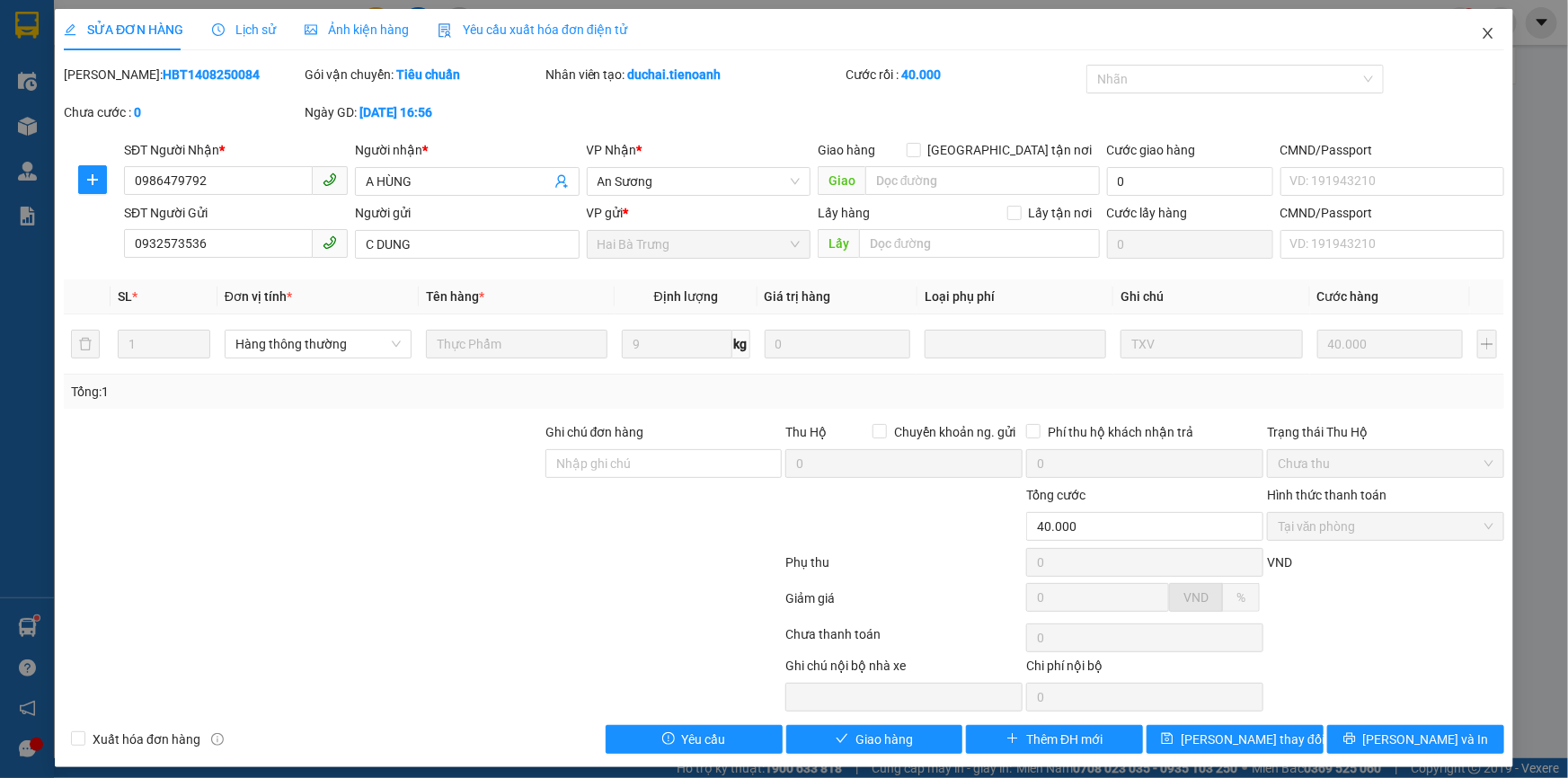
click at [1481, 39] on icon "close" at bounding box center [1488, 33] width 15 height 15
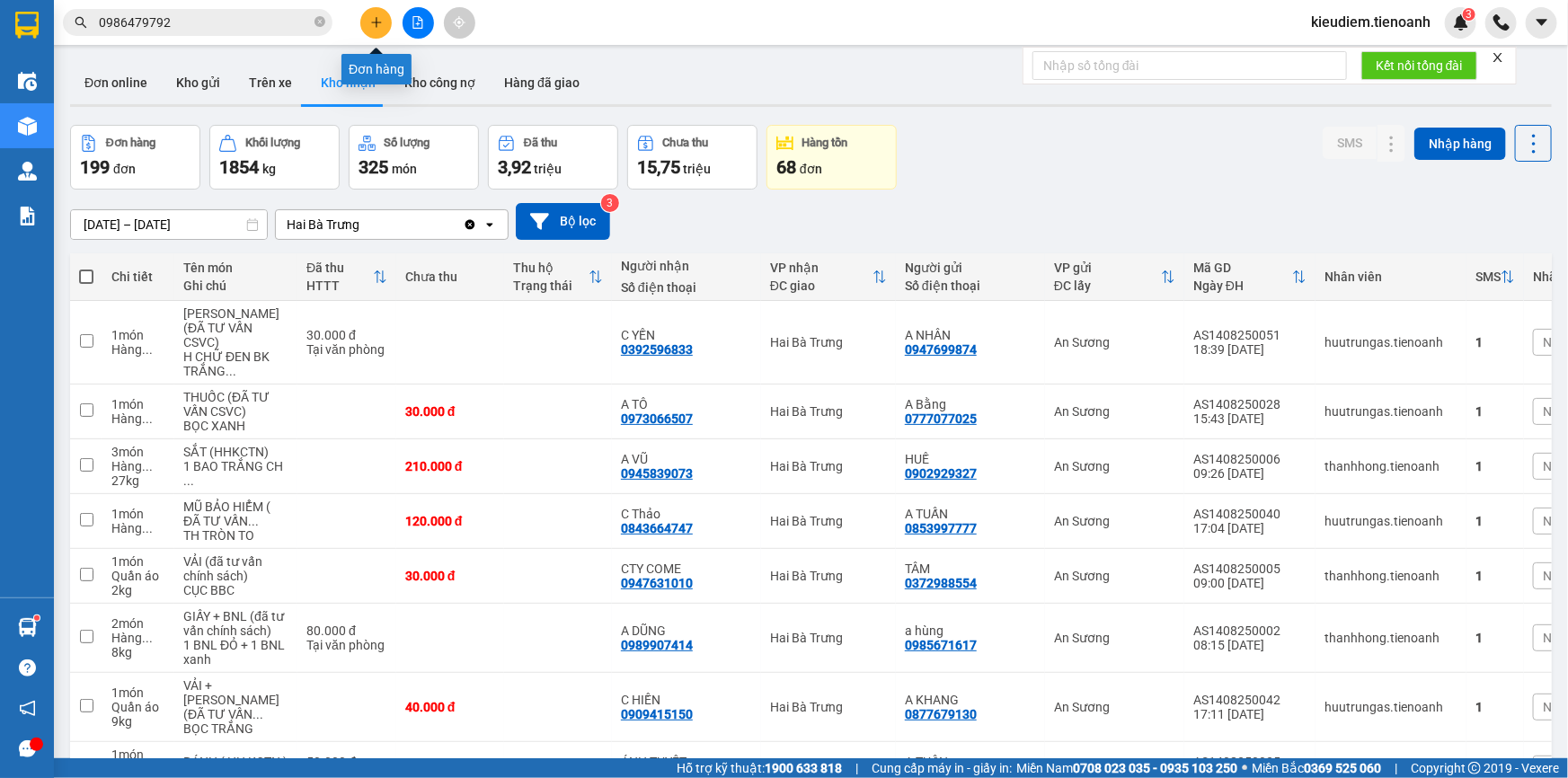
click at [375, 26] on icon "plus" at bounding box center [377, 23] width 13 height 13
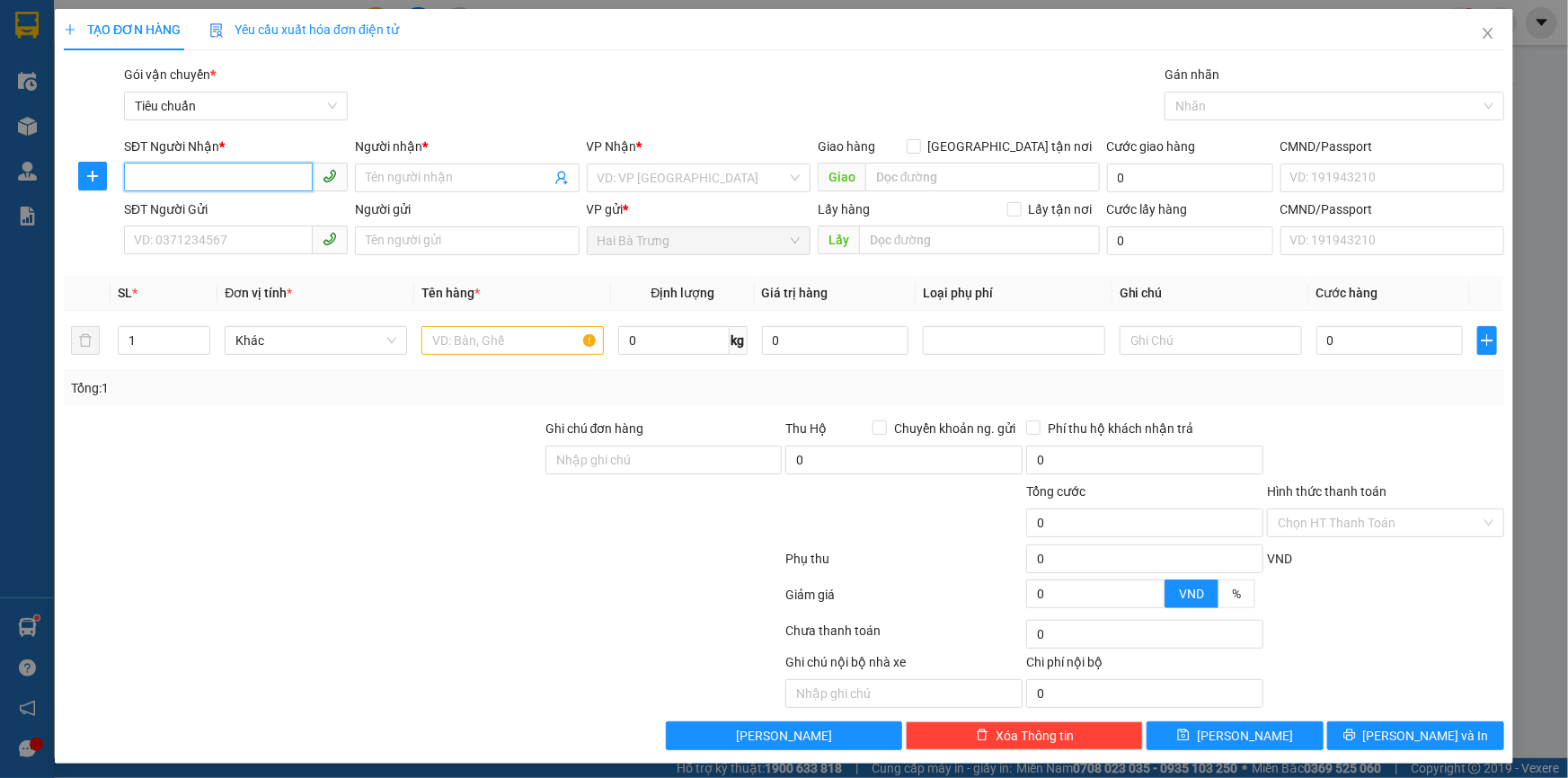
click at [247, 167] on input "SĐT Người Nhận *" at bounding box center [218, 176] width 188 height 28
type input "45656"
click at [466, 180] on input "Người nhận *" at bounding box center [458, 178] width 184 height 20
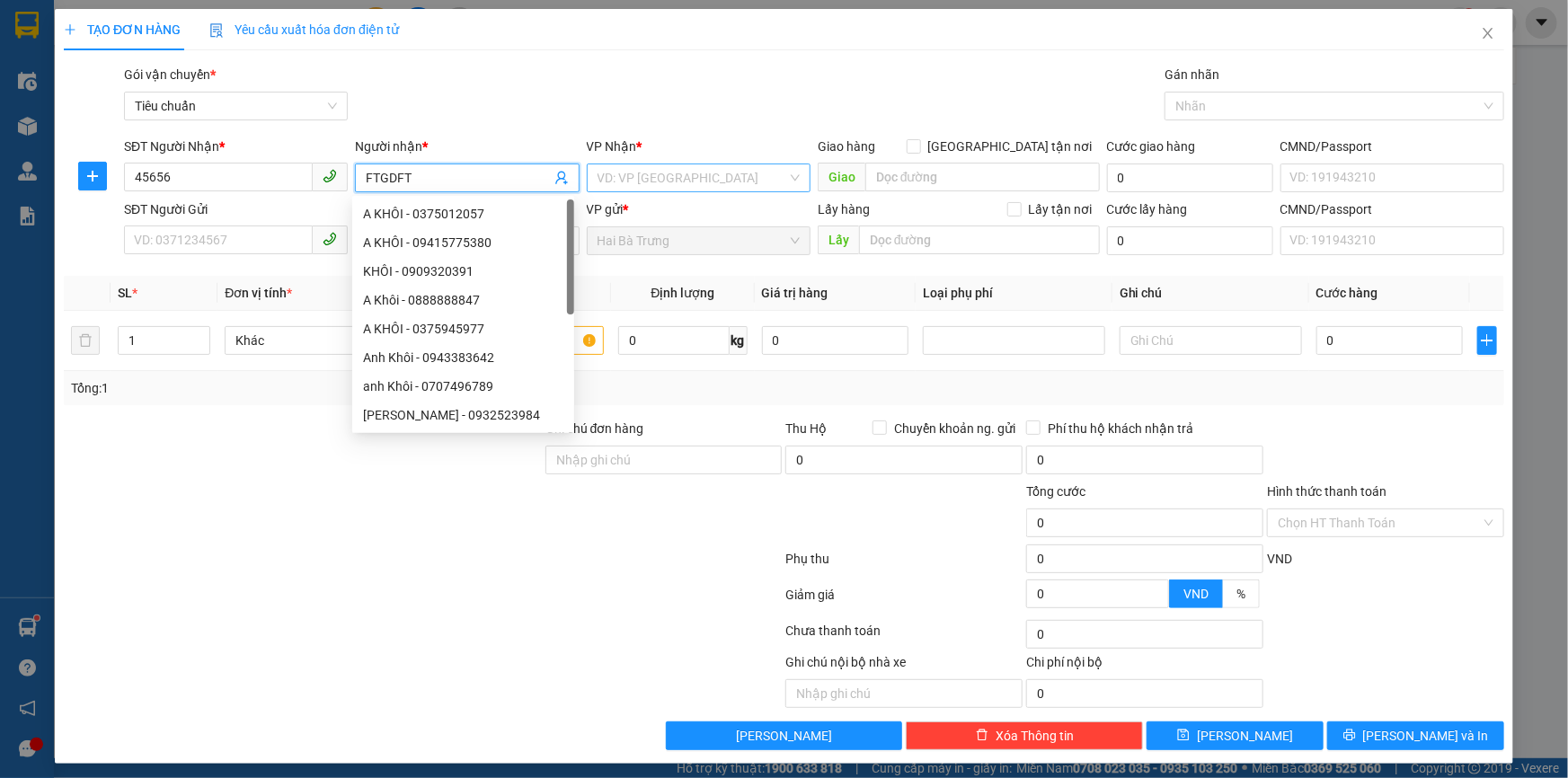
type input "FTGDFT"
click at [629, 186] on input "search" at bounding box center [692, 177] width 189 height 27
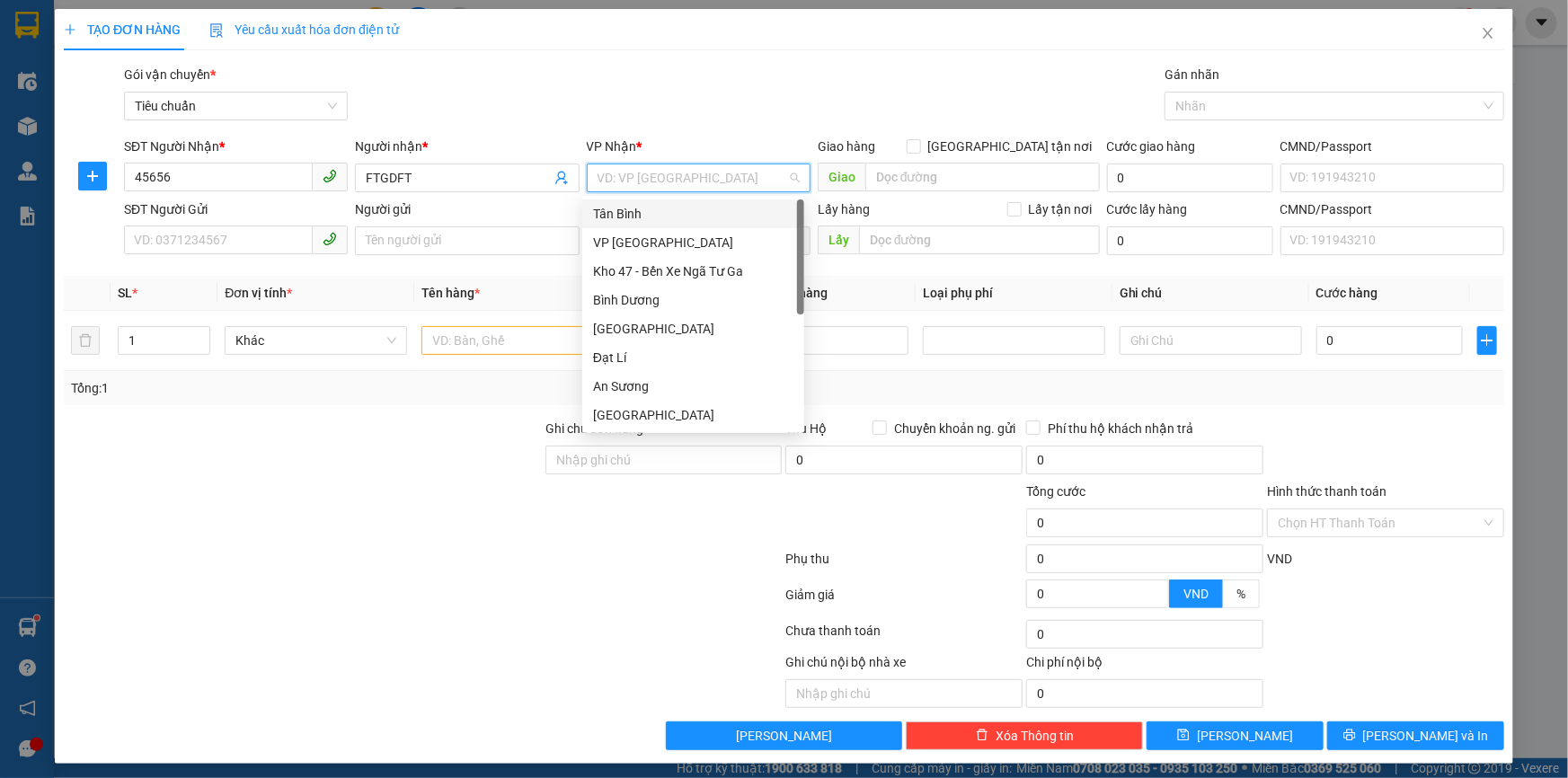
click at [629, 224] on div "Tân Bình" at bounding box center [693, 213] width 222 height 28
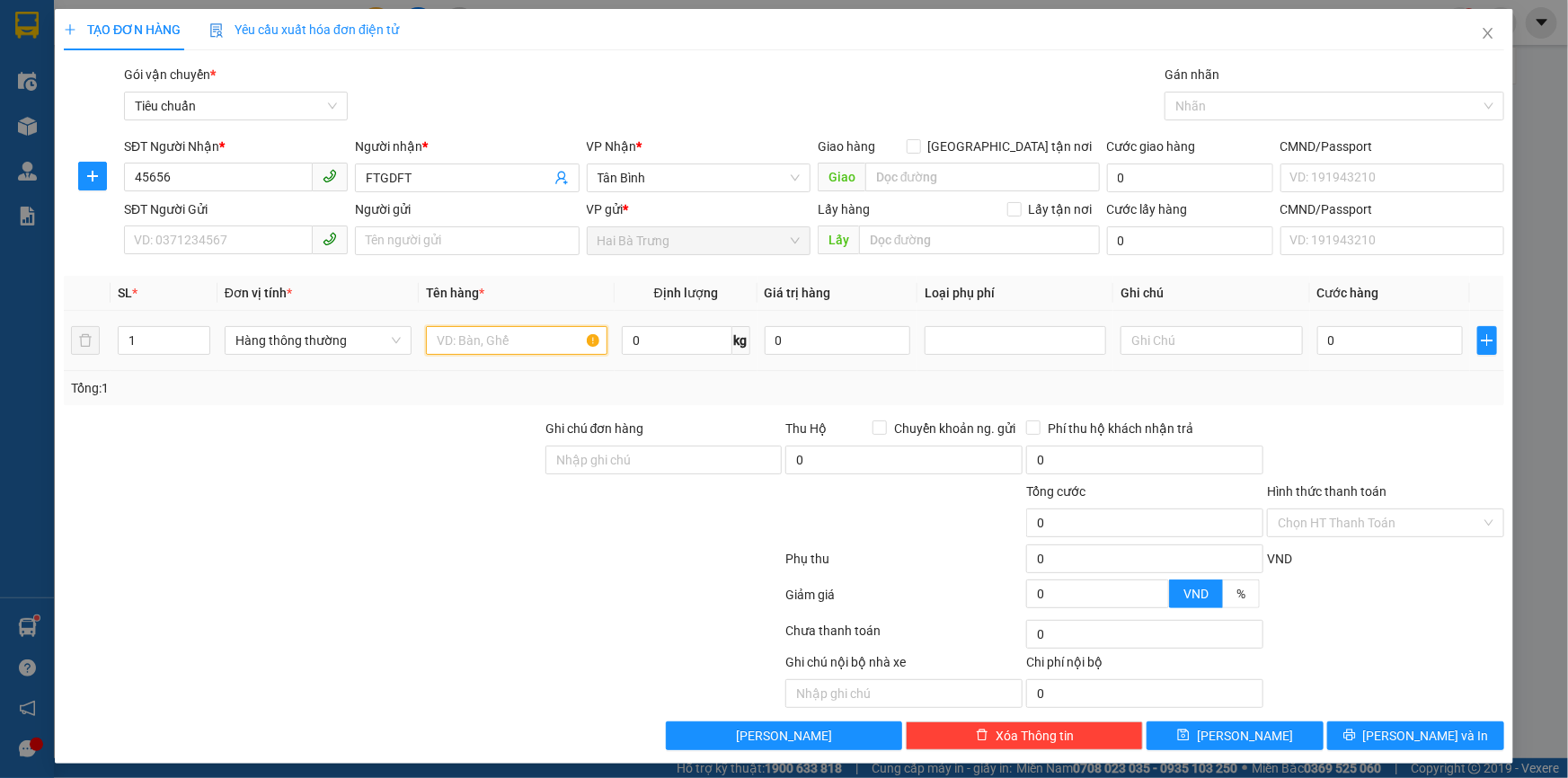
click at [546, 352] on input "text" at bounding box center [516, 340] width 181 height 28
type input "DỲTY"
click at [703, 344] on input "0" at bounding box center [677, 340] width 110 height 28
type input "20"
click at [647, 600] on div at bounding box center [422, 598] width 722 height 36
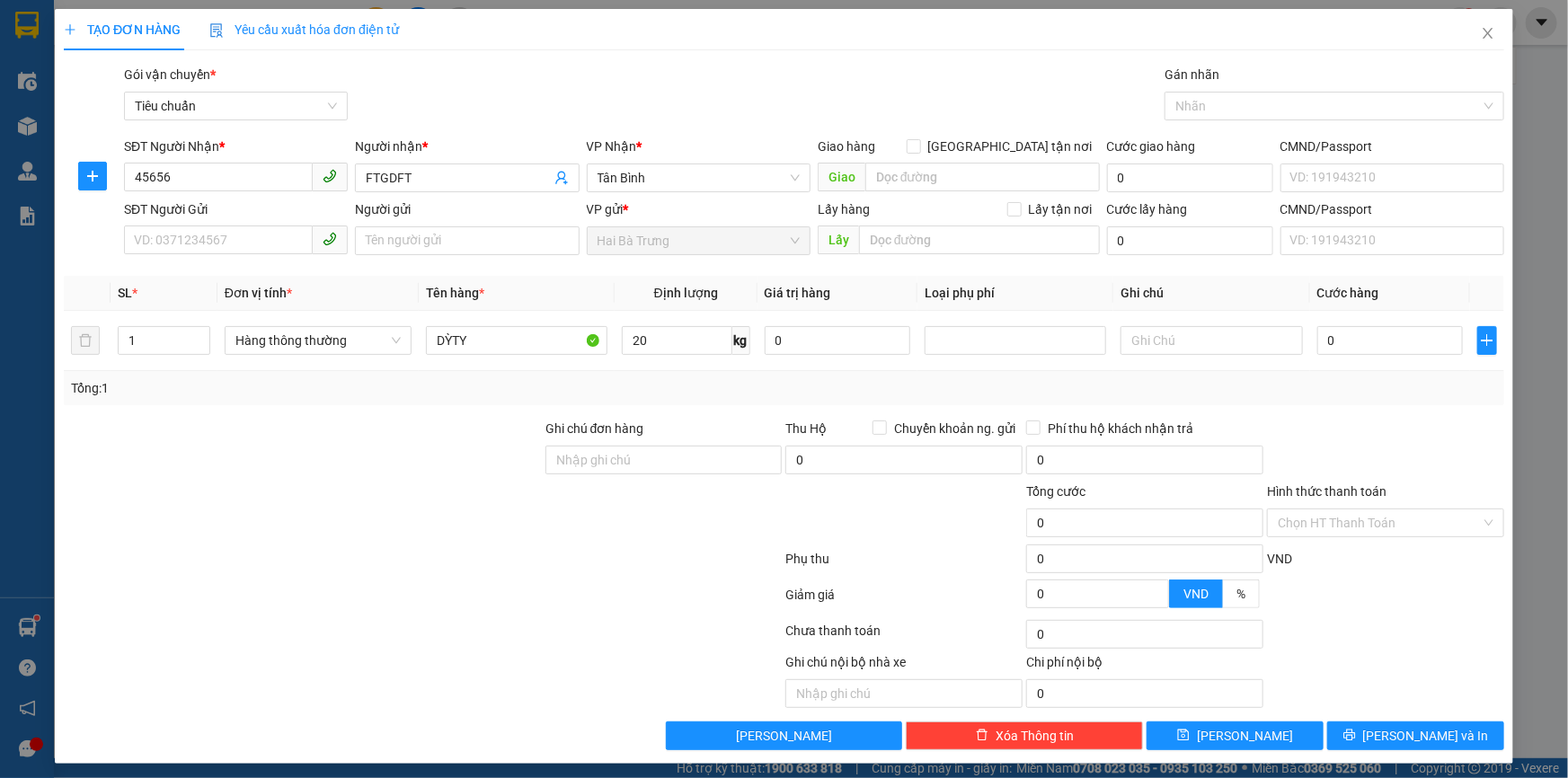
type input "55.000"
click at [833, 96] on div "Gói vận chuyển * Tiêu chuẩn Gán nhãn Nhãn" at bounding box center [813, 96] width 1387 height 62
click at [1481, 40] on icon "close" at bounding box center [1488, 33] width 15 height 15
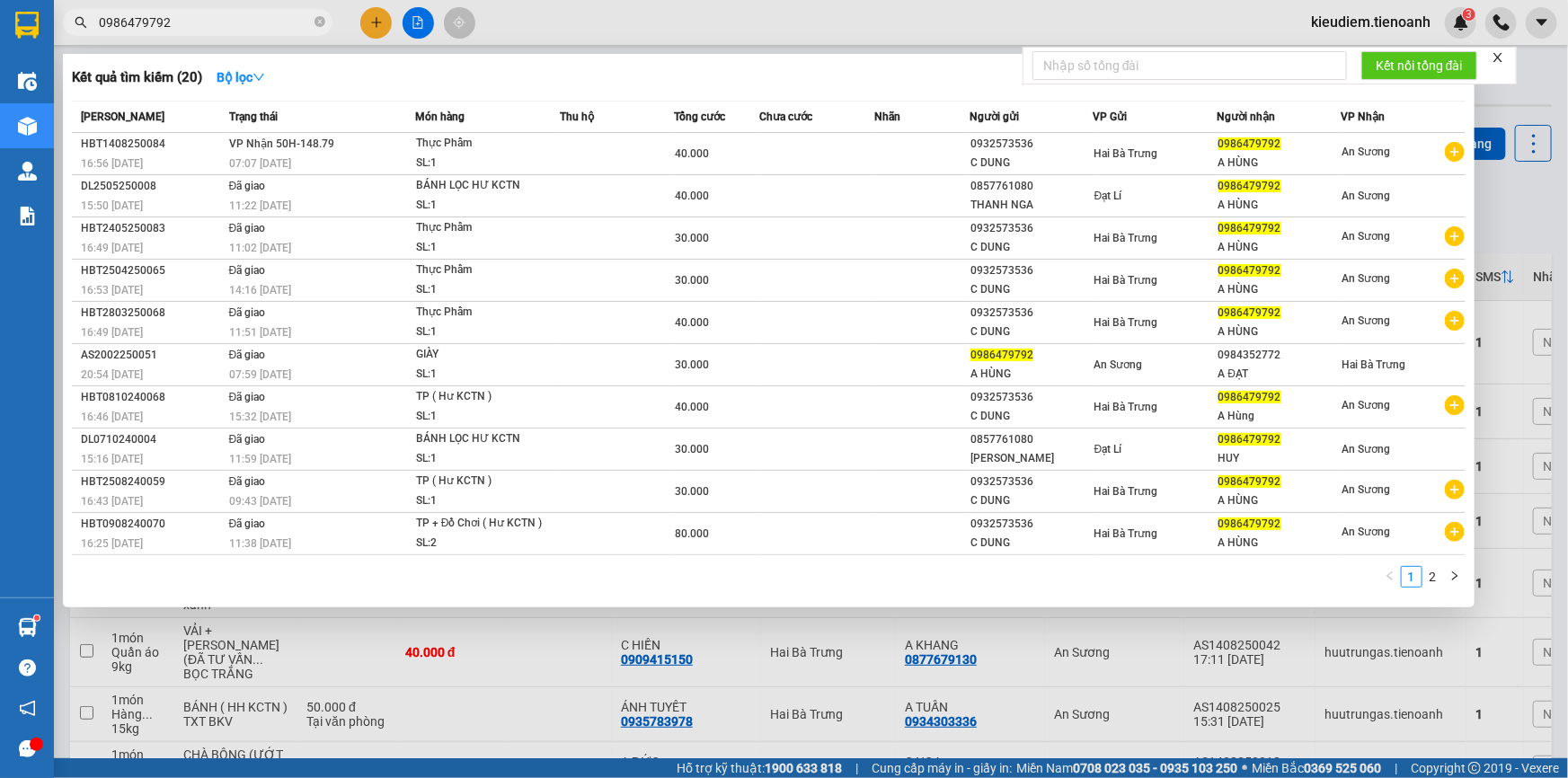
click at [296, 20] on input "0986479792" at bounding box center [205, 23] width 212 height 20
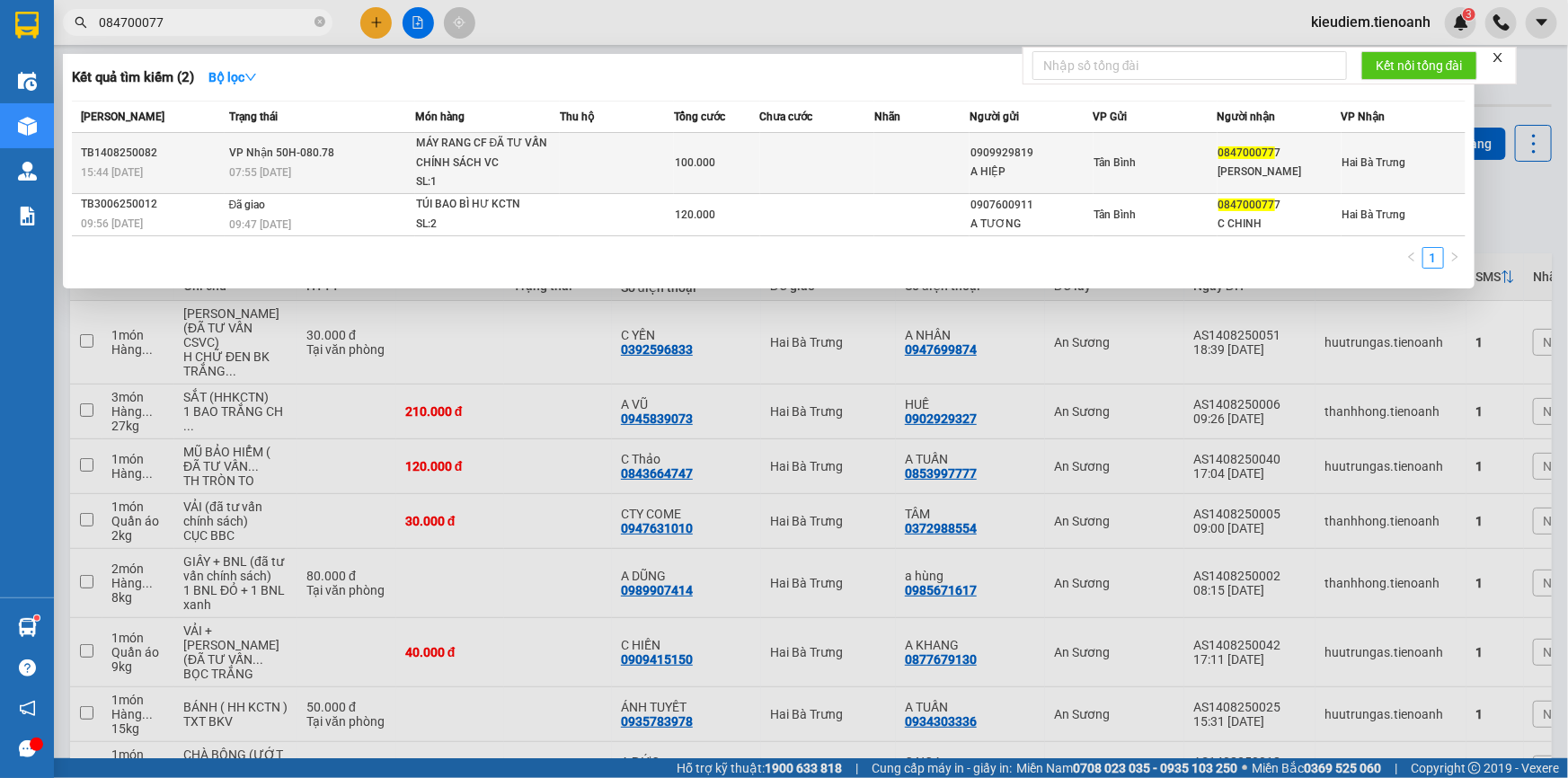
type input "084700077"
click at [451, 148] on div "MÁY RANG CF ĐÃ TƯ VẤN CHÍNH SÁCH VC" at bounding box center [483, 153] width 135 height 39
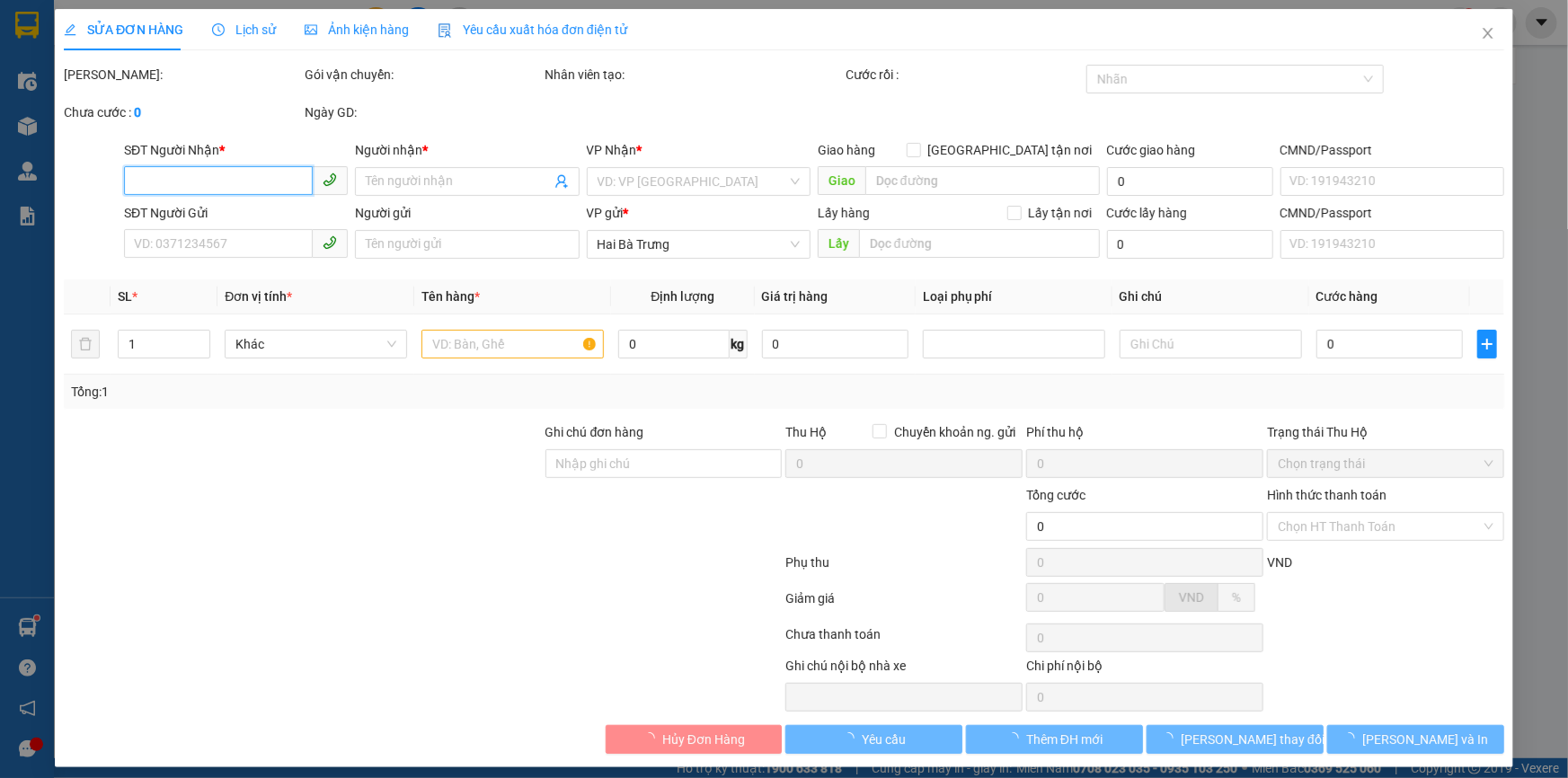
type input "0847000777"
type input "ANH HUY"
type input "0909929819"
type input "A HIỆP"
type input "100.000"
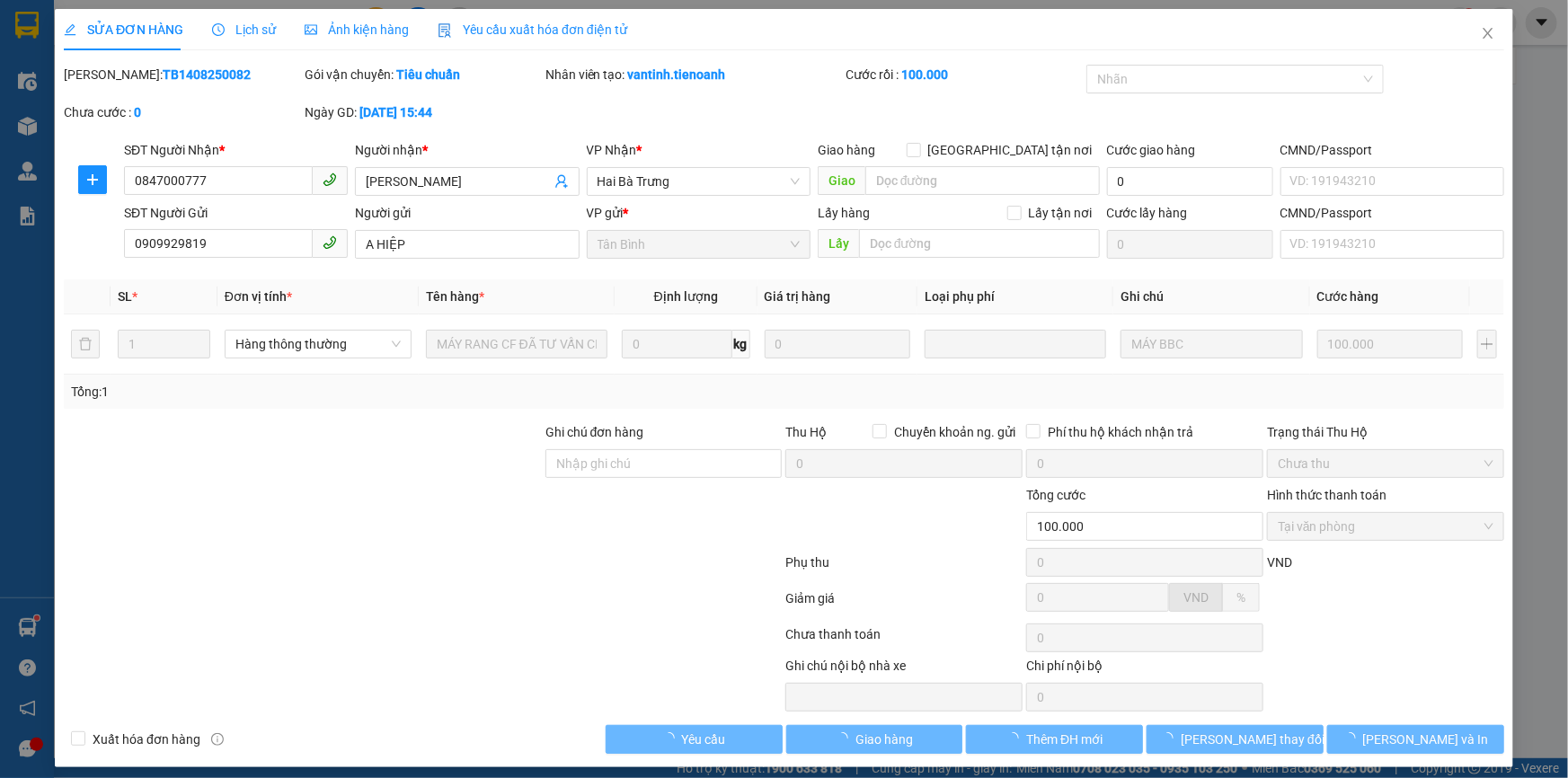
click at [256, 33] on span "Lịch sử" at bounding box center [244, 29] width 63 height 15
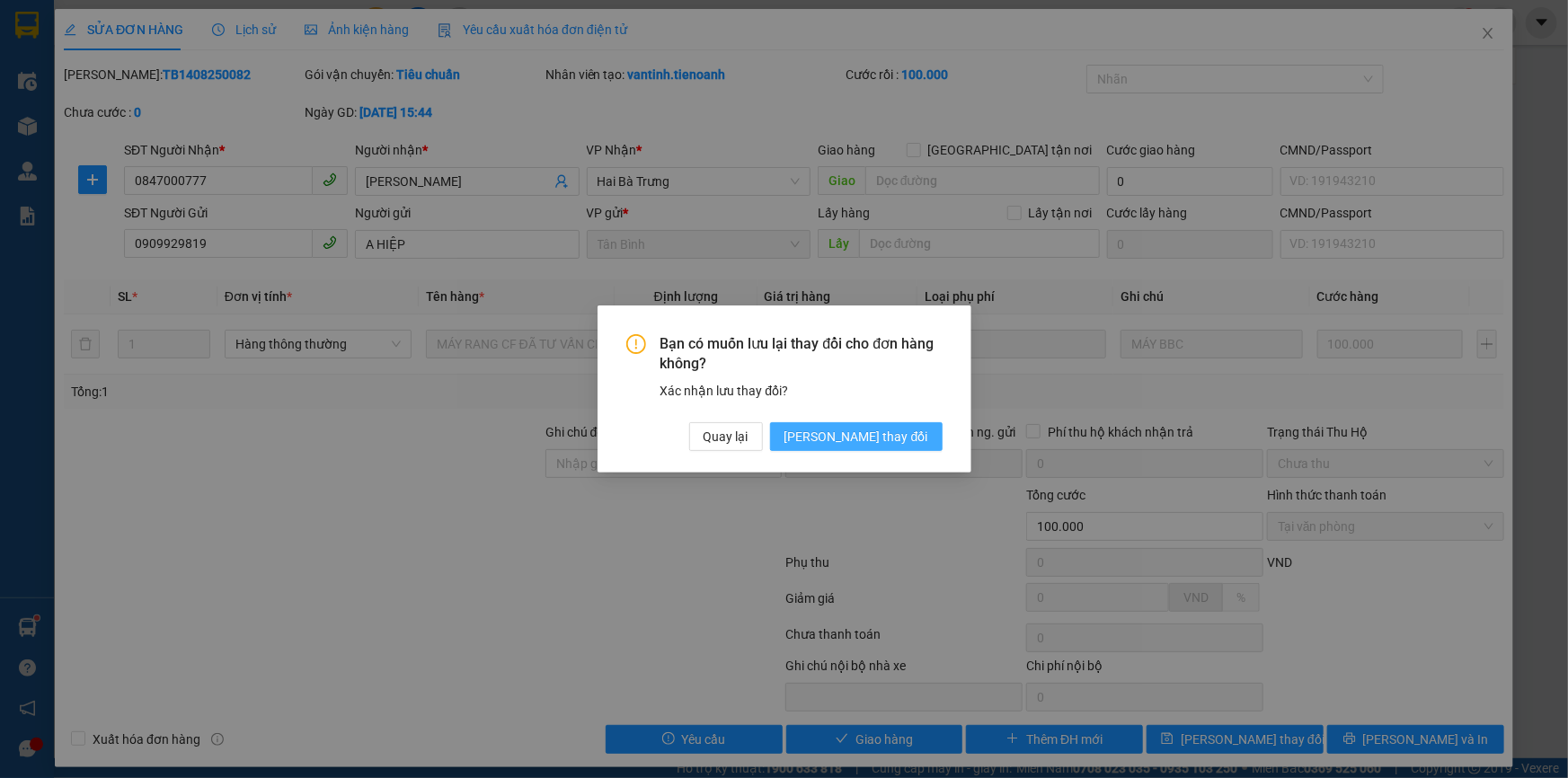
click at [882, 446] on span "Lưu thay đổi" at bounding box center [856, 436] width 143 height 20
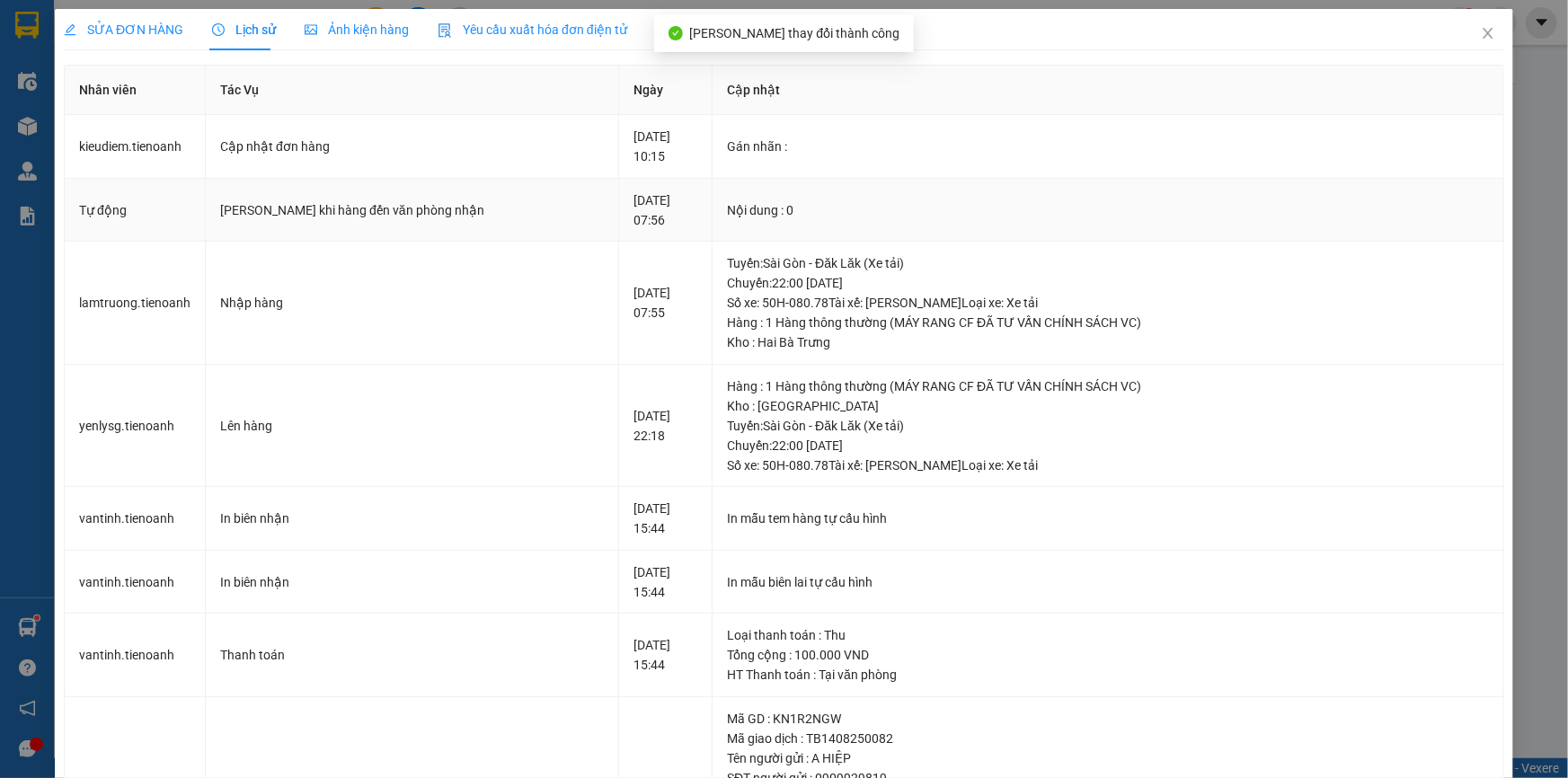
click at [655, 202] on div "15-08-2025 07:56" at bounding box center [665, 209] width 63 height 39
click at [727, 262] on div "Tuyến : Sài Gòn - Đăk Lăk (Xe tải) Chuyến: 22:00 ngày 14-08-2025 Số xe: 50H-080…" at bounding box center [1108, 283] width 762 height 60
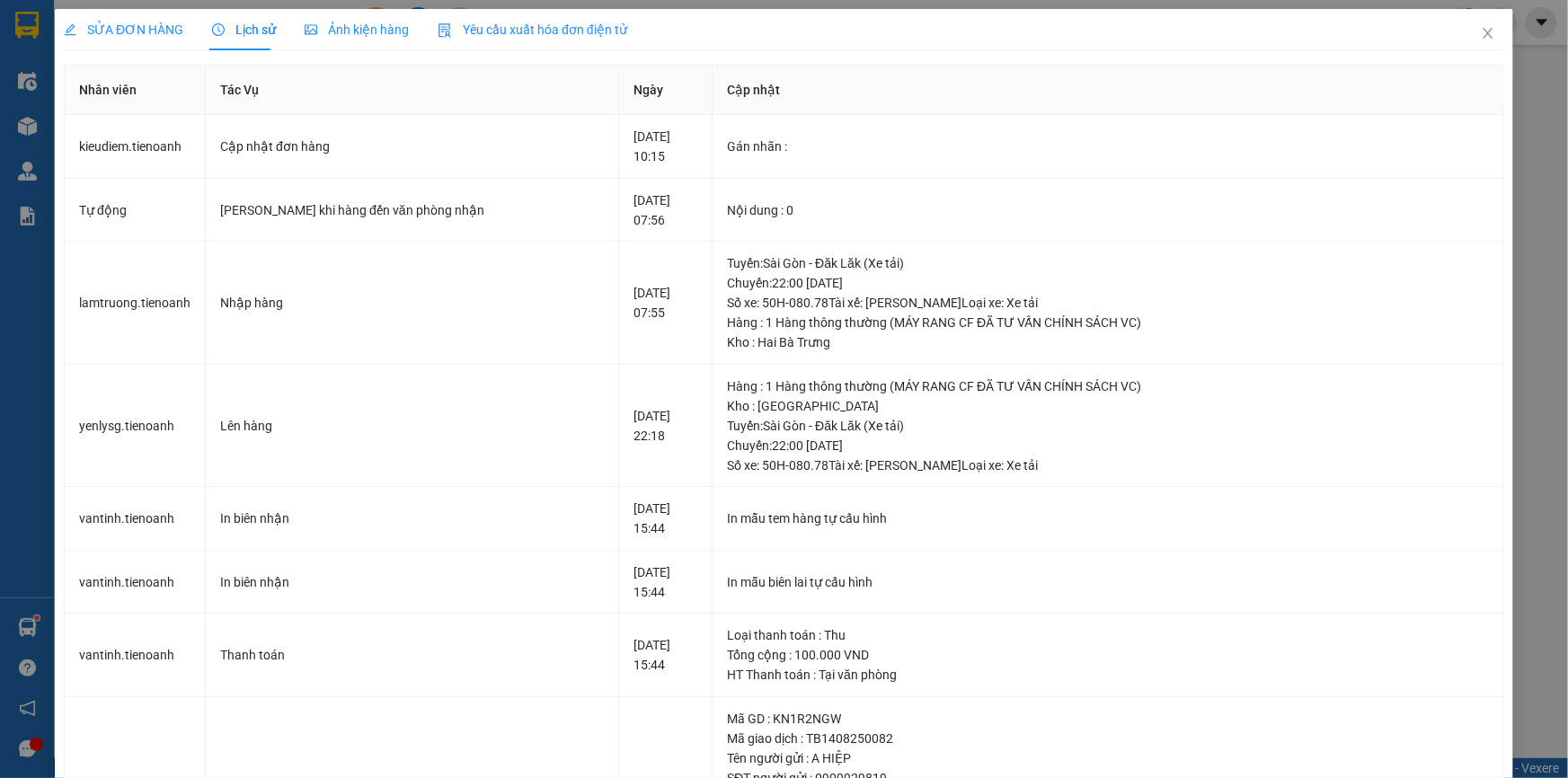
click at [128, 34] on span "SỬA ĐƠN HÀNG" at bounding box center [123, 29] width 119 height 15
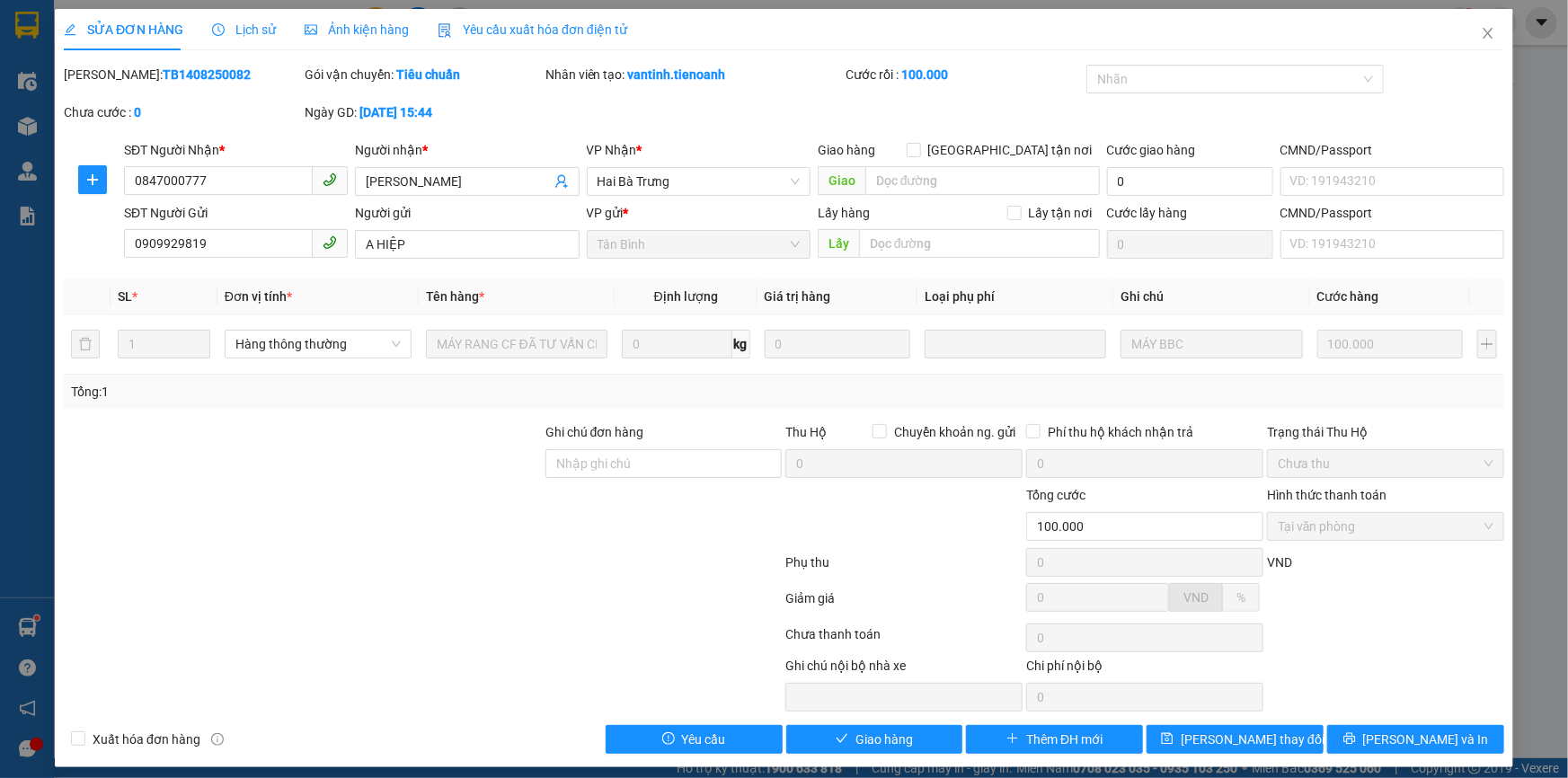
click at [1050, 381] on div "Tổng: 1" at bounding box center [784, 391] width 1426 height 20
click at [1481, 36] on icon "close" at bounding box center [1488, 33] width 15 height 15
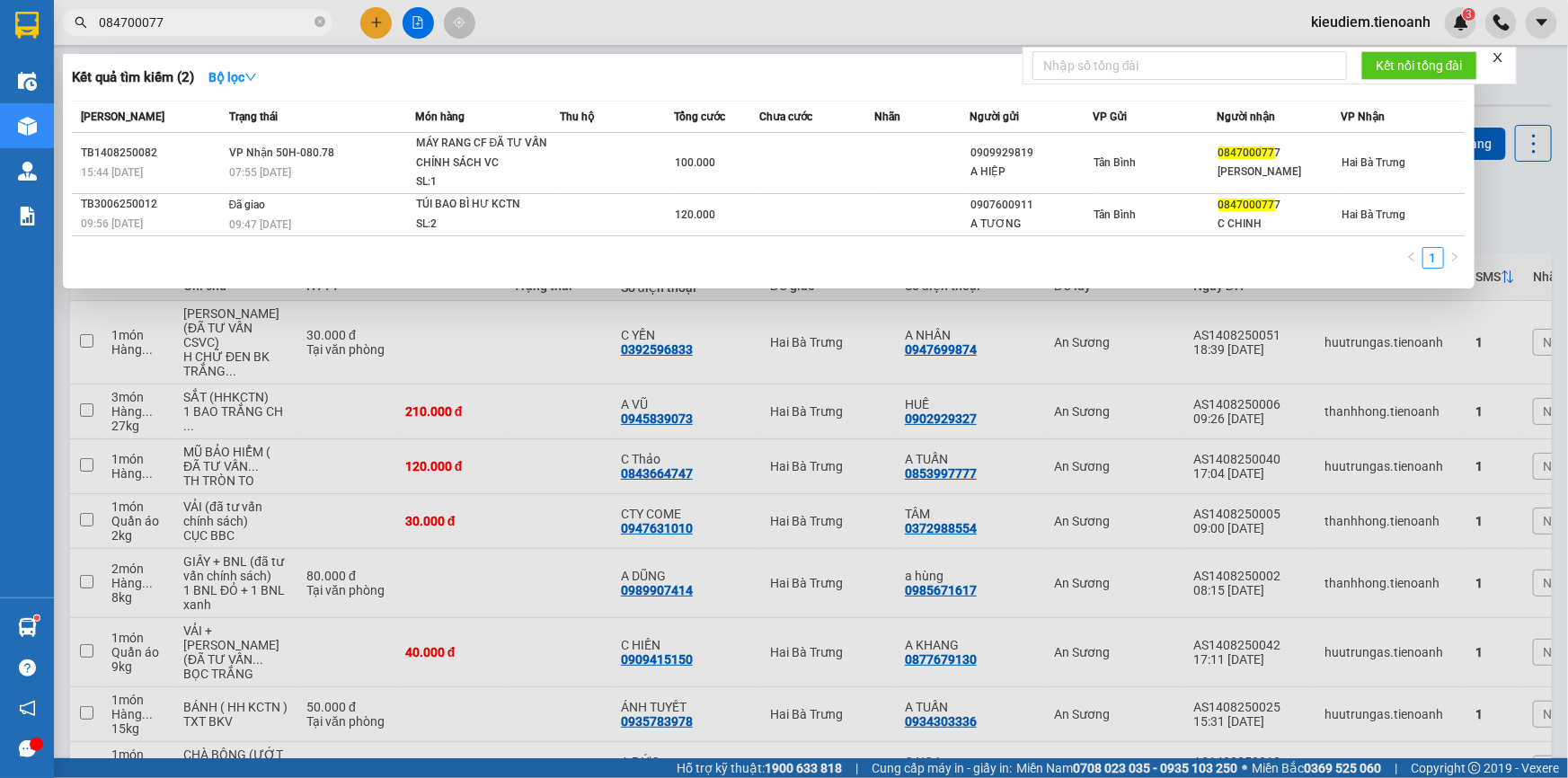
click at [206, 27] on input "084700077" at bounding box center [205, 23] width 212 height 20
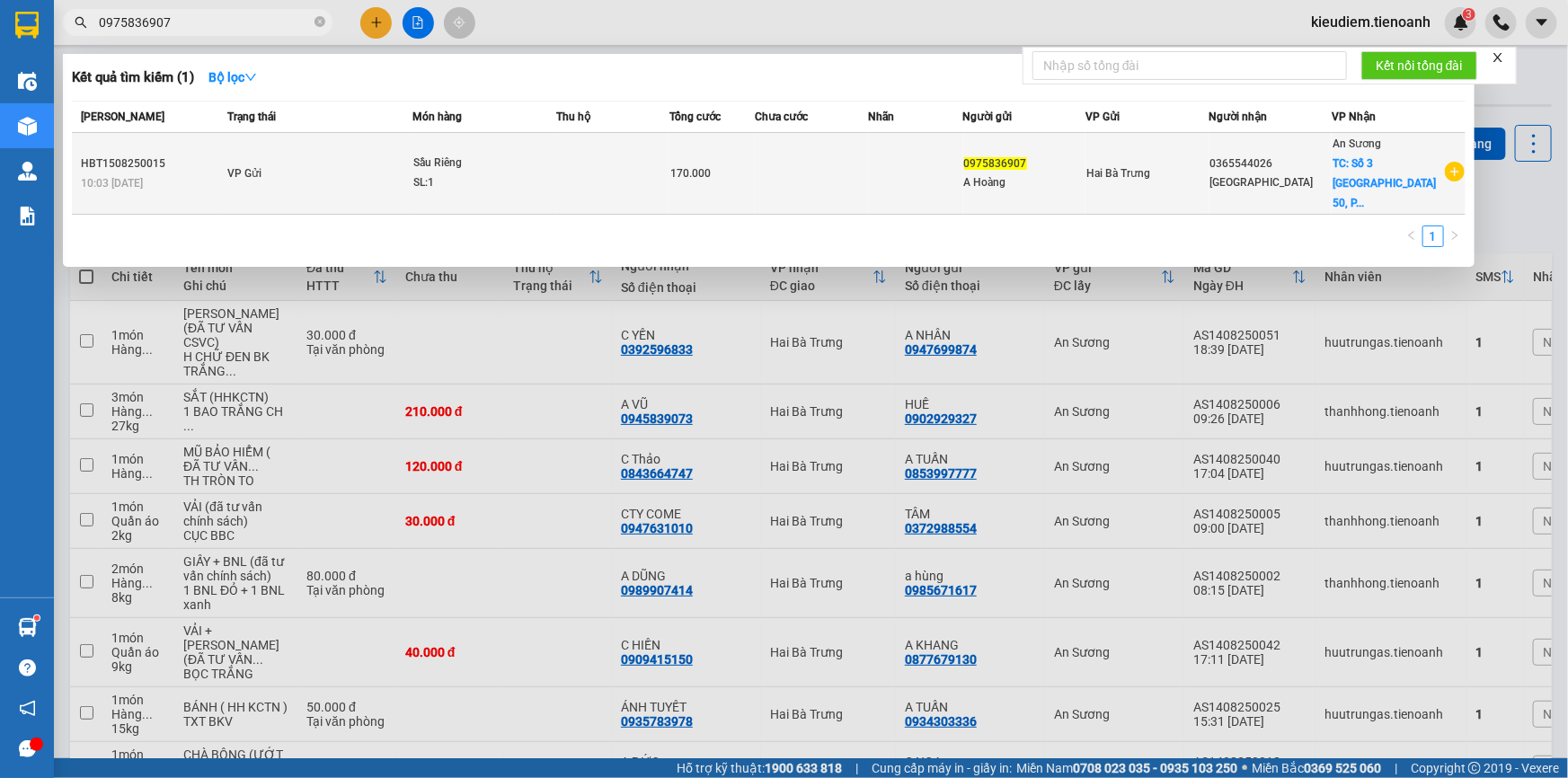
type input "0975836907"
click at [1250, 174] on div "Hà Giang" at bounding box center [1270, 183] width 121 height 19
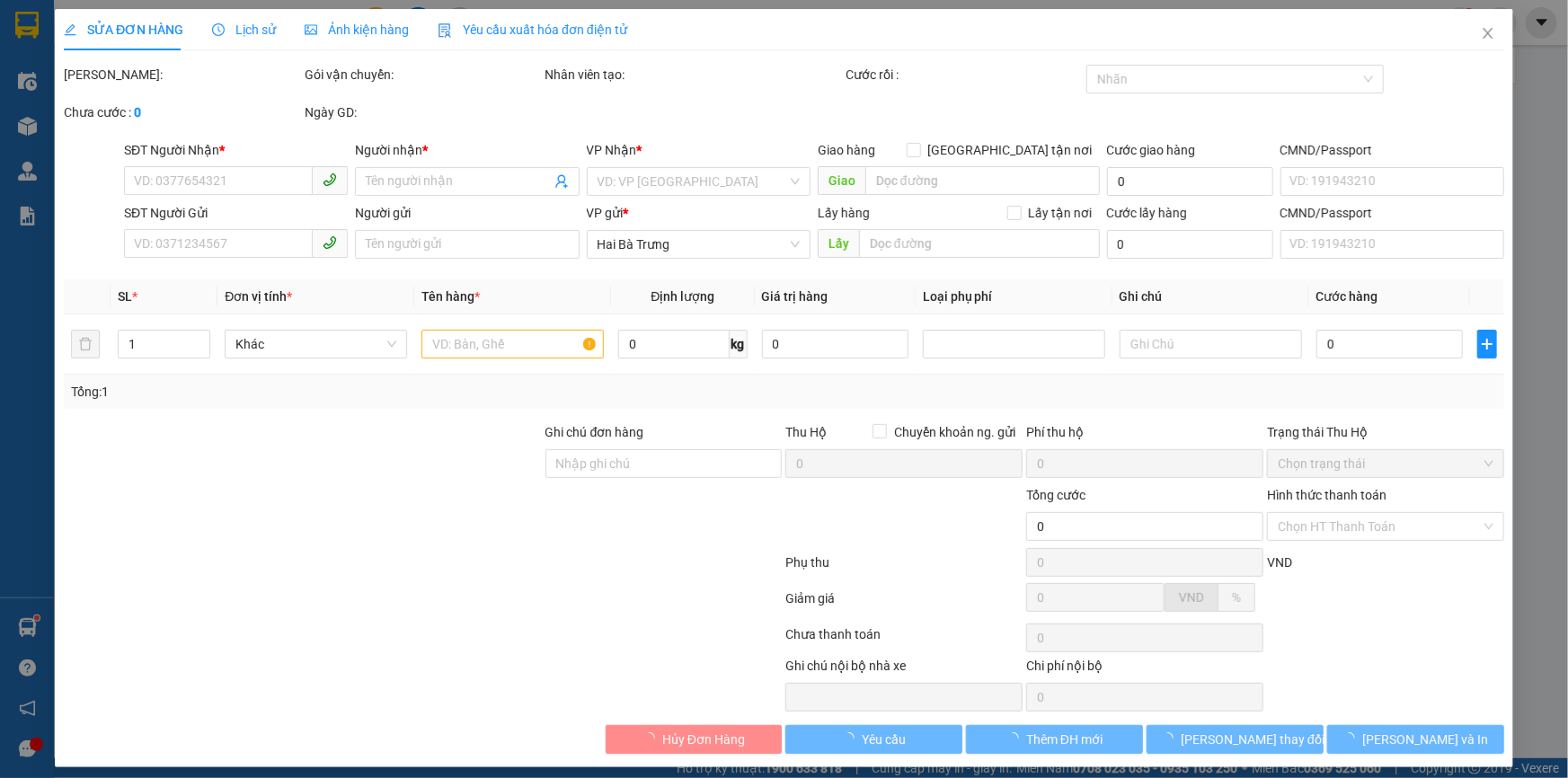
type input "0365544026"
type input "Hà Giang"
checkbox input "true"
type input "Số 3 Đường Thạnh Lộc 50, Phường Thạnh Lộc, Quận 12"
type input "0975836907"
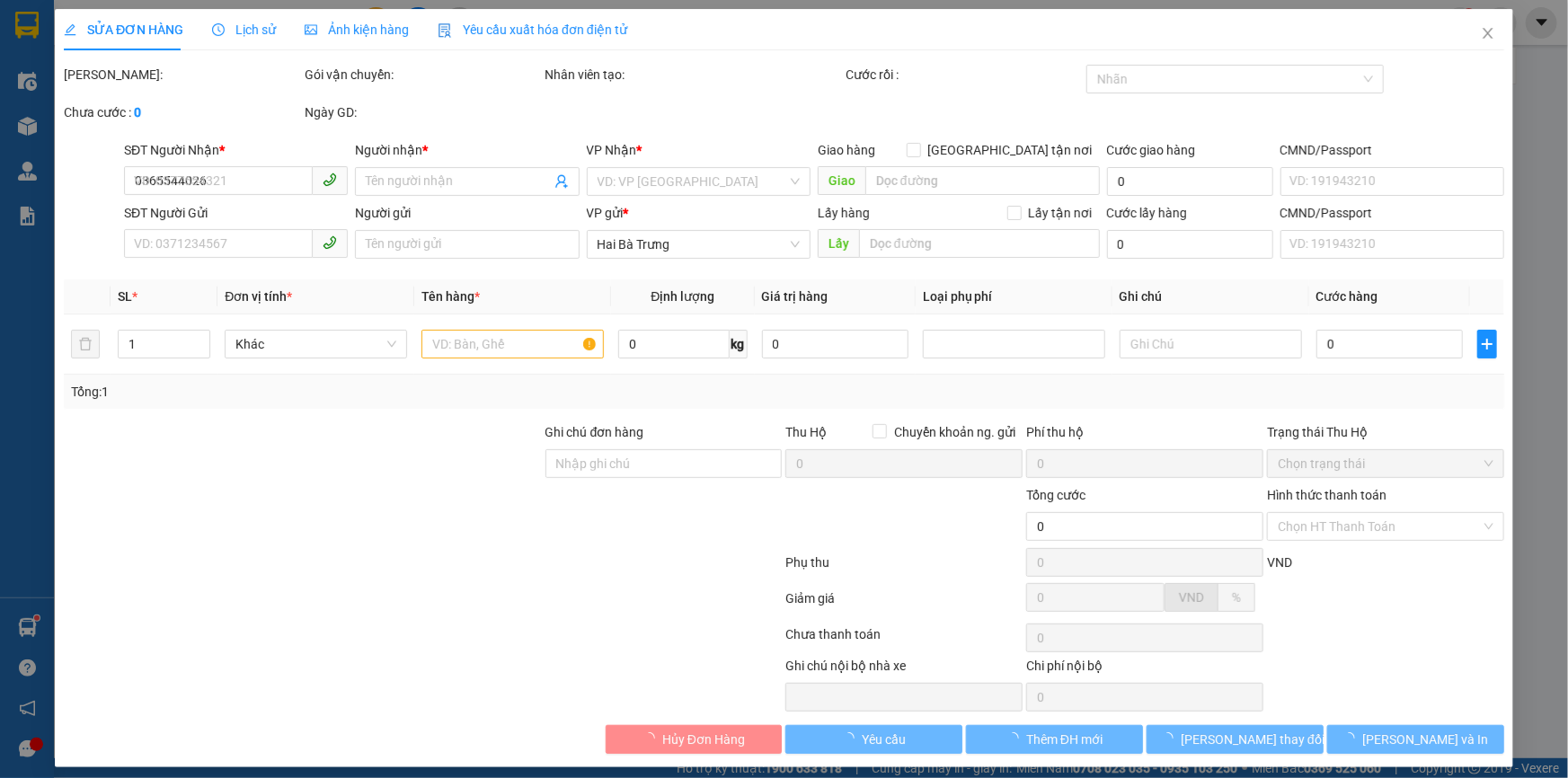
type input "A Hoàng"
type input "170.000"
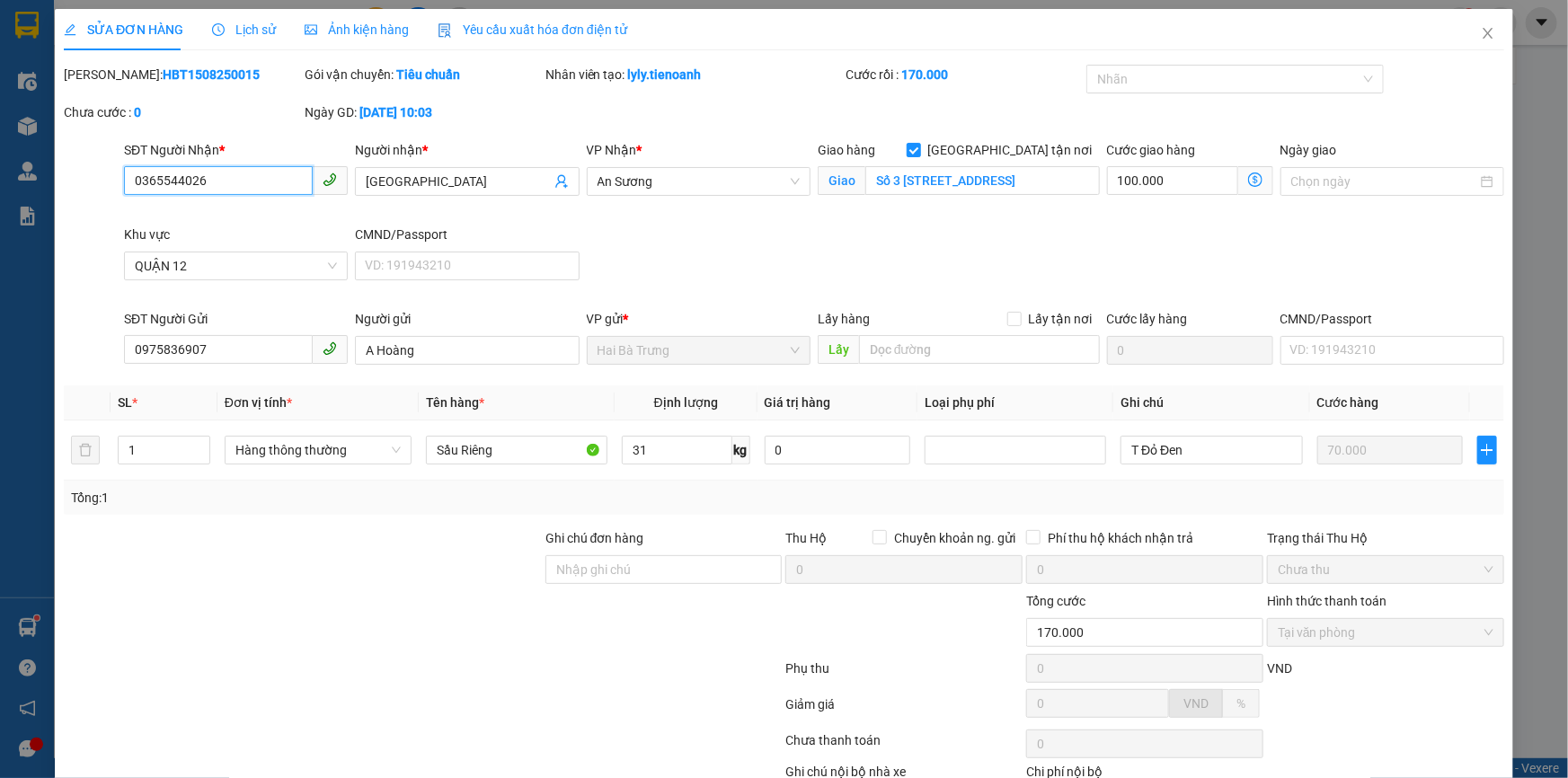
click at [144, 188] on input "0365544026" at bounding box center [218, 180] width 188 height 28
click at [158, 181] on input "0365544026" at bounding box center [218, 180] width 188 height 28
click at [180, 179] on input "0365544026" at bounding box center [218, 180] width 188 height 28
click at [204, 182] on input "0365544026" at bounding box center [218, 180] width 188 height 28
drag, startPoint x: 188, startPoint y: 182, endPoint x: 236, endPoint y: 192, distance: 49.0
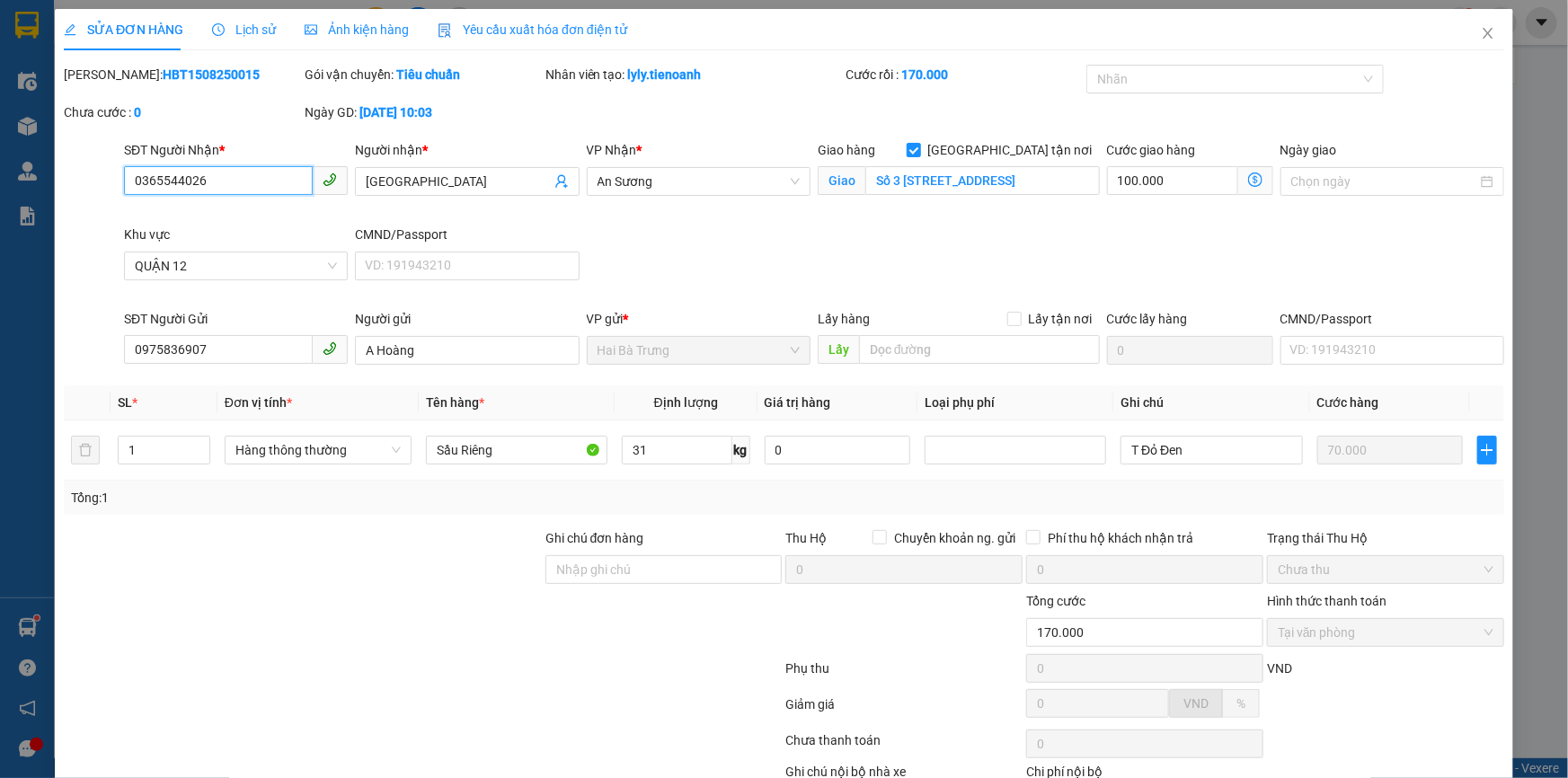
click at [236, 192] on input "0365544026" at bounding box center [218, 180] width 188 height 28
type input "0365544062"
click at [420, 654] on div at bounding box center [422, 671] width 722 height 36
click at [224, 188] on input "0365544062" at bounding box center [218, 180] width 188 height 28
click at [707, 678] on div at bounding box center [422, 671] width 722 height 36
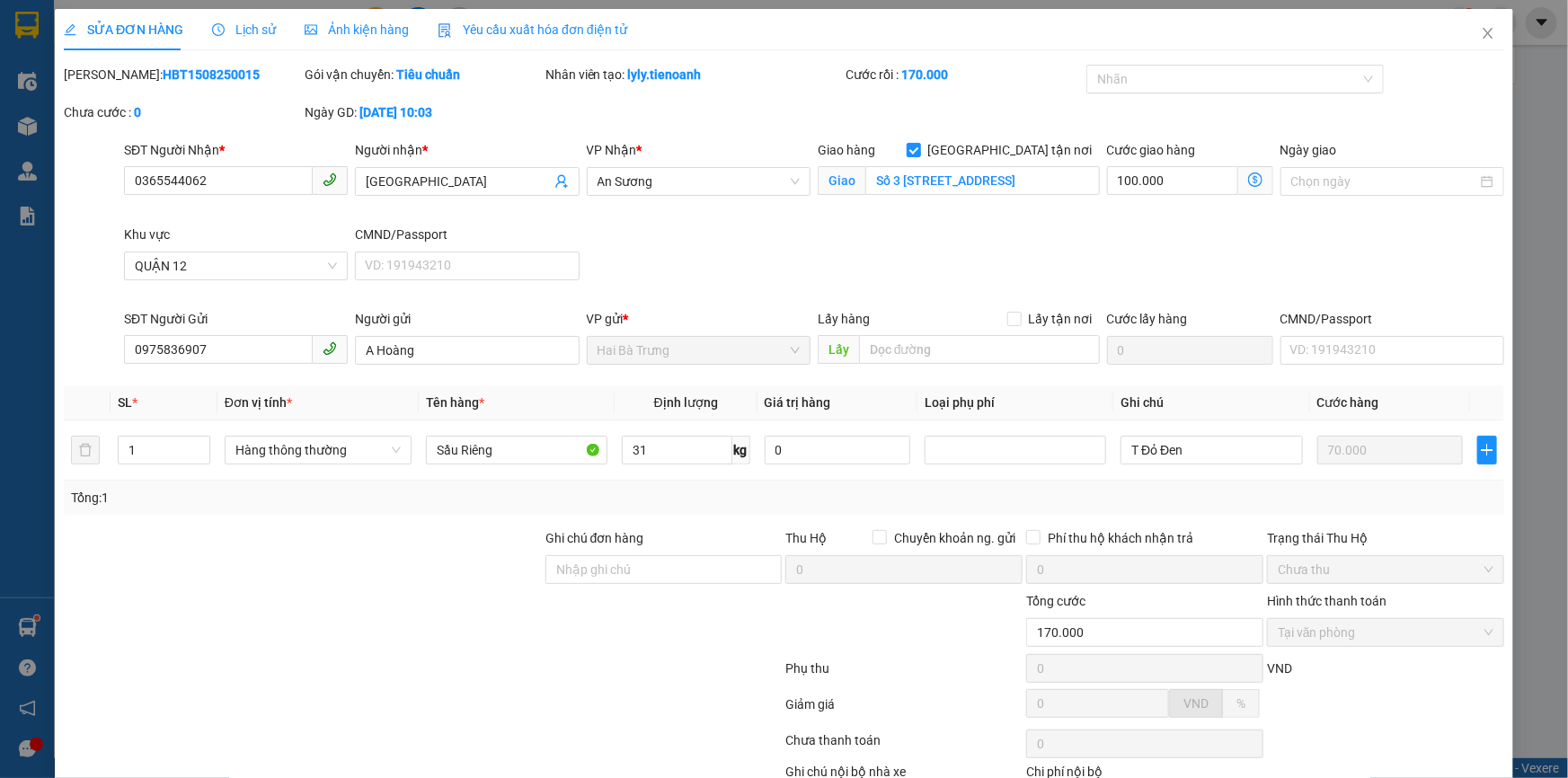
click at [619, 716] on div at bounding box center [422, 707] width 722 height 36
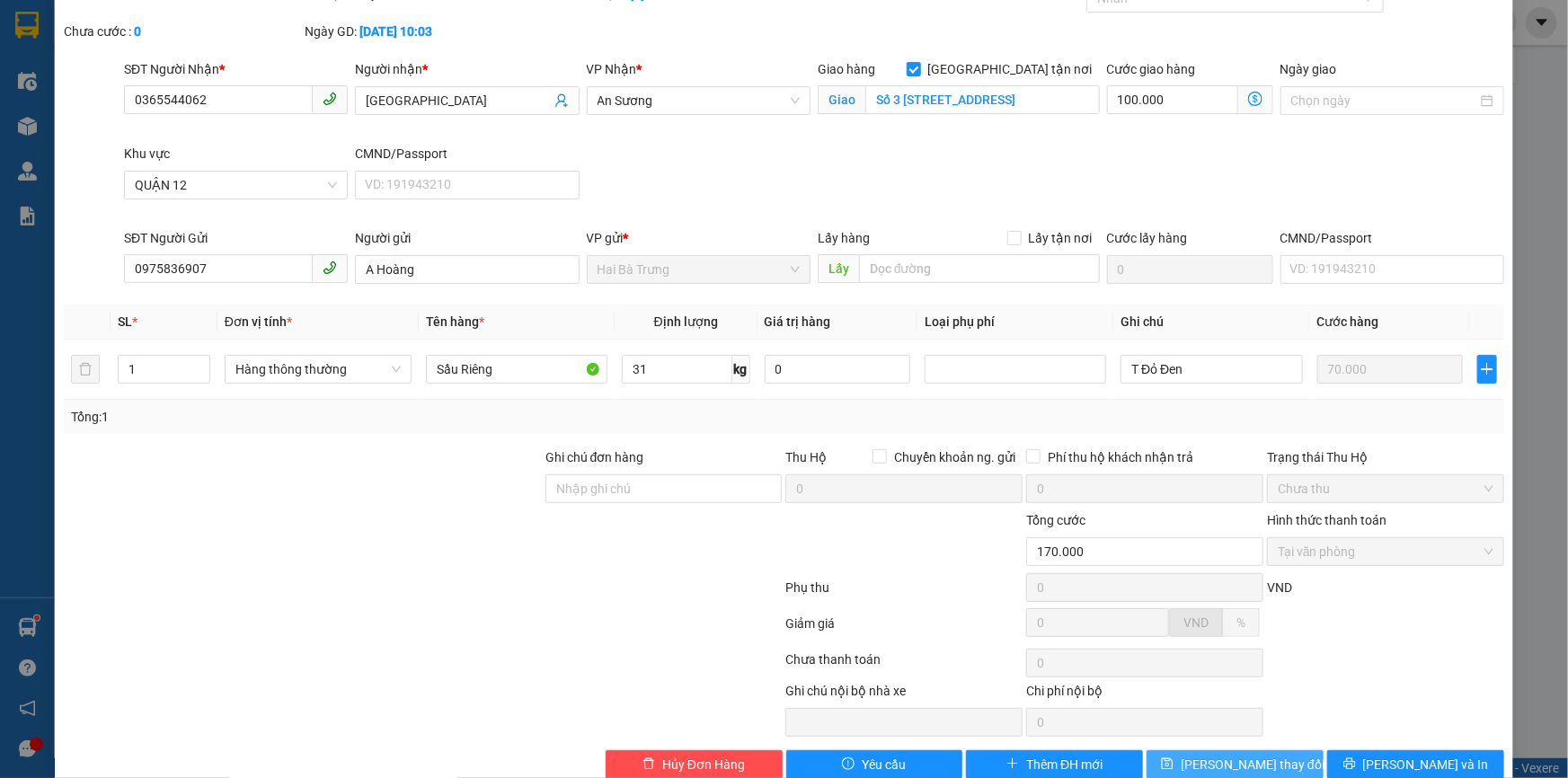
click at [1222, 760] on span "Lưu thay đổi" at bounding box center [1253, 764] width 143 height 20
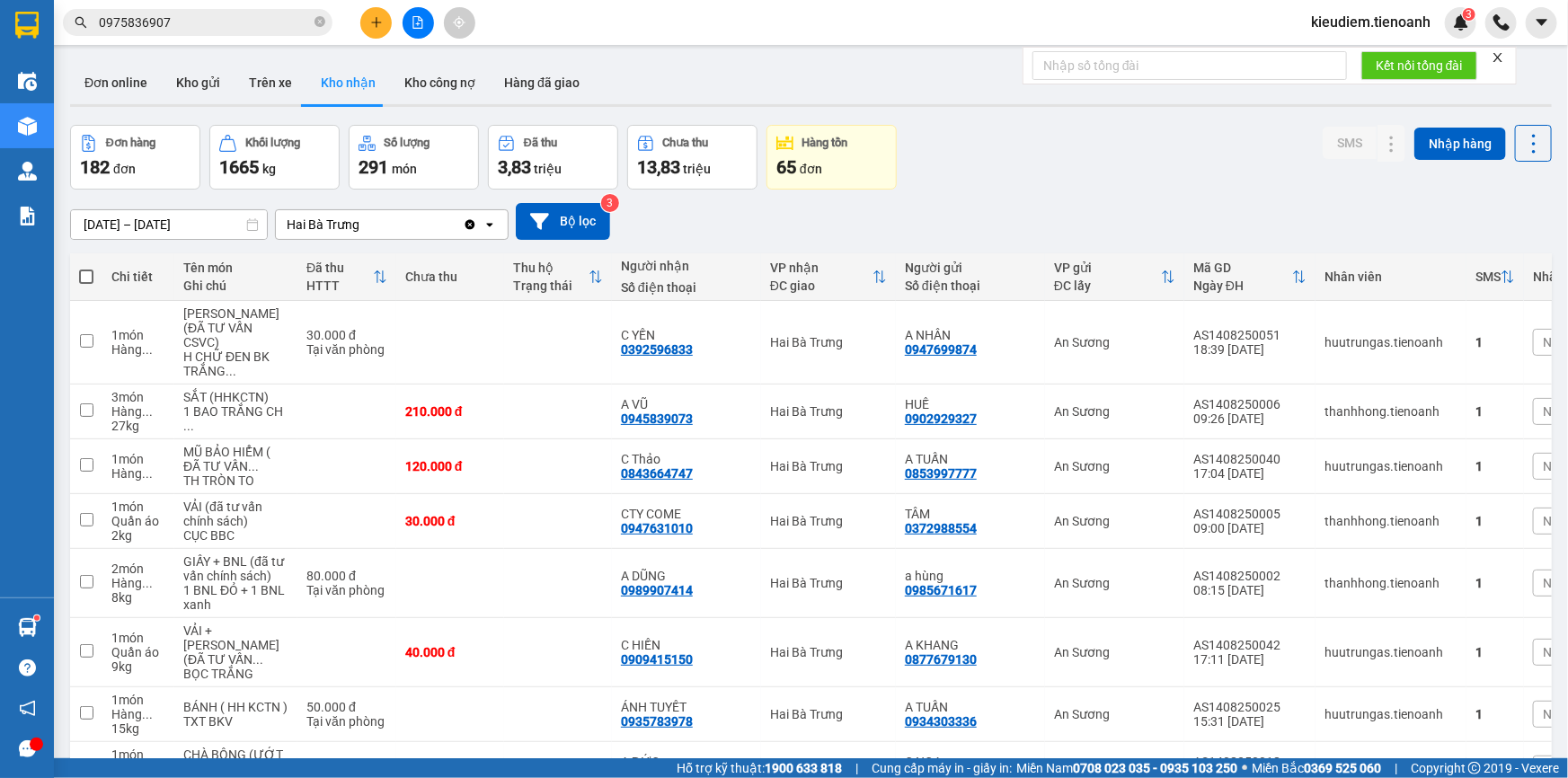
click at [225, 18] on input "0975836907" at bounding box center [205, 23] width 212 height 20
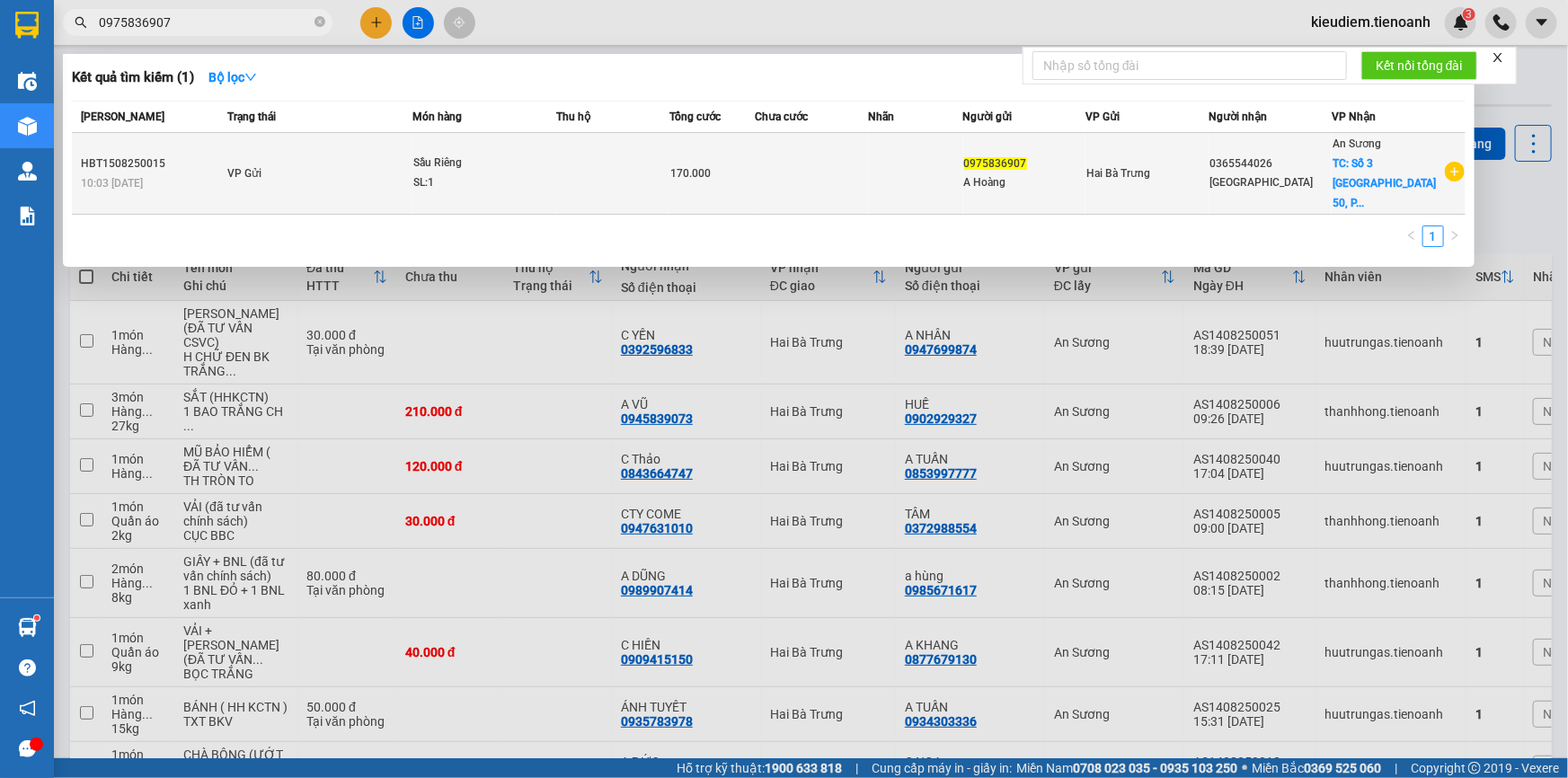
click at [308, 152] on td "VP Gửi" at bounding box center [317, 174] width 189 height 82
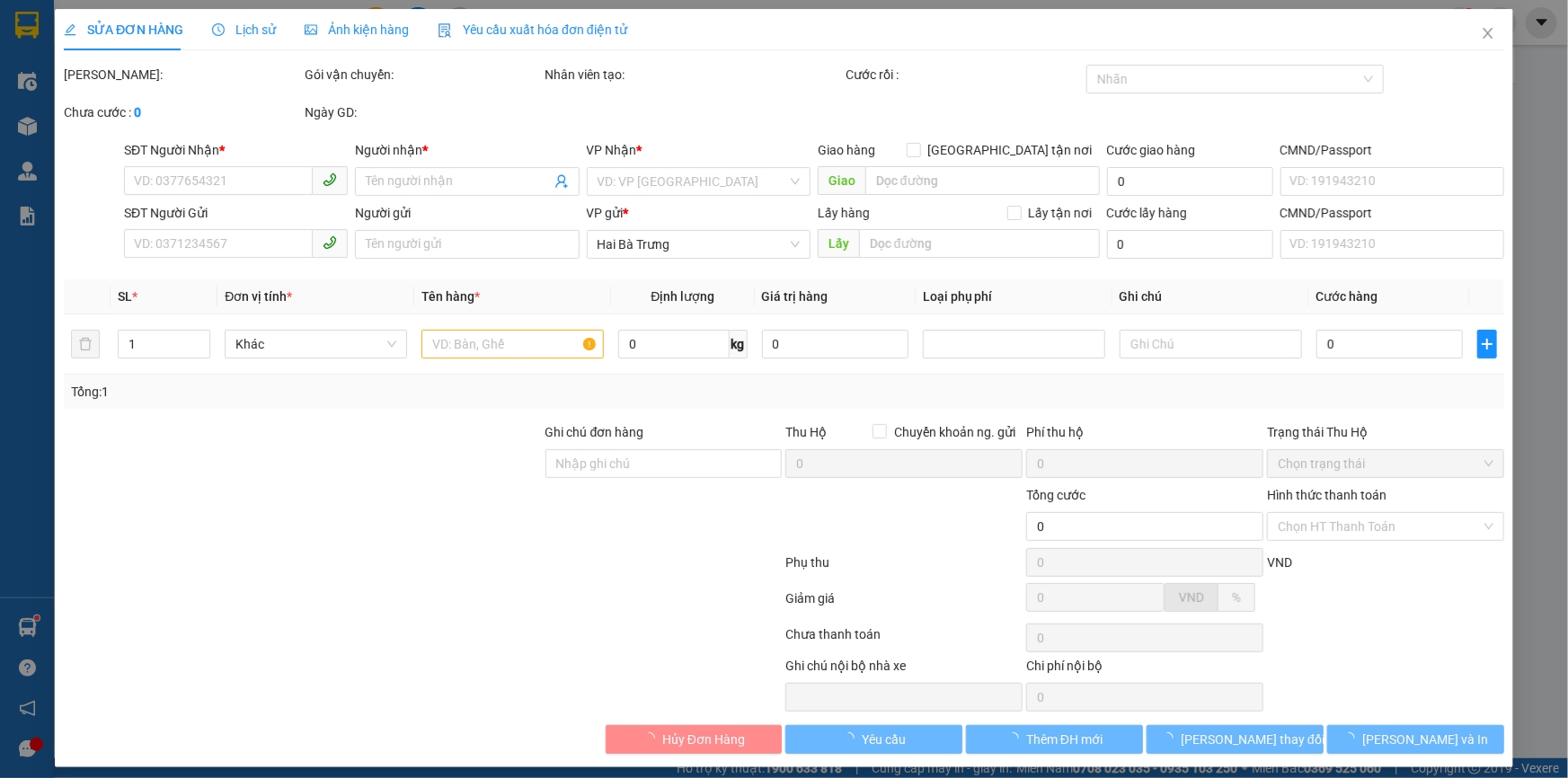
type input "0365544062"
type input "Hà Giang"
checkbox input "true"
type input "Số 3 Đường Thạnh Lộc 50, Phường Thạnh Lộc, Quận 12"
type input "0975836907"
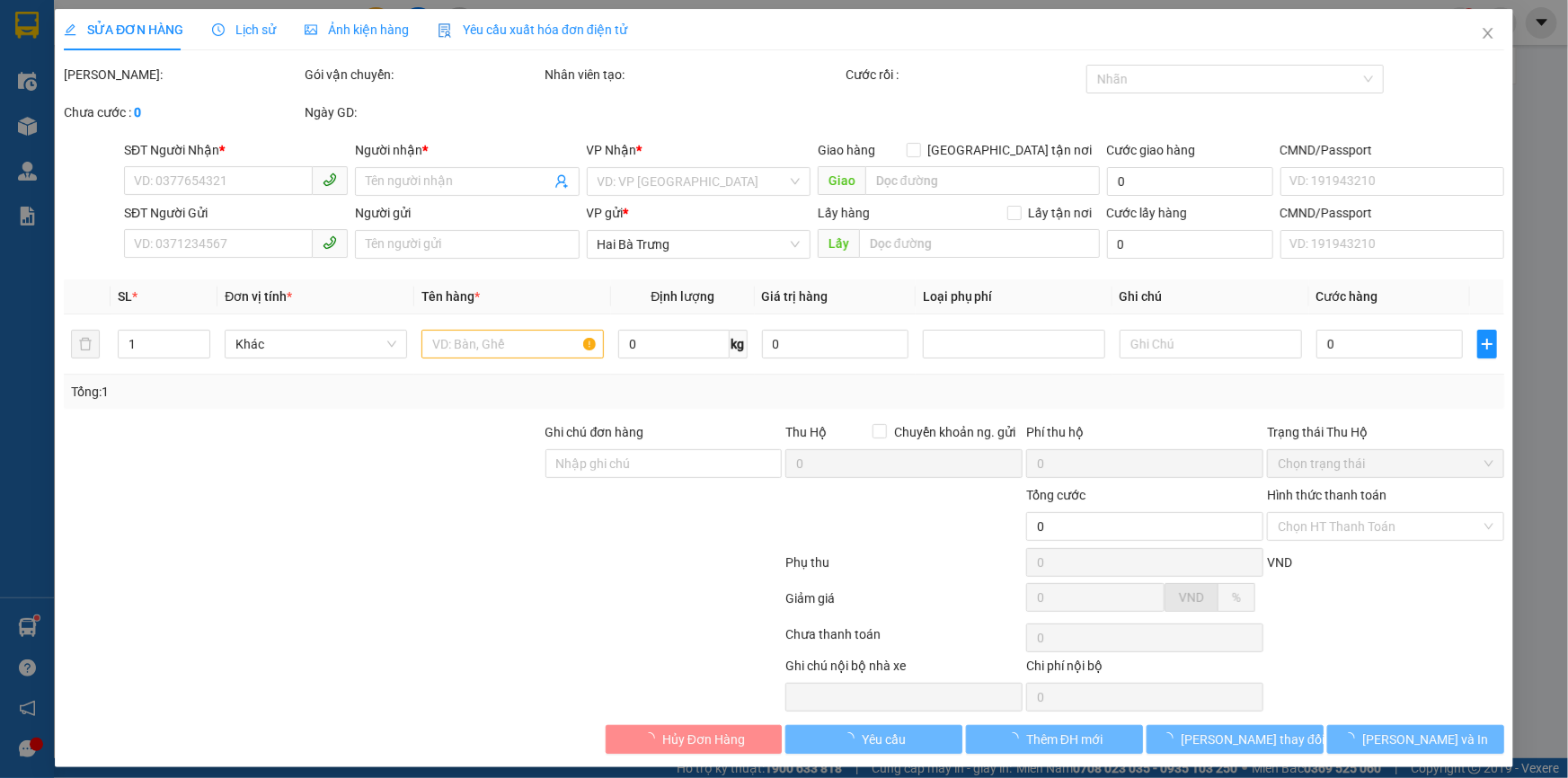
type input "A Hoàng"
type input "170.000"
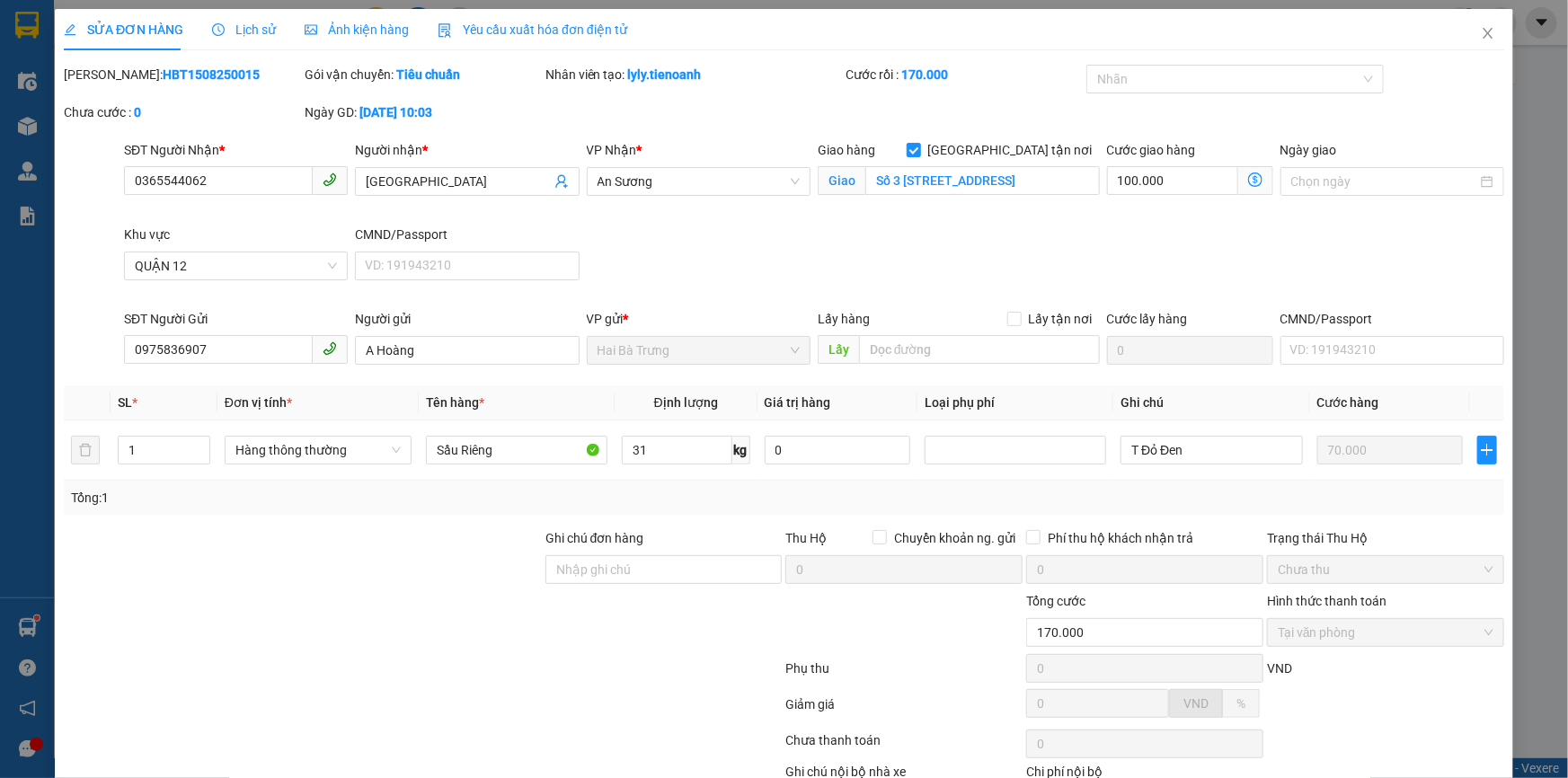
click at [671, 271] on div "SĐT Người Nhận * 0365544062 Người nhận * Hà Giang VP Nhận * An Sương Giao hàng …" at bounding box center [813, 225] width 1387 height 169
drag, startPoint x: 1458, startPoint y: 44, endPoint x: 1474, endPoint y: 39, distance: 16.8
click at [1463, 45] on span "Close" at bounding box center [1488, 34] width 51 height 51
click at [1470, 38] on div "Kết quả tìm kiếm ( 1 ) Bộ lọc Mã ĐH Trạng thái Món hàng Thu hộ Tổng cước Chưa c…" at bounding box center [784, 22] width 1568 height 45
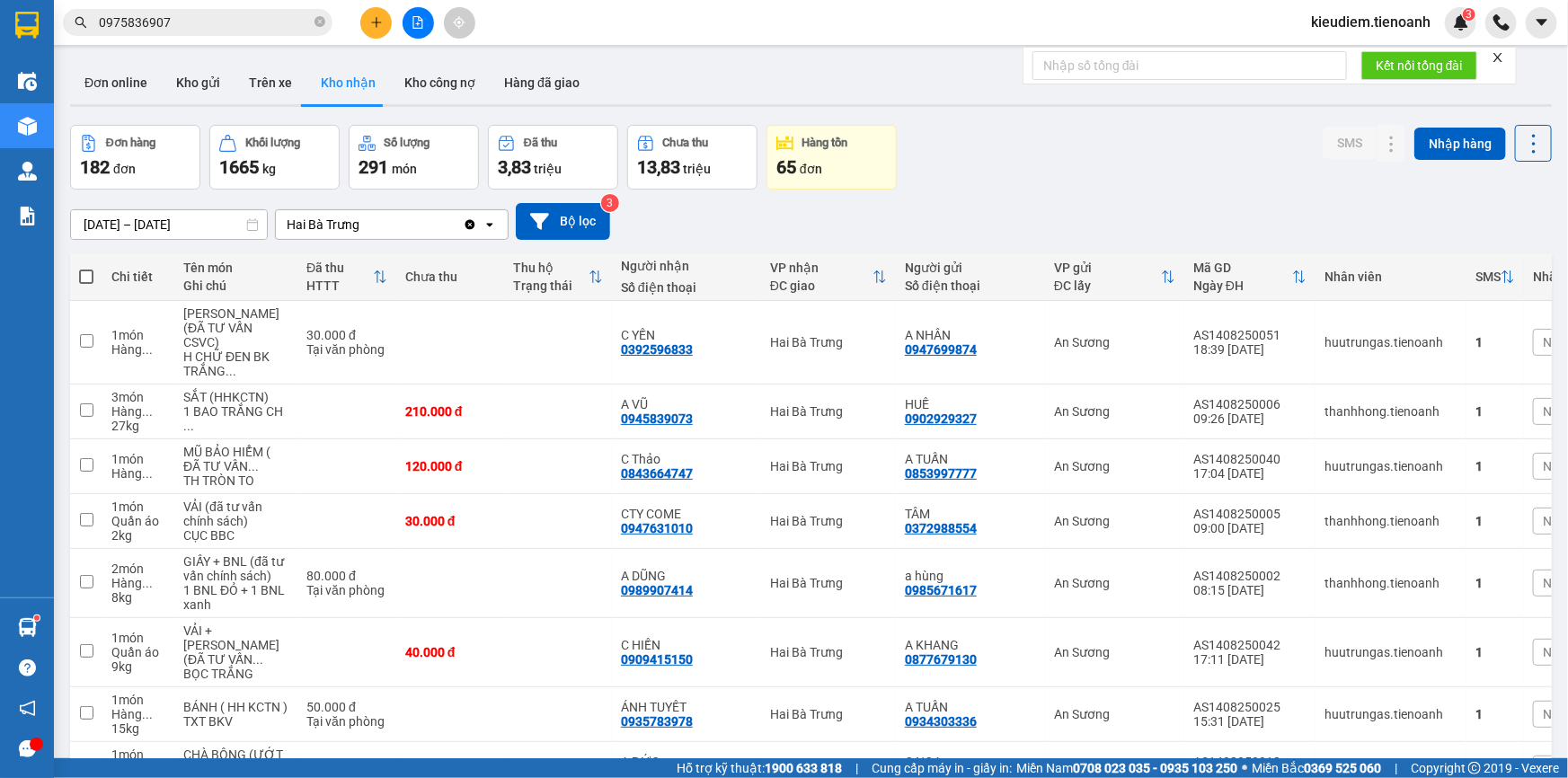
click at [1362, 22] on span "kieudiem.tienoanh" at bounding box center [1370, 22] width 148 height 22
click at [1345, 54] on span "Đăng xuất" at bounding box center [1380, 56] width 110 height 20
